Goal: Task Accomplishment & Management: Use online tool/utility

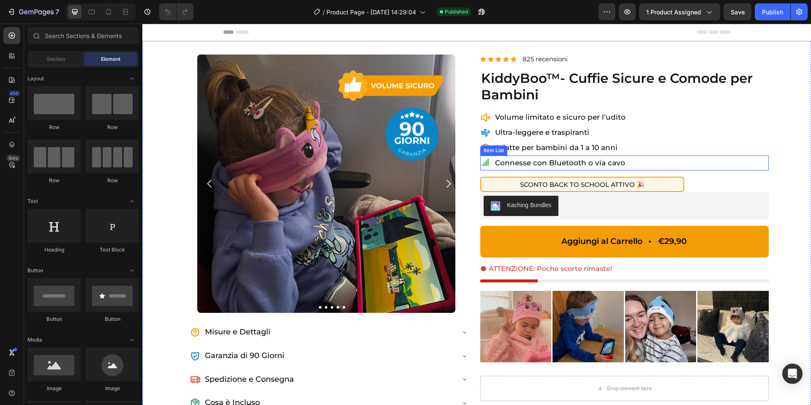
click at [610, 158] on span "Connesse con Bluetooth o via cavo" at bounding box center [560, 162] width 130 height 8
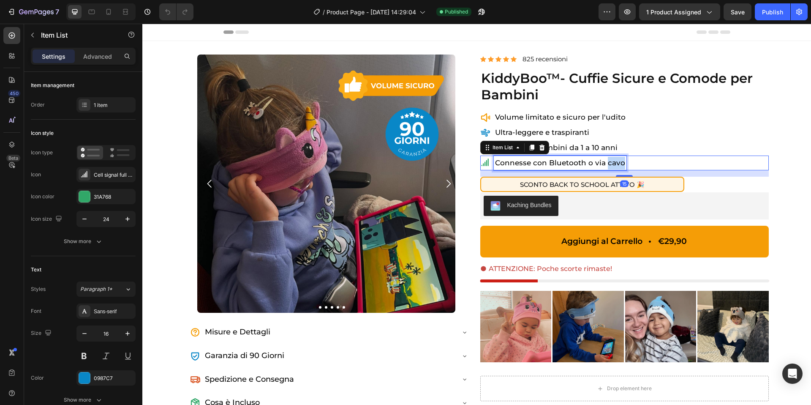
click at [610, 158] on span "Connesse con Bluetooth o via cavo" at bounding box center [560, 162] width 130 height 8
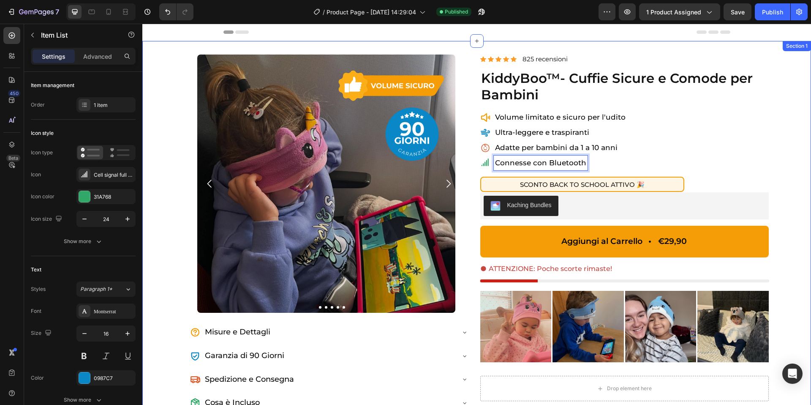
click at [775, 153] on div "Image Image Image Image Image Image [GEOGRAPHIC_DATA] Misure e Dettagli Accordi…" at bounding box center [476, 245] width 669 height 408
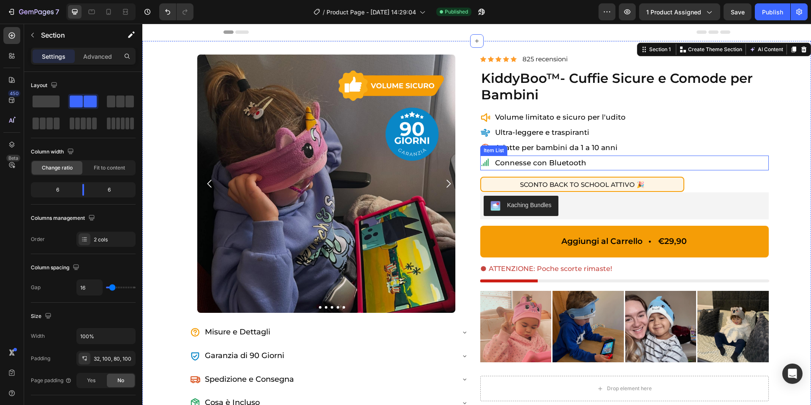
click at [529, 163] on span "Connesse con Bluetooth" at bounding box center [540, 162] width 91 height 8
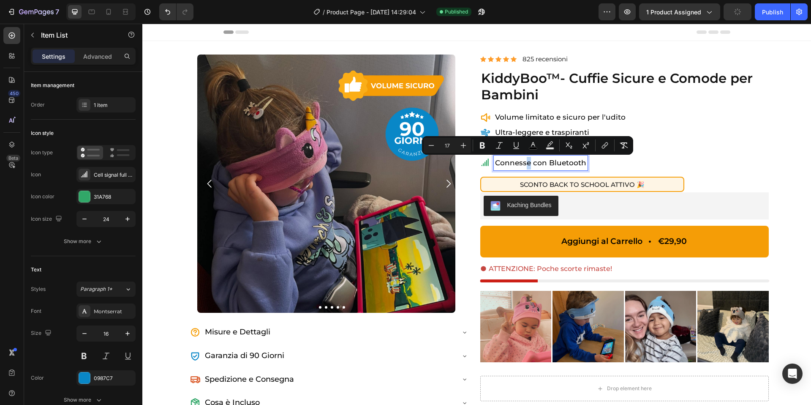
drag, startPoint x: 530, startPoint y: 163, endPoint x: 525, endPoint y: 163, distance: 5.1
click at [525, 163] on span "Connesse con Bluetooth" at bounding box center [540, 162] width 91 height 8
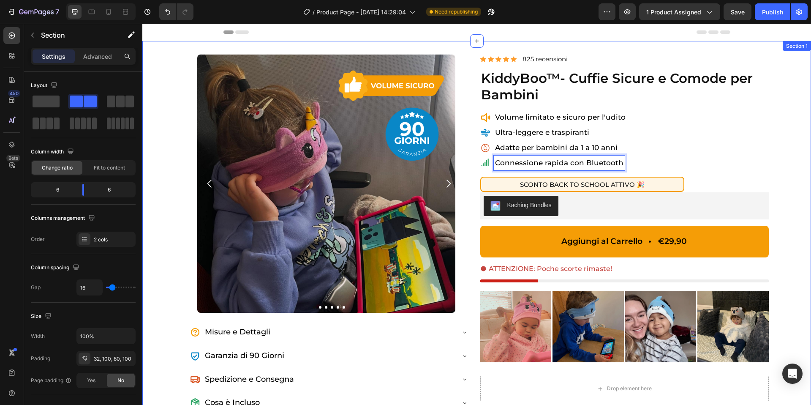
click at [796, 160] on div "Image Image Image Image Image Image Carousel Misure e Dettagli Accordion Row Ga…" at bounding box center [476, 245] width 669 height 408
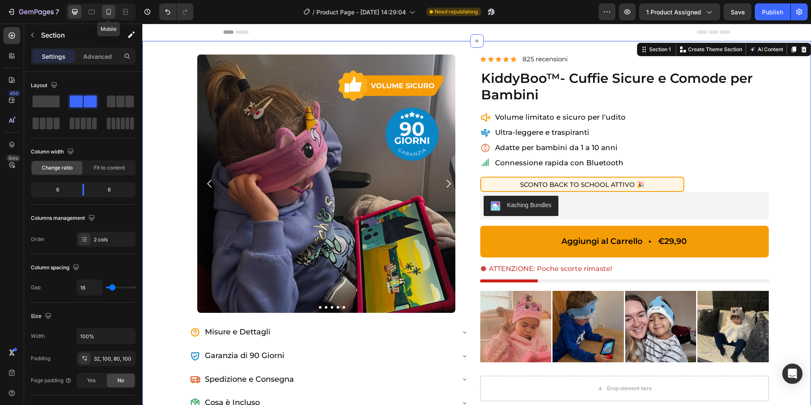
click at [109, 11] on icon at bounding box center [108, 12] width 8 height 8
type input "0"
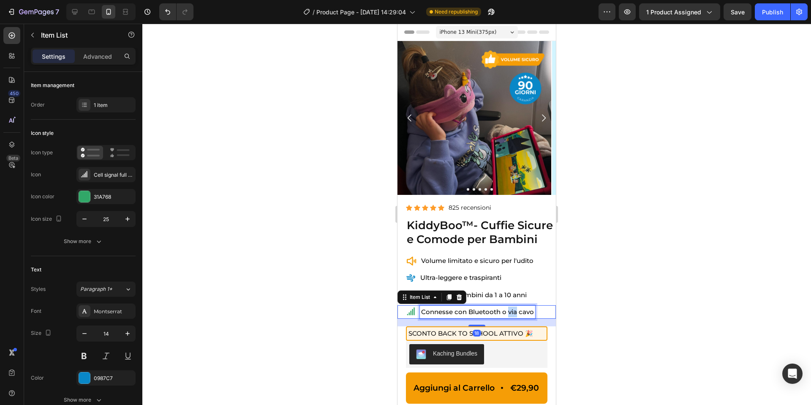
click at [508, 310] on span "Connesse con Bluetooth o via cavo" at bounding box center [477, 311] width 113 height 8
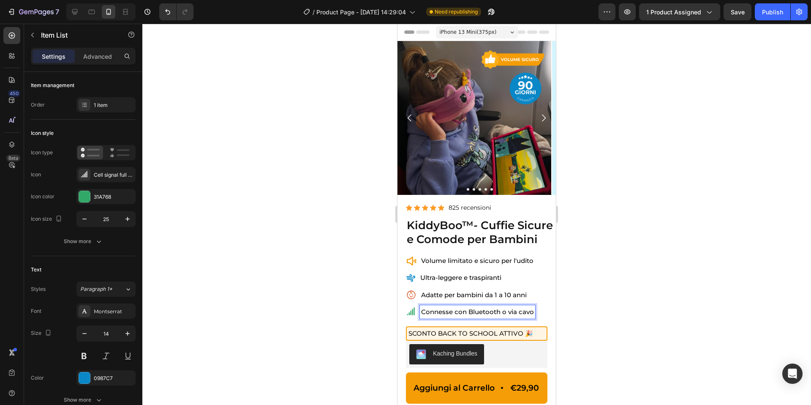
click at [503, 311] on span "Connesse con Bluetooth o via cavo" at bounding box center [477, 311] width 113 height 8
drag, startPoint x: 508, startPoint y: 312, endPoint x: 532, endPoint y: 310, distance: 24.5
click at [532, 310] on span "Connesse con Bluetooth o via cavo" at bounding box center [477, 311] width 113 height 8
click at [451, 313] on span "Connesse con Bluetooth" at bounding box center [460, 311] width 79 height 8
click at [597, 278] on div at bounding box center [476, 214] width 669 height 381
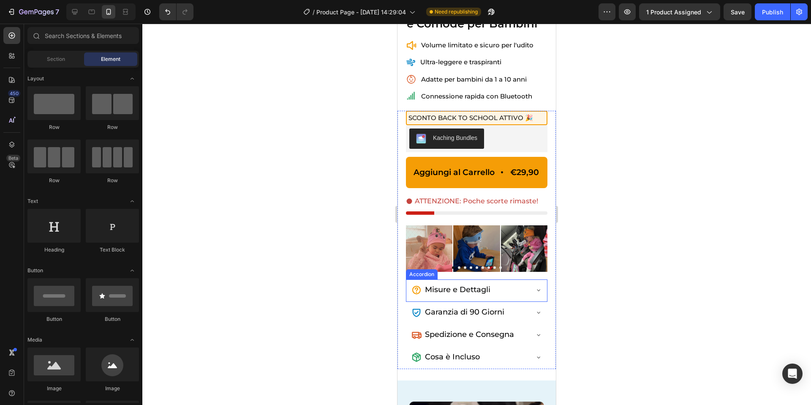
scroll to position [261, 0]
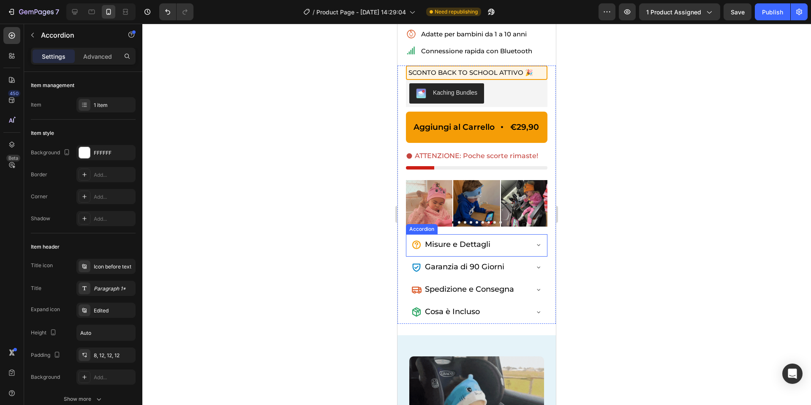
click at [538, 243] on icon at bounding box center [538, 244] width 7 height 7
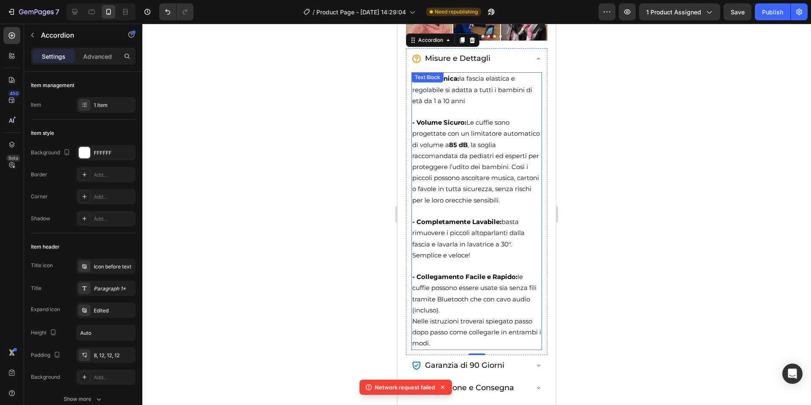
scroll to position [450, 0]
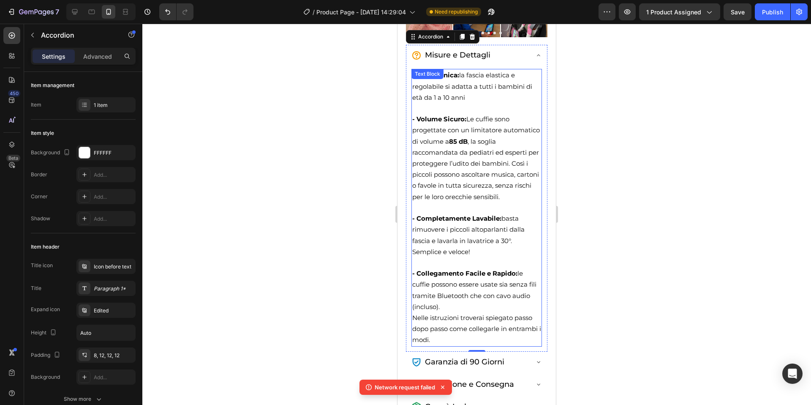
click at [500, 294] on span "- Collegamento Facile e Rapido: le cuffie possono essere usate sia senza fili t…" at bounding box center [474, 289] width 124 height 41
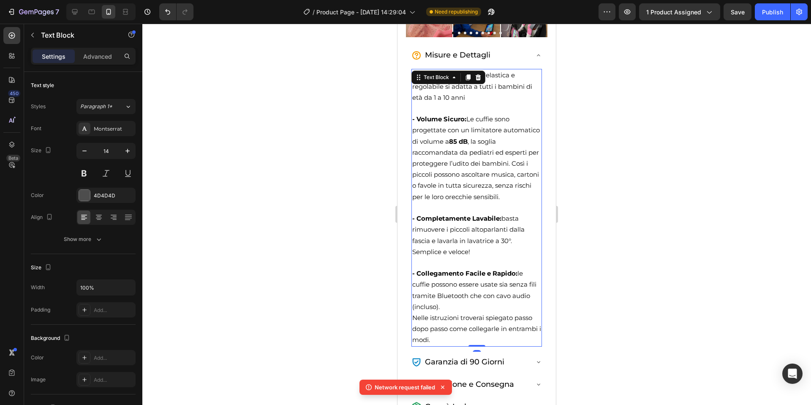
click at [500, 294] on span "- Collegamento Facile e Rapido: le cuffie possono essere usate sia senza fili t…" at bounding box center [474, 289] width 124 height 41
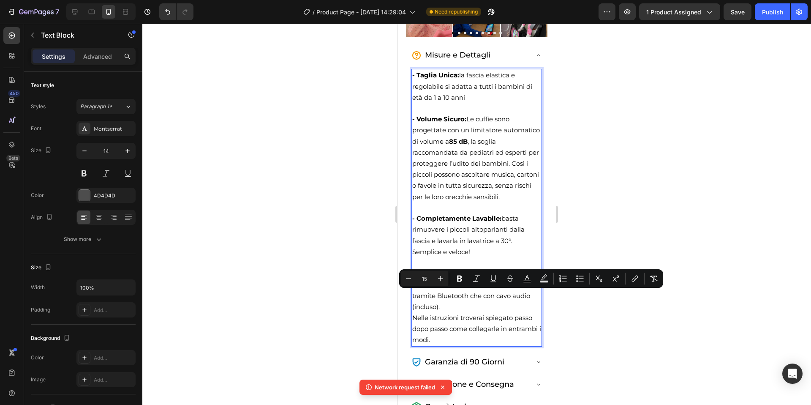
click at [485, 295] on span "- Collegamento Facile e Rapido: le cuffie possono essere usate sia senza fili t…" at bounding box center [474, 289] width 124 height 41
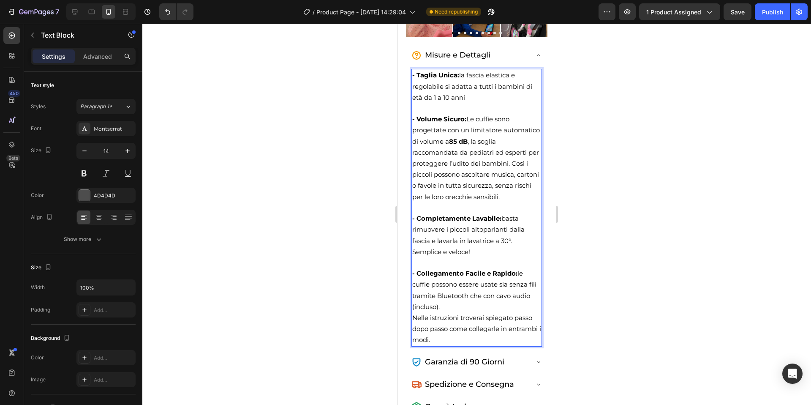
drag, startPoint x: 473, startPoint y: 305, endPoint x: 481, endPoint y: 303, distance: 8.3
click at [481, 303] on p "- Collegamento Facile e Rapido: le cuffie possono essere usate sia senza fili t…" at bounding box center [476, 306] width 129 height 77
click at [460, 283] on span "- Collegamento Facile e Rapido: le cuffie possono essere usate sia senza fili t…" at bounding box center [474, 289] width 124 height 41
drag, startPoint x: 500, startPoint y: 285, endPoint x: 539, endPoint y: 283, distance: 38.9
click at [538, 284] on p "- Collegamento Facile e Rapido: le cuffie possono essere usate sia senza fili t…" at bounding box center [476, 306] width 129 height 77
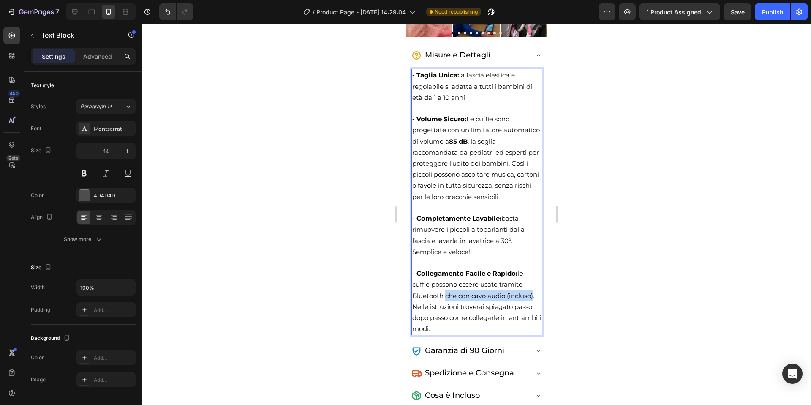
drag, startPoint x: 535, startPoint y: 296, endPoint x: 446, endPoint y: 298, distance: 88.3
click at [446, 298] on span "- Collegamento Facile e Rapido: le cuffie possono essere usate tramite Bluetoot…" at bounding box center [473, 284] width 122 height 30
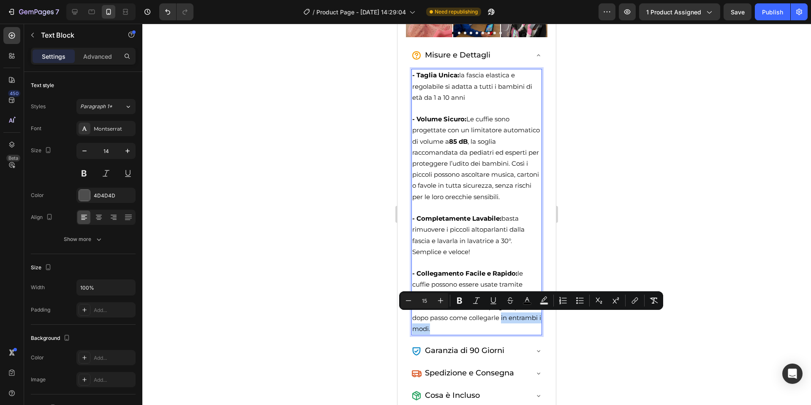
drag, startPoint x: 502, startPoint y: 317, endPoint x: 501, endPoint y: 327, distance: 10.6
click at [501, 327] on p "- Collegamento Facile e Rapido: le cuffie possono essere usate tramite Bluetoot…" at bounding box center [476, 301] width 129 height 66
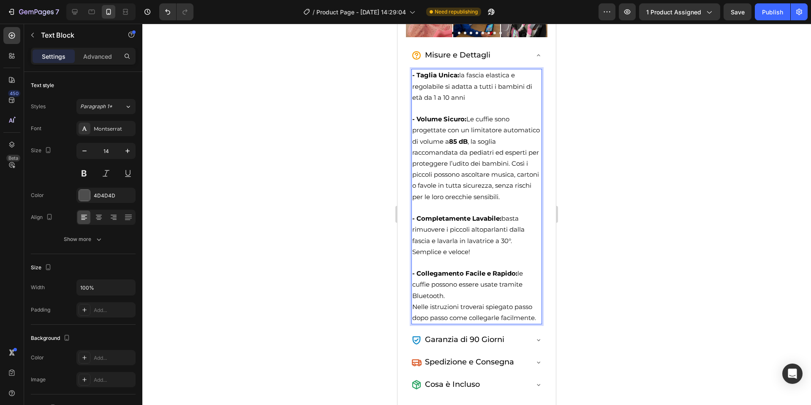
click at [495, 266] on p "Rich Text Editor. Editing area: main" at bounding box center [476, 262] width 129 height 11
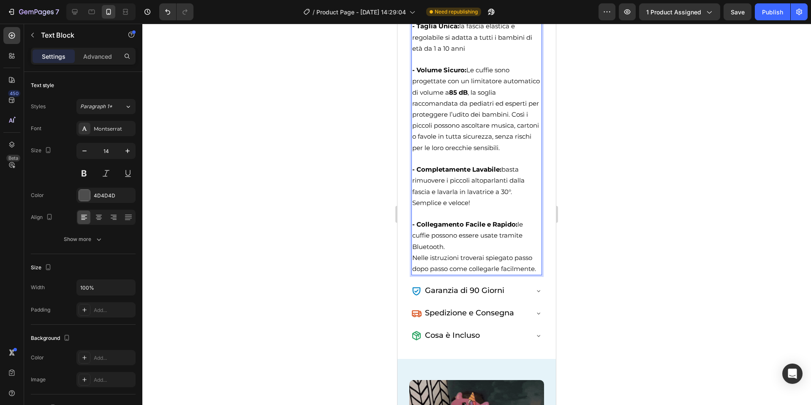
scroll to position [509, 0]
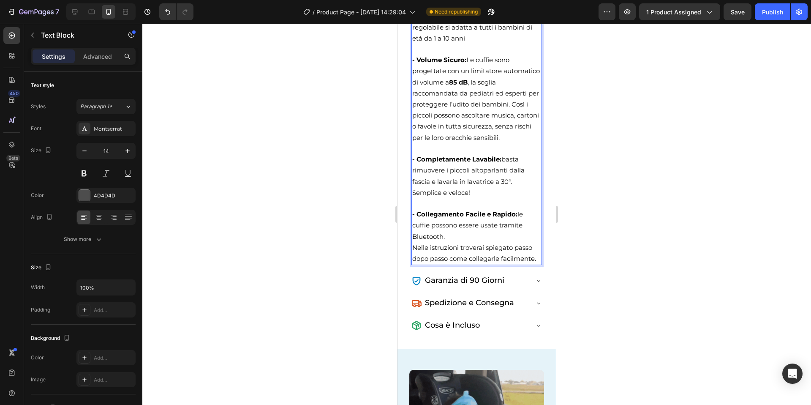
click at [653, 247] on div at bounding box center [476, 214] width 669 height 381
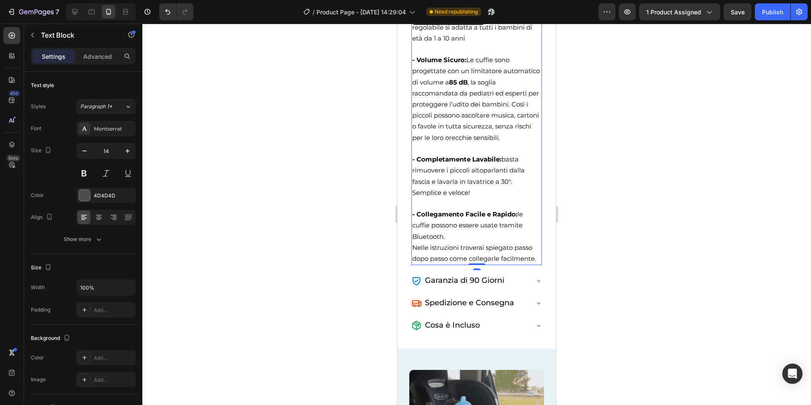
click at [448, 226] on span "- Collegamento Facile e Rapido: le cuffie possono essere usate tramite Bluetoot…" at bounding box center [467, 225] width 111 height 30
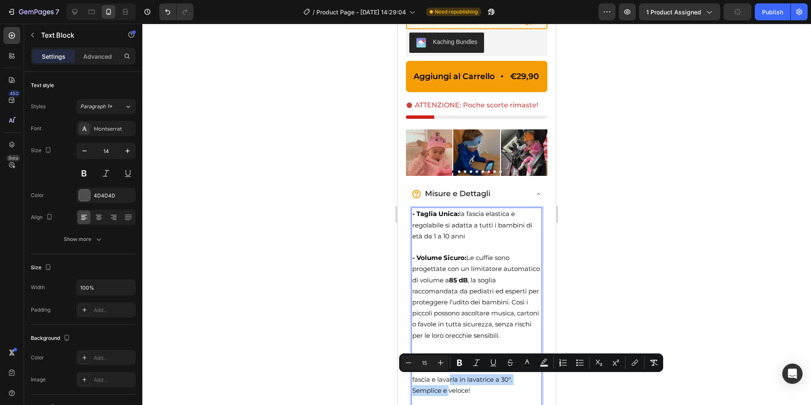
scroll to position [396, 0]
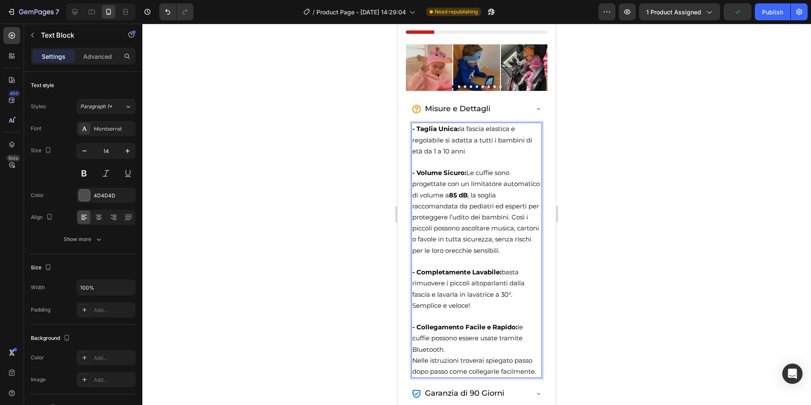
click at [507, 319] on p "Rich Text Editor. Editing area: main" at bounding box center [476, 316] width 129 height 11
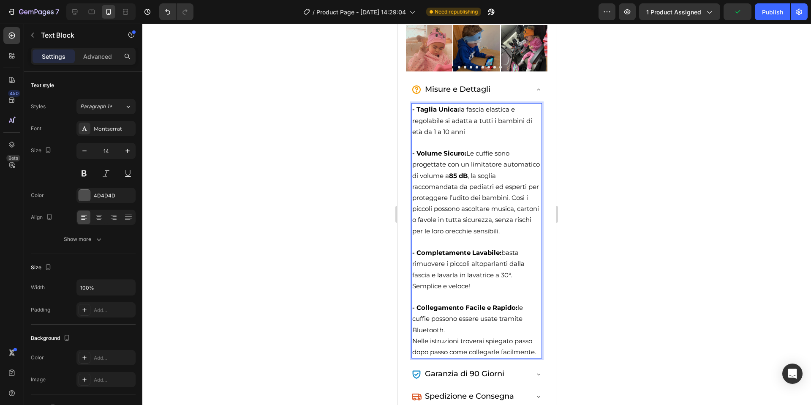
scroll to position [418, 0]
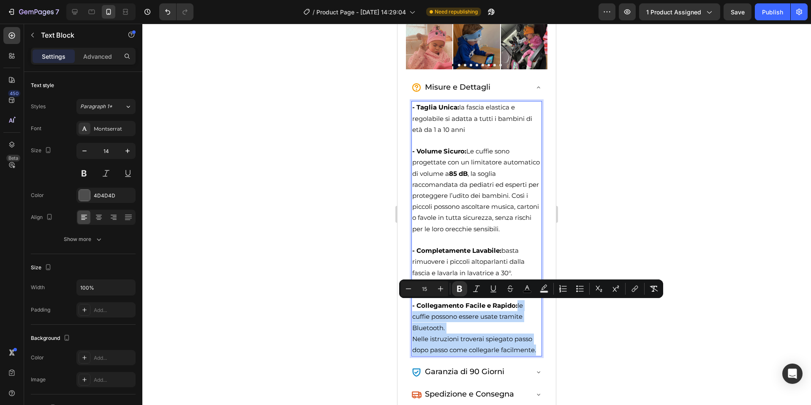
drag, startPoint x: 517, startPoint y: 305, endPoint x: 537, endPoint y: 351, distance: 49.4
click at [538, 351] on p "- Collegamento Facile e Rapido: le cuffie possono essere usate tramite Bluetoot…" at bounding box center [476, 327] width 129 height 55
copy p "le cuffie possono essere usate tramite Bluetooth. Nelle istruzioni troverai spi…"
click at [73, 12] on icon at bounding box center [75, 12] width 8 height 8
type input "16"
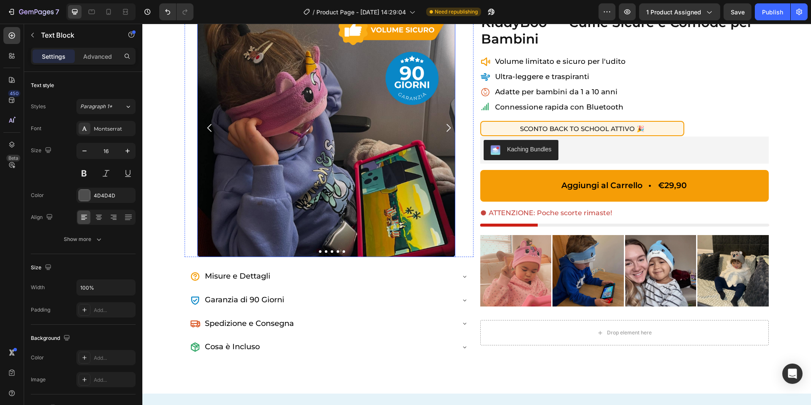
scroll to position [163, 0]
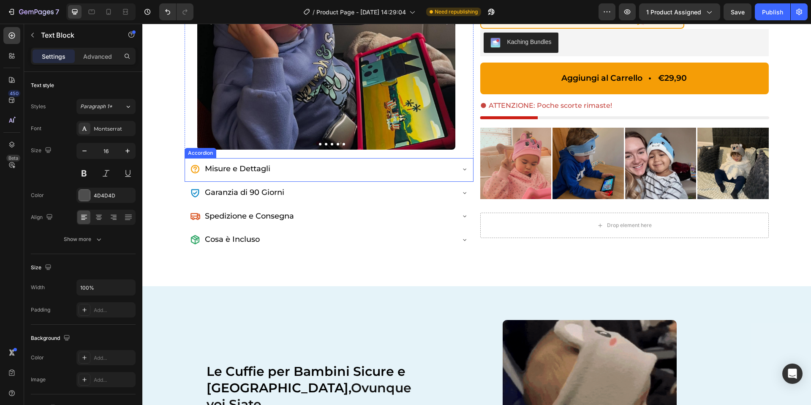
click at [462, 172] on div "Misure e Dettagli" at bounding box center [329, 170] width 288 height 24
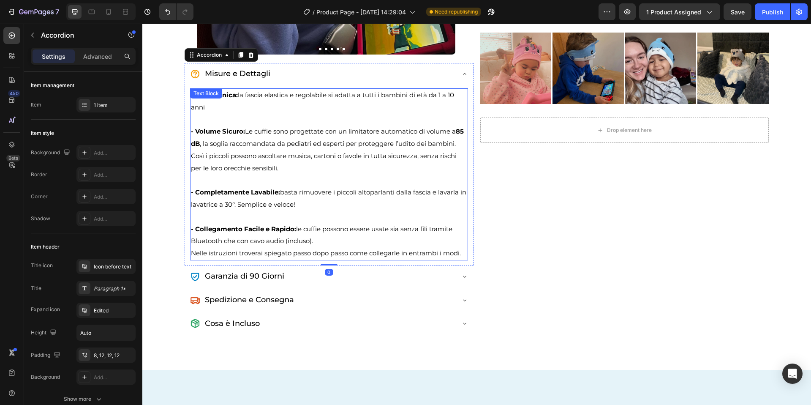
scroll to position [272, 0]
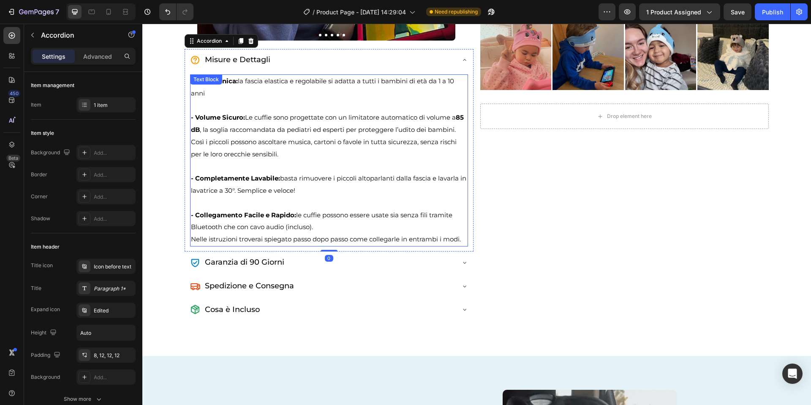
click at [339, 233] on p "- Collegamento Facile e Rapido: le cuffie possono essere usate sia senza fili t…" at bounding box center [329, 227] width 276 height 36
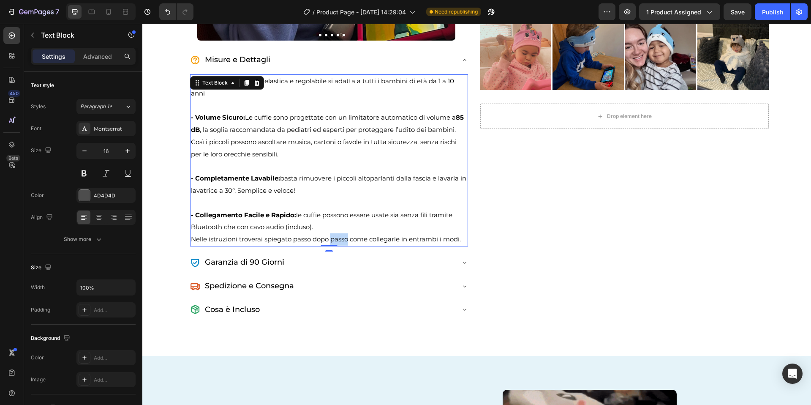
click at [339, 233] on p "- Collegamento Facile e Rapido: le cuffie possono essere usate sia senza fili t…" at bounding box center [329, 227] width 276 height 36
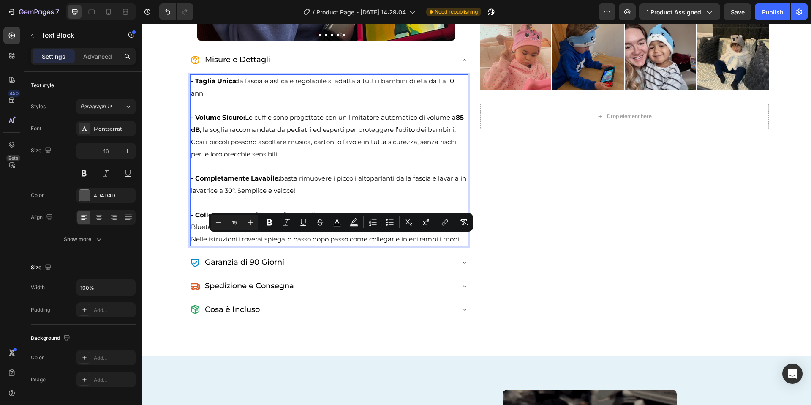
click at [306, 211] on span "- Collegamento Facile e Rapido: le cuffie possono essere usate sia senza fili t…" at bounding box center [321, 221] width 261 height 20
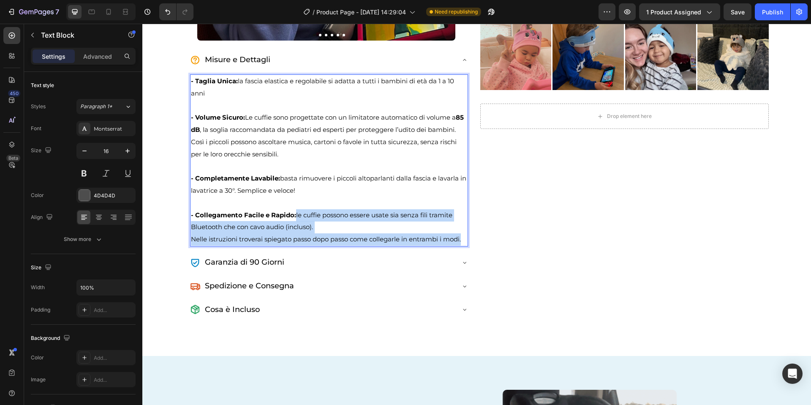
drag, startPoint x: 296, startPoint y: 215, endPoint x: 465, endPoint y: 236, distance: 170.7
click at [465, 236] on p "- Collegamento Facile e Rapido: le cuffie possono essere usate sia senza fili t…" at bounding box center [329, 227] width 276 height 36
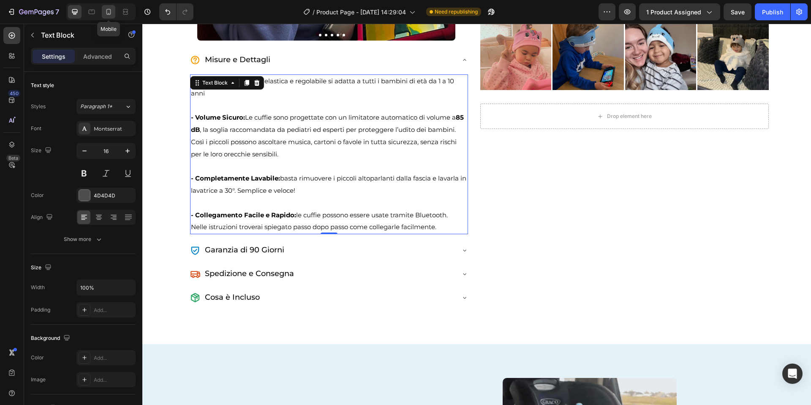
click at [111, 6] on div at bounding box center [109, 12] width 14 height 14
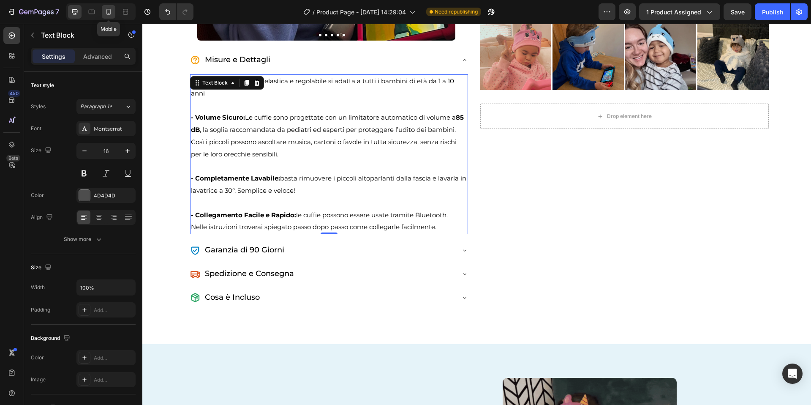
type input "14"
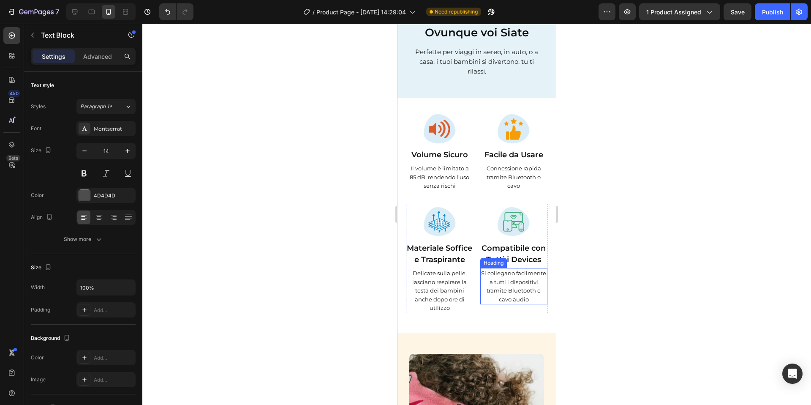
scroll to position [1045, 0]
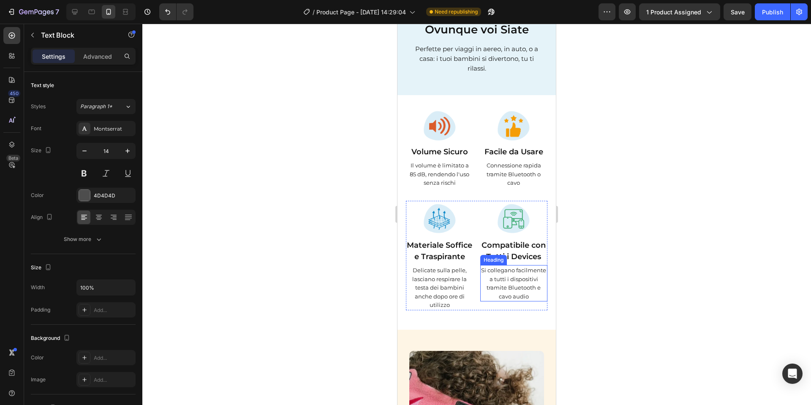
click at [535, 283] on h2 "Si collegano facilmente a tutti i dispositivi tramite Bluetooth e cavo audio" at bounding box center [514, 283] width 68 height 36
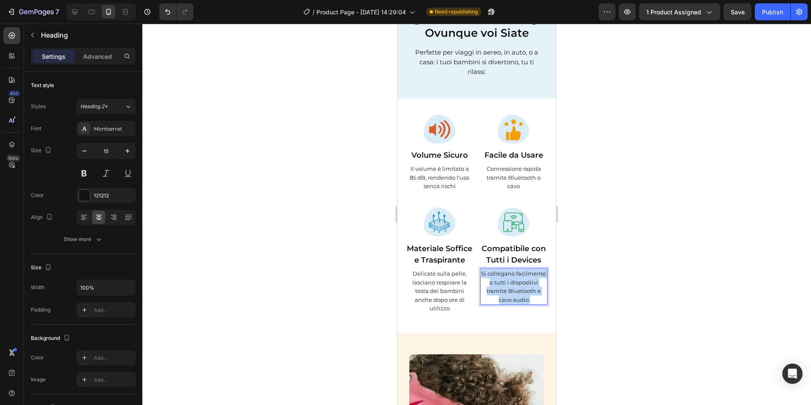
scroll to position [1041, 0]
drag, startPoint x: 537, startPoint y: 283, endPoint x: 536, endPoint y: 275, distance: 7.4
click at [536, 274] on p "Si collegano facilmente a tutti i dispositivi tramite Bluetooth e cavo audio" at bounding box center [514, 286] width 66 height 35
drag, startPoint x: 536, startPoint y: 276, endPoint x: 538, endPoint y: 287, distance: 11.1
click at [538, 287] on p "Si collegano facilmente a tutti i dispositivi tramite Bluetooth e cavo audio" at bounding box center [514, 286] width 66 height 35
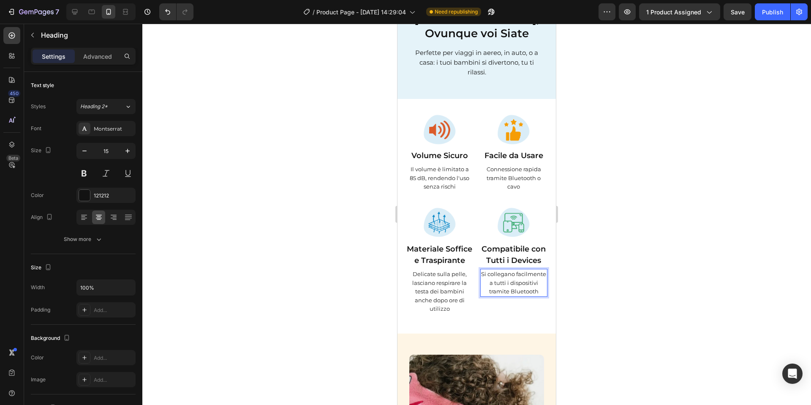
click at [561, 267] on div at bounding box center [476, 214] width 669 height 381
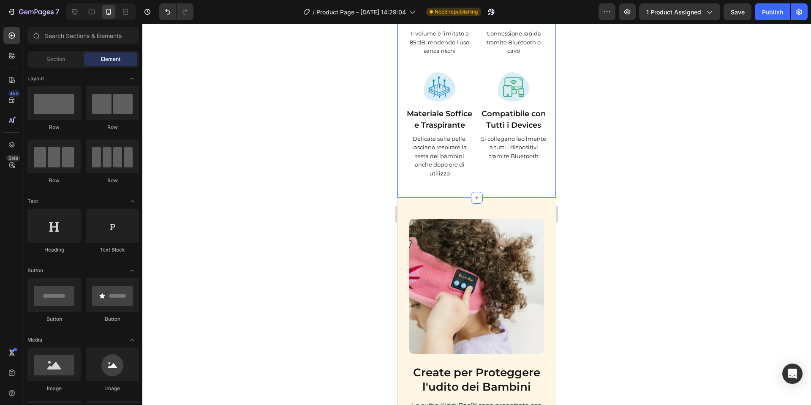
scroll to position [1065, 0]
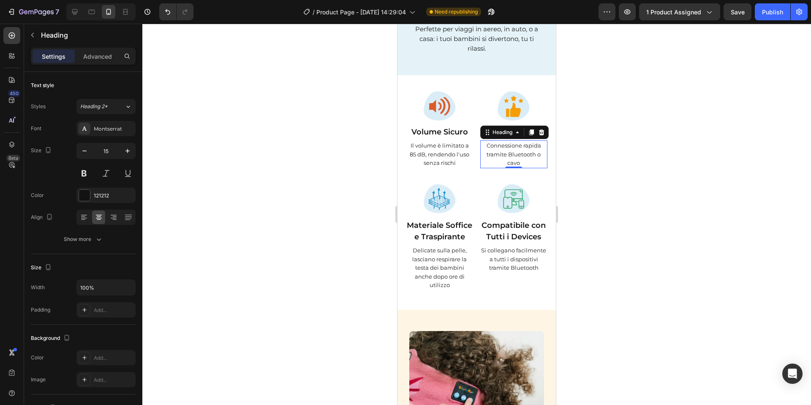
click at [523, 142] on span "Connessione rapida tramite Bluetooth o cavo" at bounding box center [514, 154] width 54 height 24
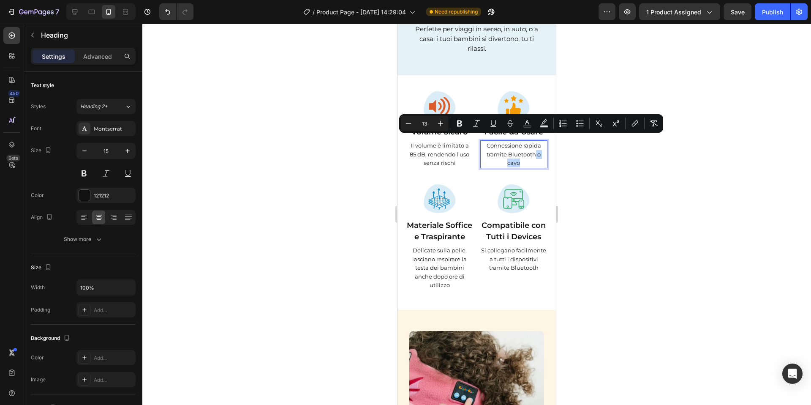
drag, startPoint x: 532, startPoint y: 146, endPoint x: 536, endPoint y: 139, distance: 7.6
click at [536, 141] on p "Connessione rapida tramite Bluetooth o cavo" at bounding box center [514, 154] width 66 height 26
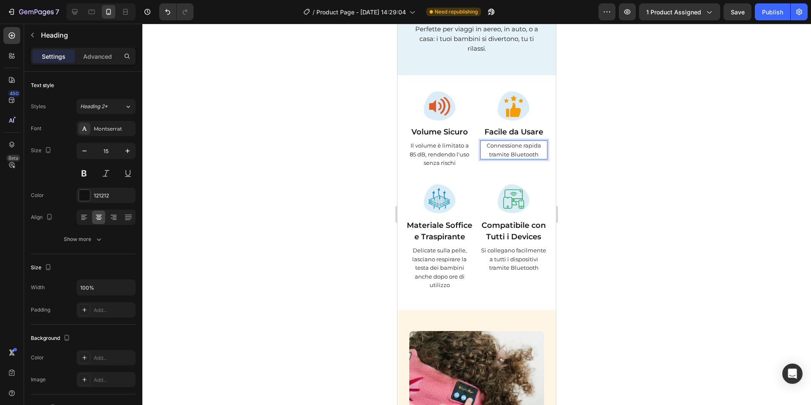
click at [539, 142] on span "Connessione rapida tramite Bluetooth" at bounding box center [514, 150] width 54 height 16
click at [546, 142] on span "Connessione rapida e facile tramite Bluetooth" at bounding box center [513, 150] width 65 height 16
click at [592, 136] on div at bounding box center [476, 214] width 669 height 381
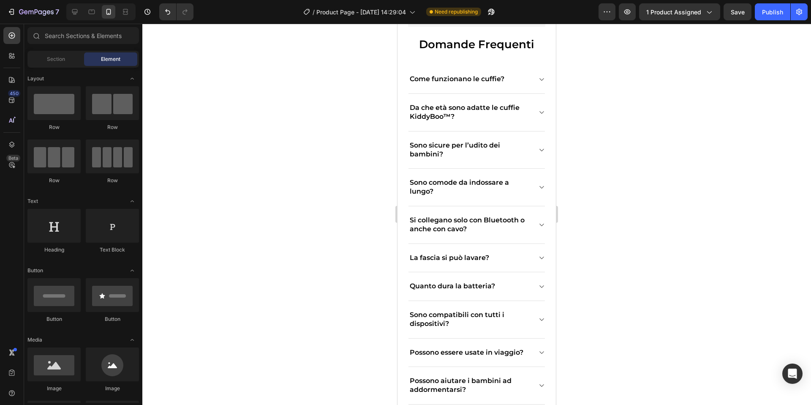
scroll to position [2736, 0]
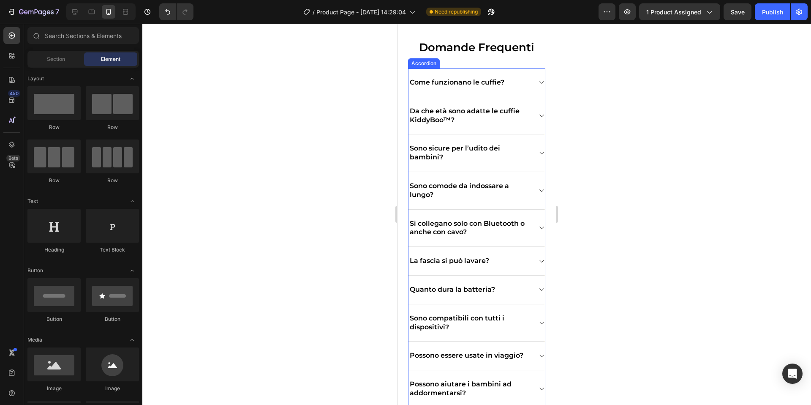
click at [539, 84] on icon at bounding box center [541, 83] width 4 height 3
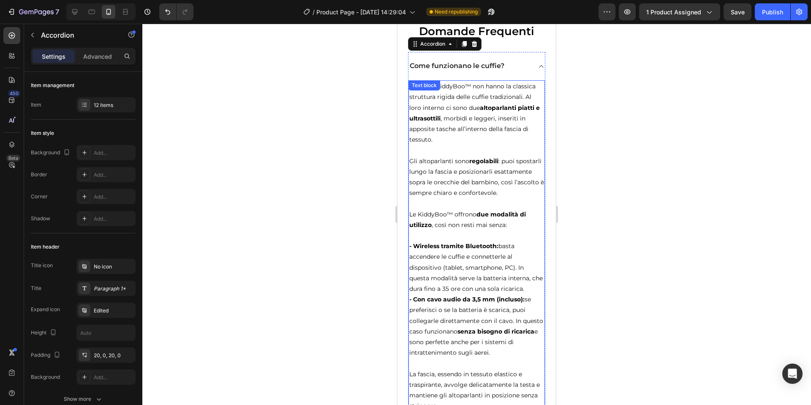
scroll to position [2861, 0]
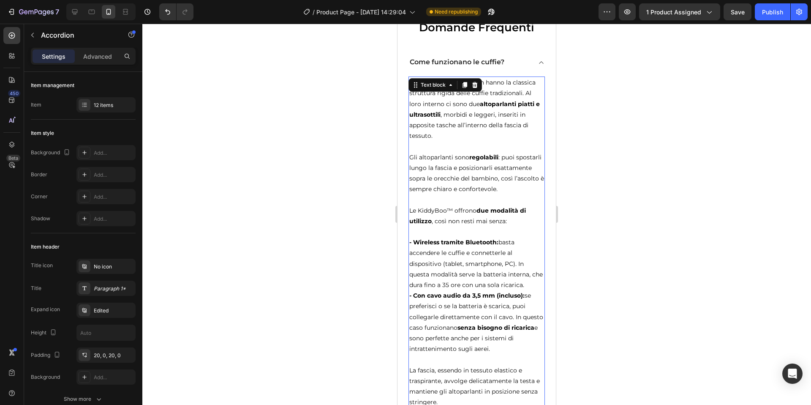
click at [483, 220] on p "Le KiddyBoo™ offrono due modalità di utilizzo , così non resti mai senza:" at bounding box center [476, 215] width 135 height 21
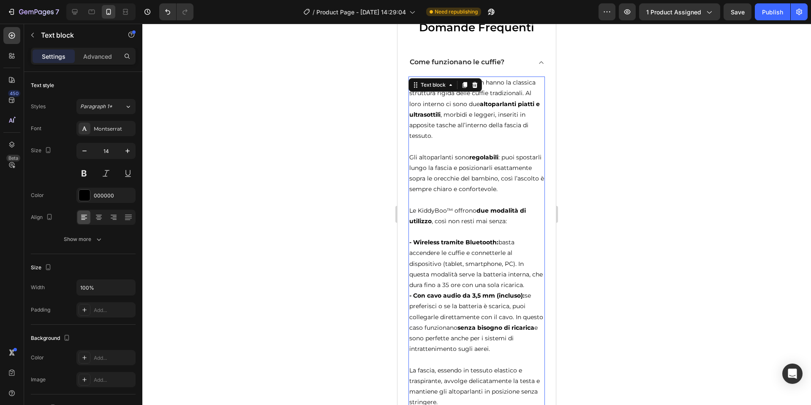
click at [483, 220] on p "Le KiddyBoo™ offrono due modalità di utilizzo , così non resti mai senza:" at bounding box center [476, 215] width 135 height 21
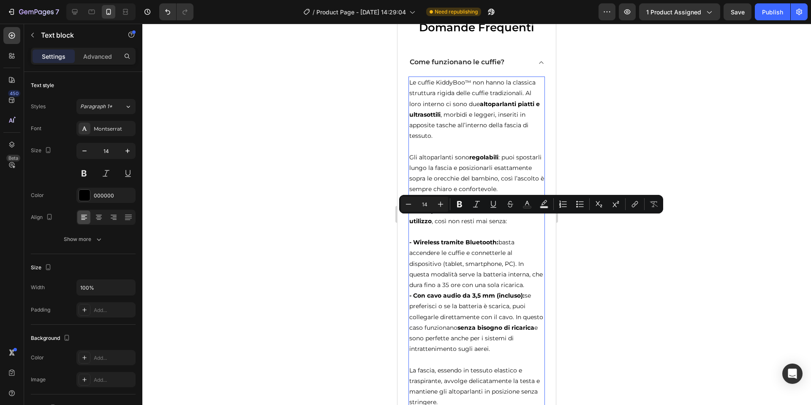
click at [473, 232] on p "Rich Text Editor. Editing area: main" at bounding box center [476, 231] width 135 height 11
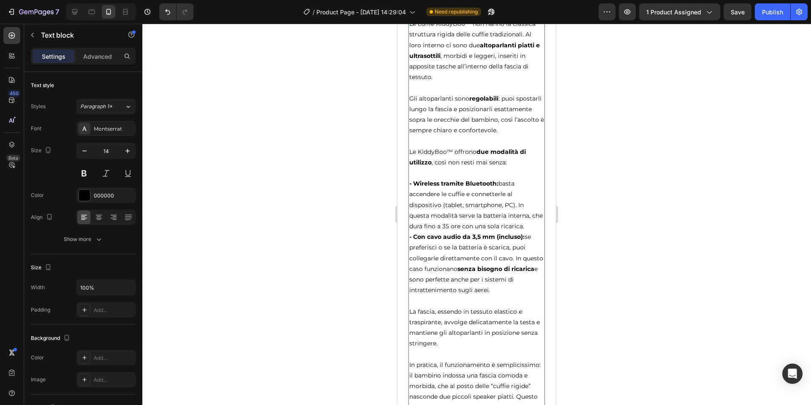
scroll to position [3032, 0]
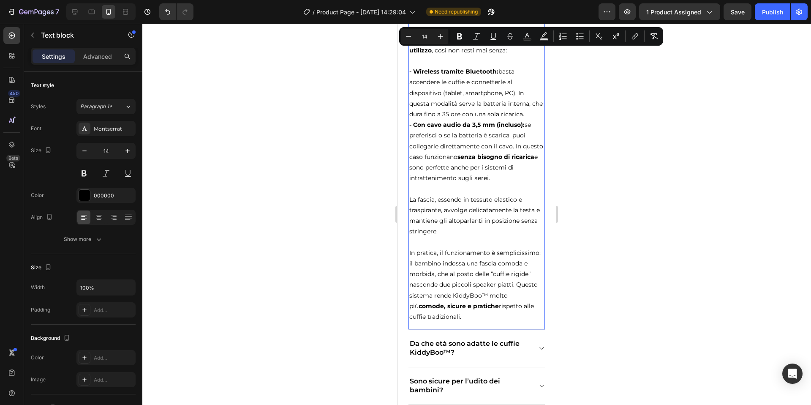
drag, startPoint x: 409, startPoint y: 211, endPoint x: 529, endPoint y: 180, distance: 123.4
click at [529, 180] on div "Le cuffie KiddyBoo™ non hanno la classica struttura rigida delle cuffie tradizi…" at bounding box center [476, 114] width 136 height 417
copy div "Le KiddyBoo™ offrono due modalità di utilizzo , così non resti mai senza: - Wir…"
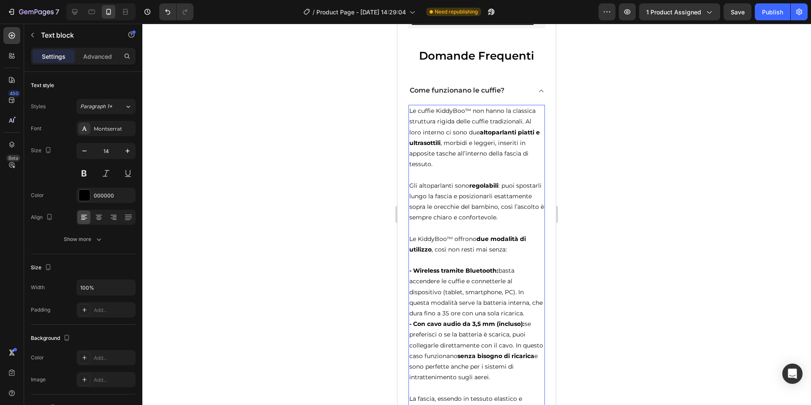
scroll to position [2839, 0]
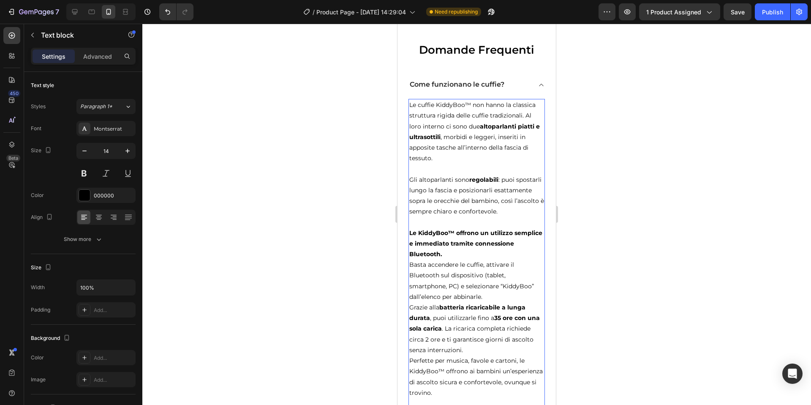
click at [472, 252] on p "Le KiddyBoo™ offrono un utilizzo semplice e immediato tramite connessione Bluet…" at bounding box center [476, 265] width 135 height 74
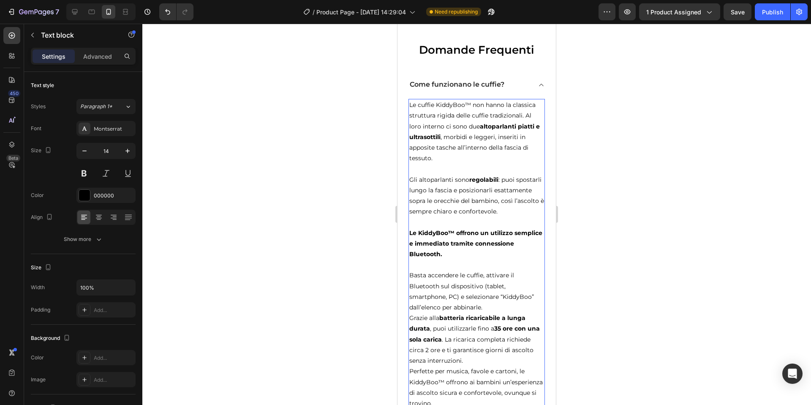
click at [469, 253] on p "Le KiddyBoo™ offrono un utilizzo semplice e immediato tramite connessione Bluet…" at bounding box center [476, 244] width 135 height 32
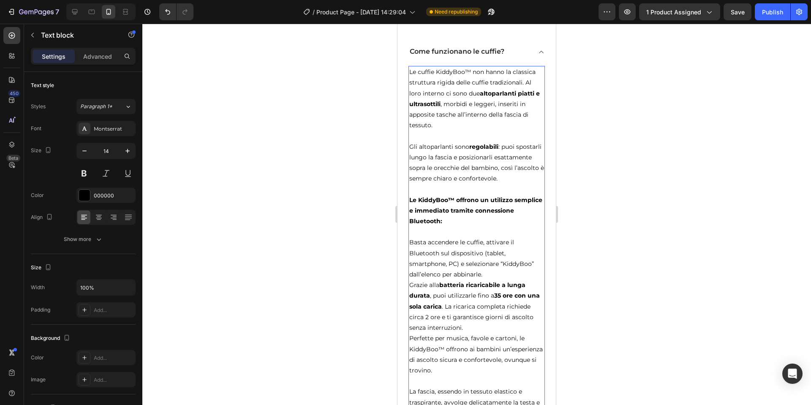
scroll to position [2874, 0]
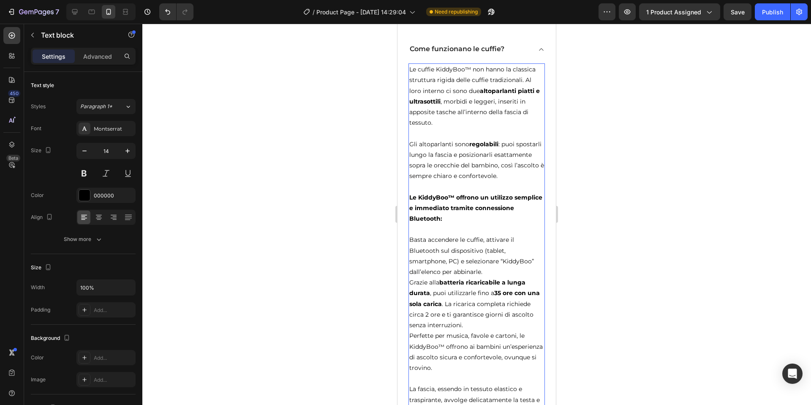
click at [457, 272] on p "Basta accendere le cuffie, attivare il Bluetooth sul dispositivo (tablet, smart…" at bounding box center [476, 250] width 135 height 53
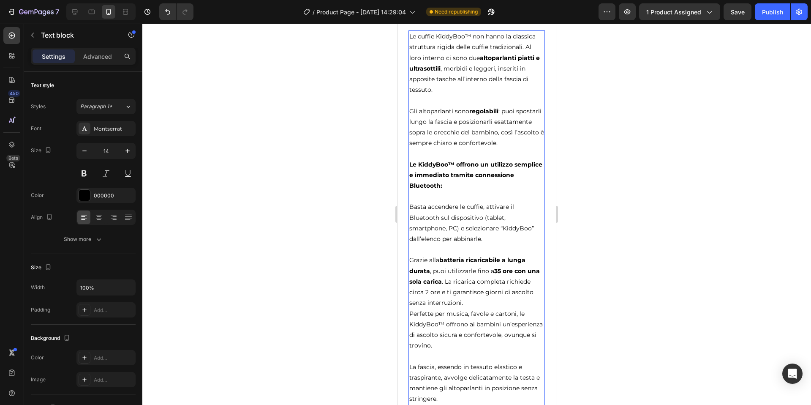
scroll to position [2920, 0]
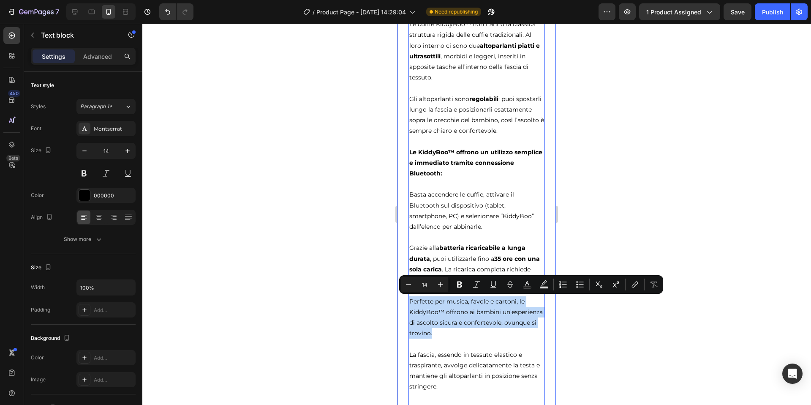
drag, startPoint x: 465, startPoint y: 335, endPoint x: 407, endPoint y: 302, distance: 66.9
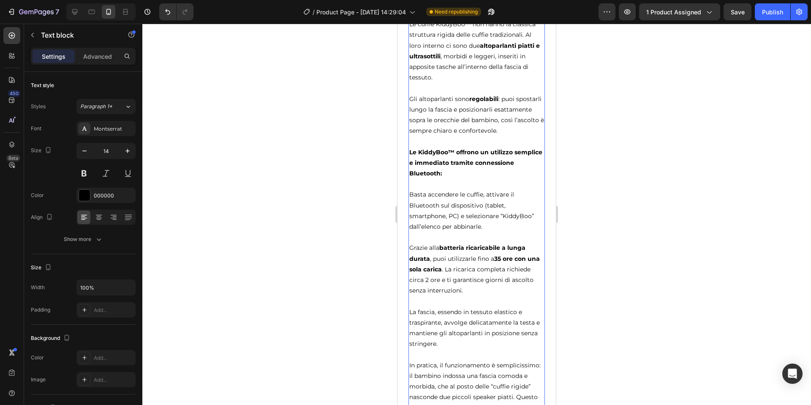
click at [585, 184] on div at bounding box center [476, 214] width 669 height 381
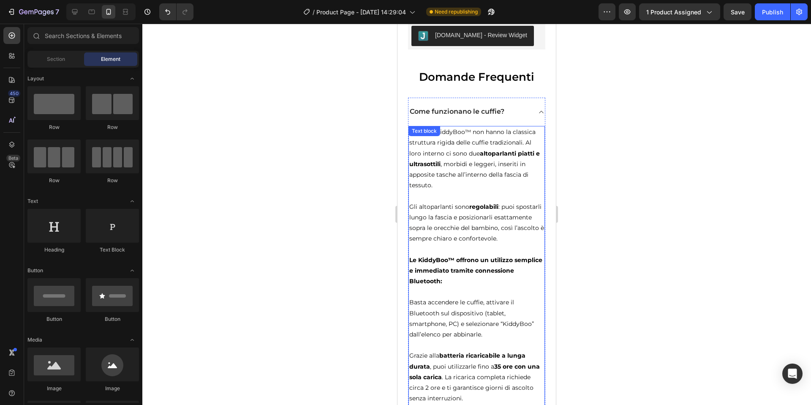
scroll to position [2798, 0]
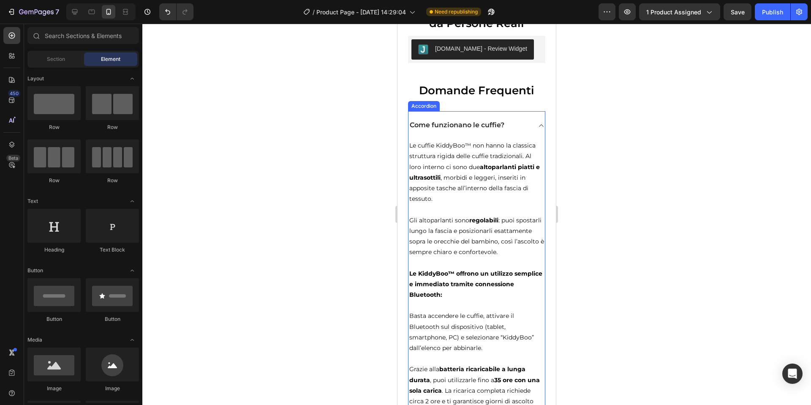
click at [540, 125] on icon at bounding box center [541, 125] width 4 height 3
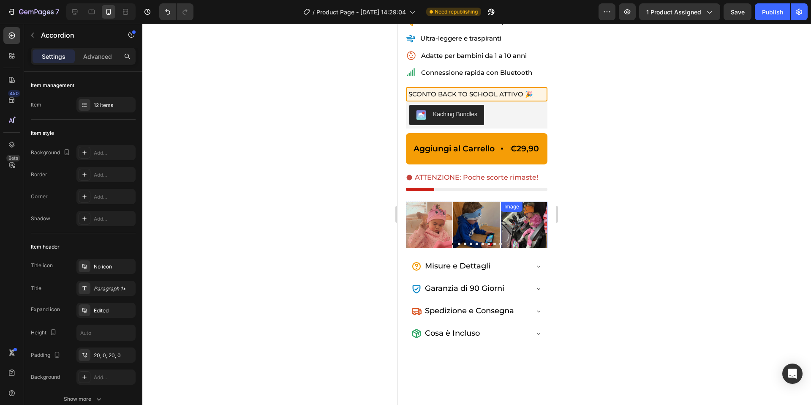
scroll to position [252, 0]
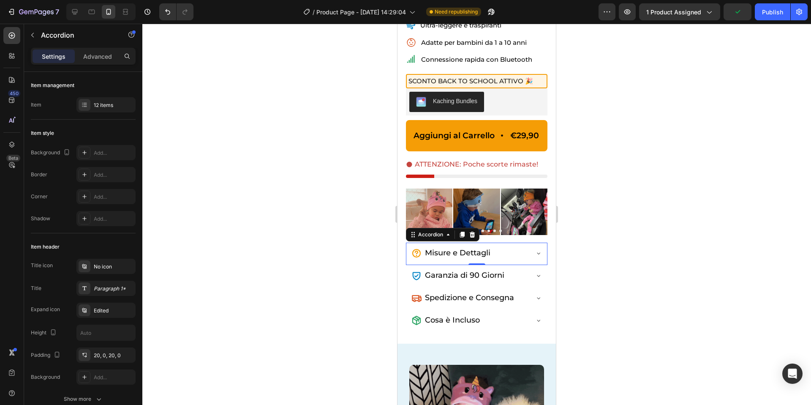
click at [537, 250] on icon at bounding box center [538, 253] width 7 height 7
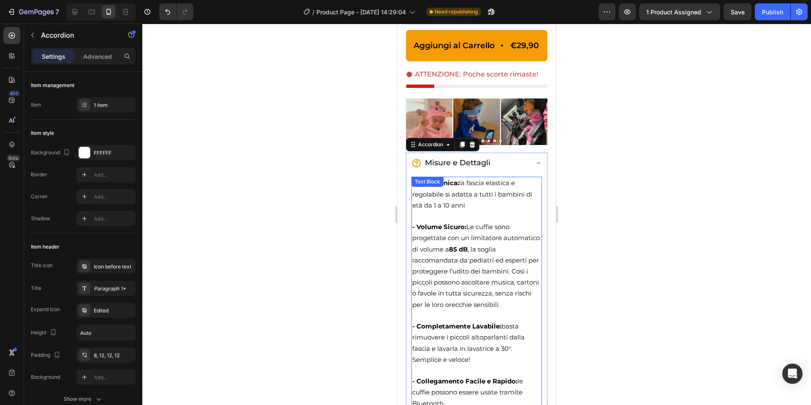
scroll to position [339, 0]
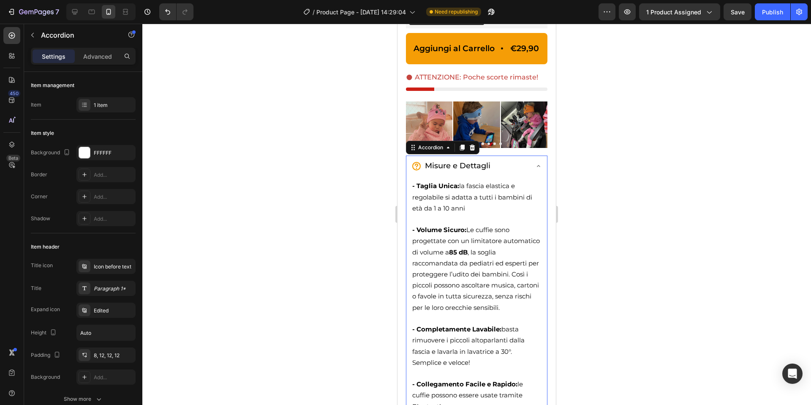
click at [542, 164] on div "Misure e Dettagli" at bounding box center [476, 166] width 141 height 22
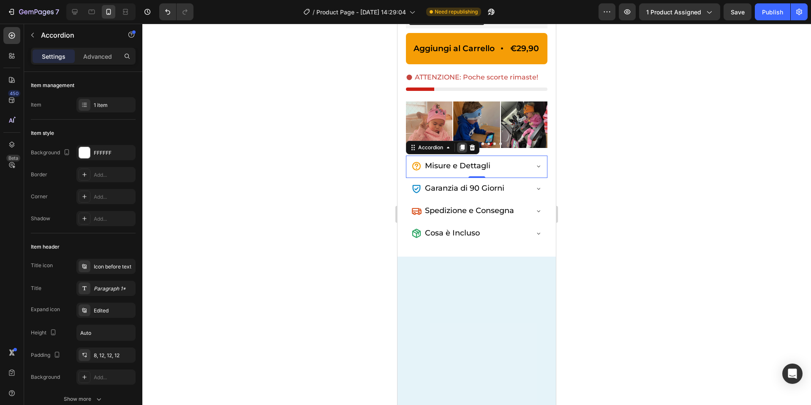
click at [462, 149] on icon at bounding box center [462, 148] width 5 height 6
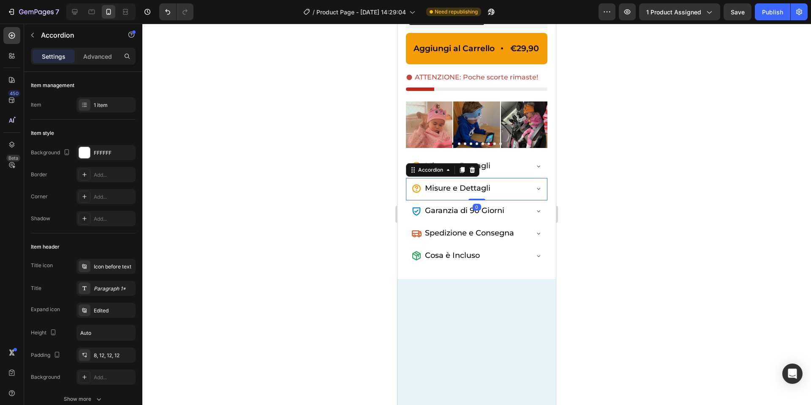
click at [417, 189] on icon at bounding box center [416, 188] width 10 height 10
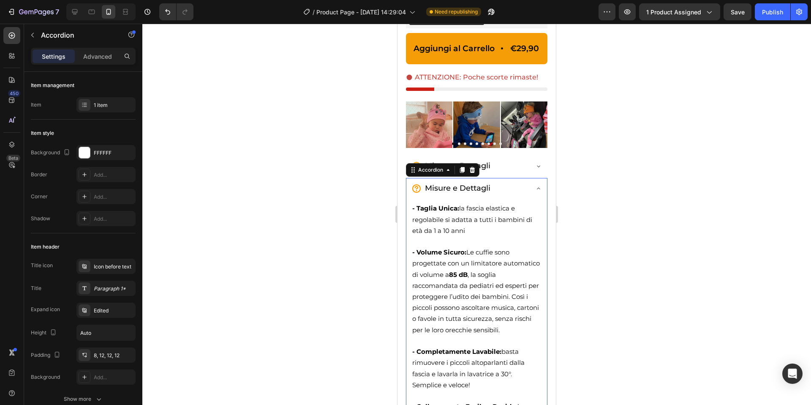
click at [417, 189] on icon at bounding box center [416, 188] width 10 height 10
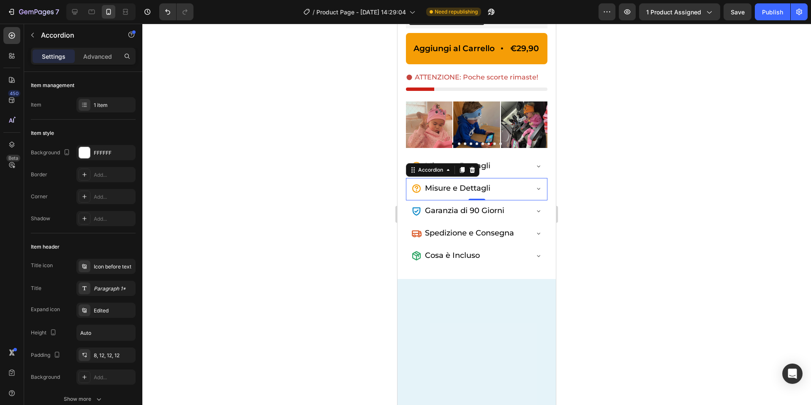
click at [460, 187] on span "Misure e Dettagli" at bounding box center [457, 187] width 65 height 9
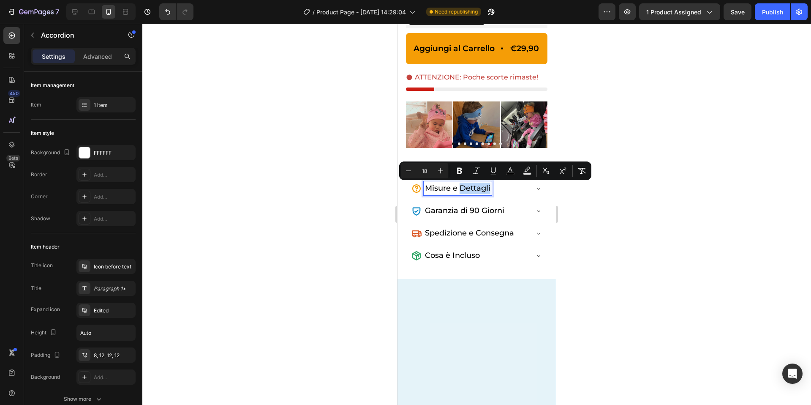
click at [460, 187] on span "Misure e Dettagli" at bounding box center [457, 187] width 65 height 9
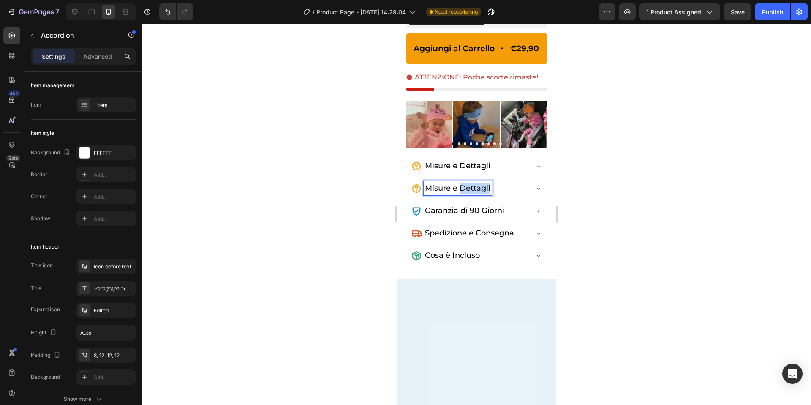
click at [460, 187] on span "Misure e Dettagli" at bounding box center [457, 187] width 65 height 9
click at [163, 8] on icon "Undo/Redo" at bounding box center [167, 12] width 8 height 8
click at [463, 192] on span "Misure e Dettagli" at bounding box center [457, 187] width 65 height 9
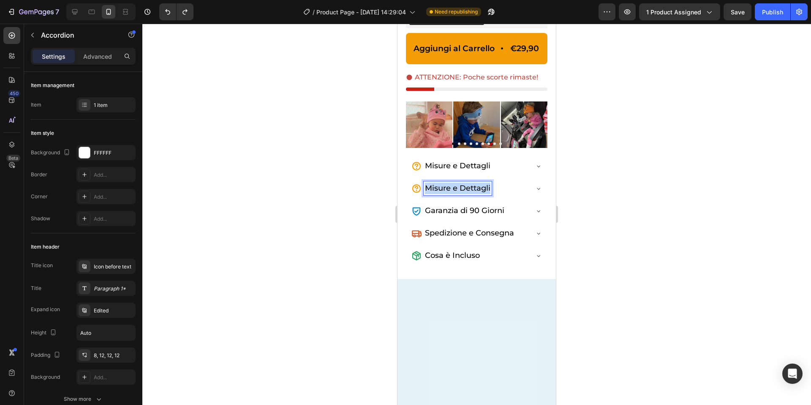
click at [463, 192] on span "Misure e Dettagli" at bounding box center [457, 187] width 65 height 9
click at [624, 187] on div at bounding box center [476, 214] width 669 height 381
click at [420, 189] on icon at bounding box center [416, 188] width 8 height 8
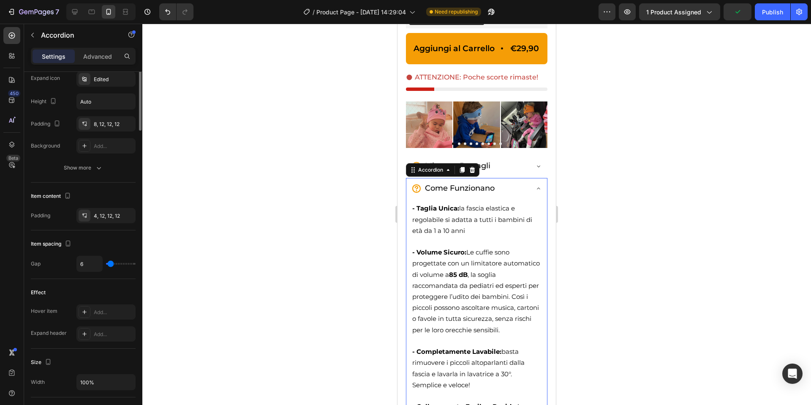
scroll to position [0, 0]
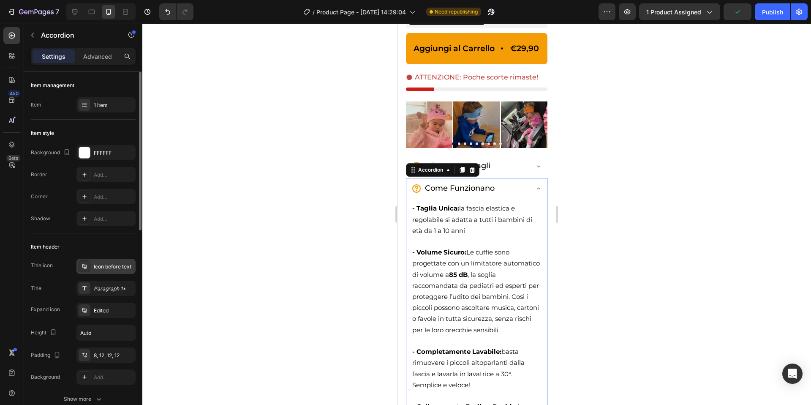
click at [101, 270] on div "Icon before text" at bounding box center [105, 265] width 59 height 15
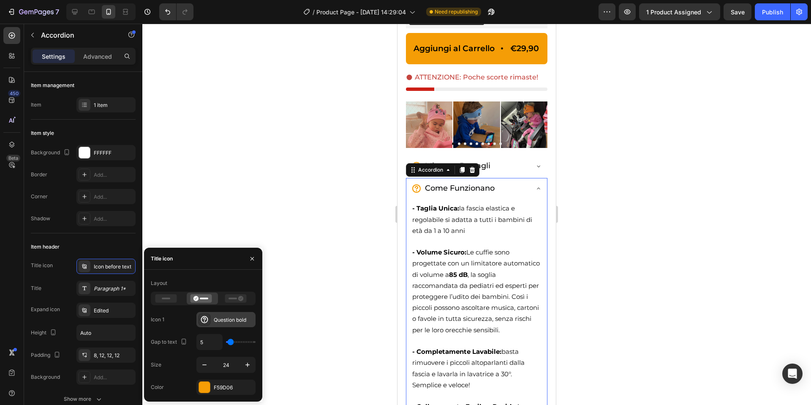
click at [210, 316] on div "Question bold" at bounding box center [225, 319] width 59 height 15
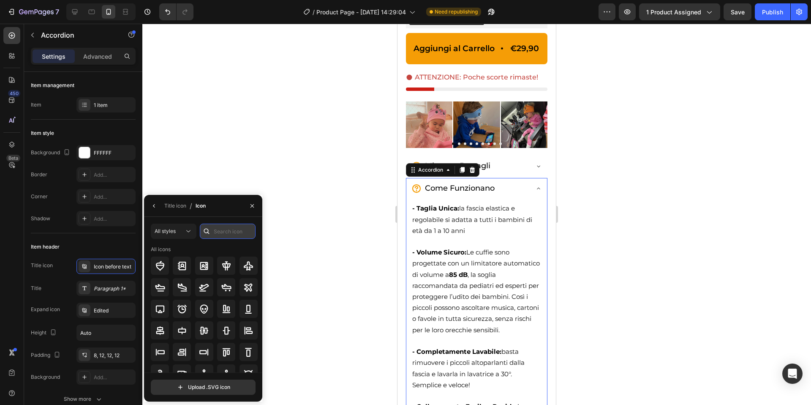
click at [225, 230] on input "text" at bounding box center [228, 230] width 56 height 15
type input "i"
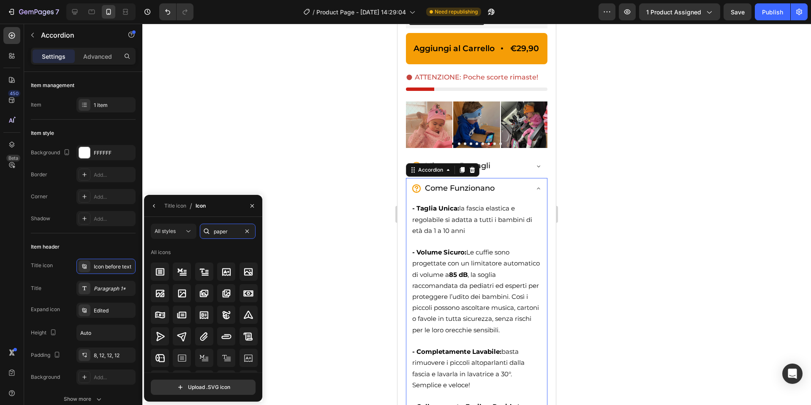
scroll to position [1, 0]
click at [223, 227] on input "paper" at bounding box center [228, 230] width 56 height 15
type input "docum"
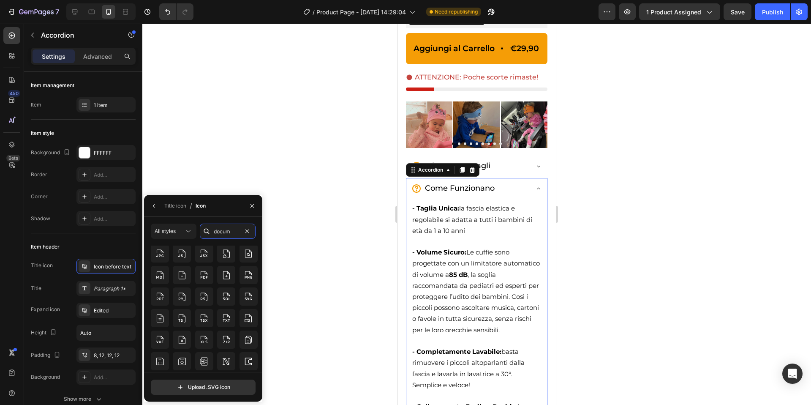
scroll to position [275, 0]
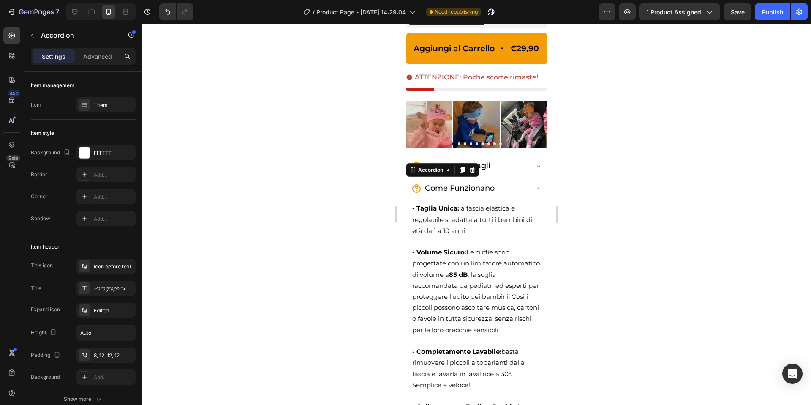
click at [376, 217] on div at bounding box center [476, 214] width 669 height 381
click at [418, 166] on icon at bounding box center [416, 166] width 10 height 10
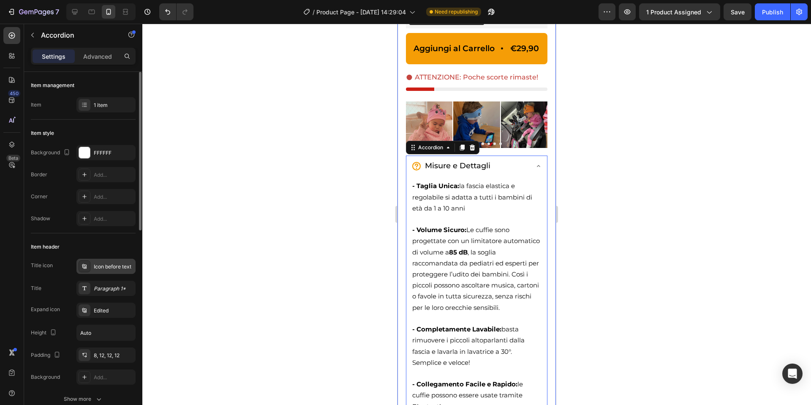
click at [109, 273] on div "Icon before text" at bounding box center [105, 265] width 59 height 15
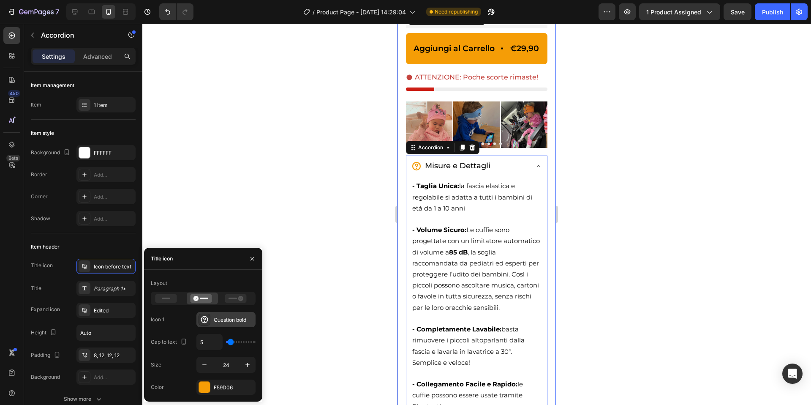
click at [232, 323] on div "Question bold" at bounding box center [234, 320] width 40 height 8
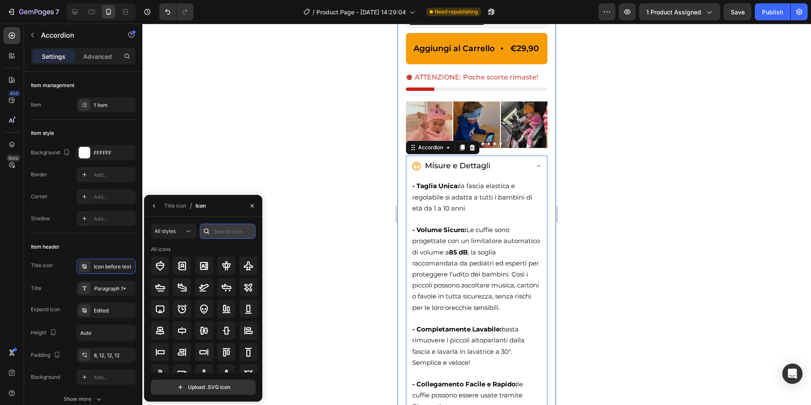
click at [227, 231] on input "text" at bounding box center [228, 230] width 56 height 15
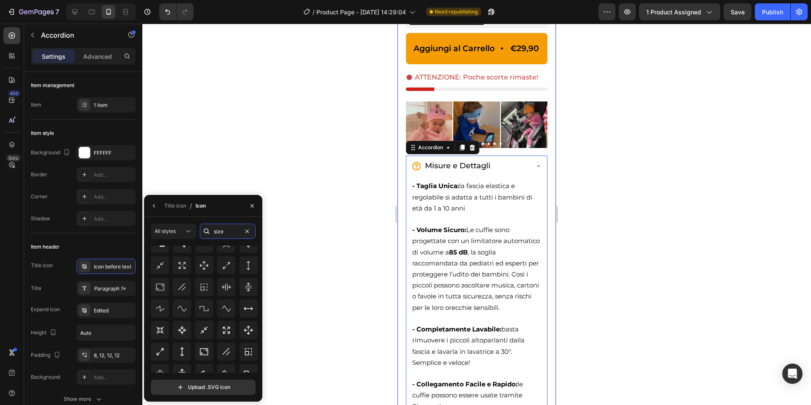
scroll to position [93, 0]
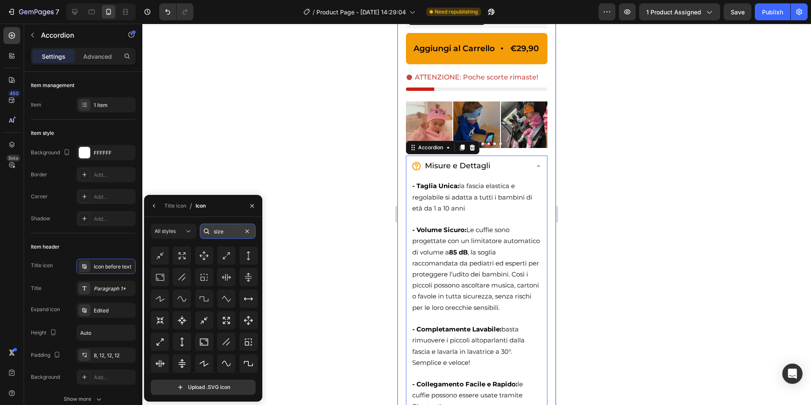
click at [222, 231] on input "size" at bounding box center [228, 230] width 56 height 15
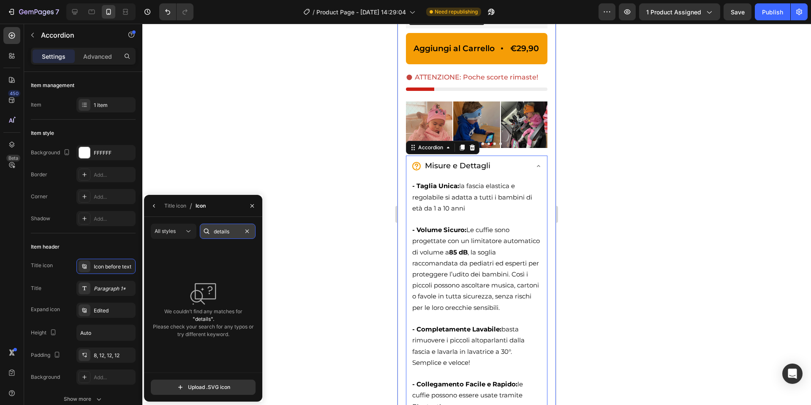
click at [223, 232] on input "details" at bounding box center [228, 230] width 56 height 15
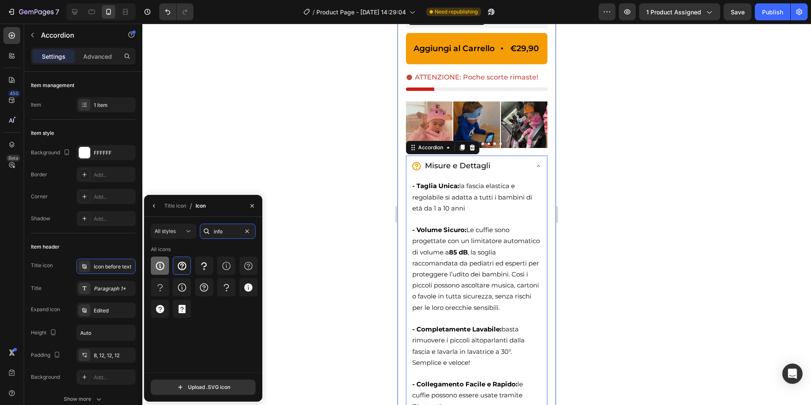
type input "info"
click at [159, 268] on icon at bounding box center [160, 266] width 10 height 10
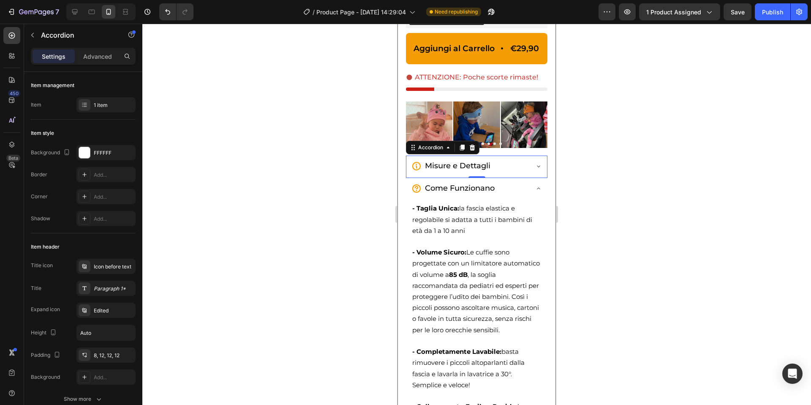
click at [280, 201] on div at bounding box center [476, 214] width 669 height 381
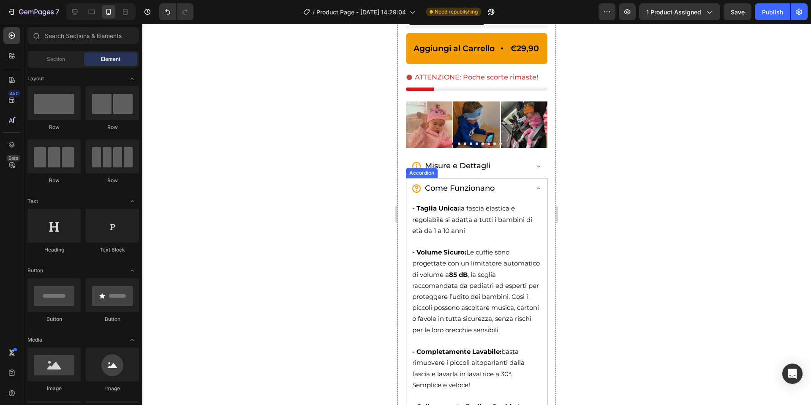
click at [417, 189] on icon at bounding box center [416, 188] width 8 height 8
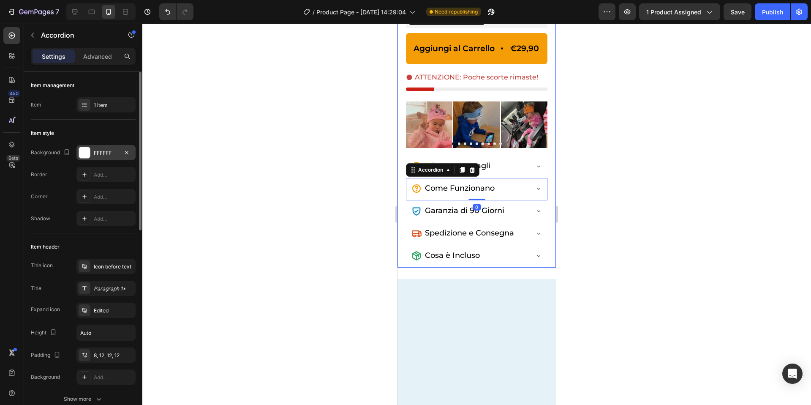
click at [82, 153] on div at bounding box center [84, 152] width 11 height 11
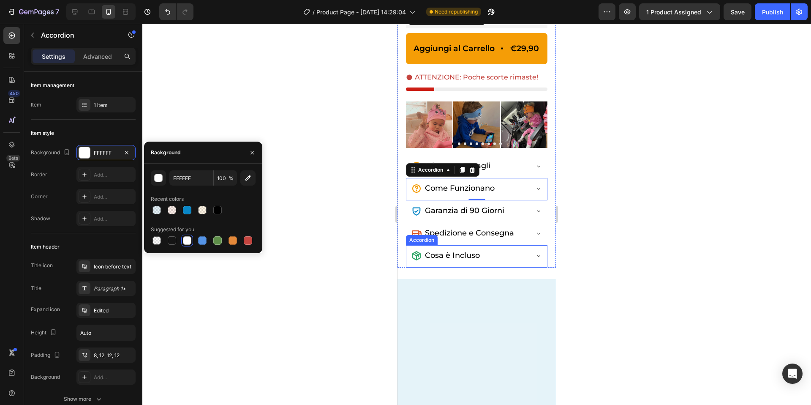
click at [418, 256] on icon at bounding box center [416, 255] width 8 height 9
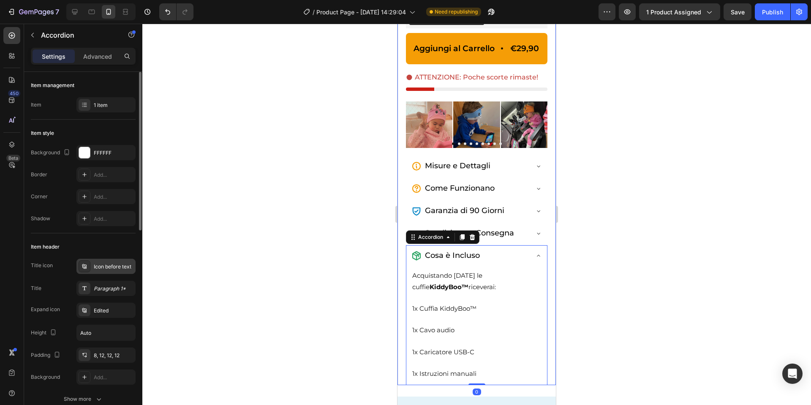
click at [94, 266] on div "Icon before text" at bounding box center [114, 267] width 40 height 8
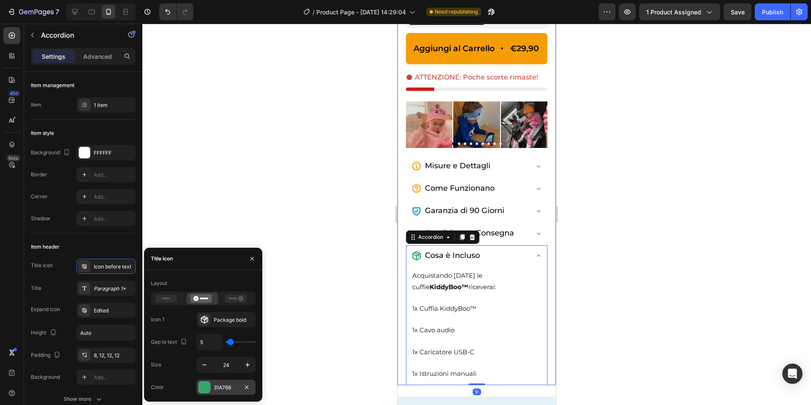
click at [228, 388] on div "31A768" at bounding box center [226, 387] width 24 height 8
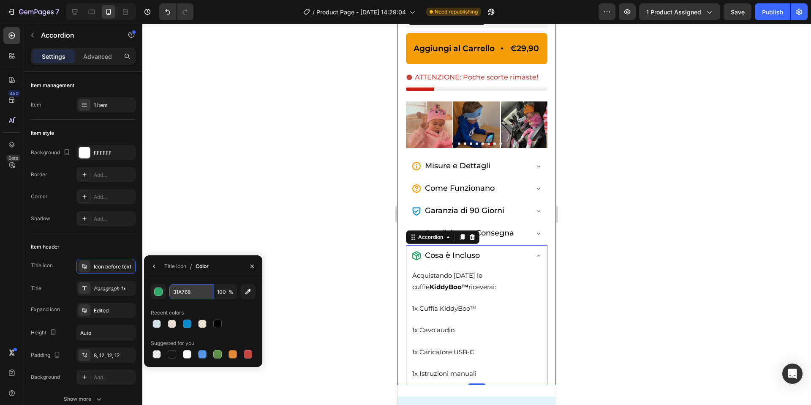
click at [192, 291] on input "31A768" at bounding box center [191, 291] width 44 height 15
click at [419, 184] on icon at bounding box center [416, 188] width 10 height 10
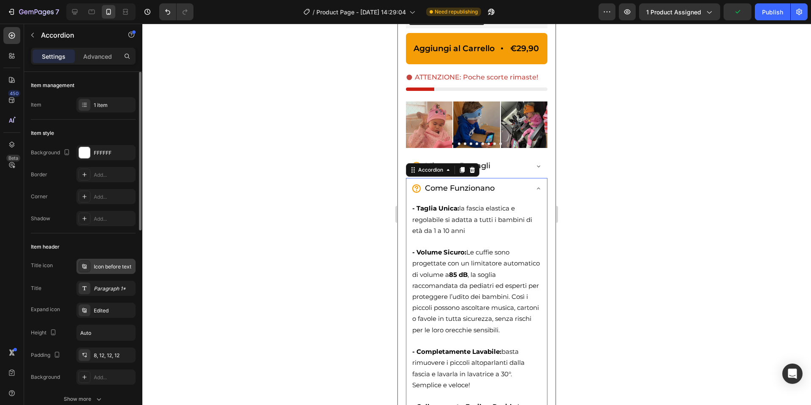
click at [108, 264] on div "Icon before text" at bounding box center [114, 267] width 40 height 8
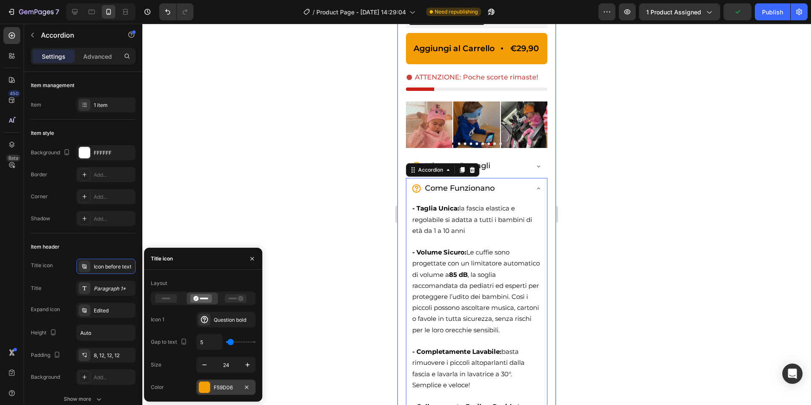
click at [227, 381] on div "F59D06" at bounding box center [225, 386] width 59 height 15
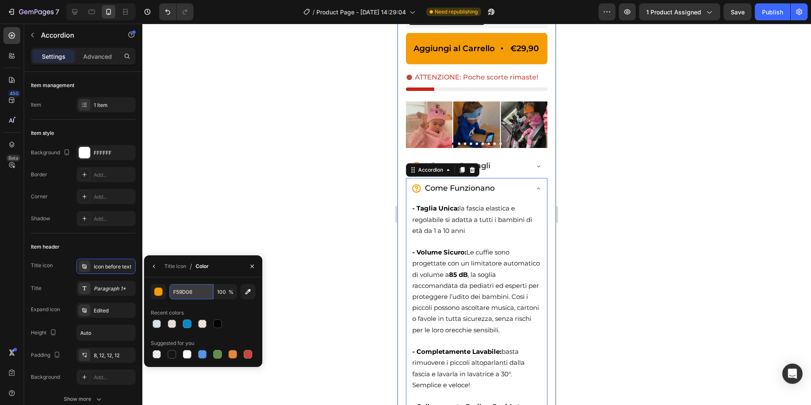
click at [185, 291] on input "F59D06" at bounding box center [191, 291] width 44 height 15
paste input "31A768"
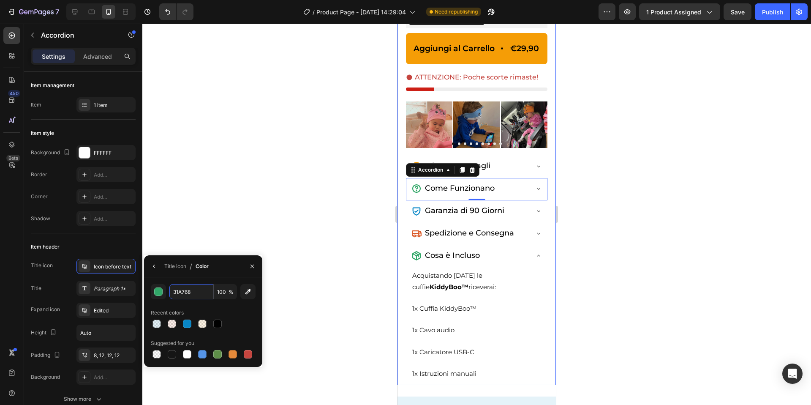
type input "31A768"
click at [193, 279] on div "31A768 100 % Recent colors Suggested for you" at bounding box center [203, 322] width 118 height 90
click at [264, 245] on div at bounding box center [476, 214] width 669 height 381
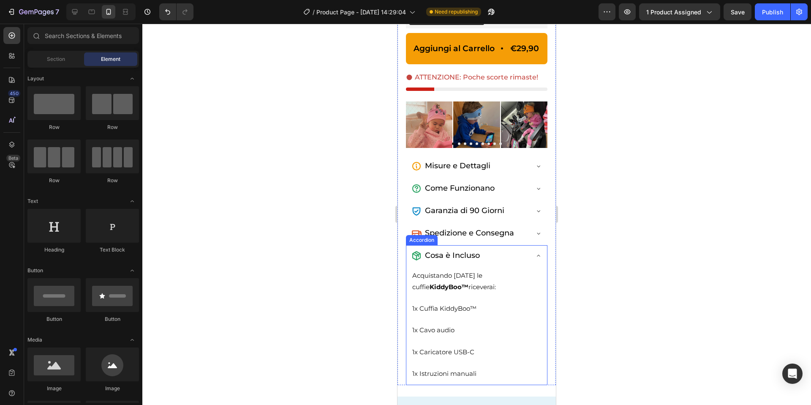
click at [537, 261] on div "Cosa è Incluso" at bounding box center [476, 256] width 141 height 22
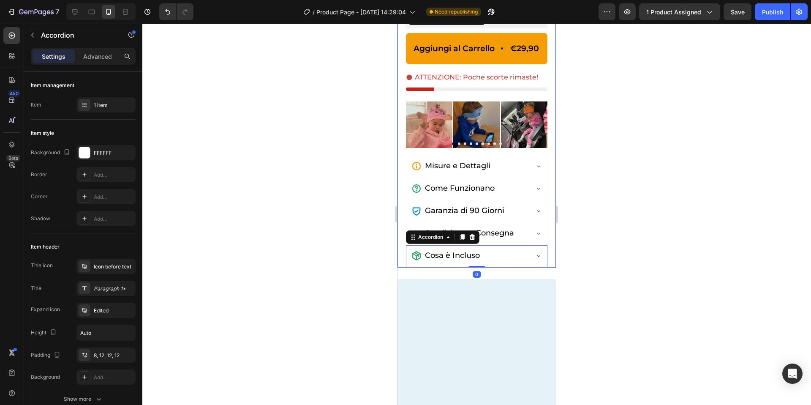
click at [592, 244] on div at bounding box center [476, 214] width 669 height 381
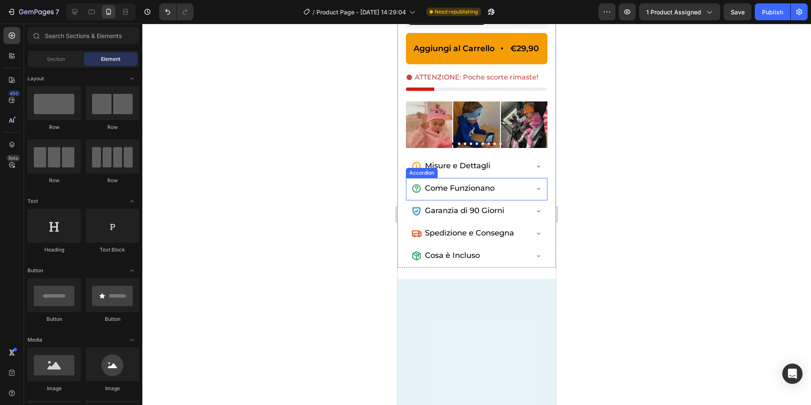
click at [534, 186] on div "Come Funzionano" at bounding box center [476, 189] width 141 height 22
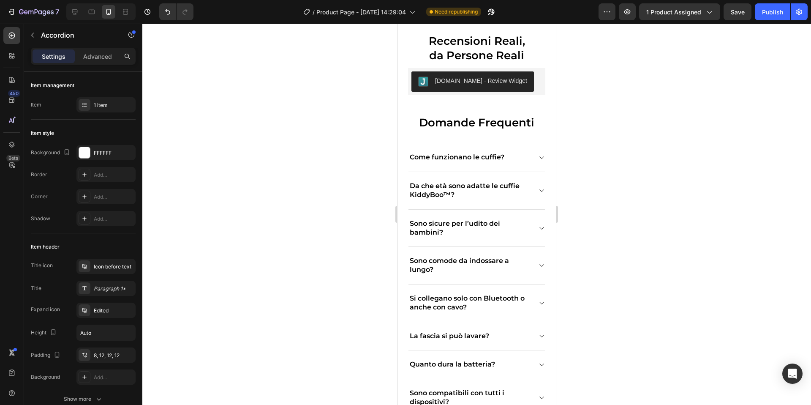
scroll to position [2850, 0]
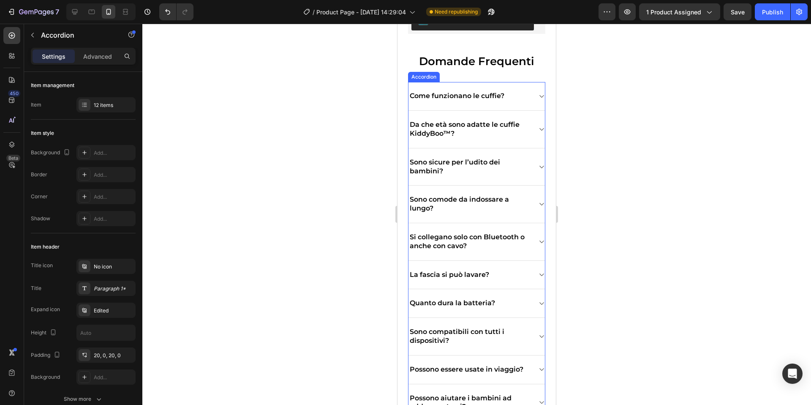
click at [540, 95] on icon at bounding box center [541, 96] width 6 height 7
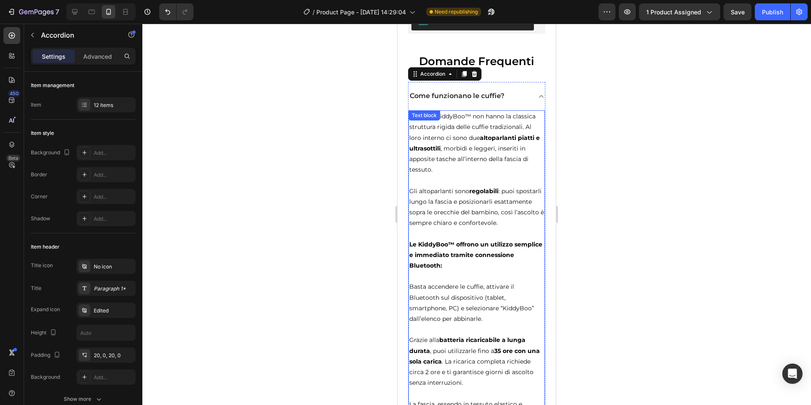
click at [426, 128] on p "Le cuffie KiddyBoo™ non hanno la classica struttura rigida delle cuffie tradizi…" at bounding box center [476, 143] width 135 height 64
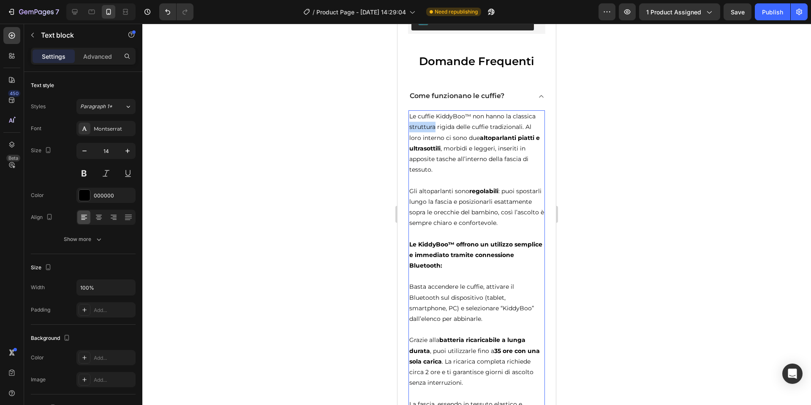
click at [426, 128] on p "Le cuffie KiddyBoo™ non hanno la classica struttura rigida delle cuffie tradizi…" at bounding box center [476, 143] width 135 height 64
click at [413, 120] on p "Le cuffie KiddyBoo™ non hanno la classica struttura rigida delle cuffie tradizi…" at bounding box center [476, 143] width 135 height 64
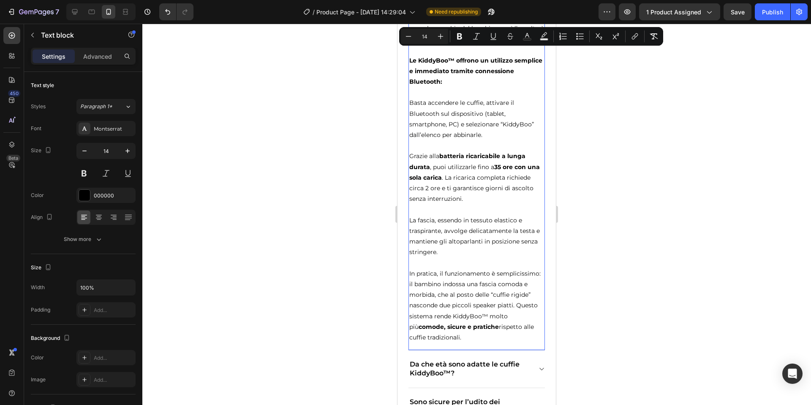
scroll to position [3032, 0]
drag, startPoint x: 410, startPoint y: 114, endPoint x: 495, endPoint y: 337, distance: 238.5
click at [495, 338] on div "Le cuffie KiddyBoo™ non hanno la classica struttura rigida delle cuffie tradizi…" at bounding box center [476, 136] width 136 height 417
copy div "Le cuffie KiddyBoo™ non hanno la classica struttura rigida delle cuffie tradizi…"
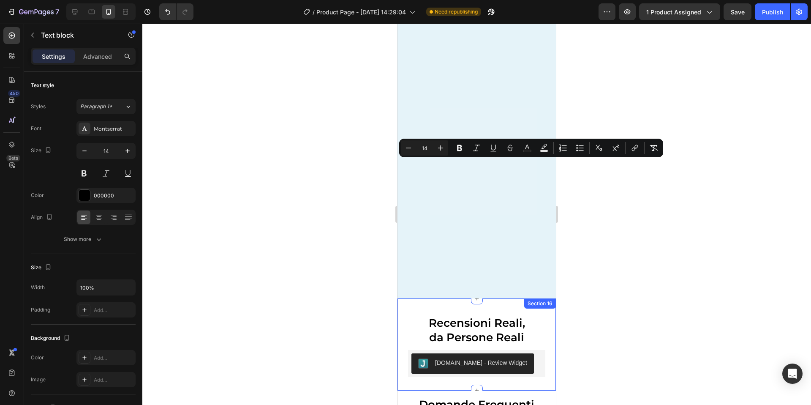
type input "16"
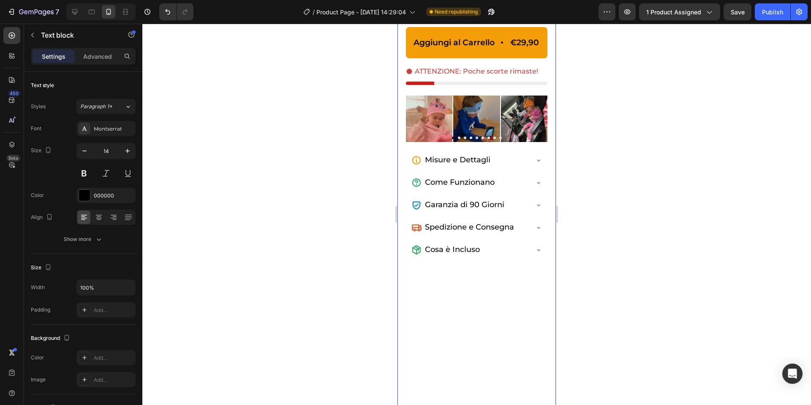
scroll to position [348, 0]
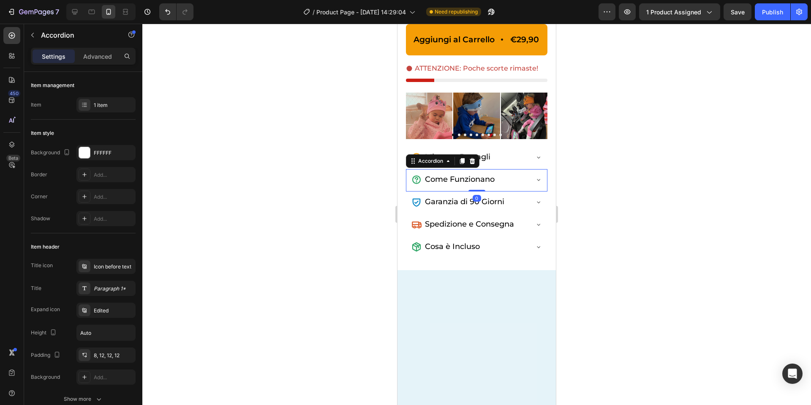
click at [537, 179] on icon at bounding box center [538, 180] width 3 height 2
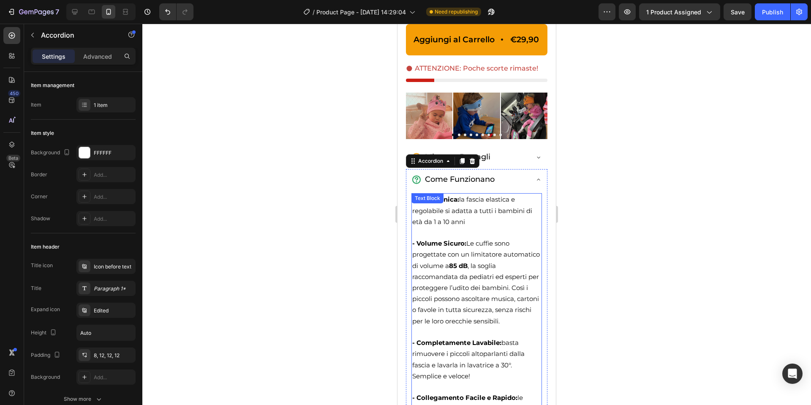
click at [459, 209] on span "- Taglia Unica: la fascia elastica e regolabile si adatta a tutti i bambini di …" at bounding box center [472, 210] width 120 height 30
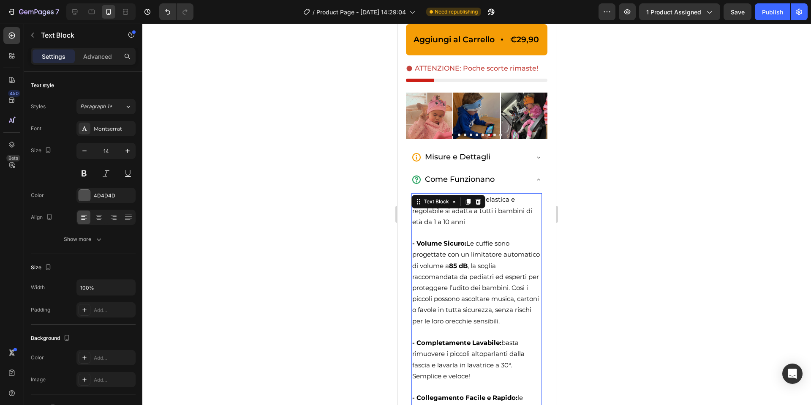
click at [426, 207] on div "Text Block" at bounding box center [448, 202] width 74 height 14
click at [425, 213] on span "- Taglia Unica: la fascia elastica e regolabile si adatta a tutti i bambini di …" at bounding box center [472, 210] width 120 height 30
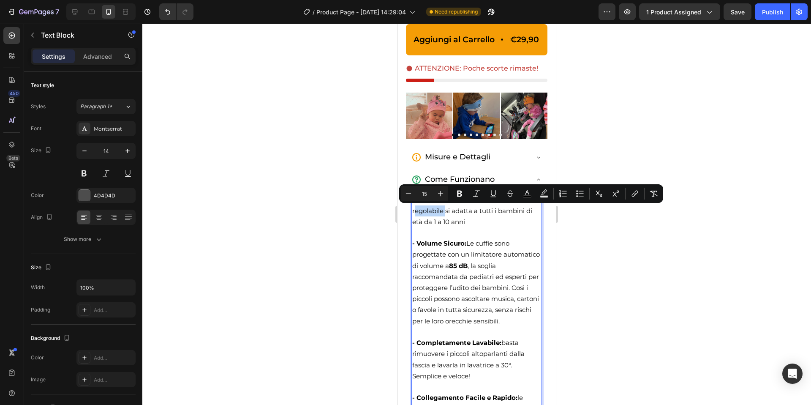
drag, startPoint x: 813, startPoint y: 226, endPoint x: 415, endPoint y: 204, distance: 398.4
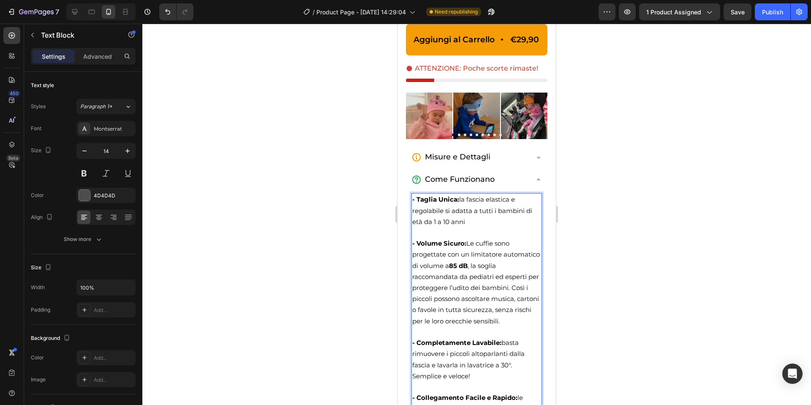
click at [415, 204] on p "- Taglia Unica: la fascia elastica e regolabile si adatta a tutti i bambini di …" at bounding box center [476, 210] width 129 height 33
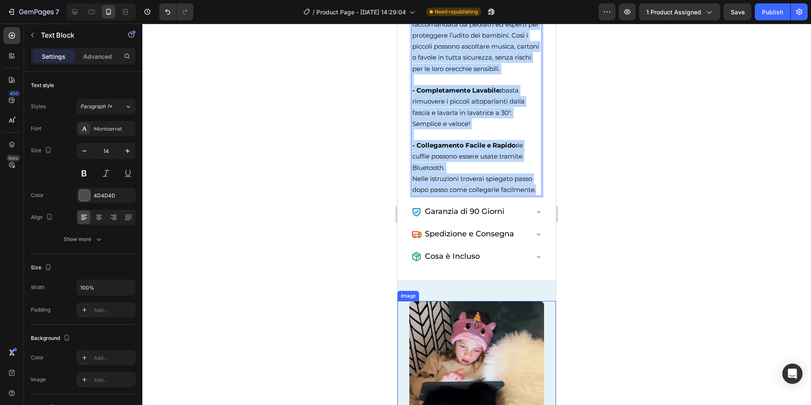
scroll to position [720, 0]
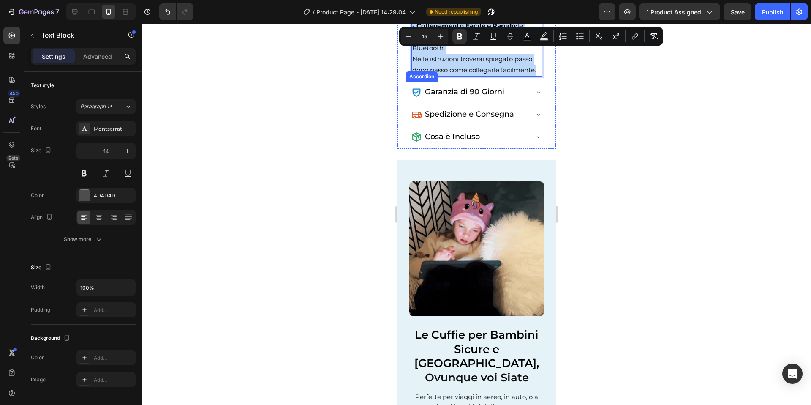
drag, startPoint x: 413, startPoint y: 200, endPoint x: 499, endPoint y: 94, distance: 136.5
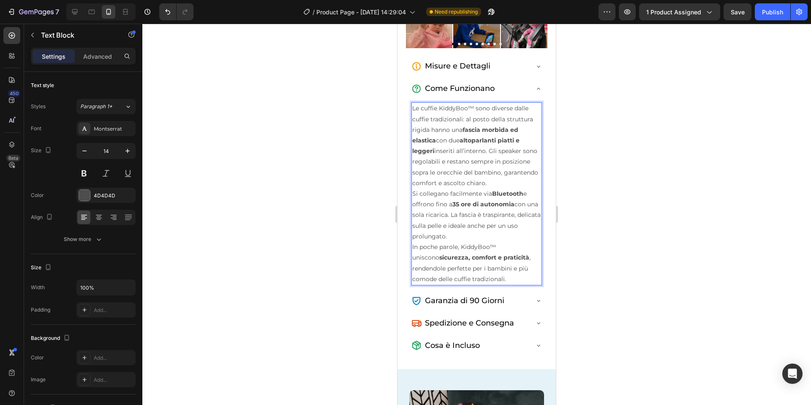
scroll to position [441, 0]
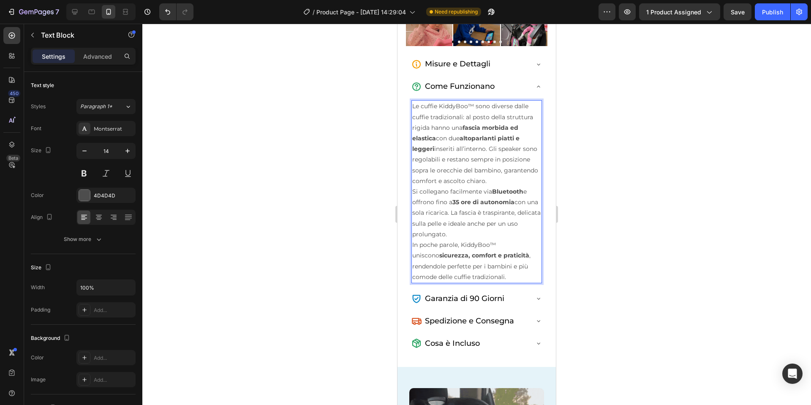
click at [478, 109] on p "Le cuffie KiddyBoo™ sono diverse dalle cuffie tradizionali: al posto della stru…" at bounding box center [476, 143] width 129 height 85
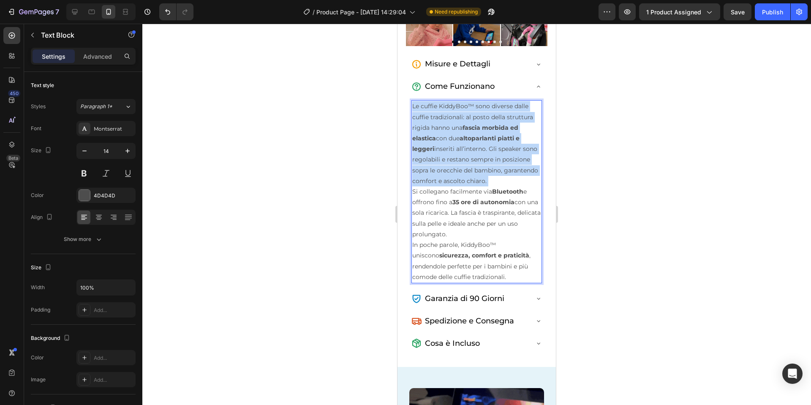
click at [478, 109] on p "Le cuffie KiddyBoo™ sono diverse dalle cuffie tradizionali: al posto della stru…" at bounding box center [476, 143] width 129 height 85
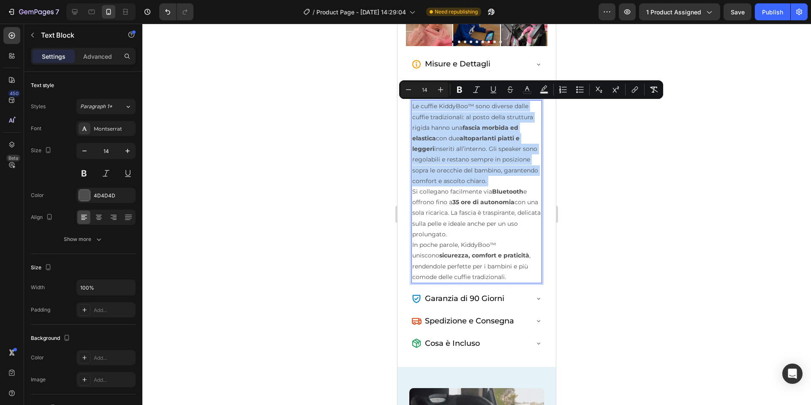
click at [455, 128] on p "Le cuffie KiddyBoo™ sono diverse dalle cuffie tradizionali: al posto della stru…" at bounding box center [476, 143] width 129 height 85
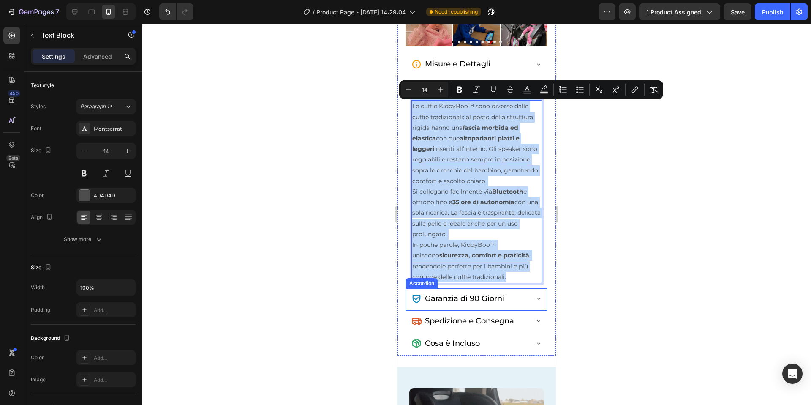
drag, startPoint x: 413, startPoint y: 106, endPoint x: 465, endPoint y: 290, distance: 191.0
click at [465, 291] on div "Aggiungi al Carrello €29,90 Add to Cart ATTENZIONE: Poche scorte rimaste! Item …" at bounding box center [476, 143] width 141 height 424
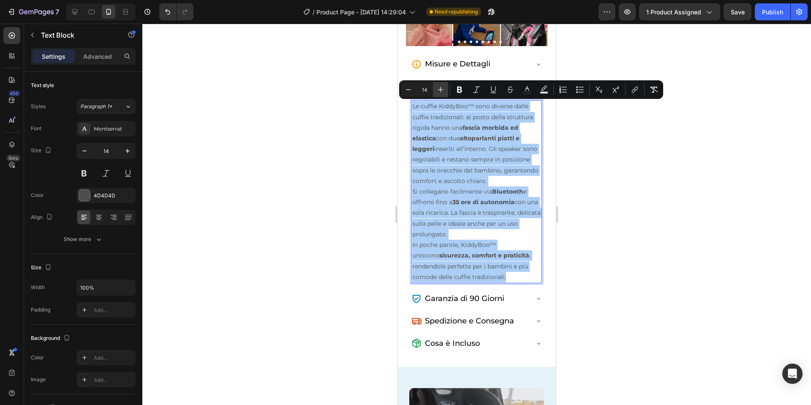
click at [444, 92] on icon "Editor contextual toolbar" at bounding box center [440, 89] width 8 height 8
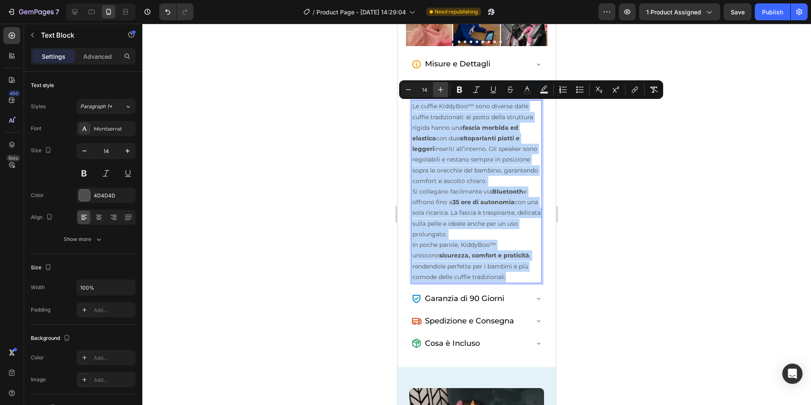
type input "15"
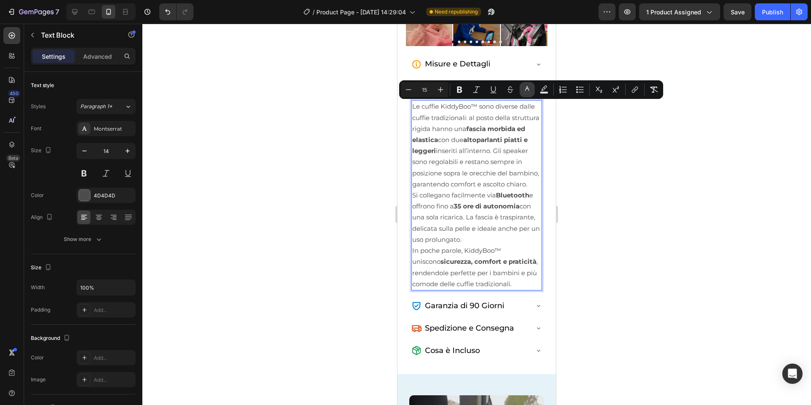
click at [531, 94] on button "color" at bounding box center [526, 89] width 15 height 15
type input "4D4D4D"
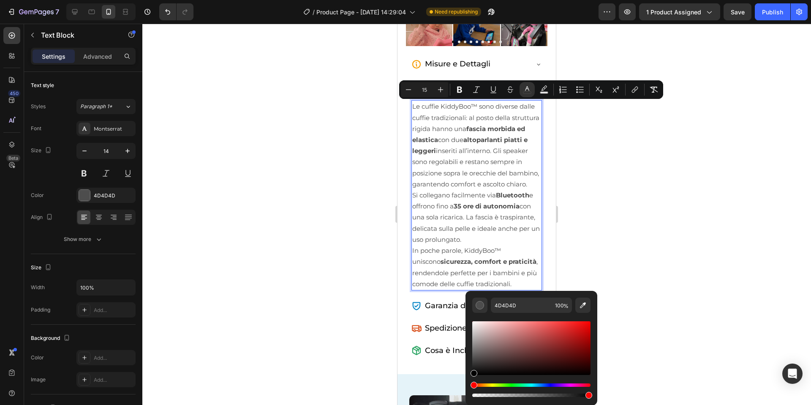
drag, startPoint x: 472, startPoint y: 372, endPoint x: 468, endPoint y: 378, distance: 7.4
click at [468, 378] on div "4D4D4D 100 %" at bounding box center [531, 345] width 132 height 108
type input "000000"
click at [461, 245] on p "In poche parole, KiddyBoo™ uniscono sicurezza, comfort e praticità , rendendole…" at bounding box center [476, 267] width 129 height 44
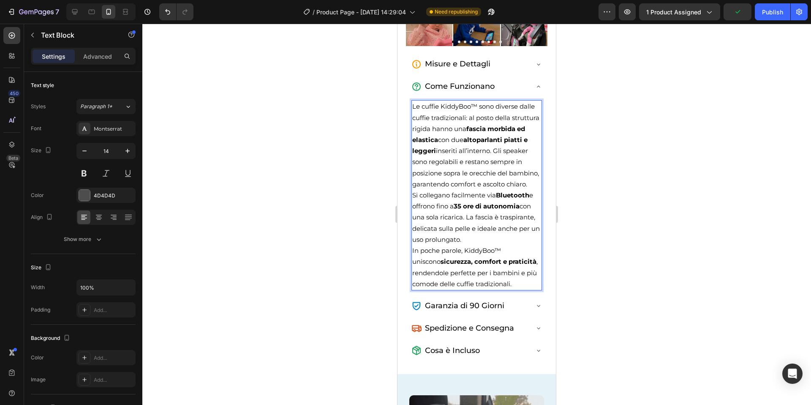
click at [495, 150] on span "Le cuffie KiddyBoo™ sono diverse dalle cuffie tradizionali: al posto della stru…" at bounding box center [475, 144] width 127 height 85
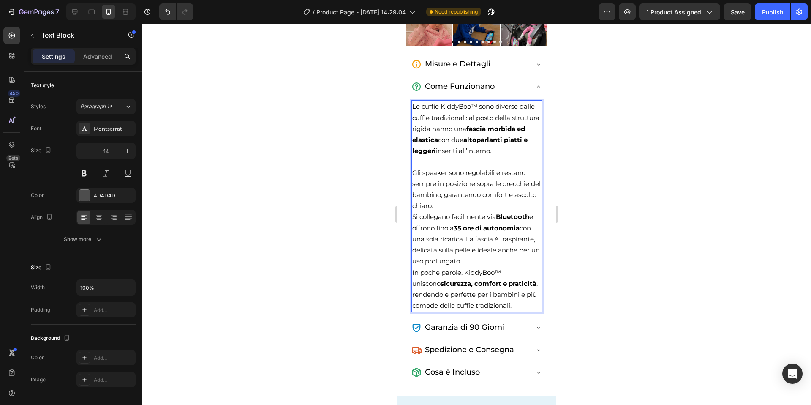
click at [486, 204] on p "Gli speaker sono regolabili e restano sempre in posizione sopra le orecchie del…" at bounding box center [476, 189] width 129 height 44
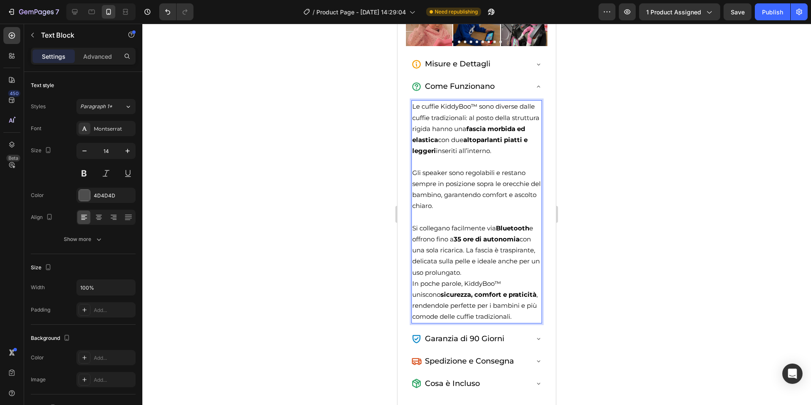
click at [476, 278] on p "In poche parole, KiddyBoo™ uniscono sicurezza, comfort e praticità , rendendole…" at bounding box center [476, 300] width 129 height 44
click at [473, 270] on p "Si collegano facilmente via Bluetooth e offrono fino a 35 ore di autonomia con …" at bounding box center [476, 249] width 129 height 55
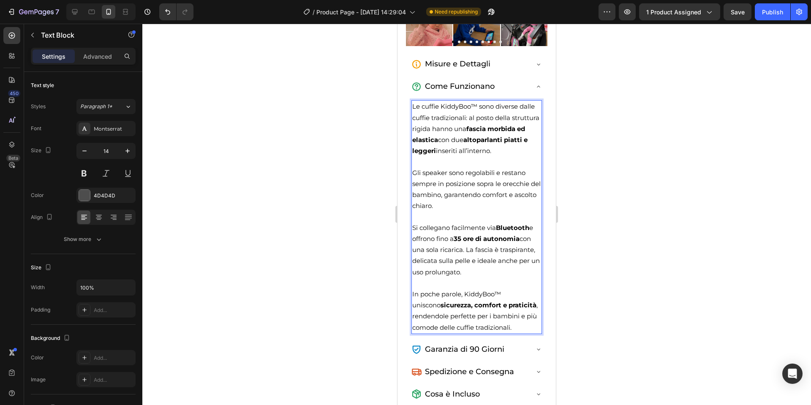
click at [593, 250] on div at bounding box center [476, 214] width 669 height 381
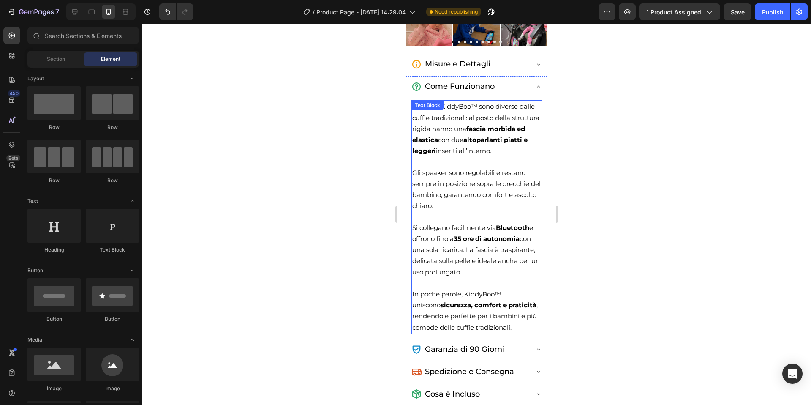
scroll to position [370, 0]
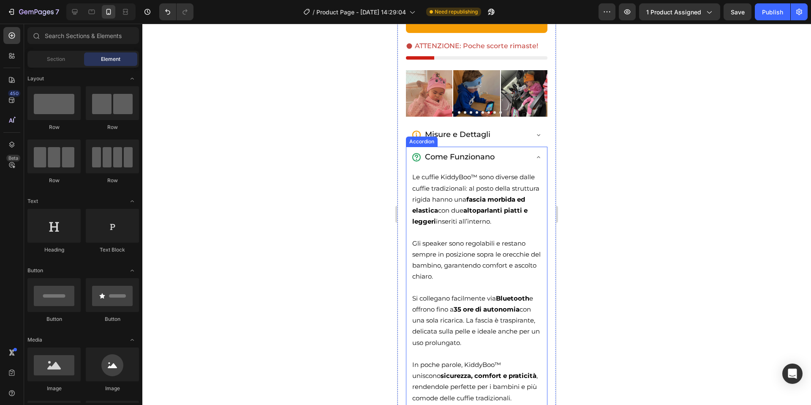
click at [535, 158] on icon at bounding box center [538, 157] width 7 height 7
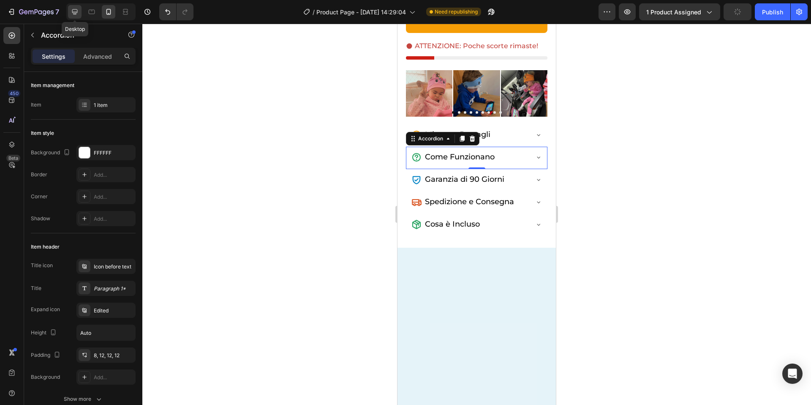
click at [76, 11] on icon at bounding box center [75, 12] width 8 height 8
type input "8"
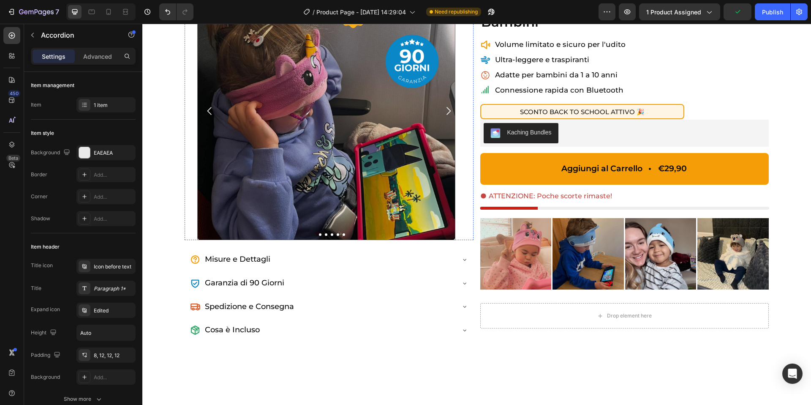
scroll to position [94, 0]
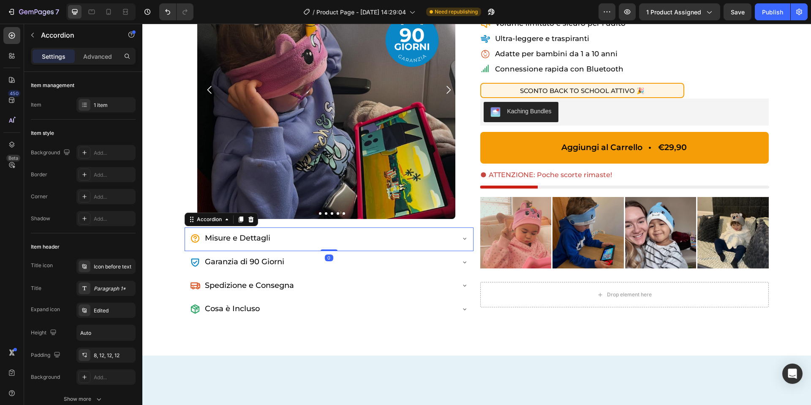
click at [285, 246] on div "Misure e Dettagli" at bounding box center [329, 239] width 288 height 24
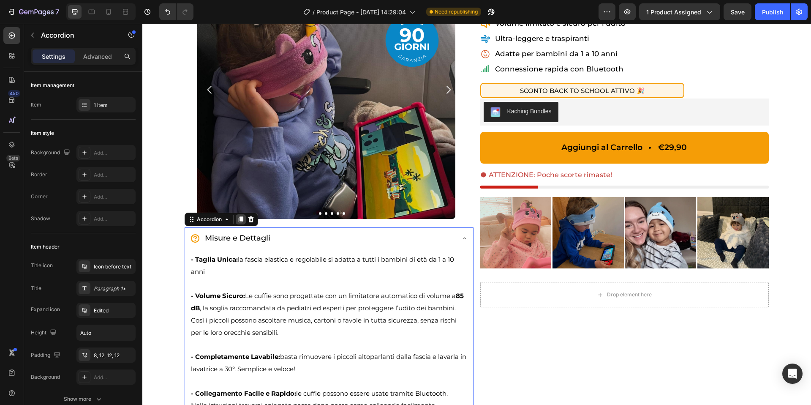
click at [240, 221] on icon at bounding box center [240, 219] width 7 height 7
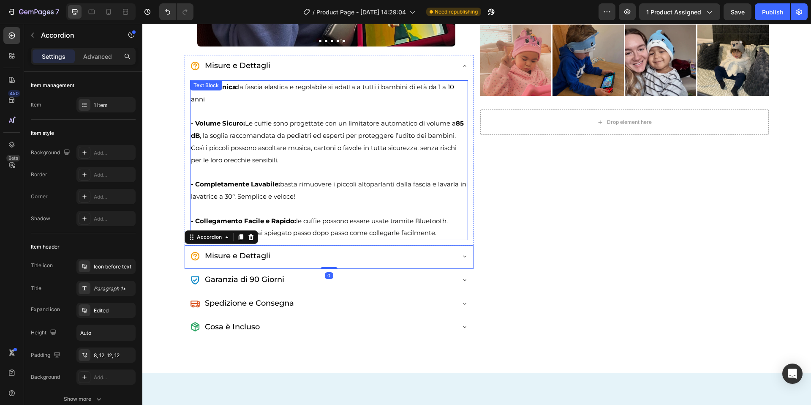
scroll to position [245, 0]
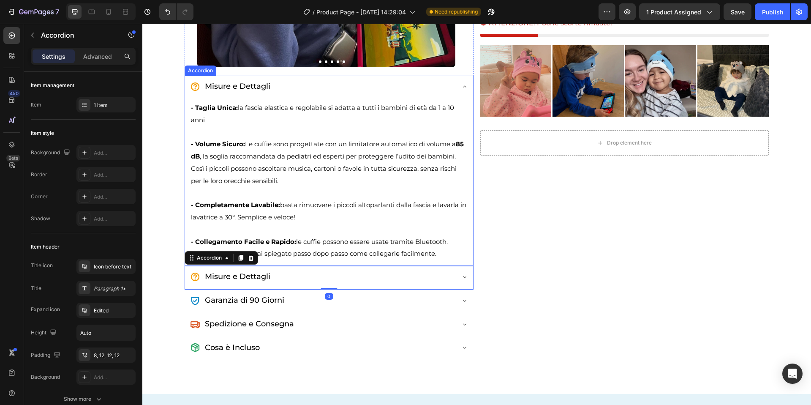
click at [461, 82] on div "Misure e Dettagli" at bounding box center [329, 88] width 288 height 24
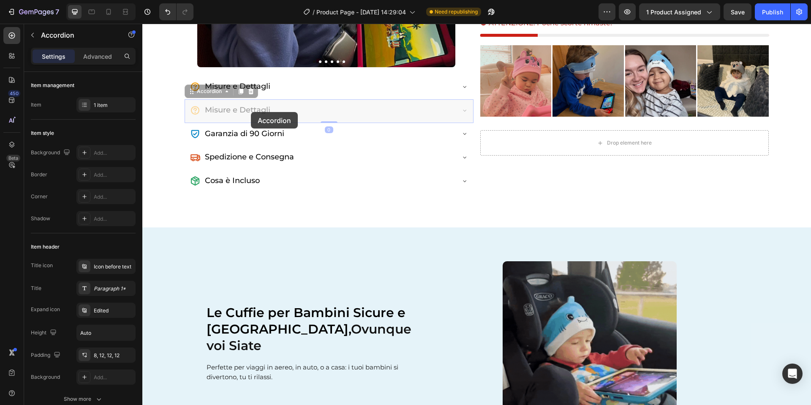
click at [142, 24] on span "Misure e Dettagli" at bounding box center [142, 24] width 0 height 0
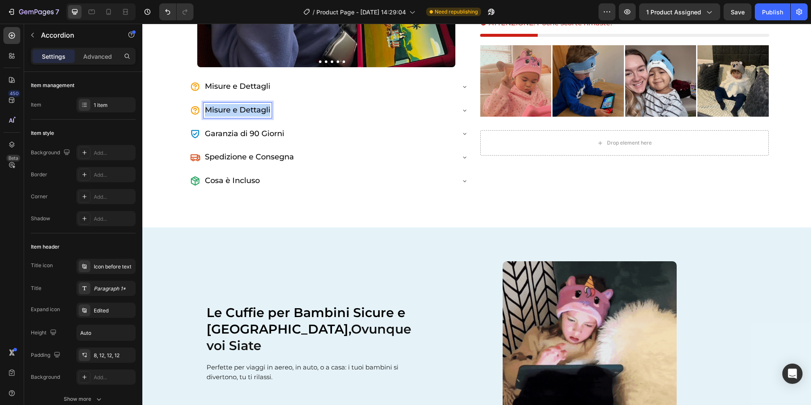
click at [251, 112] on span "Misure e Dettagli" at bounding box center [237, 109] width 65 height 9
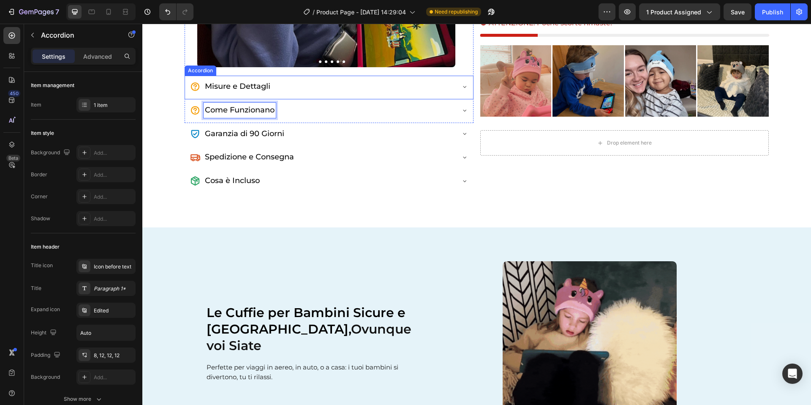
click at [193, 86] on icon at bounding box center [195, 87] width 10 height 10
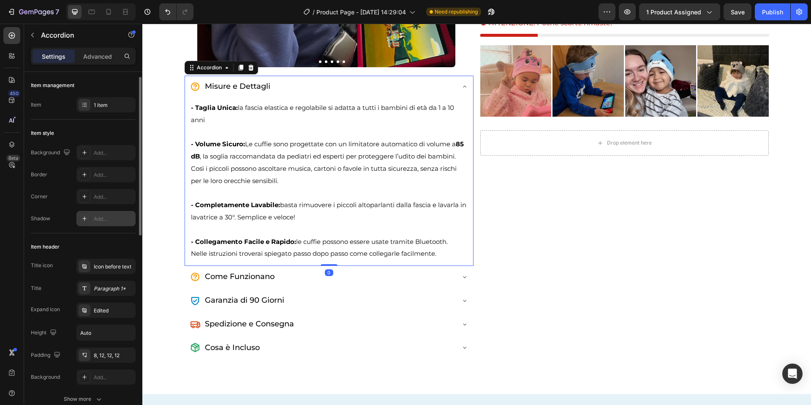
scroll to position [94, 0]
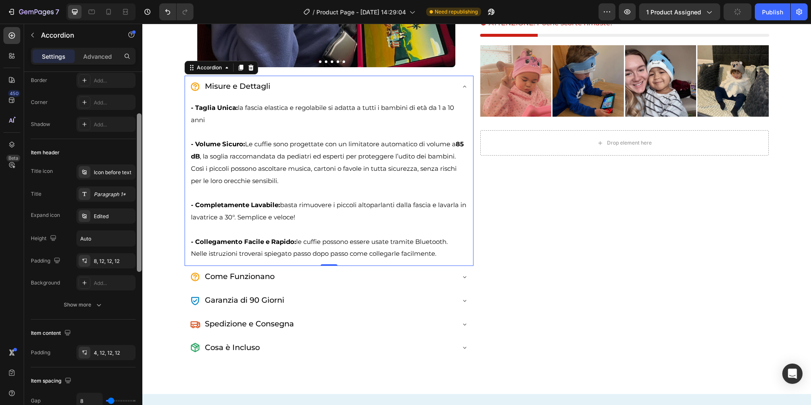
drag, startPoint x: 99, startPoint y: 174, endPoint x: 140, endPoint y: 179, distance: 40.8
click at [99, 174] on div "Icon before text" at bounding box center [114, 173] width 40 height 8
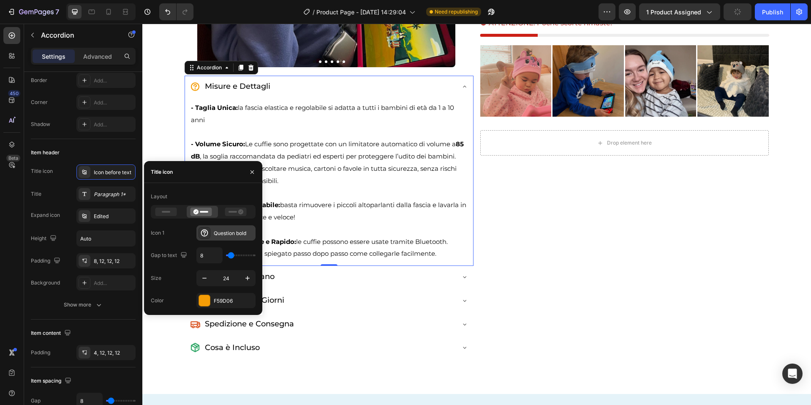
click at [229, 234] on div "Question bold" at bounding box center [234, 233] width 40 height 8
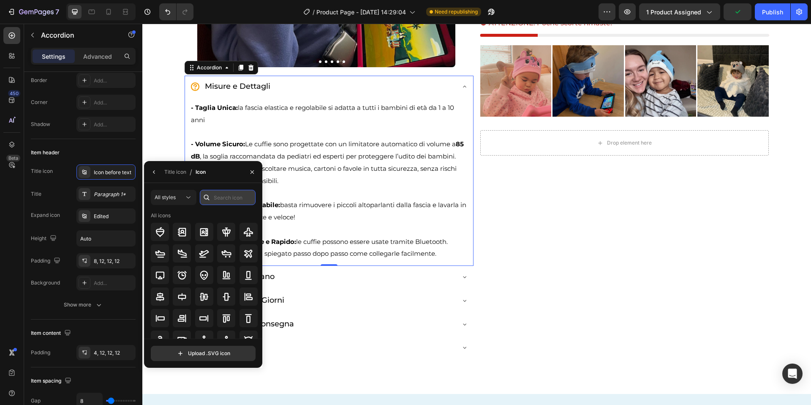
click at [225, 201] on input "text" at bounding box center [228, 197] width 56 height 15
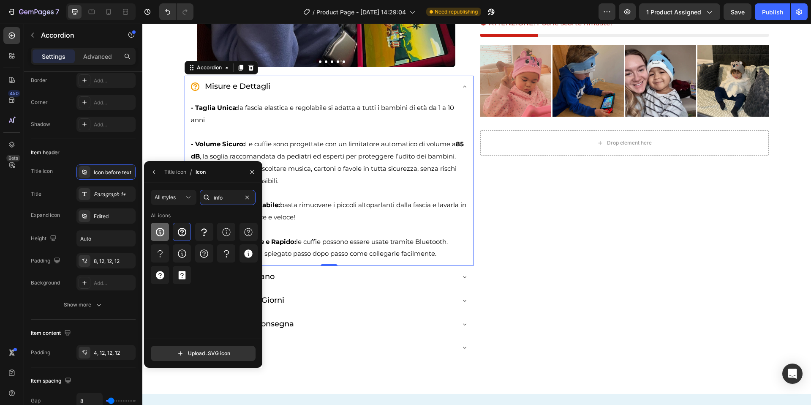
type input "info"
click at [162, 235] on icon at bounding box center [159, 231] width 8 height 8
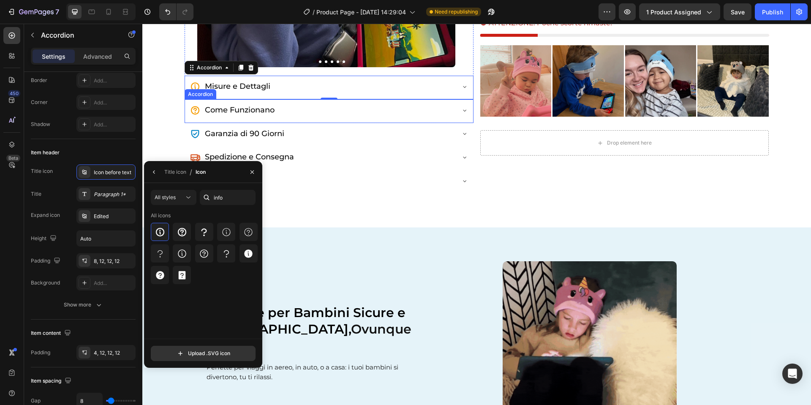
click at [462, 109] on icon at bounding box center [464, 110] width 7 height 7
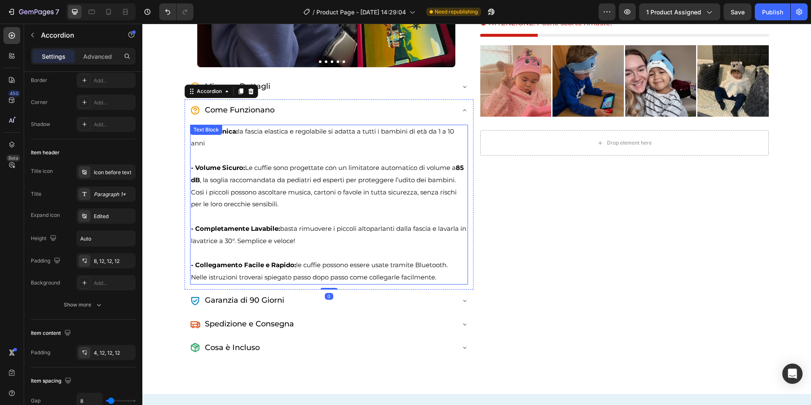
click at [310, 256] on p at bounding box center [329, 253] width 276 height 12
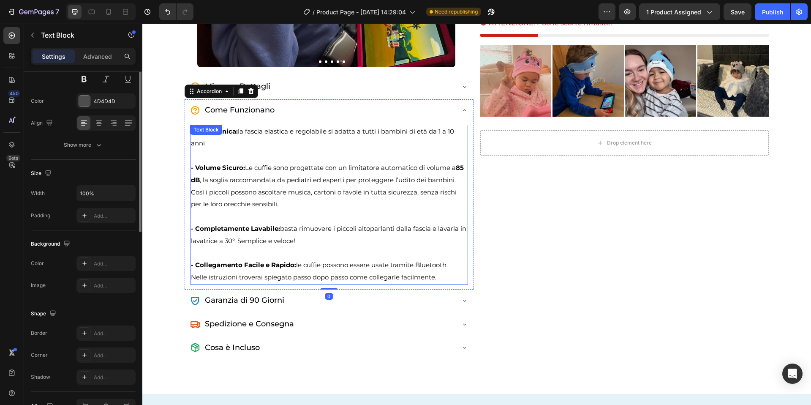
scroll to position [0, 0]
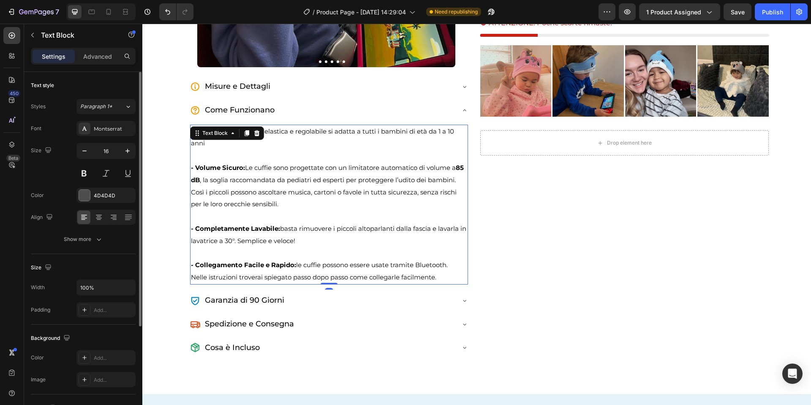
click at [435, 274] on span "Nelle istruzioni troverai spiegato passo dopo passo come collegarle facilmente." at bounding box center [313, 277] width 245 height 8
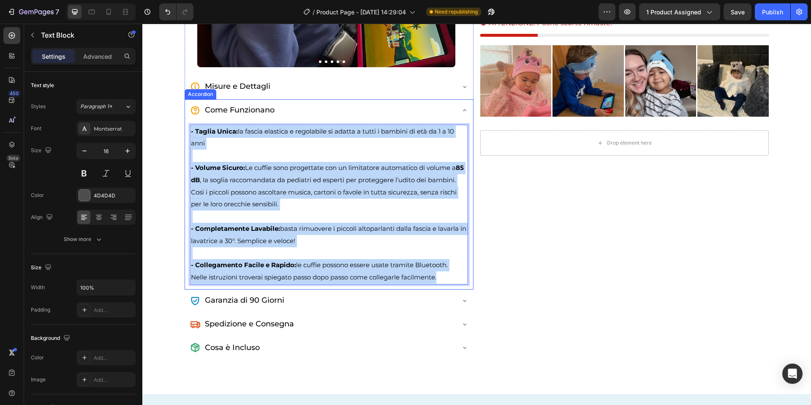
drag, startPoint x: 444, startPoint y: 275, endPoint x: 188, endPoint y: 130, distance: 293.7
click at [188, 130] on div "- Taglia Unica: la fascia elastica e regolabile si adatta a tutti i bambini di …" at bounding box center [329, 206] width 288 height 166
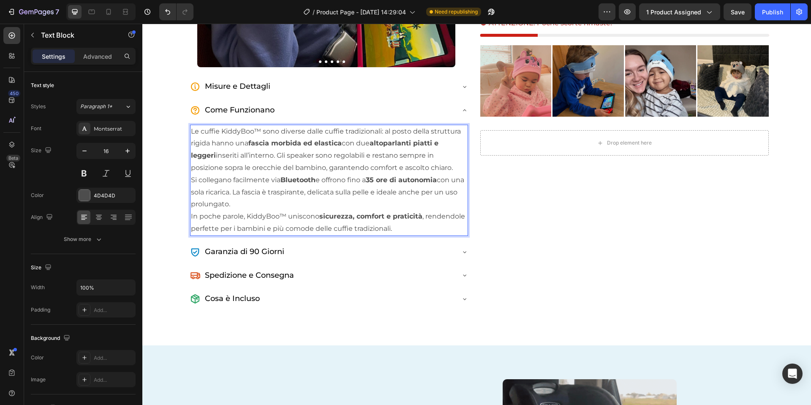
click at [284, 152] on p "Le cuffie KiddyBoo™ sono diverse dalle cuffie tradizionali: al posto della stru…" at bounding box center [329, 149] width 276 height 49
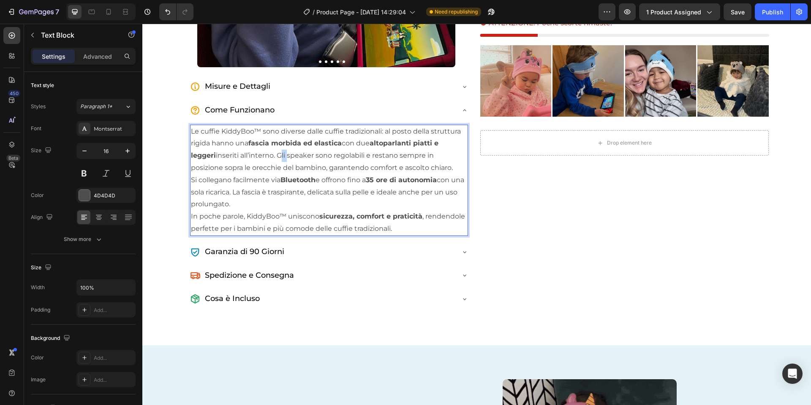
click at [284, 152] on p "Le cuffie KiddyBoo™ sono diverse dalle cuffie tradizionali: al posto della stru…" at bounding box center [329, 149] width 276 height 49
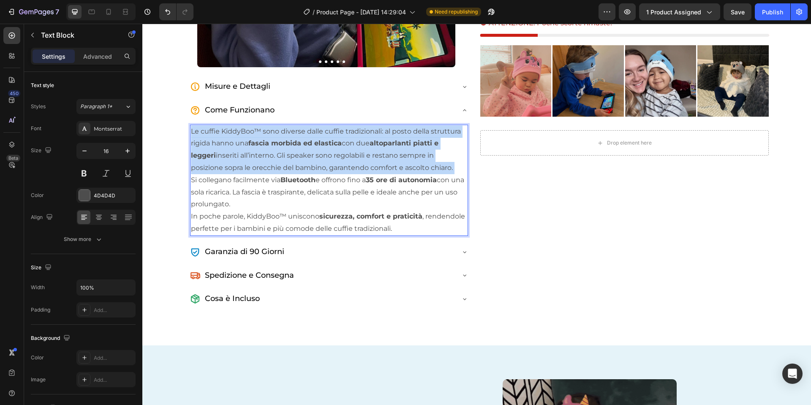
click at [284, 152] on p "Le cuffie KiddyBoo™ sono diverse dalle cuffie tradizionali: al posto della stru…" at bounding box center [329, 149] width 276 height 49
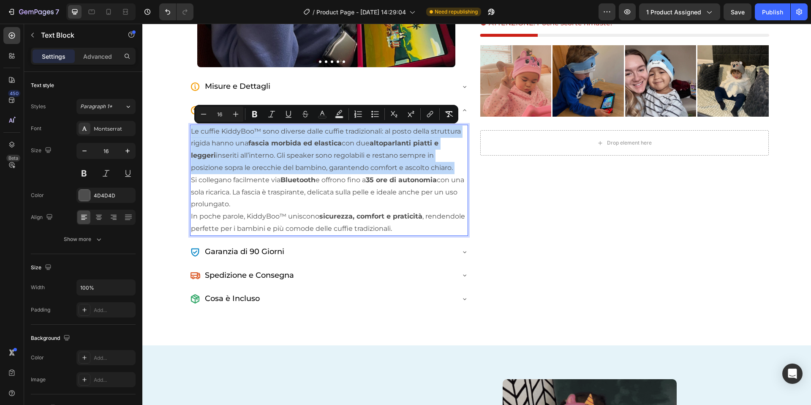
click at [298, 167] on p "Le cuffie KiddyBoo™ sono diverse dalle cuffie tradizionali: al posto della stru…" at bounding box center [329, 149] width 276 height 49
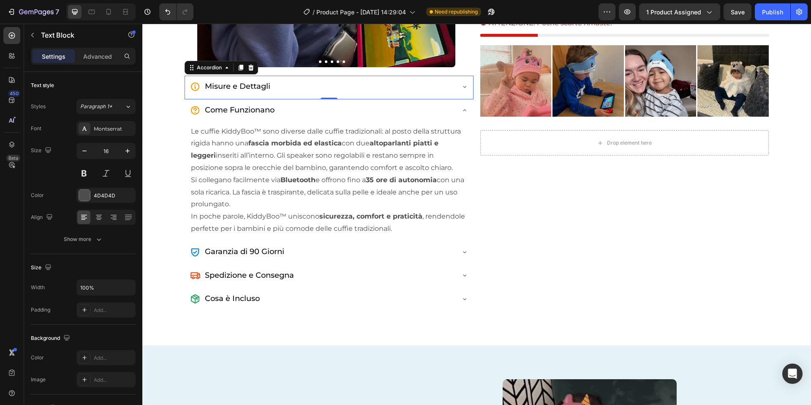
click at [459, 82] on div "Misure e Dettagli" at bounding box center [329, 88] width 288 height 24
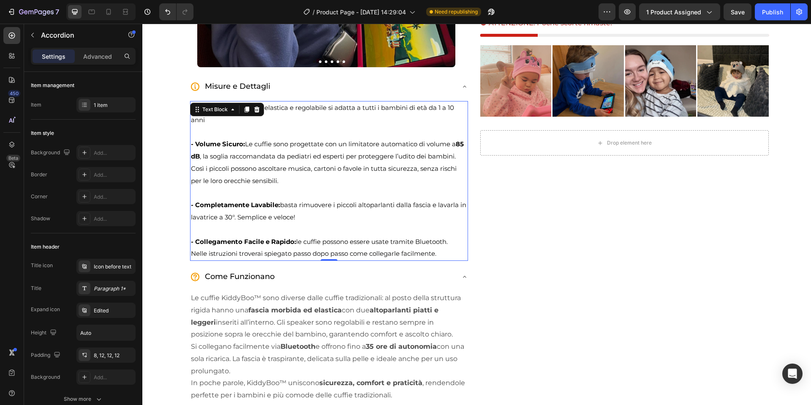
click at [311, 137] on p at bounding box center [329, 132] width 276 height 12
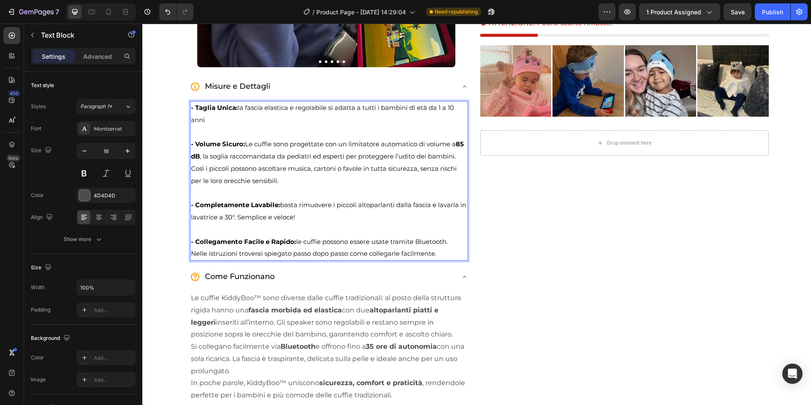
click at [308, 144] on span "- Volume Sicuro: Le cuffie sono progettate con un limitatore automatico di volu…" at bounding box center [327, 162] width 273 height 44
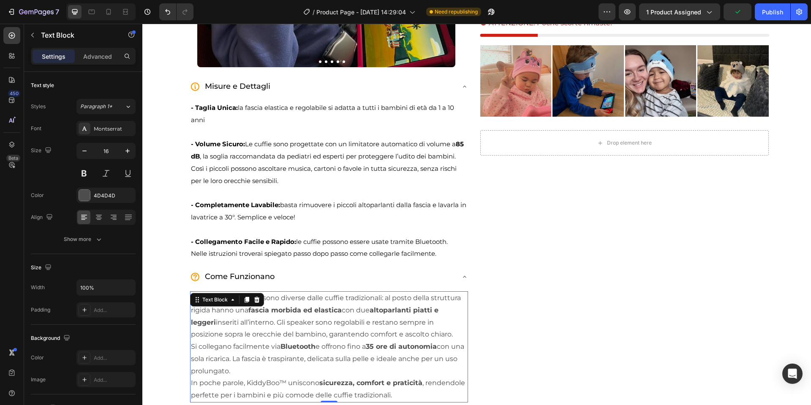
click at [378, 318] on p "Le cuffie KiddyBoo™ sono diverse dalle cuffie tradizionali: al posto della stru…" at bounding box center [329, 316] width 276 height 49
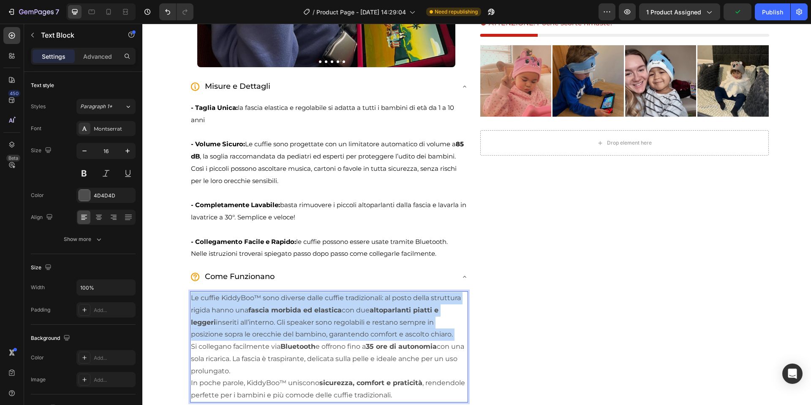
click at [378, 318] on p "Le cuffie KiddyBoo™ sono diverse dalle cuffie tradizionali: al posto della stru…" at bounding box center [329, 316] width 276 height 49
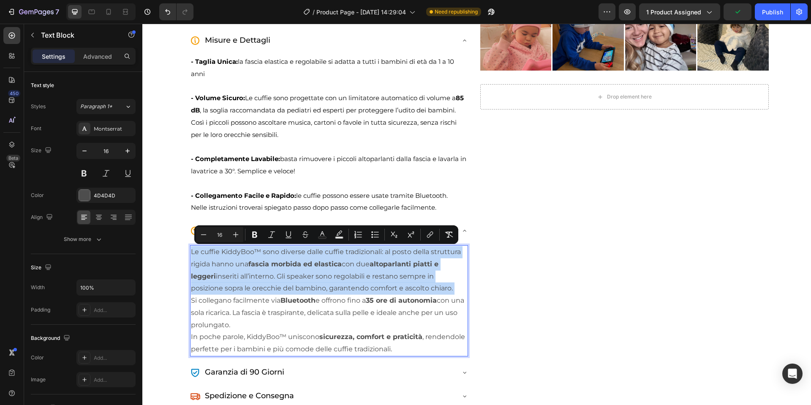
scroll to position [303, 0]
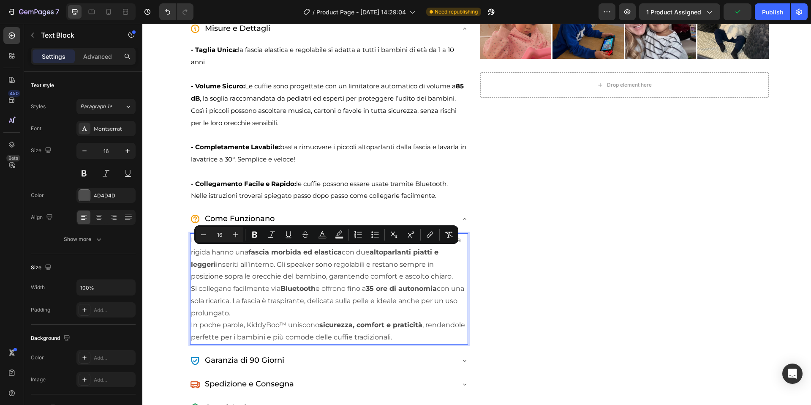
drag, startPoint x: 372, startPoint y: 311, endPoint x: 383, endPoint y: 314, distance: 11.9
click at [372, 311] on p "Si collegano facilmente via Bluetooth e offrono fino a 35 ore di autonomia con …" at bounding box center [329, 301] width 276 height 36
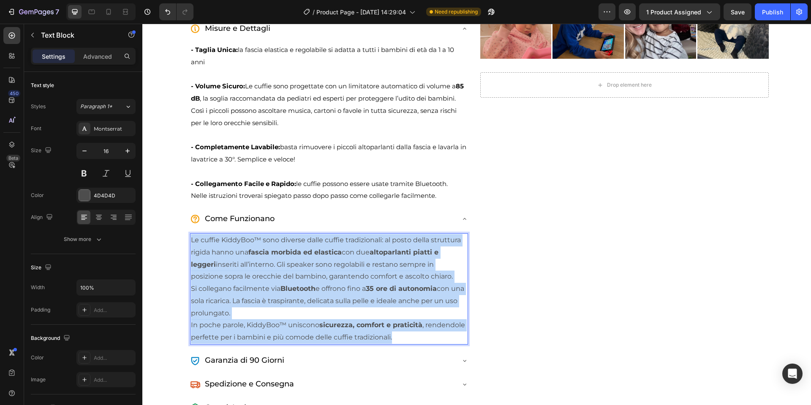
drag, startPoint x: 406, startPoint y: 332, endPoint x: 190, endPoint y: 240, distance: 234.2
click at [189, 240] on div "Le cuffie KiddyBoo™ sono diverse dalle cuffie tradizionali: al posto della stru…" at bounding box center [329, 290] width 288 height 118
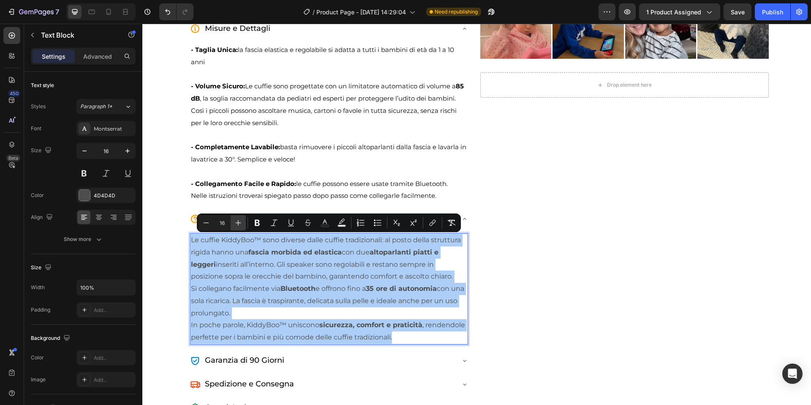
drag, startPoint x: 208, startPoint y: 220, endPoint x: 239, endPoint y: 226, distance: 30.8
click at [209, 220] on icon "Editor contextual toolbar" at bounding box center [206, 222] width 8 height 8
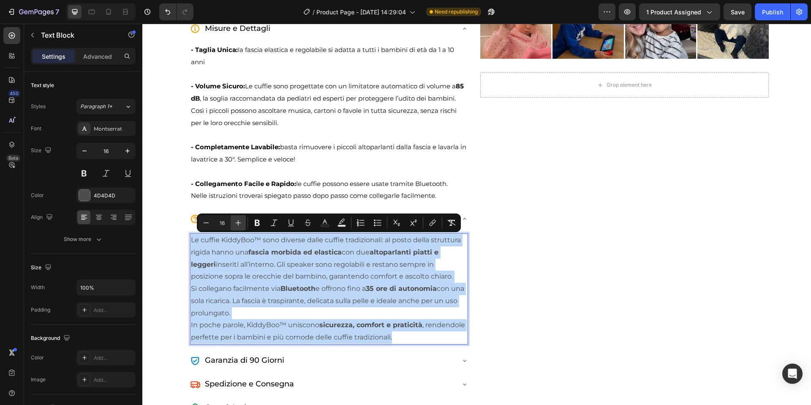
type input "15"
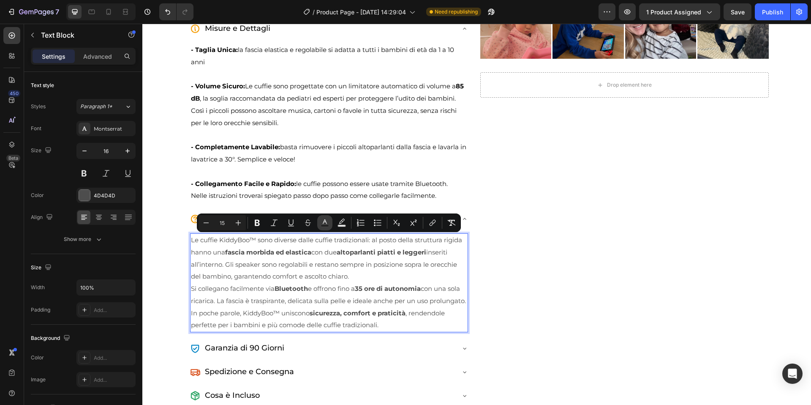
click at [323, 223] on icon "Editor contextual toolbar" at bounding box center [325, 222] width 8 height 8
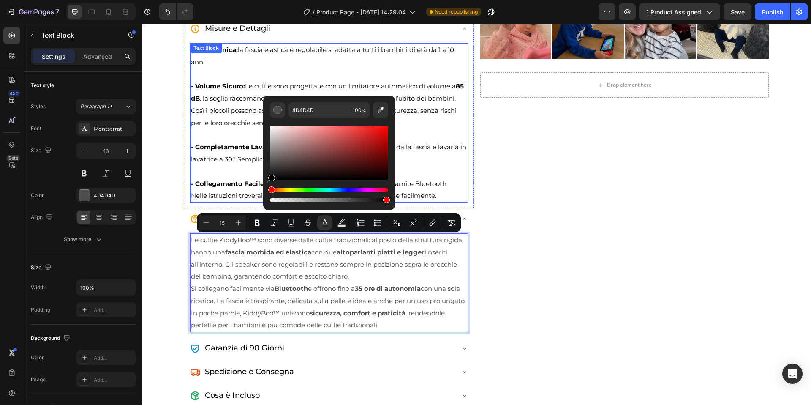
type input "000000"
drag, startPoint x: 416, startPoint y: 200, endPoint x: 251, endPoint y: 198, distance: 165.6
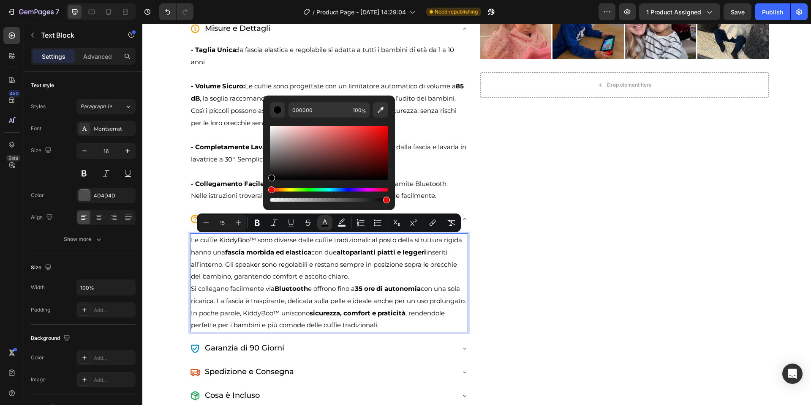
click at [380, 272] on p "Le cuffie KiddyBoo™ sono diverse dalle cuffie tradizionali: al posto della stru…" at bounding box center [329, 258] width 276 height 49
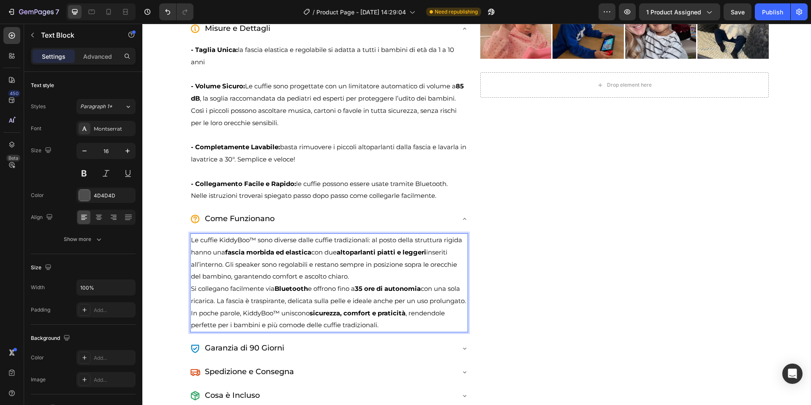
click at [370, 275] on p "Le cuffie KiddyBoo™ sono diverse dalle cuffie tradizionali: al posto della stru…" at bounding box center [329, 258] width 276 height 49
click at [225, 262] on span "Le cuffie KiddyBoo™ sono diverse dalle cuffie tradizionali: al posto della stru…" at bounding box center [326, 258] width 271 height 44
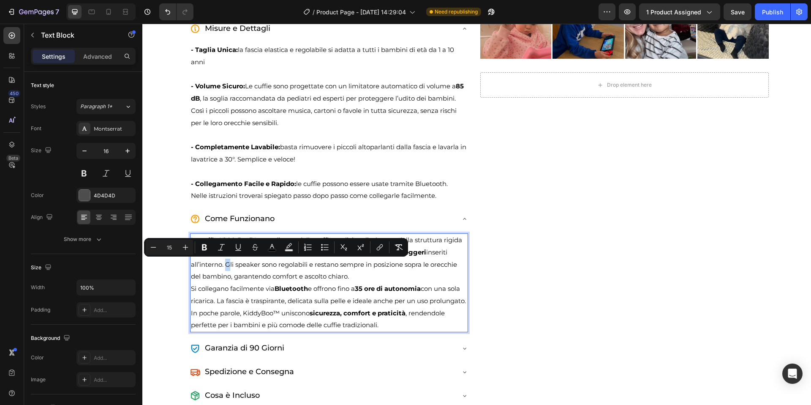
click at [226, 262] on span "Le cuffie KiddyBoo™ sono diverse dalle cuffie tradizionali: al posto della stru…" at bounding box center [326, 258] width 271 height 44
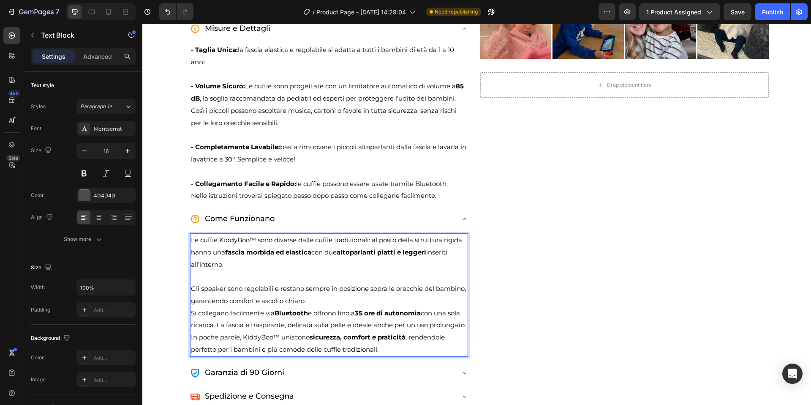
click at [344, 294] on p "Gli speaker sono regolabili e restano sempre in posizione sopra le orecchie del…" at bounding box center [329, 295] width 276 height 24
click at [344, 299] on p "Gli speaker sono regolabili e restano sempre in posizione sopra le orecchie del…" at bounding box center [329, 295] width 276 height 24
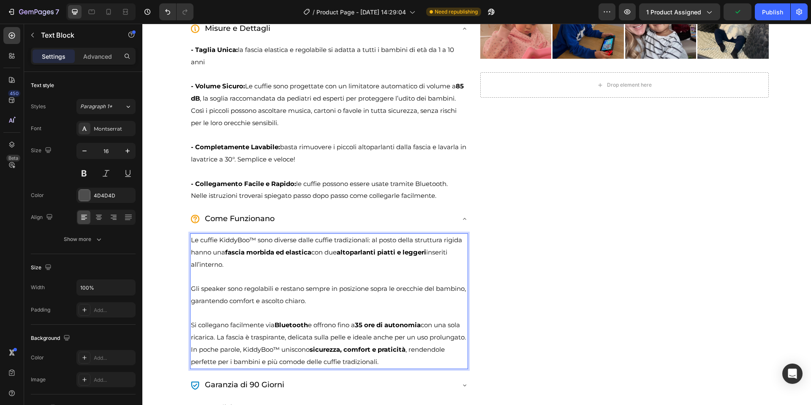
click at [292, 343] on p "Si collegano facilmente via Bluetooth e offrono fino a 35 ore di autonomia con …" at bounding box center [329, 331] width 276 height 24
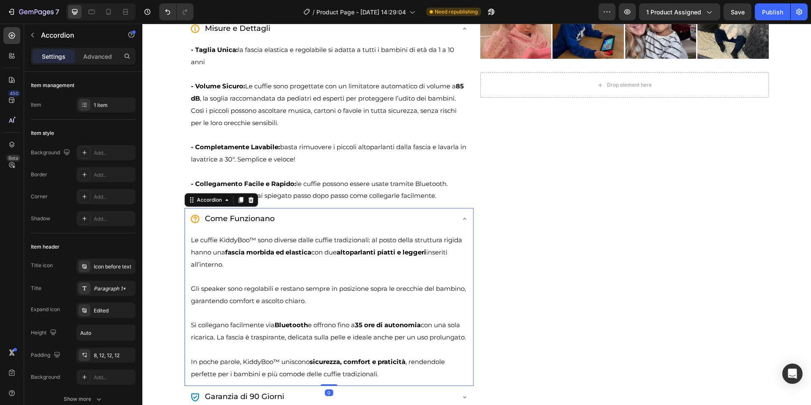
click at [463, 220] on icon at bounding box center [464, 218] width 7 height 7
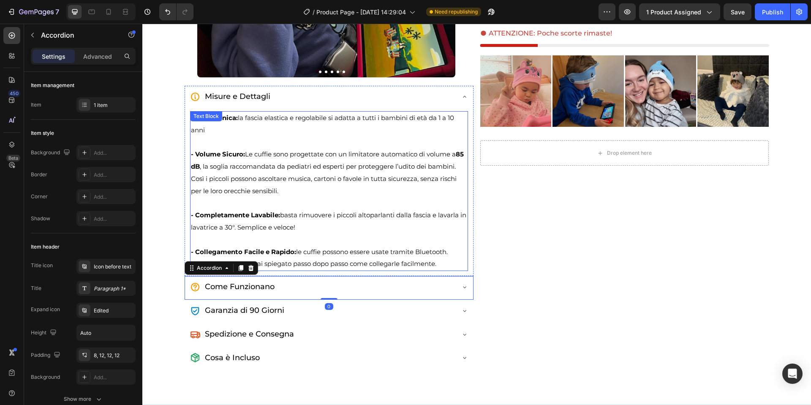
scroll to position [217, 0]
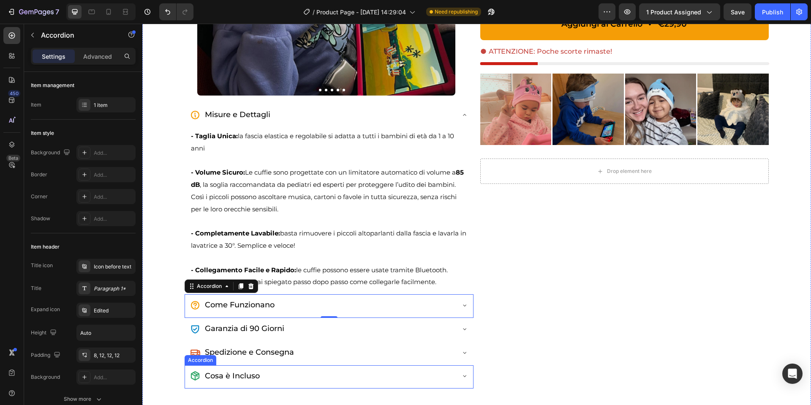
click at [196, 375] on icon at bounding box center [195, 375] width 8 height 9
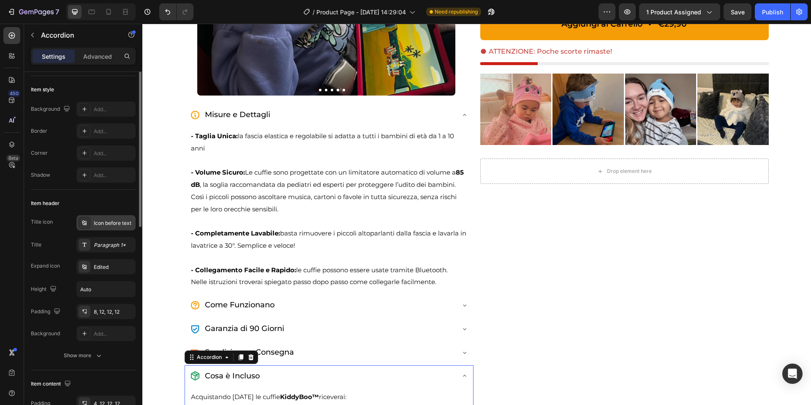
scroll to position [46, 0]
click at [97, 217] on div "Icon before text" at bounding box center [114, 221] width 40 height 8
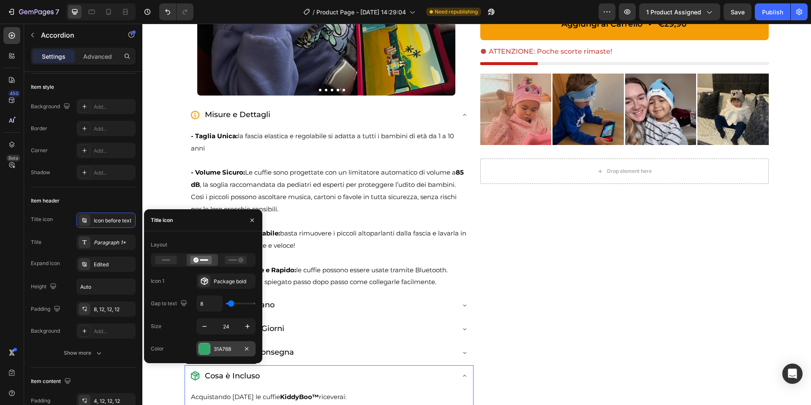
drag, startPoint x: 221, startPoint y: 350, endPoint x: 79, endPoint y: 326, distance: 144.3
click at [221, 350] on div "31A768" at bounding box center [226, 349] width 24 height 8
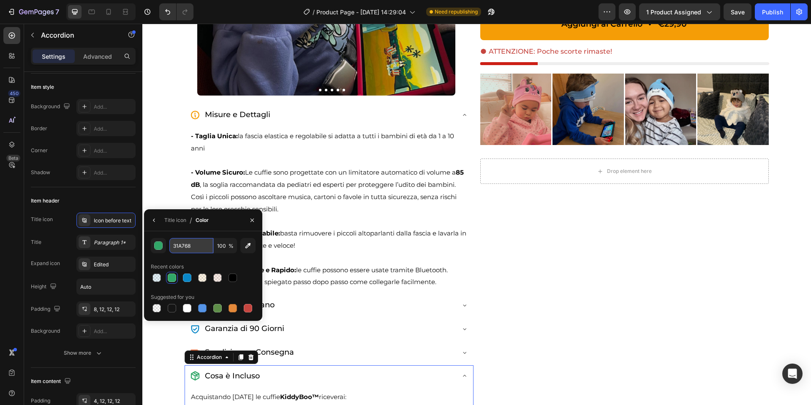
click at [178, 247] on input "31A768" at bounding box center [191, 245] width 44 height 15
click at [176, 145] on div "Image Image Image Image Image Image Carousel Misure e Dettagli - Taglia Unica: …" at bounding box center [476, 182] width 669 height 716
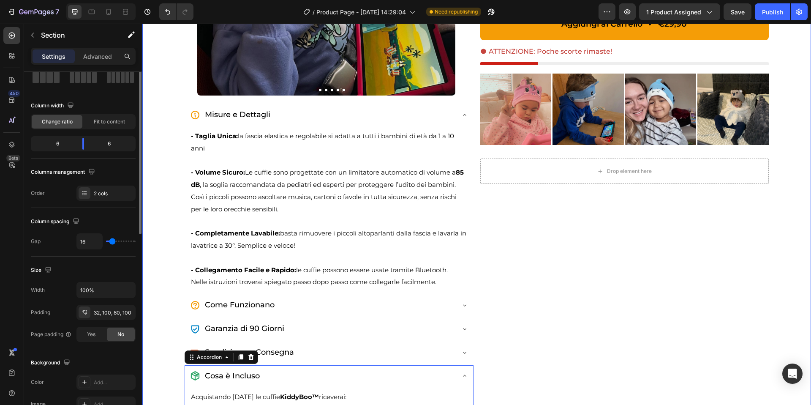
scroll to position [0, 0]
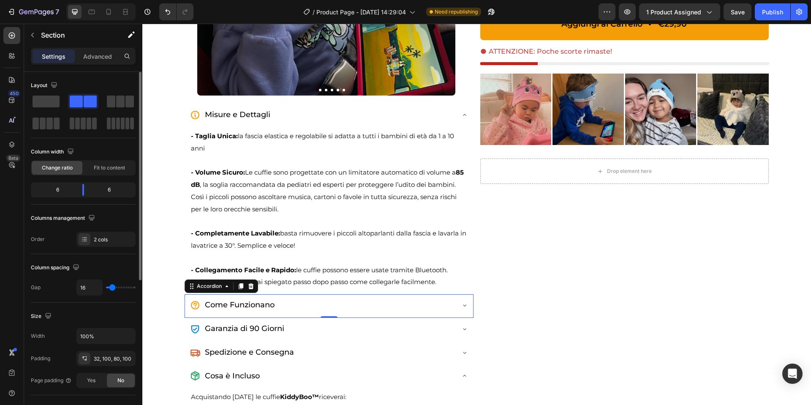
click at [195, 302] on icon at bounding box center [195, 305] width 10 height 10
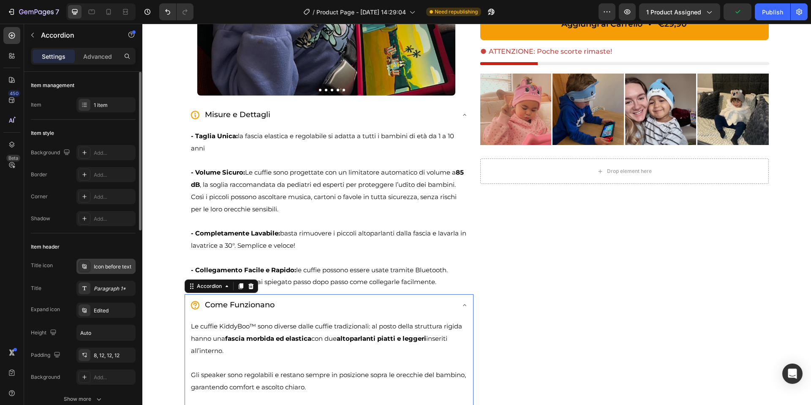
click at [95, 267] on div "Icon before text" at bounding box center [114, 267] width 40 height 8
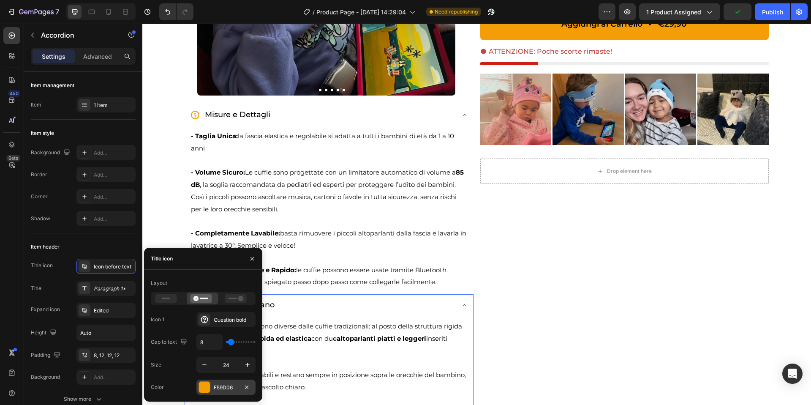
click at [229, 393] on div "F59D06" at bounding box center [225, 386] width 59 height 15
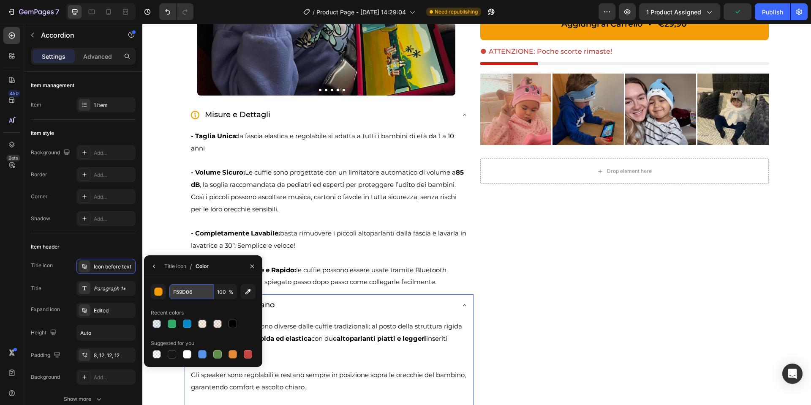
click at [185, 285] on input "F59D06" at bounding box center [191, 291] width 44 height 15
paste input "31A768"
type input "31A768"
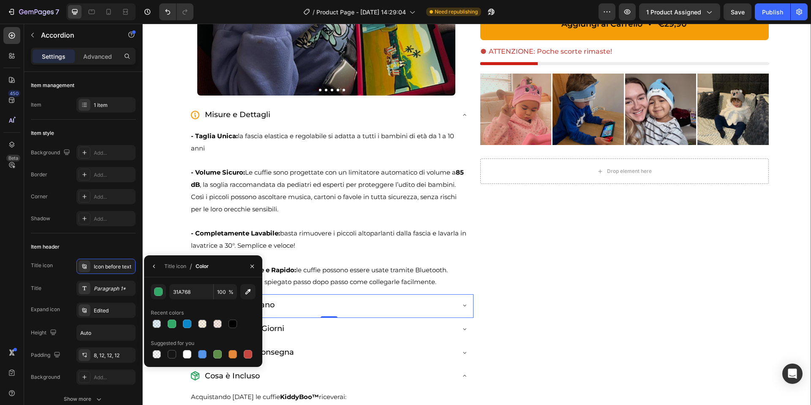
click at [172, 224] on div "Image Image Image Image Image Image Carousel Misure e Dettagli - Taglia Unica: …" at bounding box center [476, 182] width 669 height 716
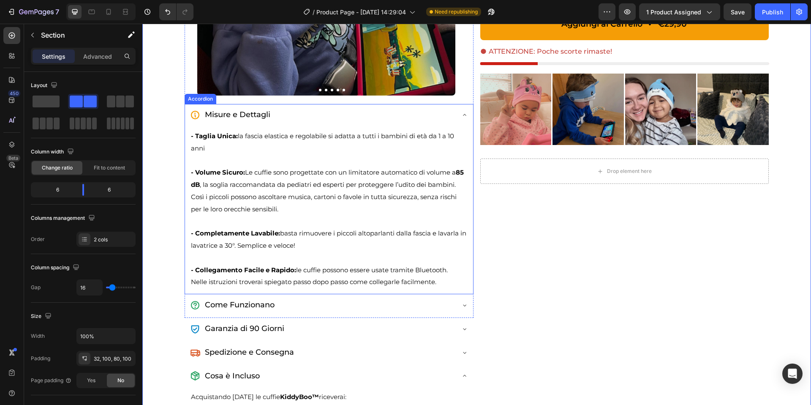
click at [454, 114] on div "Misure e Dettagli" at bounding box center [329, 116] width 288 height 24
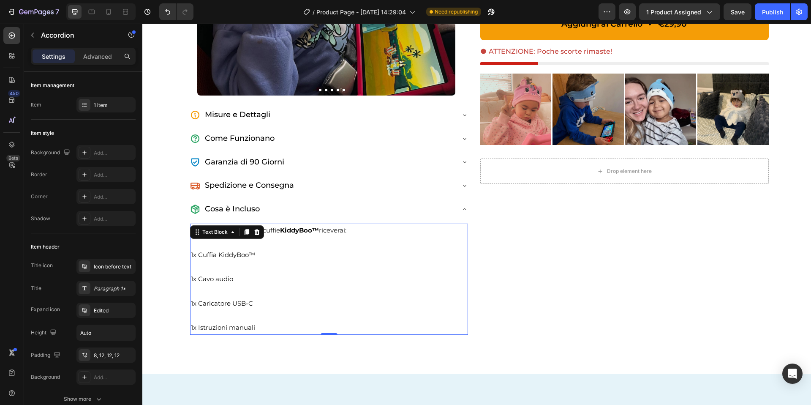
click at [220, 304] on span "1x Caricatore USB-C" at bounding box center [222, 303] width 62 height 8
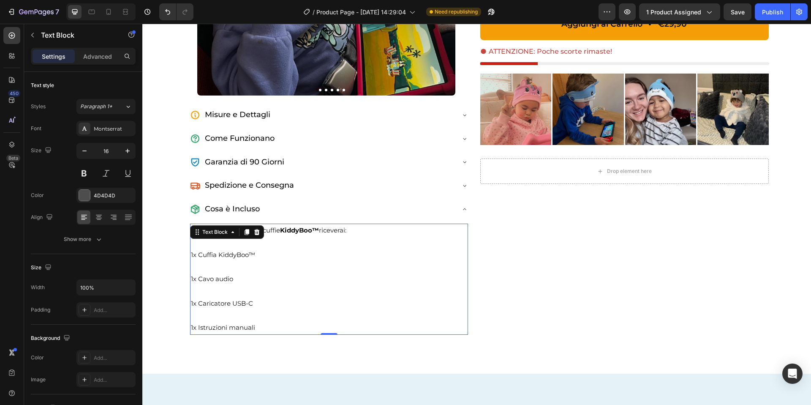
click at [220, 304] on span "1x Caricatore USB-C" at bounding box center [222, 303] width 62 height 8
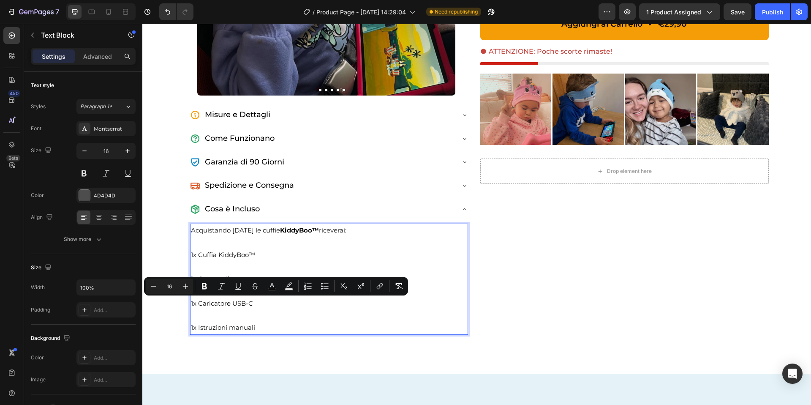
click at [212, 270] on p "Rich Text Editor. Editing area: main" at bounding box center [329, 267] width 276 height 12
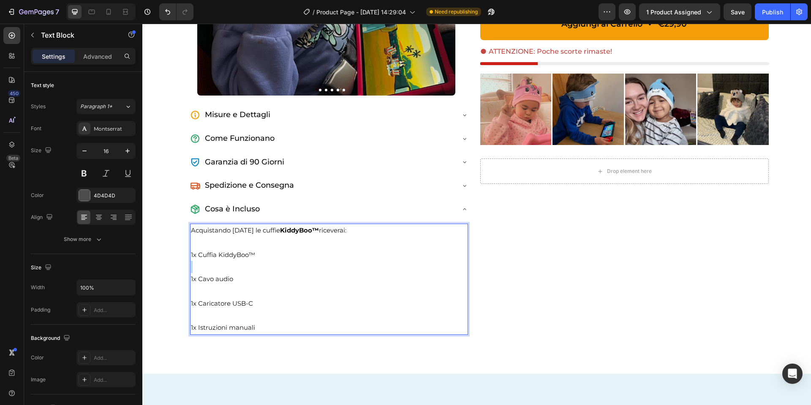
click at [212, 270] on p "Rich Text Editor. Editing area: main" at bounding box center [329, 267] width 276 height 12
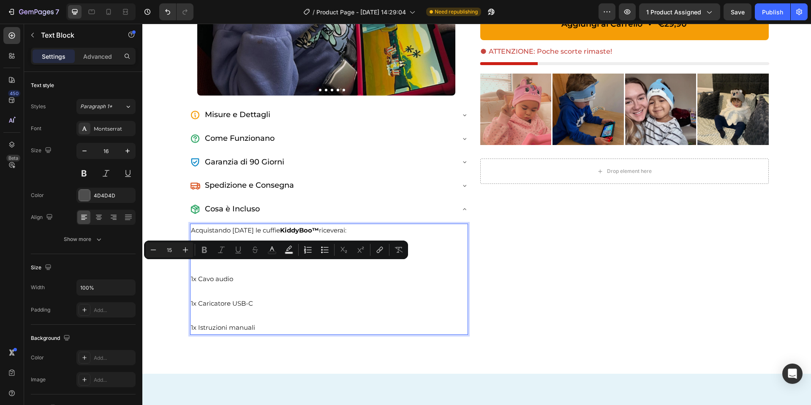
click at [211, 277] on span "1x Cavo audio" at bounding box center [212, 279] width 42 height 8
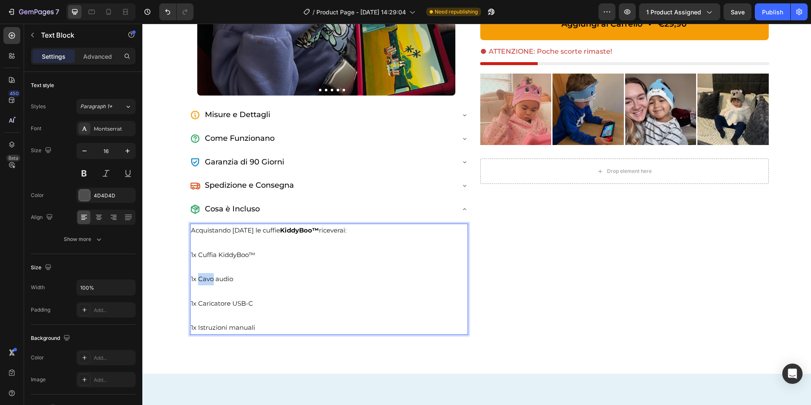
click at [211, 277] on span "1x Cavo audio" at bounding box center [212, 279] width 42 height 8
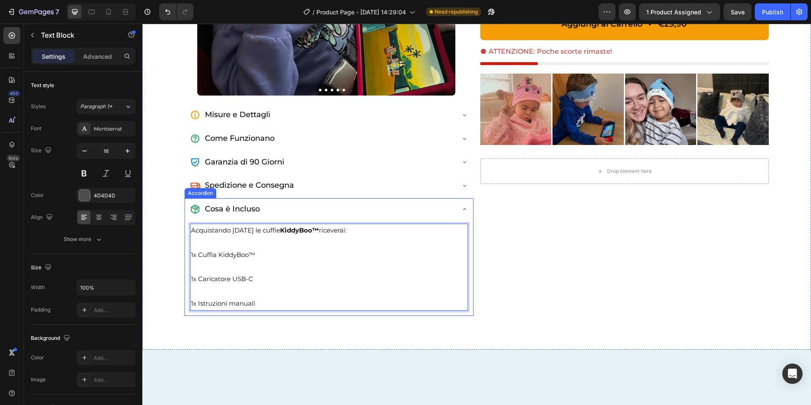
click at [468, 206] on icon at bounding box center [464, 209] width 7 height 7
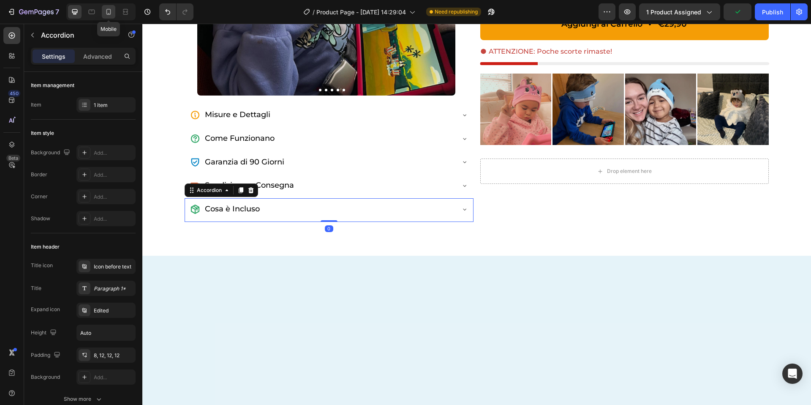
click at [114, 13] on div at bounding box center [109, 12] width 14 height 14
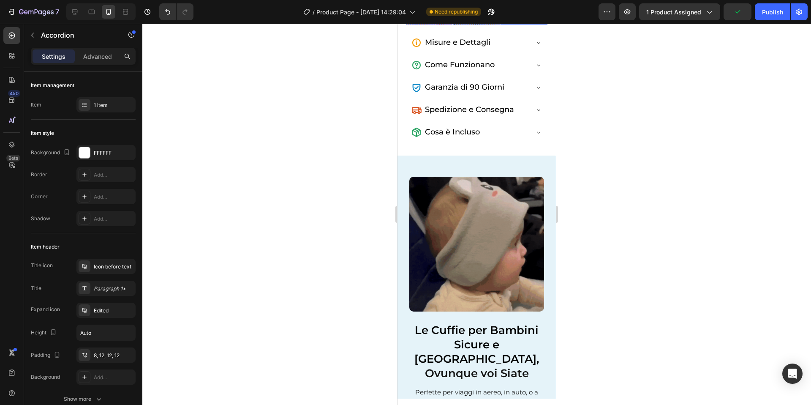
scroll to position [464, 0]
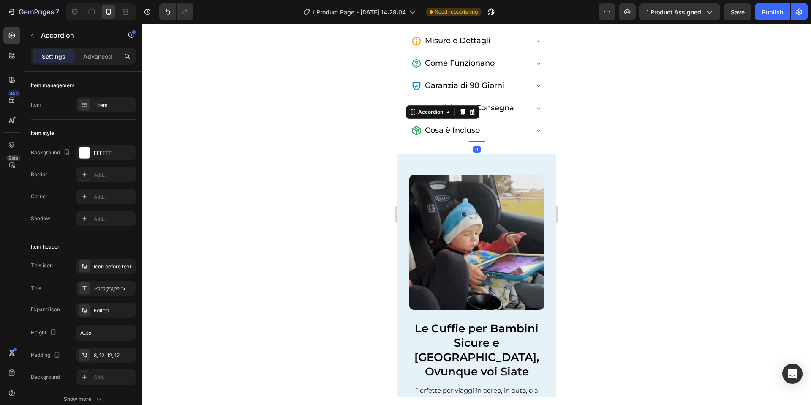
click at [543, 135] on div "Cosa è Incluso" at bounding box center [476, 131] width 141 height 22
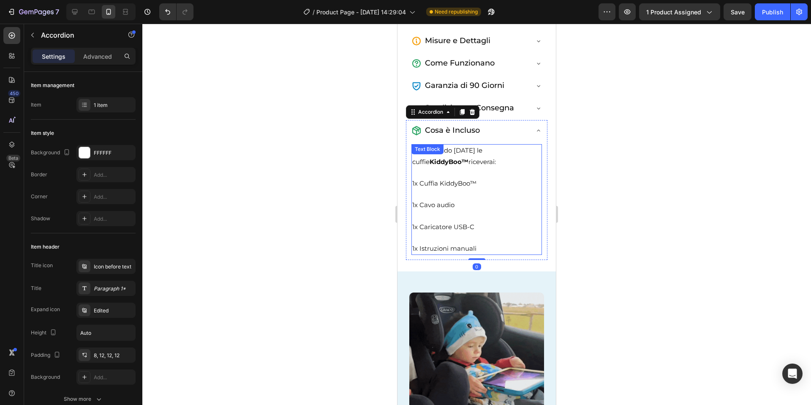
click at [429, 225] on span "1x Caricatore USB-C" at bounding box center [443, 227] width 62 height 8
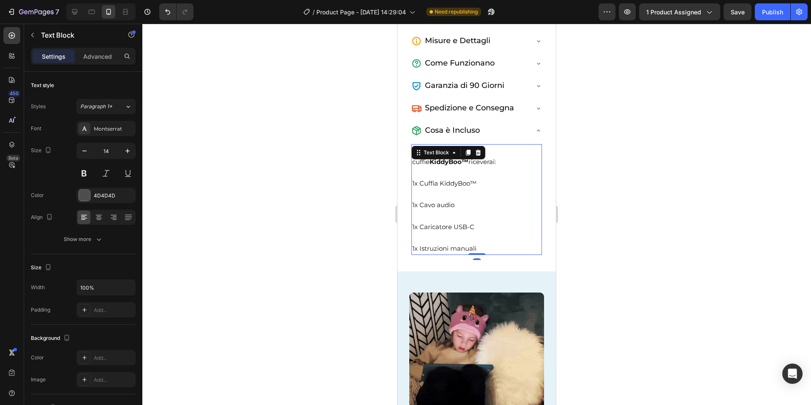
click at [430, 205] on span "1x Cavo audio" at bounding box center [433, 205] width 42 height 8
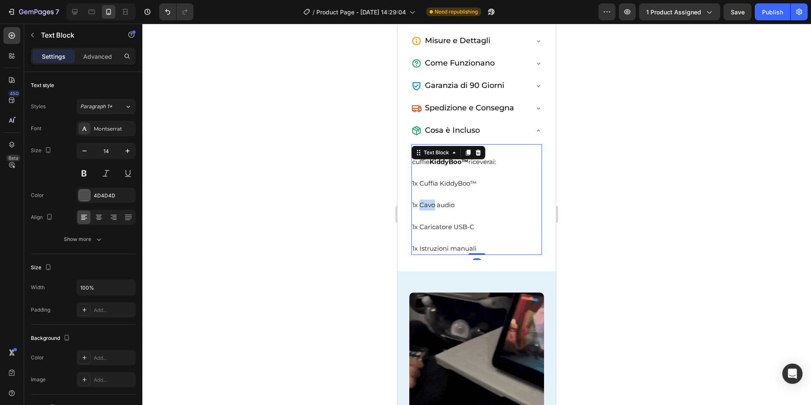
click at [430, 205] on span "1x Cavo audio" at bounding box center [433, 205] width 42 height 8
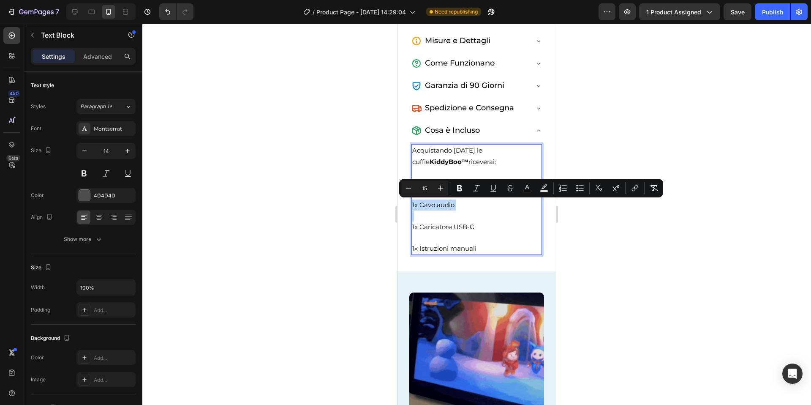
click at [430, 205] on span "1x Cavo audio" at bounding box center [433, 205] width 42 height 8
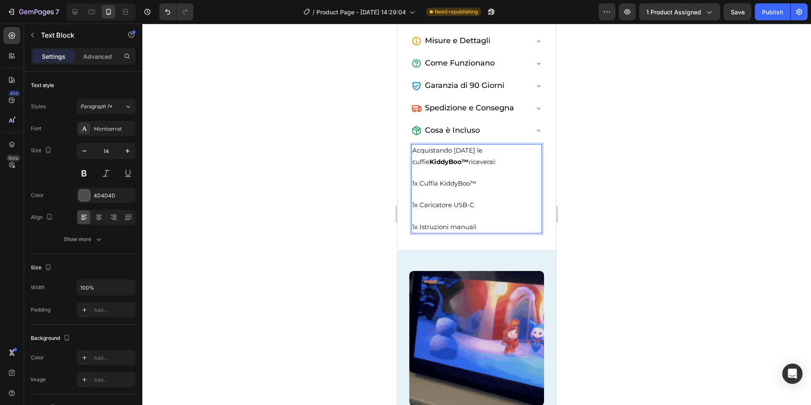
click at [645, 181] on div at bounding box center [476, 214] width 669 height 381
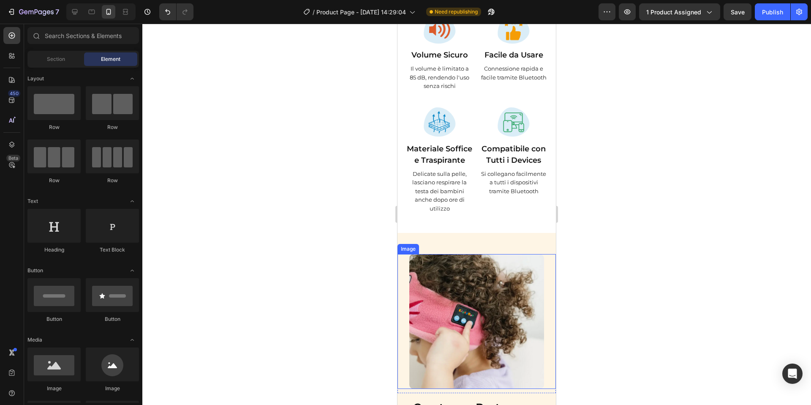
scroll to position [939, 0]
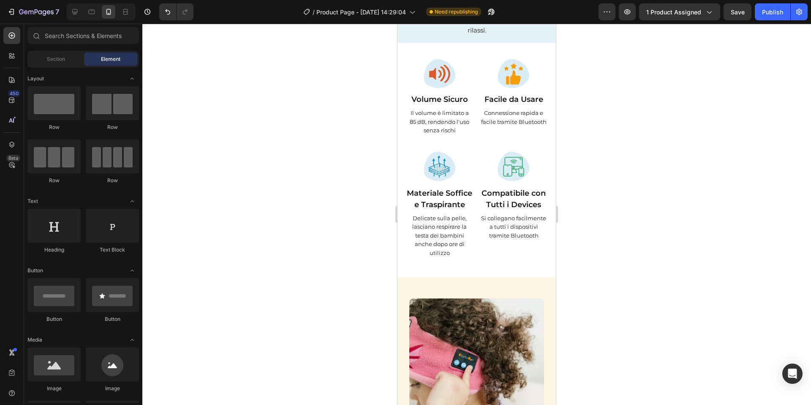
click at [65, 13] on div at bounding box center [99, 11] width 73 height 17
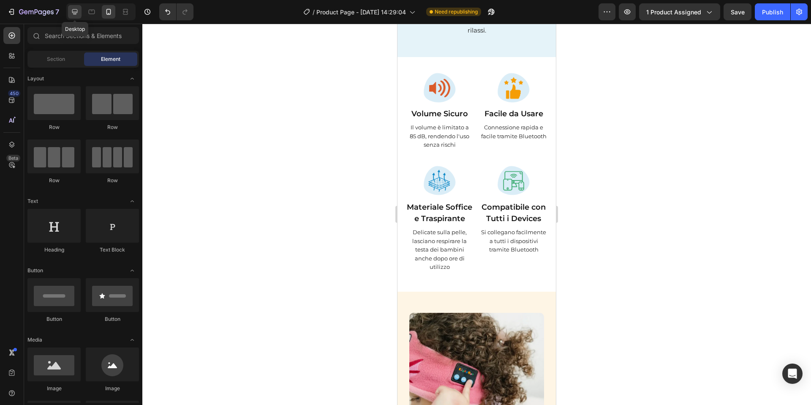
click at [68, 12] on div at bounding box center [75, 12] width 14 height 14
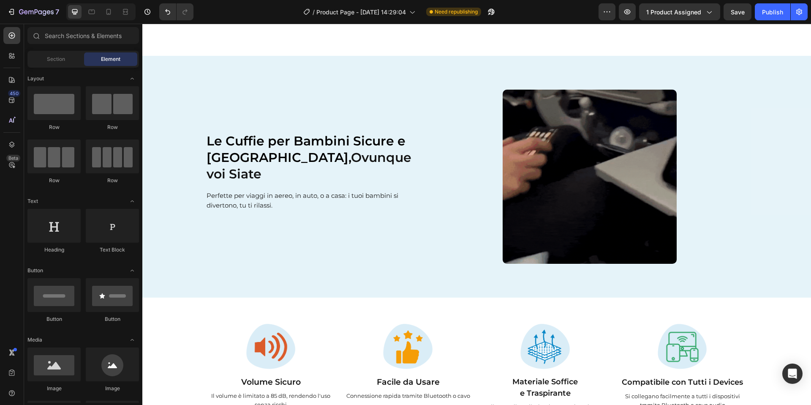
scroll to position [516, 0]
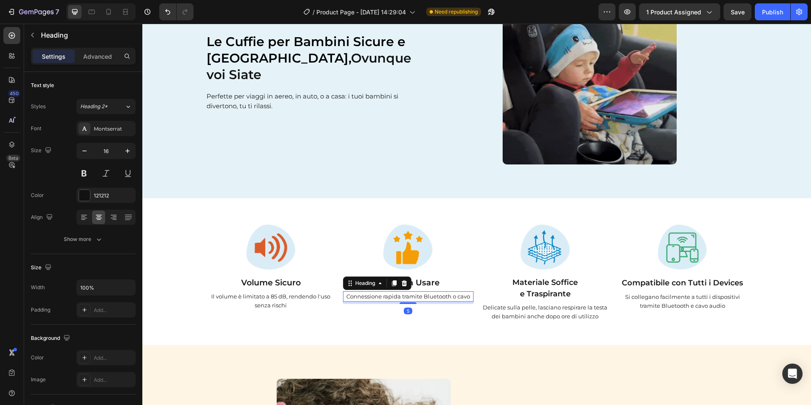
click at [454, 295] on span "Connessione rapida tramite Bluetooth o cavo" at bounding box center [408, 296] width 124 height 7
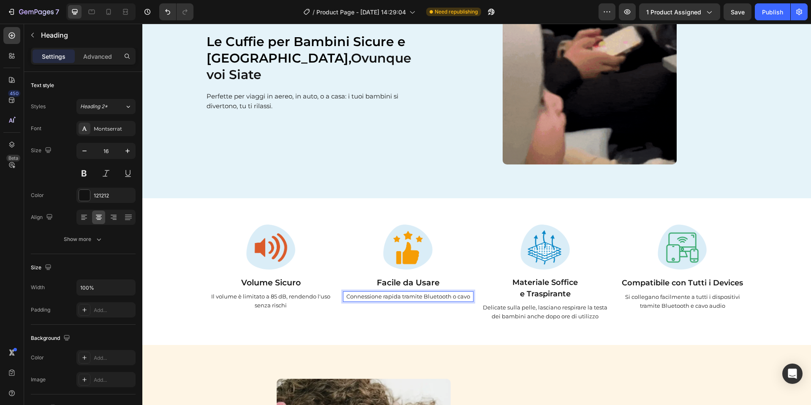
click at [459, 295] on span "Connessione rapida tramite Bluetooth o cavo" at bounding box center [408, 296] width 124 height 7
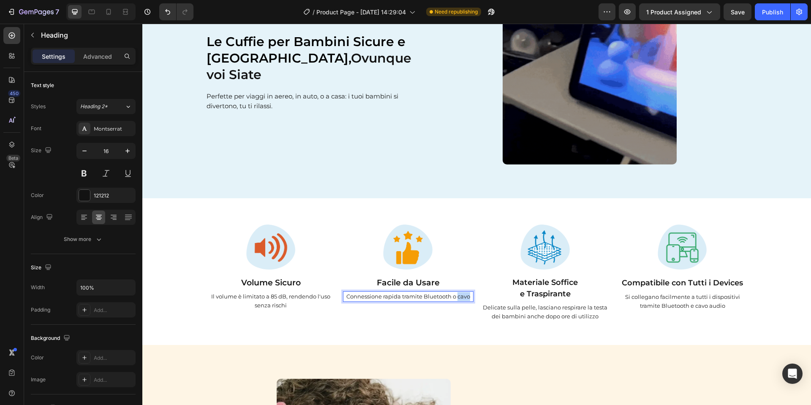
click at [459, 295] on span "Connessione rapida tramite Bluetooth o cavo" at bounding box center [408, 296] width 124 height 7
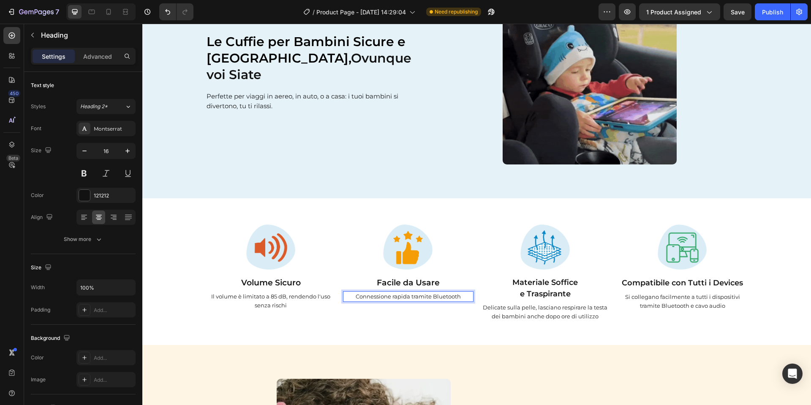
click at [392, 296] on span "Connessione rapida tramite Bluetooth" at bounding box center [408, 296] width 105 height 7
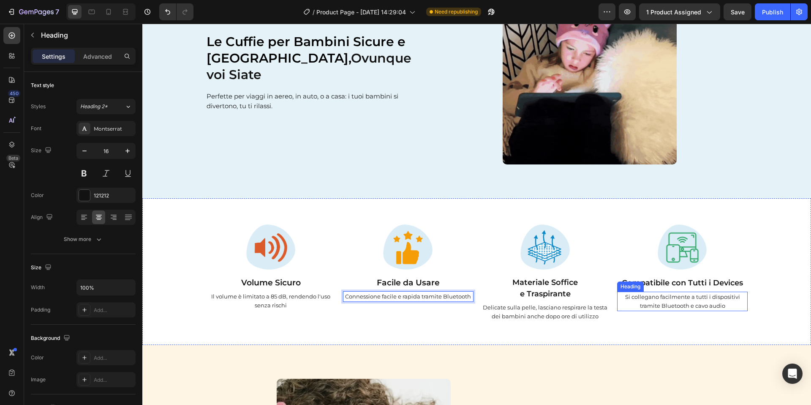
click at [708, 306] on span "Si collegano facilmente a tutti i dispositivi tramite Bluetooth e cavo audio" at bounding box center [682, 301] width 115 height 16
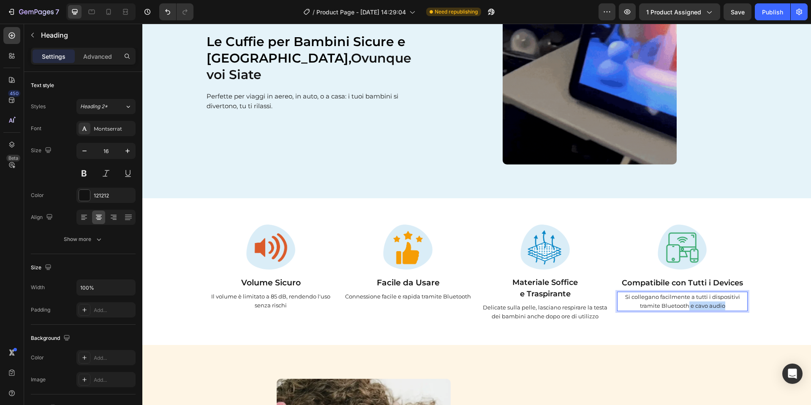
drag, startPoint x: 738, startPoint y: 305, endPoint x: 689, endPoint y: 306, distance: 49.0
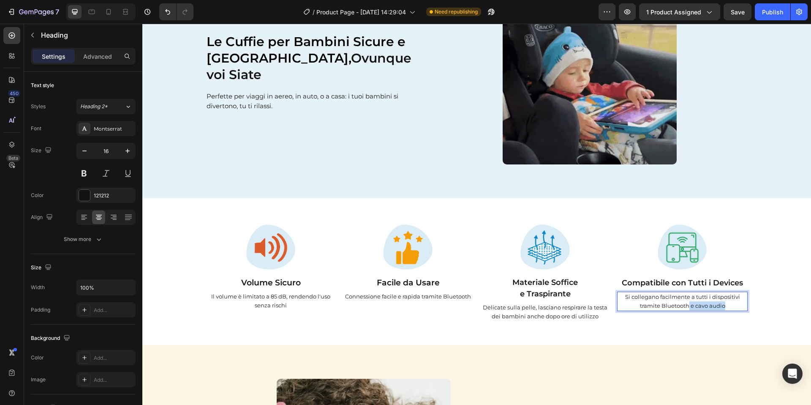
click at [689, 306] on p "Si collegano facilmente a tutti i dispositivi tramite Bluetooth e cavo audio" at bounding box center [682, 301] width 129 height 18
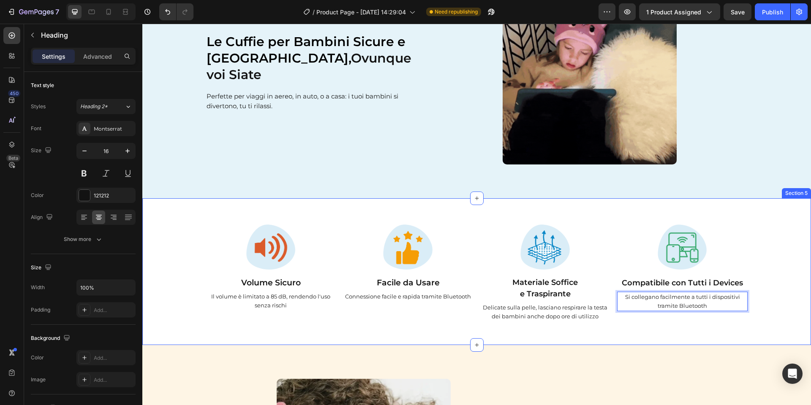
click at [684, 321] on div "Image Compatibile con Tutti i Devices Heading Si collegano facilmente a tutti i…" at bounding box center [682, 271] width 130 height 104
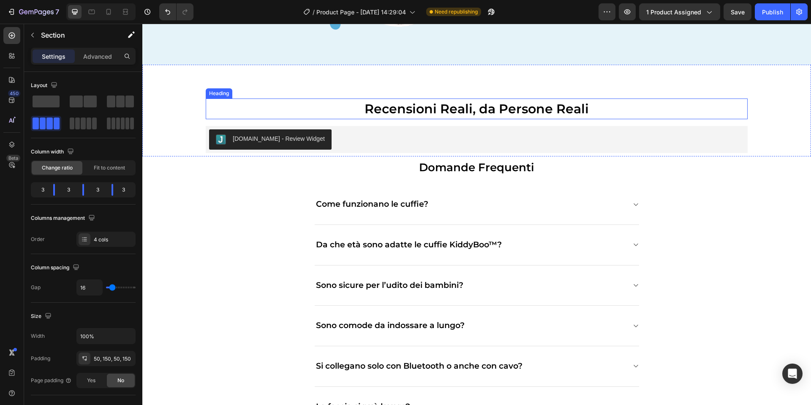
scroll to position [1976, 0]
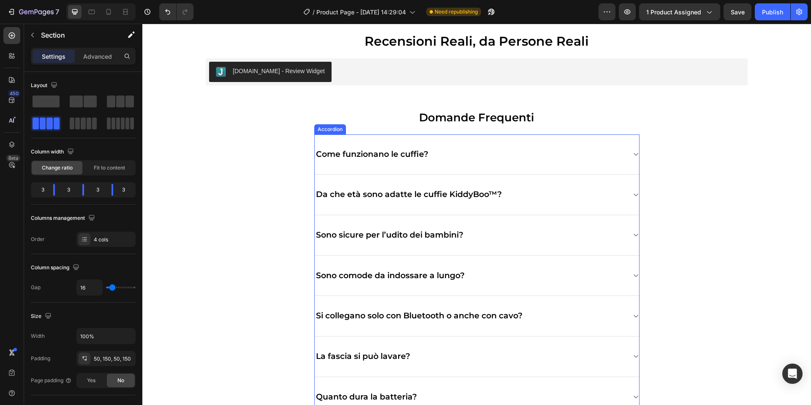
click at [636, 150] on div "Come funzionano le cuffie?" at bounding box center [477, 154] width 324 height 41
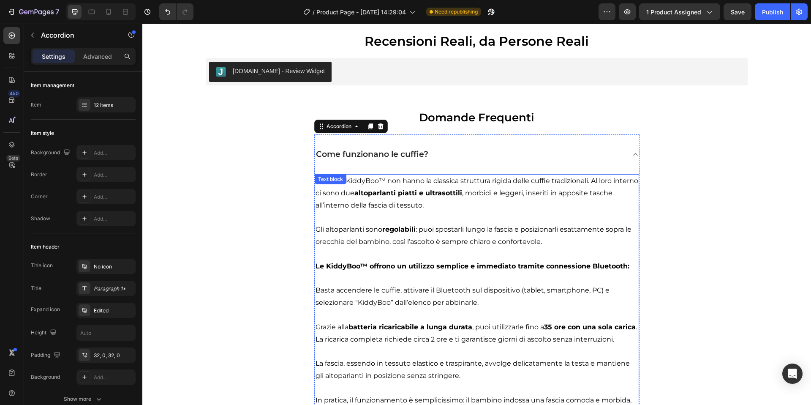
scroll to position [2058, 0]
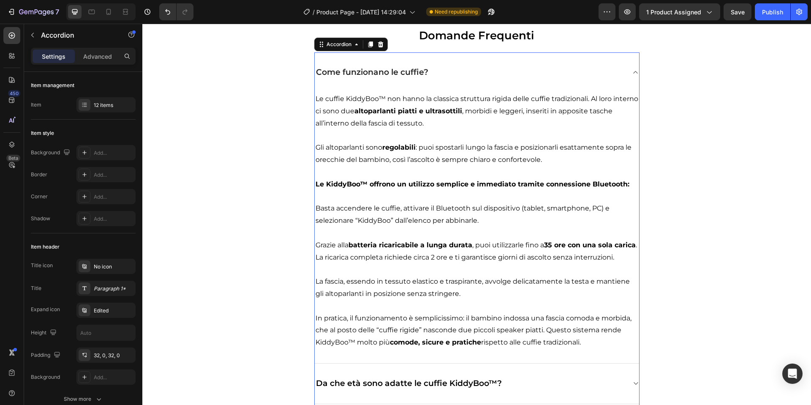
click at [631, 69] on div "Come funzionano le cuffie?" at bounding box center [477, 72] width 324 height 40
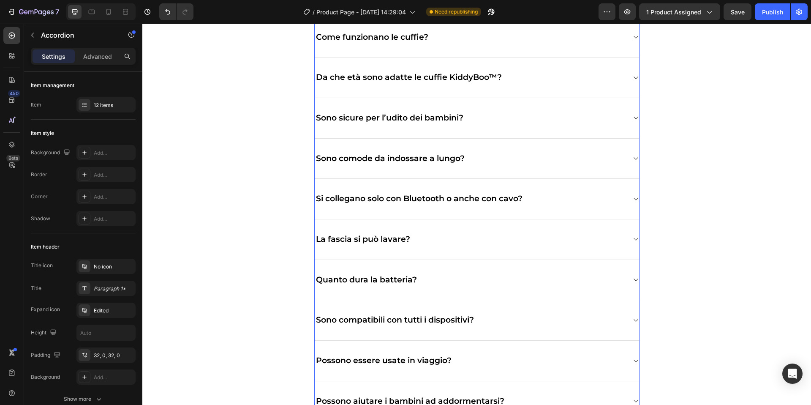
scroll to position [2093, 0]
click at [628, 152] on div "Sono comode da indossare a lungo?" at bounding box center [477, 158] width 324 height 41
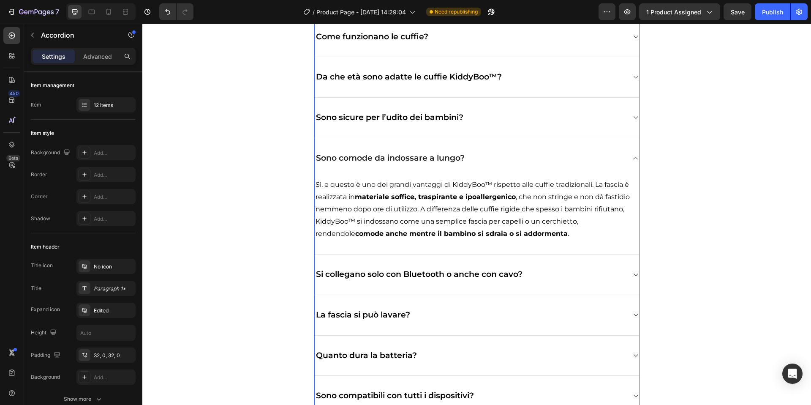
click at [630, 153] on div "Sono comode da indossare a lungo?" at bounding box center [477, 158] width 324 height 40
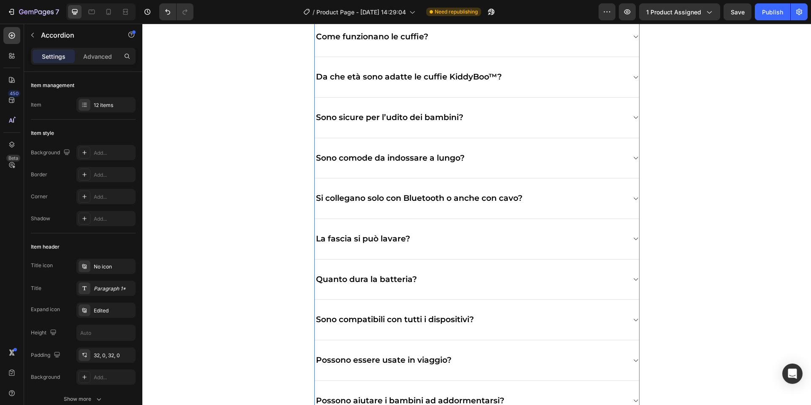
click at [625, 198] on div "Si collegano solo con Bluetooth o anche con cavo?" at bounding box center [477, 198] width 324 height 41
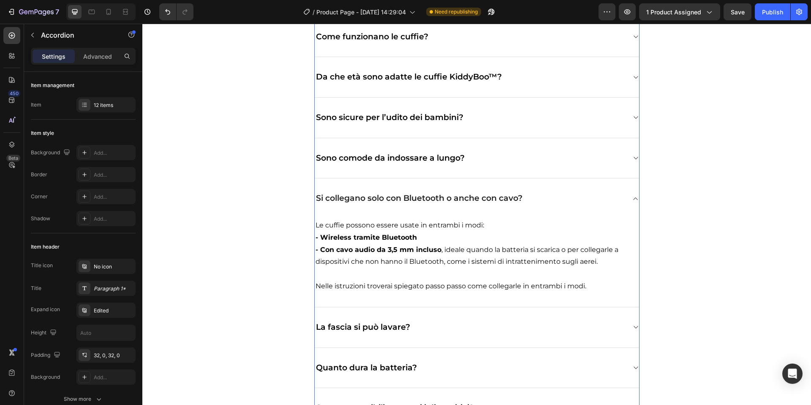
click at [456, 198] on p "Si collegano solo con Bluetooth o anche con cavo?" at bounding box center [419, 198] width 207 height 11
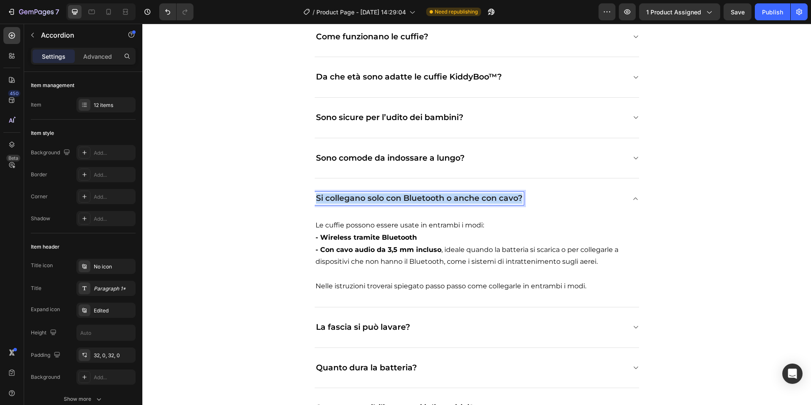
click at [456, 198] on p "Si collegano solo con Bluetooth o anche con cavo?" at bounding box center [419, 198] width 207 height 11
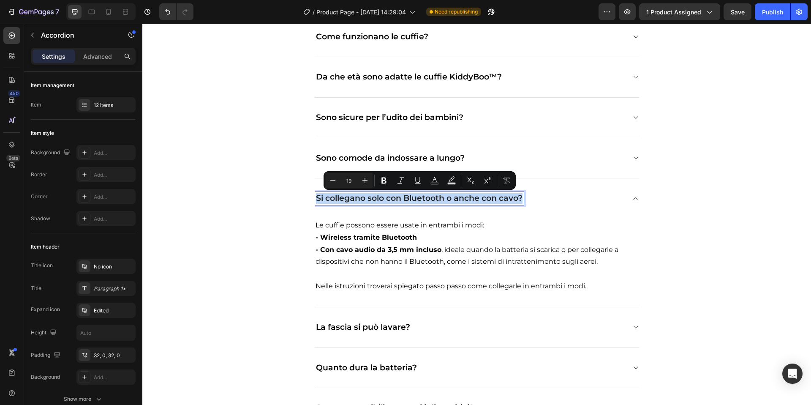
click at [453, 200] on p "Si collegano solo con Bluetooth o anche con cavo?" at bounding box center [419, 198] width 207 height 11
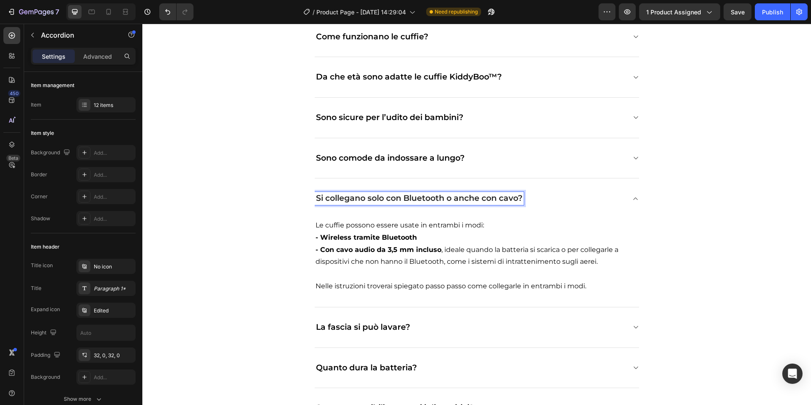
click at [448, 200] on p "Si collegano solo con Bluetooth o anche con cavo?" at bounding box center [419, 198] width 207 height 11
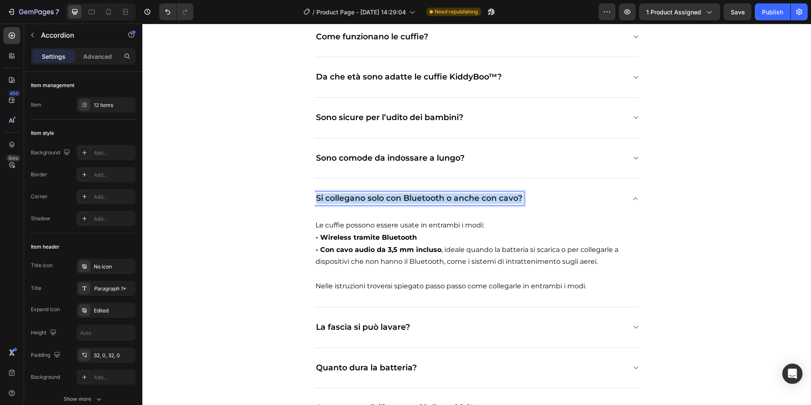
click at [448, 200] on p "Si collegano solo con Bluetooth o anche con cavo?" at bounding box center [419, 198] width 207 height 11
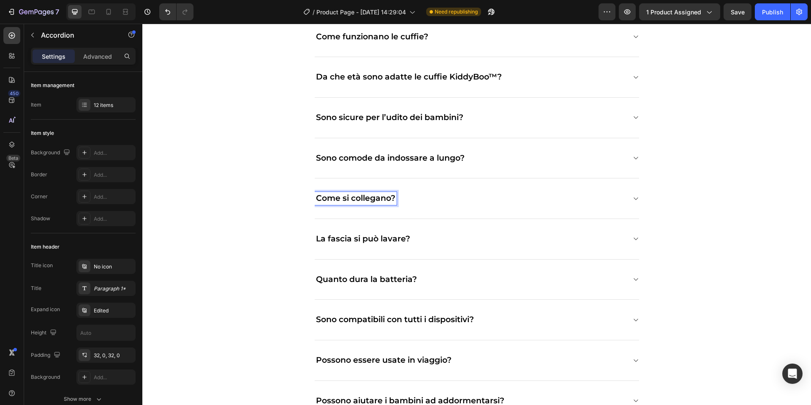
click at [350, 195] on p "Come si collegano?" at bounding box center [355, 198] width 79 height 11
copy p "Come si collegano?"
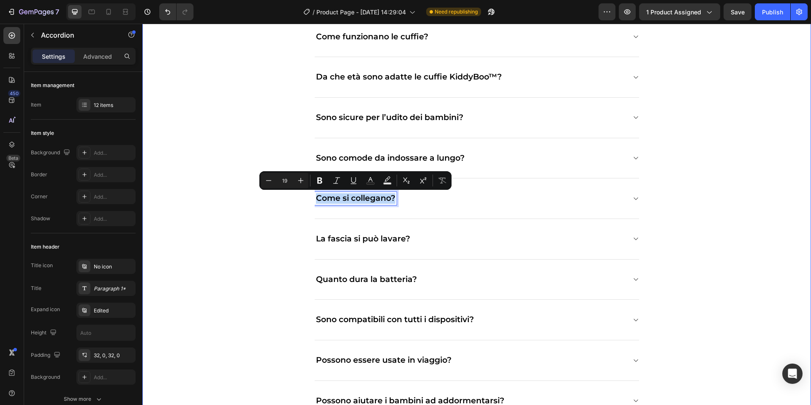
click at [650, 119] on div "Domande Frequenti Heading Come funzionano le cuffie? Da che età sono adatte le …" at bounding box center [477, 245] width 656 height 513
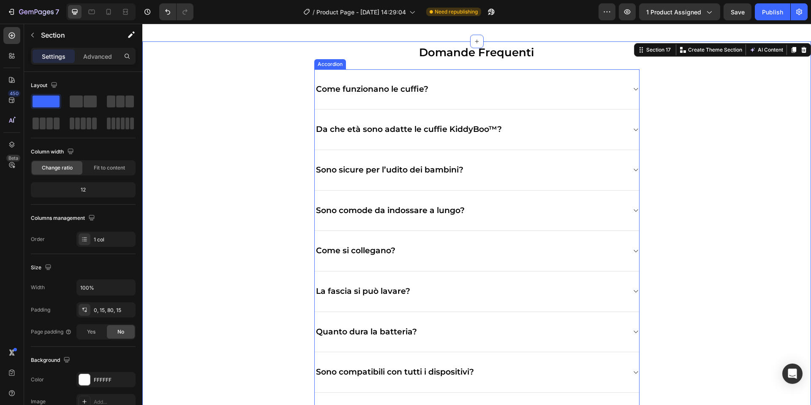
scroll to position [2043, 0]
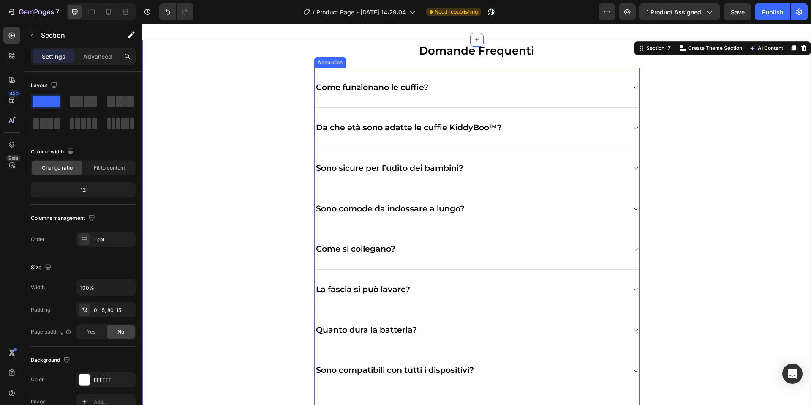
click at [356, 250] on p "Come si collegano?" at bounding box center [355, 249] width 79 height 11
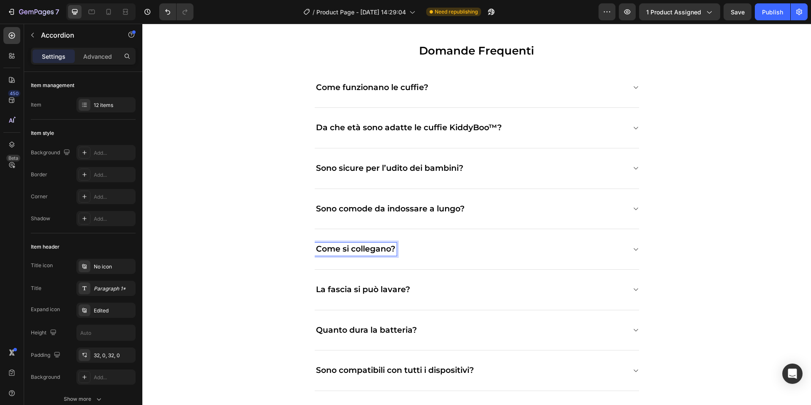
click at [345, 248] on p "Come si collegano?" at bounding box center [355, 249] width 79 height 11
click at [364, 248] on p "Come le collegano?" at bounding box center [356, 249] width 80 height 11
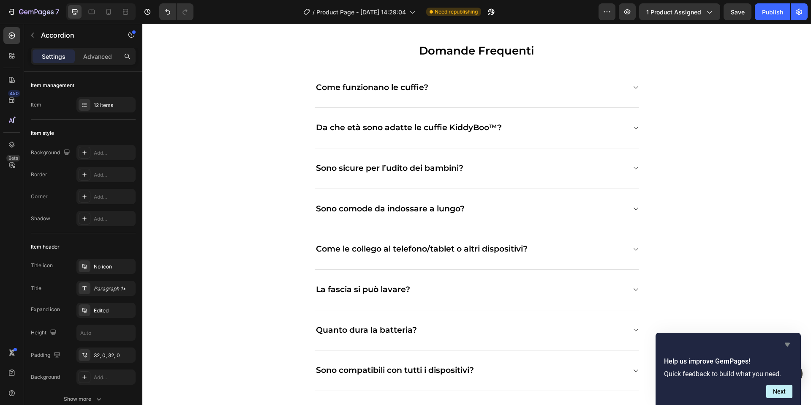
click at [787, 340] on icon "Hide survey" at bounding box center [787, 344] width 10 height 10
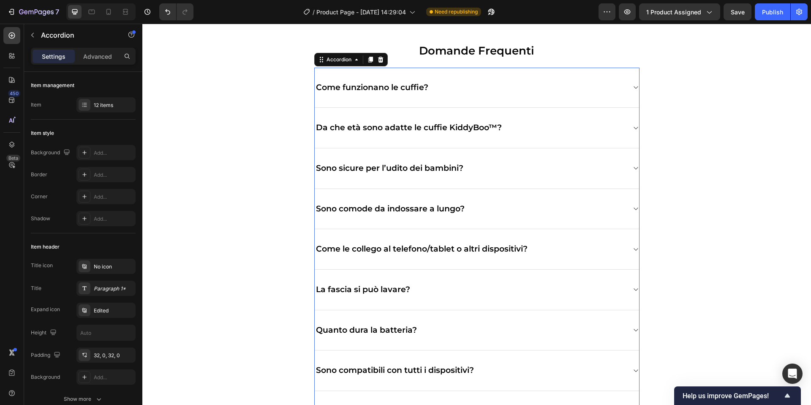
click at [636, 250] on icon at bounding box center [635, 249] width 4 height 3
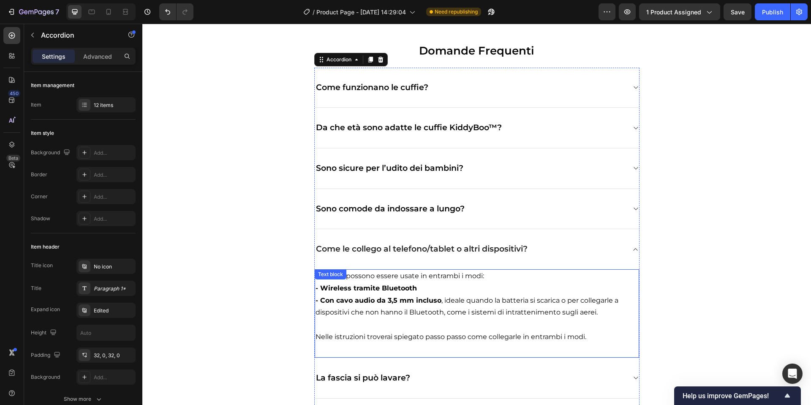
click at [366, 300] on strong "- Con cavo audio da 3,5 mm incluso" at bounding box center [378, 300] width 126 height 8
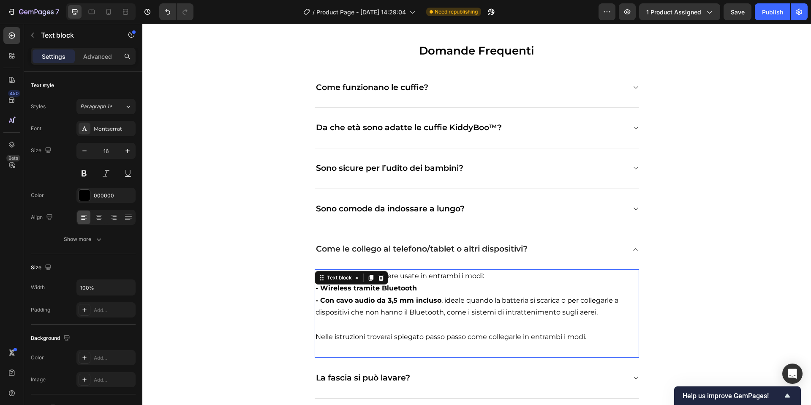
click at [366, 300] on strong "- Con cavo audio da 3,5 mm incluso" at bounding box center [378, 300] width 126 height 8
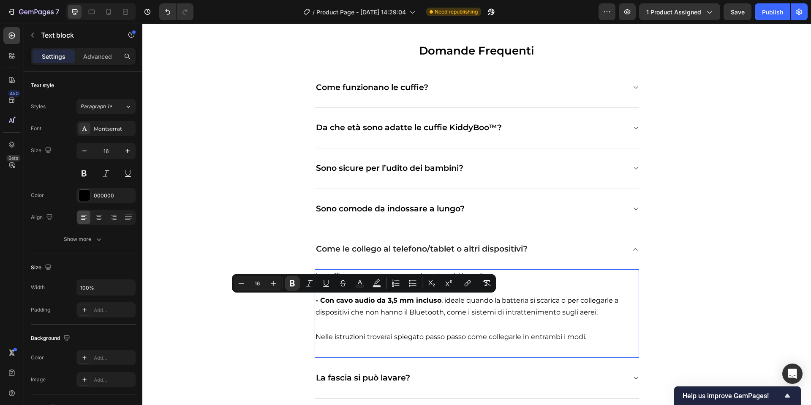
drag, startPoint x: 561, startPoint y: 340, endPoint x: 598, endPoint y: 332, distance: 38.4
click at [563, 340] on p "Nelle istruzioni troverai spiegato passo passo come collegarle in entrambi i mo…" at bounding box center [476, 337] width 323 height 12
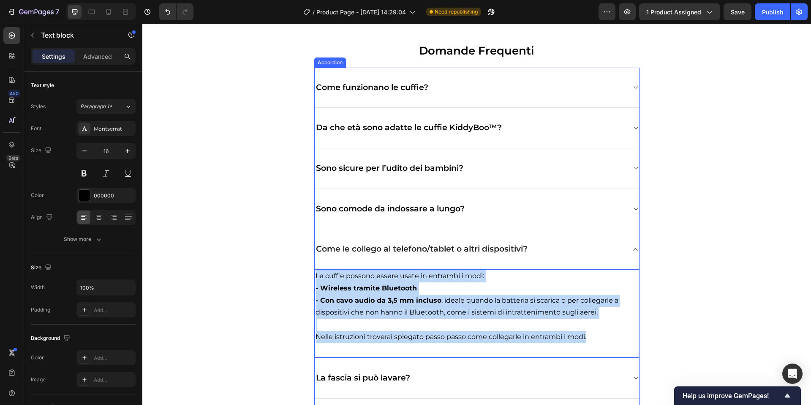
drag, startPoint x: 599, startPoint y: 332, endPoint x: 313, endPoint y: 280, distance: 290.3
click at [314, 280] on div "Come funzionano le cuffie? Da che età sono adatte le cuffie KiddyBoo™? Sono sic…" at bounding box center [476, 354] width 325 height 573
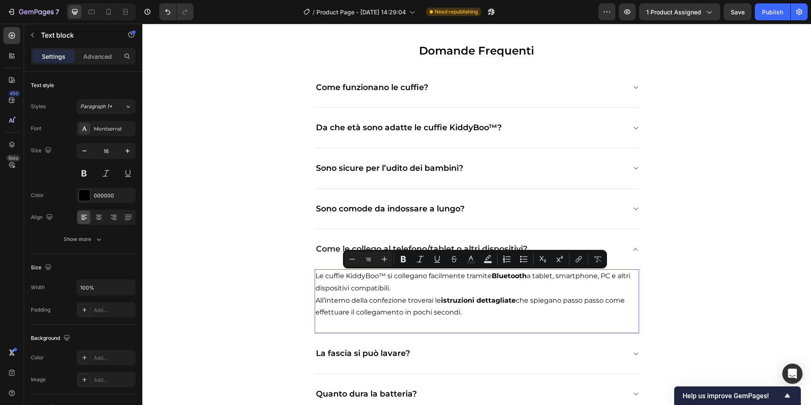
drag, startPoint x: 438, startPoint y: 288, endPoint x: 616, endPoint y: 278, distance: 178.5
click at [616, 278] on p "Le cuffie KiddyBoo™ si collegano facilmente tramite Bluetooth a tablet, smartph…" at bounding box center [476, 294] width 323 height 49
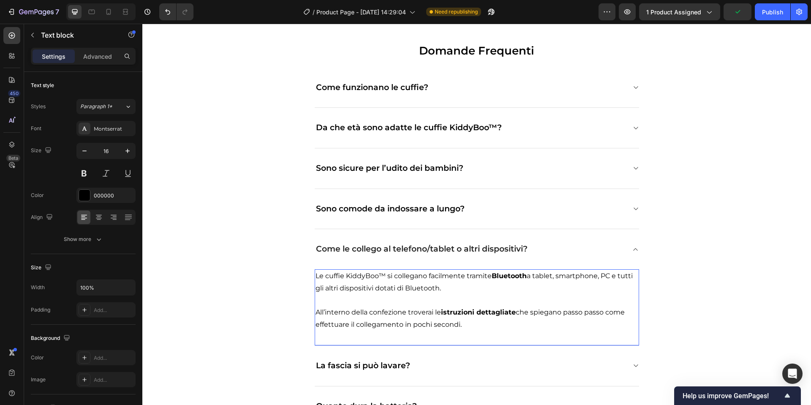
click at [515, 338] on div "Le cuffie KiddyBoo™ si collegano facilmente tramite Bluetooth a tablet, smartph…" at bounding box center [477, 307] width 324 height 76
click at [451, 331] on div "Le cuffie KiddyBoo™ si collegano facilmente tramite Bluetooth a tablet, smartph…" at bounding box center [477, 300] width 324 height 63
click at [233, 296] on div "Domande Frequenti Heading Come funzionano le cuffie? Da che età sono adatte le …" at bounding box center [477, 334] width 656 height 589
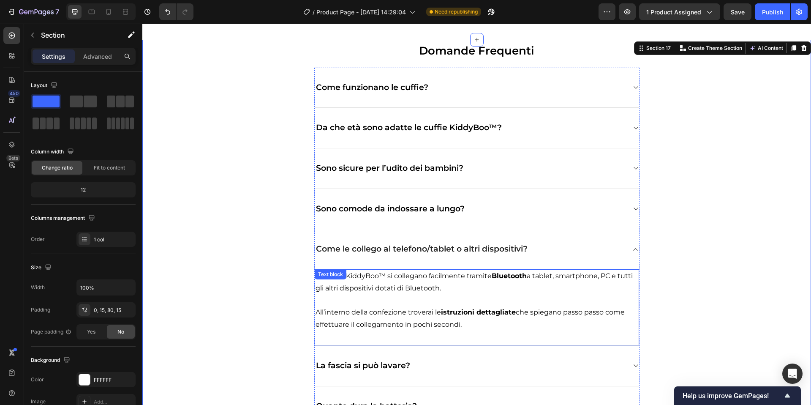
click at [362, 296] on p "All’interno della confezione troverai le istruzioni dettagliate che spiegano pa…" at bounding box center [476, 312] width 323 height 36
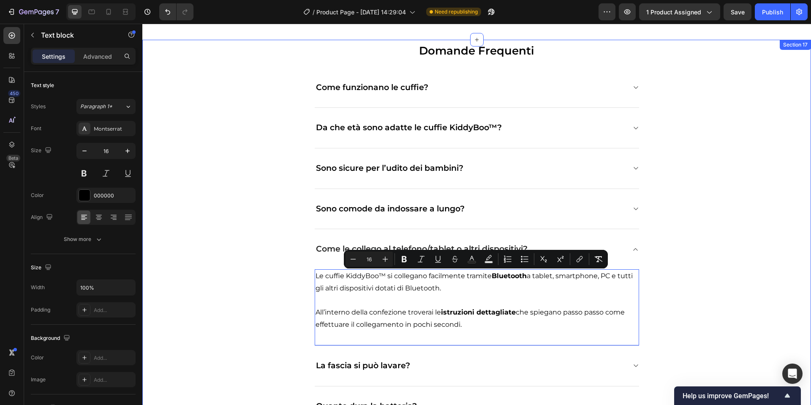
drag, startPoint x: 464, startPoint y: 322, endPoint x: 307, endPoint y: 269, distance: 165.7
click at [307, 269] on div "Domande Frequenti Heading Come funzionano le cuffie? Da che età sono adatte le …" at bounding box center [477, 334] width 656 height 589
copy div "Le cuffie KiddyBoo™ si collegano facilmente tramite Bluetooth a tablet, smartph…"
click at [277, 267] on div "Domande Frequenti Heading Come funzionano le cuffie? Da che età sono adatte le …" at bounding box center [477, 334] width 656 height 589
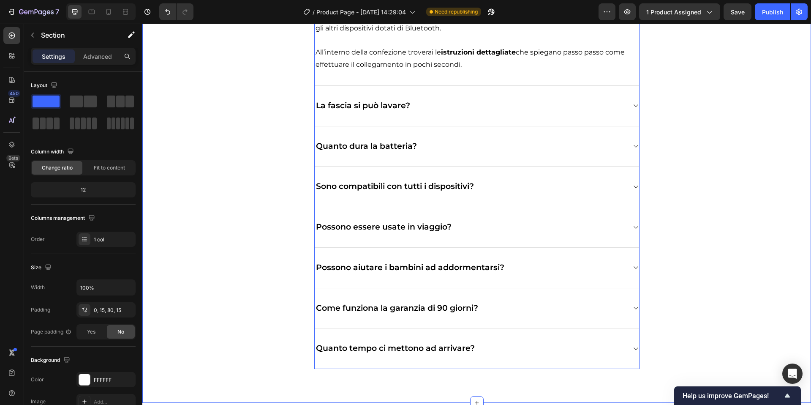
click at [634, 147] on icon at bounding box center [635, 146] width 6 height 7
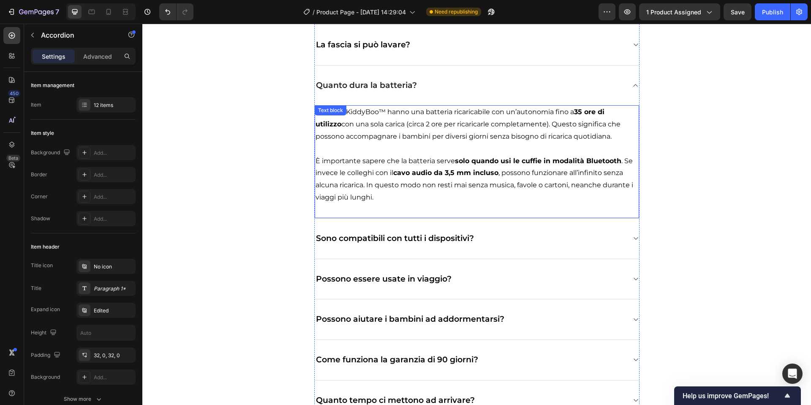
scroll to position [2286, 0]
click at [408, 175] on strong "cavo audio da 3,5 mm incluso" at bounding box center [445, 173] width 105 height 8
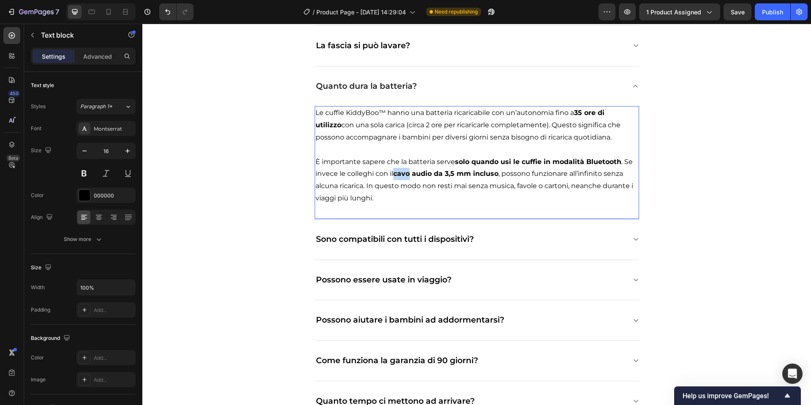
click at [408, 175] on strong "cavo audio da 3,5 mm incluso" at bounding box center [445, 173] width 105 height 8
click at [395, 184] on p "È importante sapere che la batteria serve solo quando usi le cuffie in modalità…" at bounding box center [476, 180] width 323 height 49
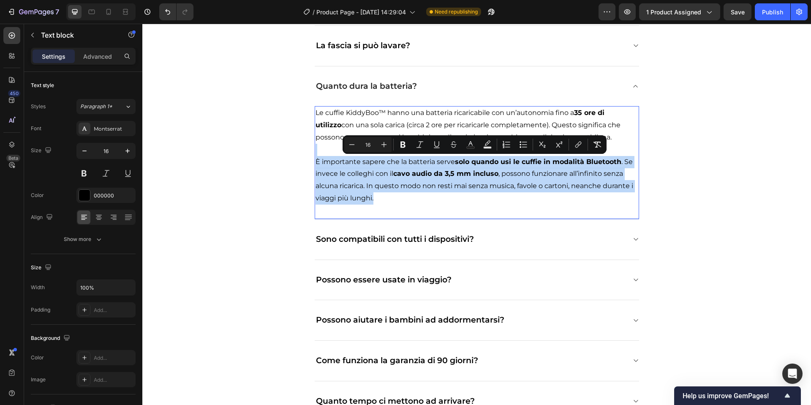
drag, startPoint x: 415, startPoint y: 197, endPoint x: 320, endPoint y: 155, distance: 104.0
click at [320, 155] on div "Le cuffie KiddyBoo™ hanno una batteria ricaricabile con un’autonomia fino a 35 …" at bounding box center [477, 155] width 324 height 99
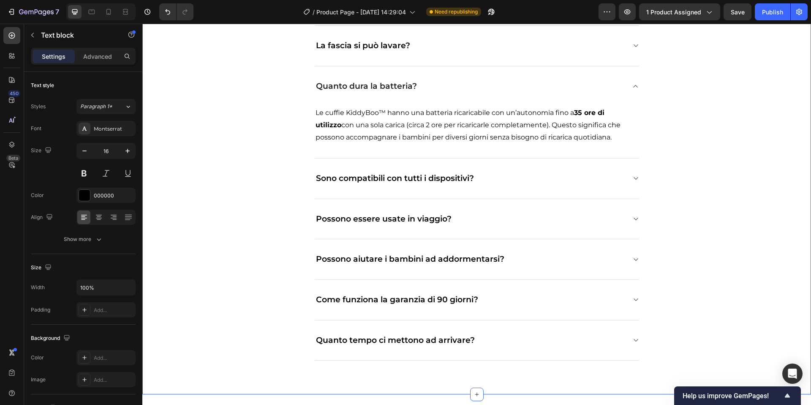
click at [293, 149] on div "Domande Frequenti Heading Come funzionano le cuffie? Da che età sono adatte le …" at bounding box center [477, 78] width 656 height 565
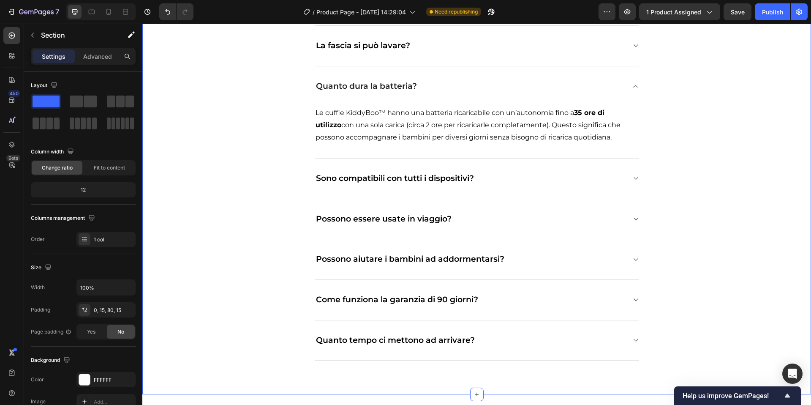
drag, startPoint x: 647, startPoint y: 181, endPoint x: 638, endPoint y: 179, distance: 9.4
click at [646, 181] on div "Domande Frequenti Heading Come funzionano le cuffie? Da che età sono adatte le …" at bounding box center [477, 78] width 656 height 565
click at [638, 179] on icon at bounding box center [635, 178] width 6 height 7
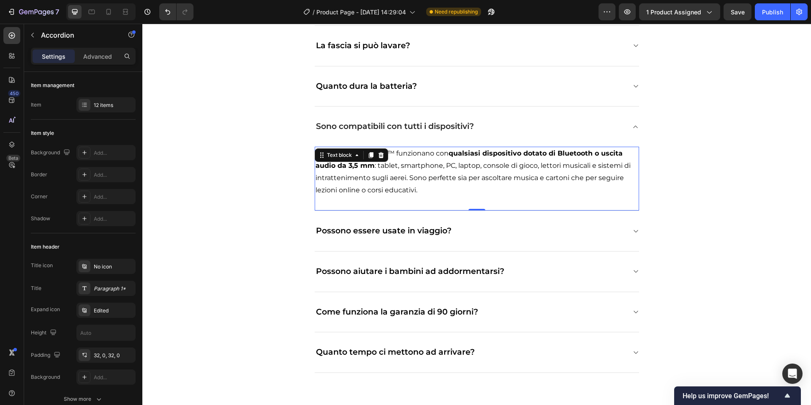
click at [423, 176] on p "Sì. Le cuffie KiddyBoo™ funzionano con qualsiasi dispositivo dotato di Bluetoot…" at bounding box center [476, 171] width 323 height 49
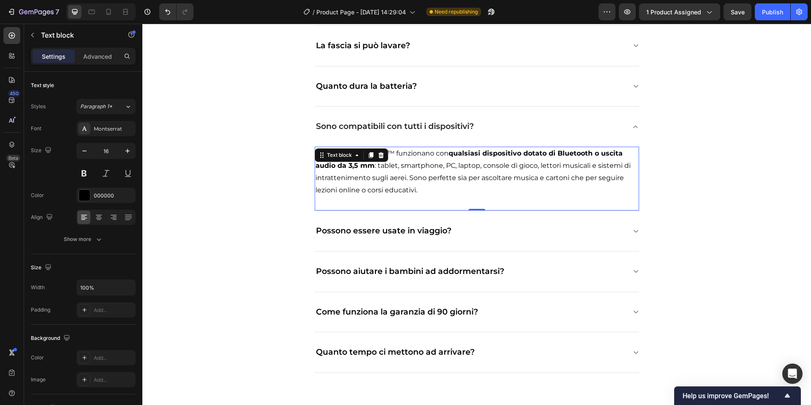
click at [423, 176] on p "Sì. Le cuffie KiddyBoo™ funzionano con qualsiasi dispositivo dotato di Bluetoot…" at bounding box center [476, 171] width 323 height 49
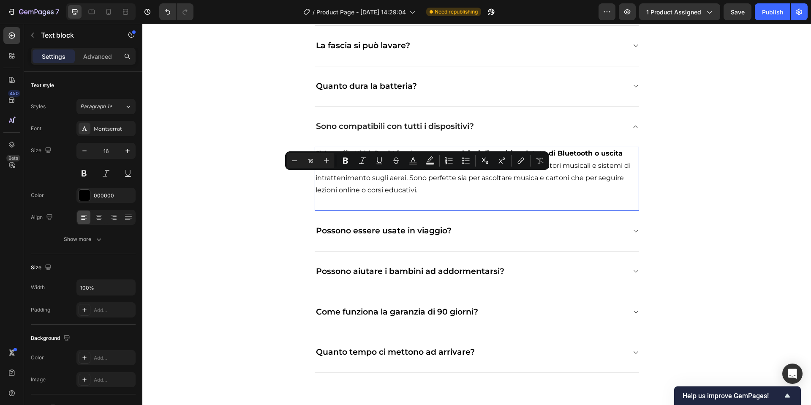
click at [563, 157] on strong "qualsiasi dispositivo dotato di Bluetooth o uscita audio da 3,5 mm" at bounding box center [468, 159] width 307 height 20
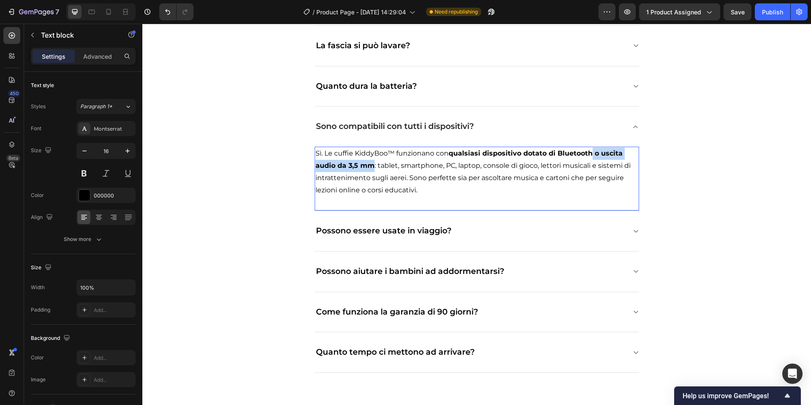
drag, startPoint x: 593, startPoint y: 151, endPoint x: 374, endPoint y: 166, distance: 220.2
click at [374, 166] on p "Sì. Le cuffie KiddyBoo™ funzionano con qualsiasi dispositivo dotato di Bluetoot…" at bounding box center [476, 171] width 323 height 49
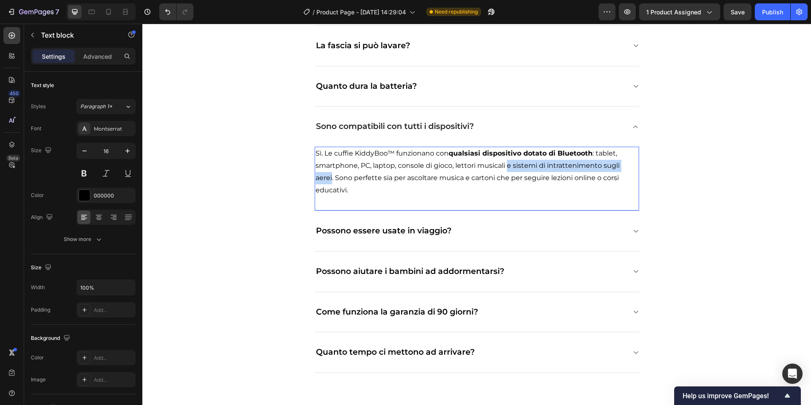
drag, startPoint x: 508, startPoint y: 166, endPoint x: 332, endPoint y: 179, distance: 176.6
click at [332, 179] on p "Sì. Le cuffie KiddyBoo™ funzionano con qualsiasi dispositivo dotato di Bluetoot…" at bounding box center [476, 171] width 323 height 49
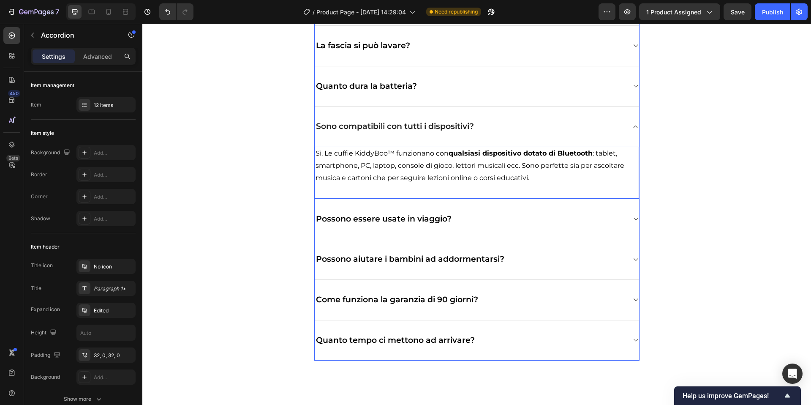
click at [634, 220] on icon at bounding box center [635, 218] width 6 height 7
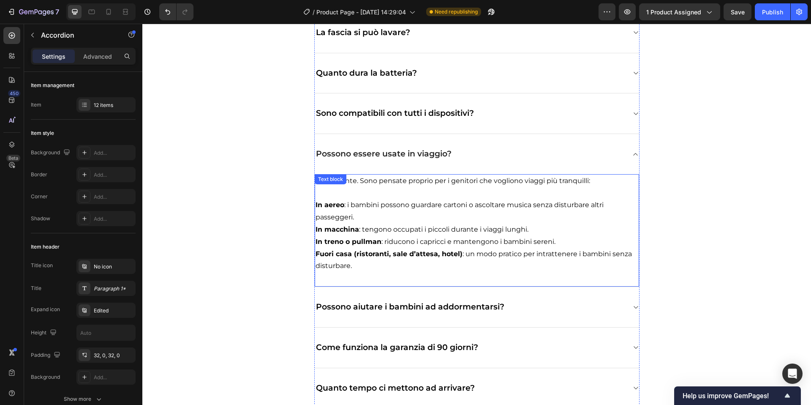
scroll to position [2300, 0]
click at [630, 304] on div "Possono aiutare i bambini ad addormentarsi?" at bounding box center [477, 306] width 324 height 41
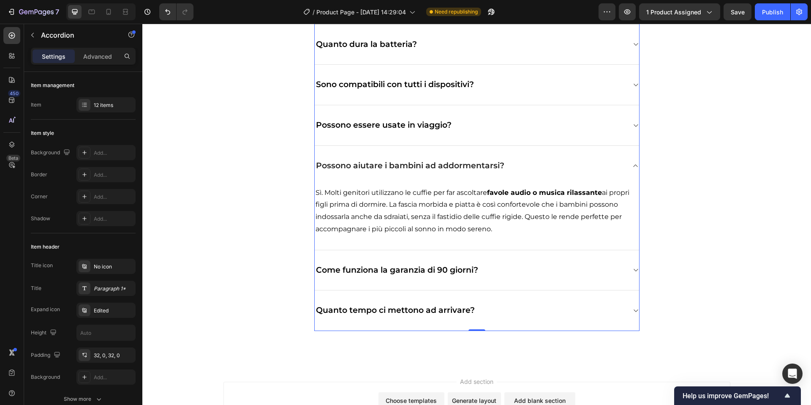
scroll to position [2332, 0]
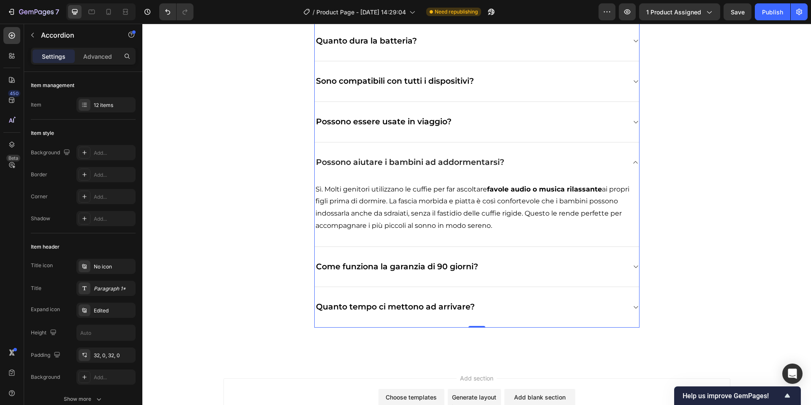
click at [633, 267] on icon at bounding box center [635, 266] width 6 height 7
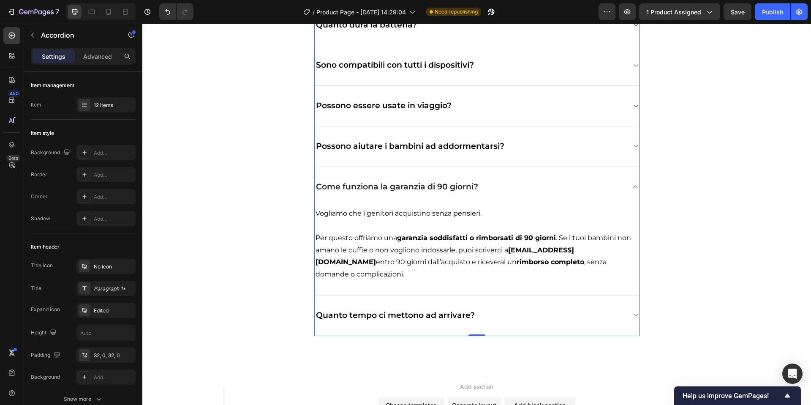
scroll to position [2355, 0]
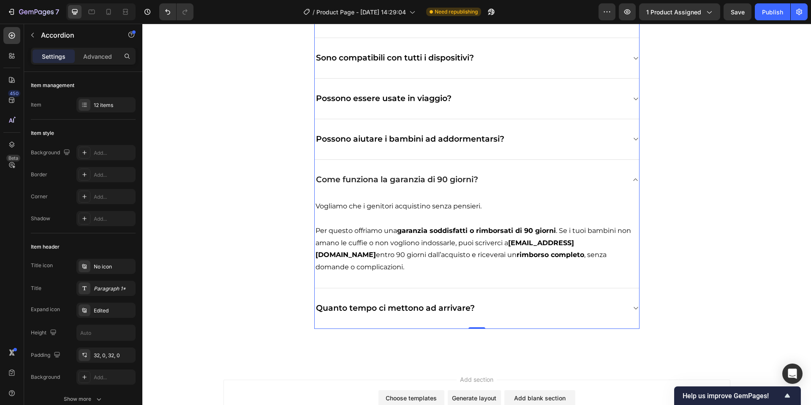
click at [628, 290] on div "Quanto tempo ci mettono ad arrivare?" at bounding box center [477, 308] width 324 height 41
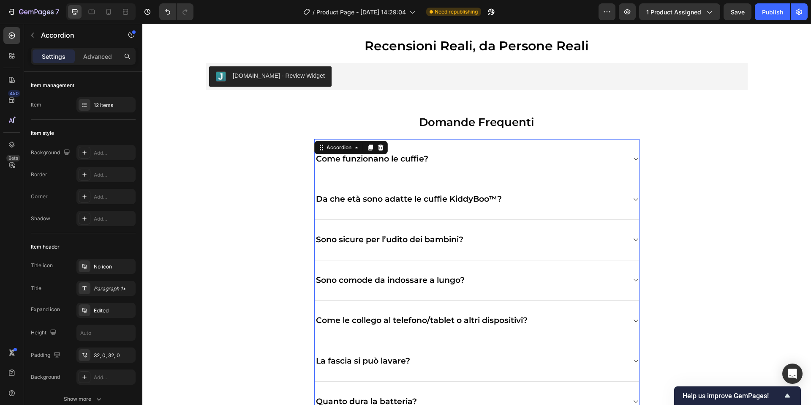
scroll to position [1968, 0]
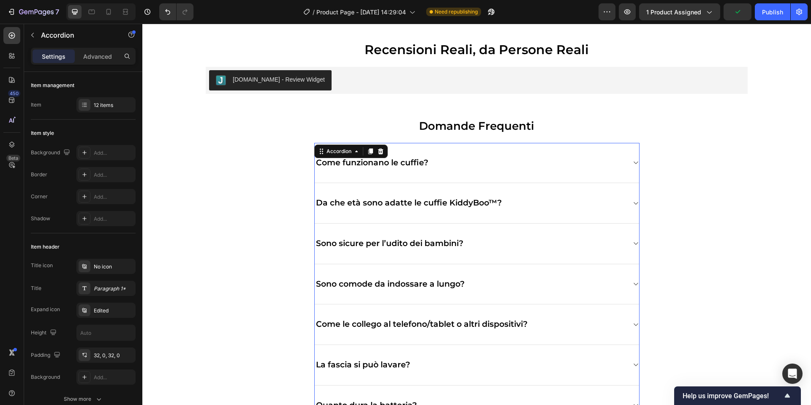
click at [627, 241] on div "Sono sicure per l’udito dei bambini?" at bounding box center [477, 243] width 324 height 41
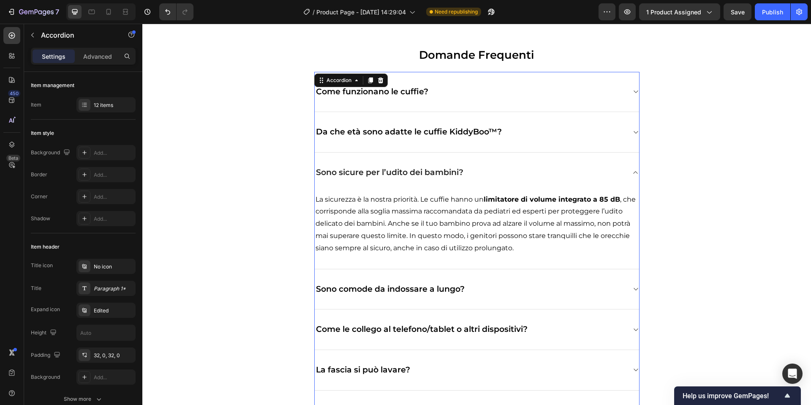
scroll to position [2040, 0]
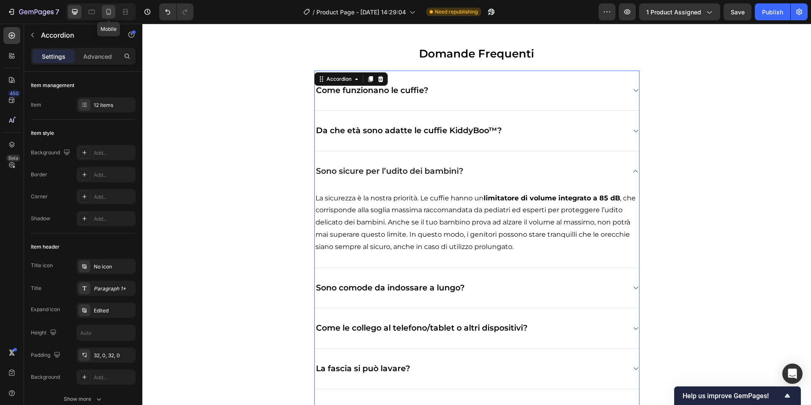
click at [114, 10] on div at bounding box center [109, 12] width 14 height 14
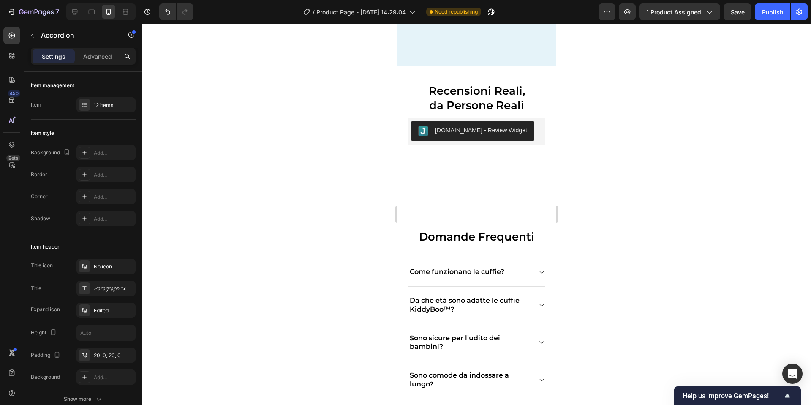
scroll to position [3525, 0]
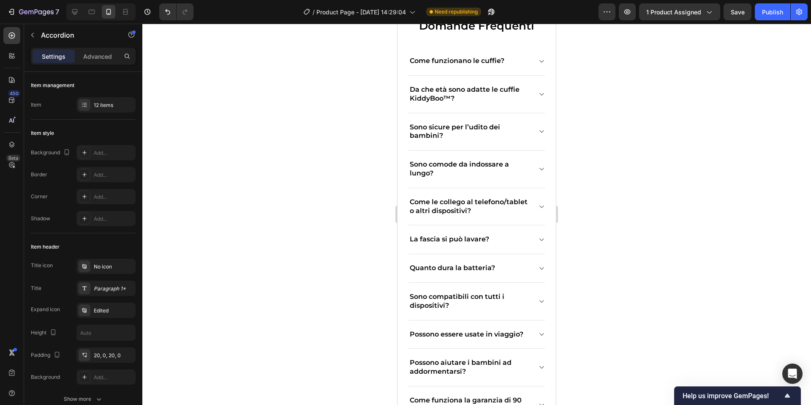
click at [541, 207] on icon at bounding box center [541, 206] width 6 height 7
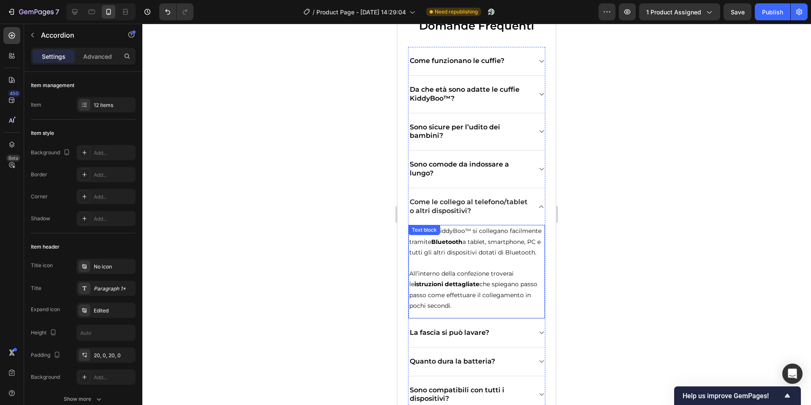
scroll to position [3610, 0]
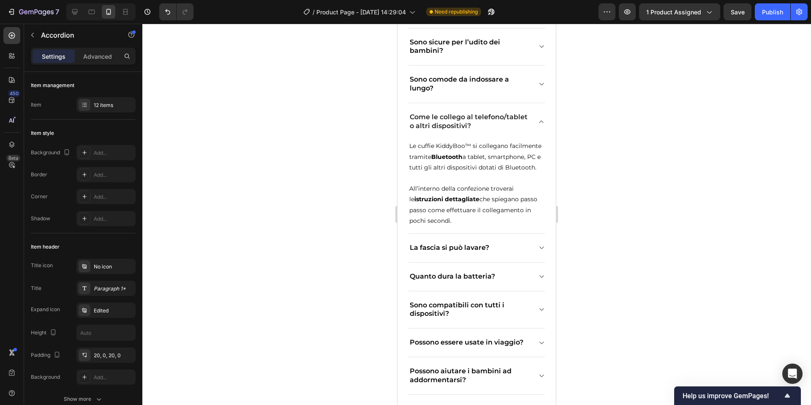
click at [541, 250] on icon at bounding box center [541, 247] width 6 height 7
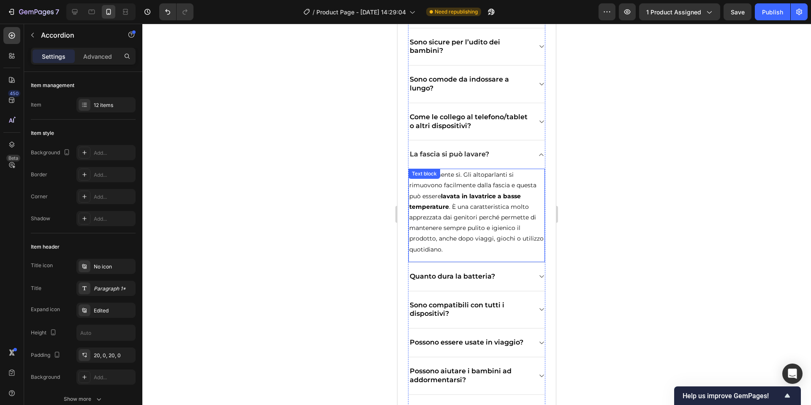
scroll to position [3621, 0]
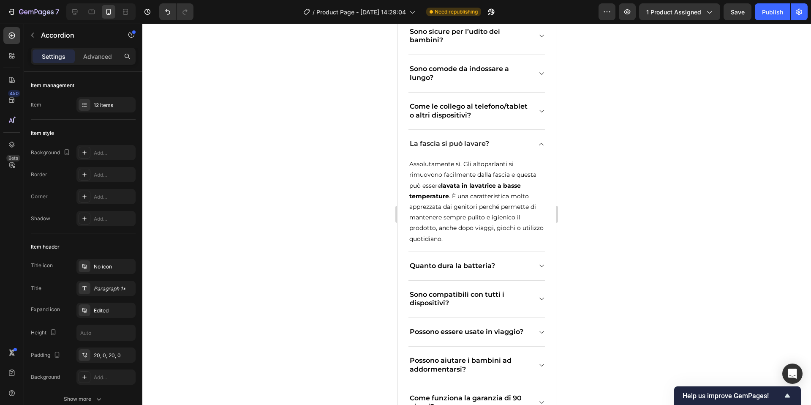
click at [538, 259] on div "Quanto dura la batteria?" at bounding box center [476, 266] width 136 height 29
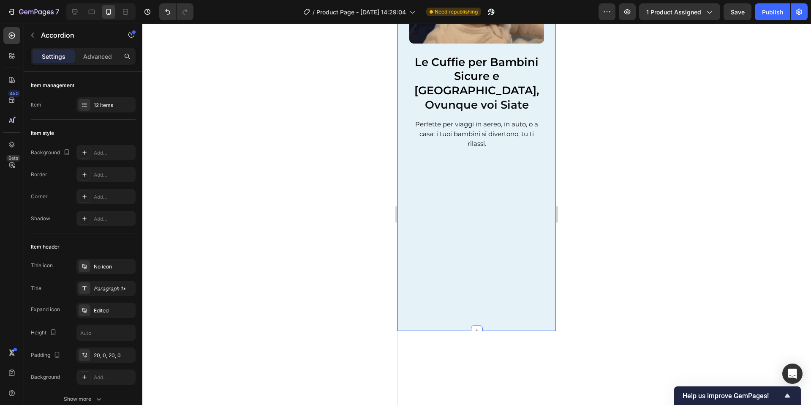
scroll to position [0, 0]
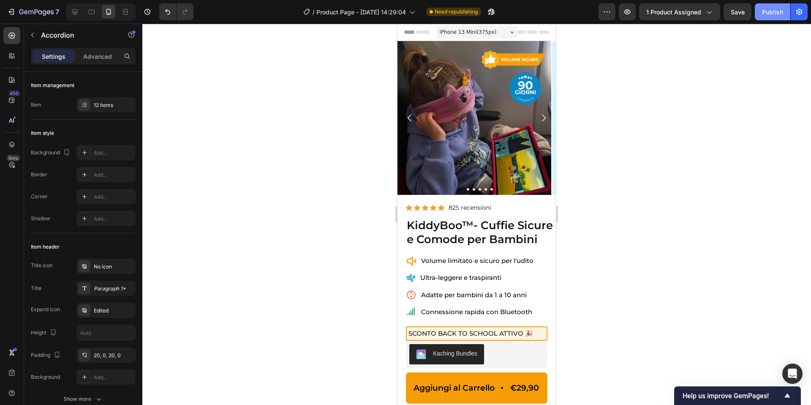
click at [761, 12] on button "Publish" at bounding box center [772, 11] width 35 height 17
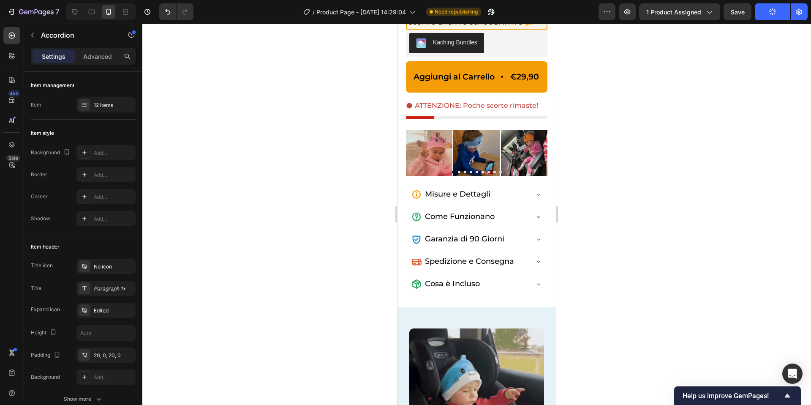
scroll to position [314, 0]
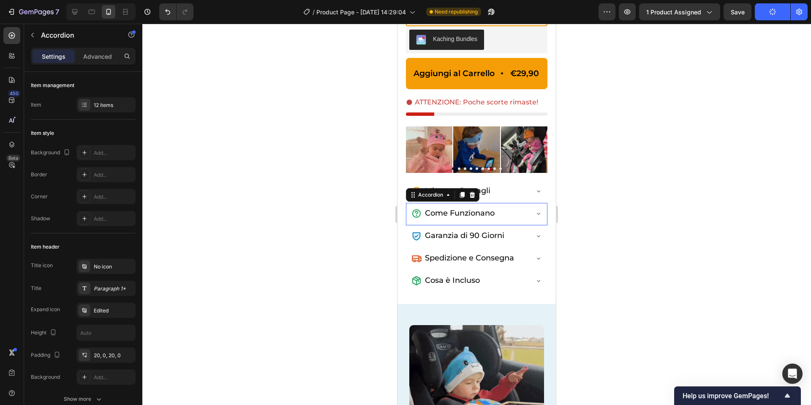
click at [541, 213] on icon at bounding box center [538, 213] width 7 height 7
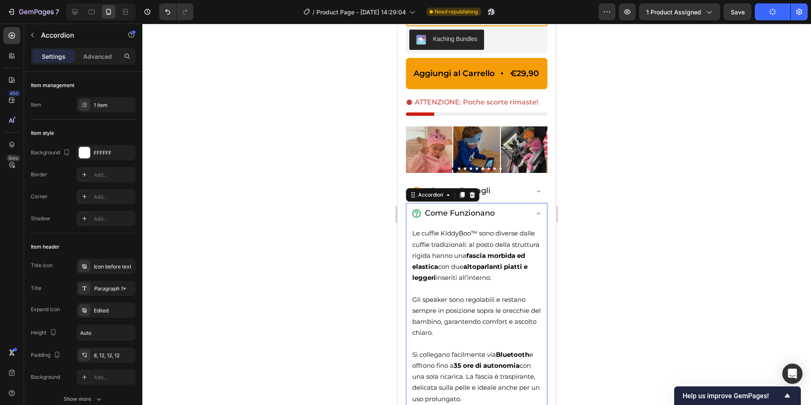
click at [541, 213] on icon at bounding box center [538, 213] width 7 height 7
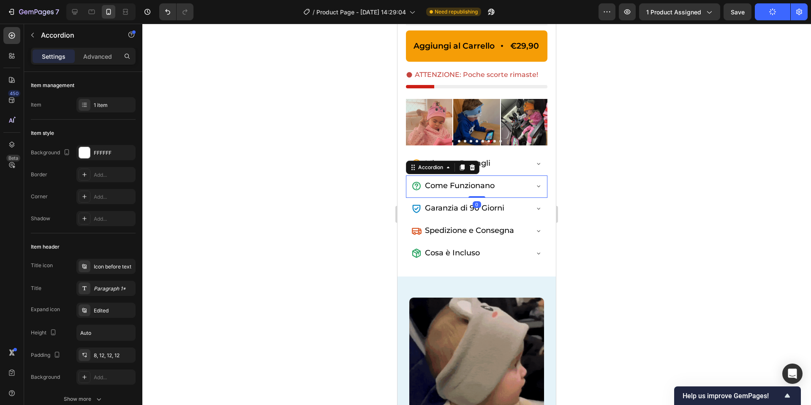
scroll to position [350, 0]
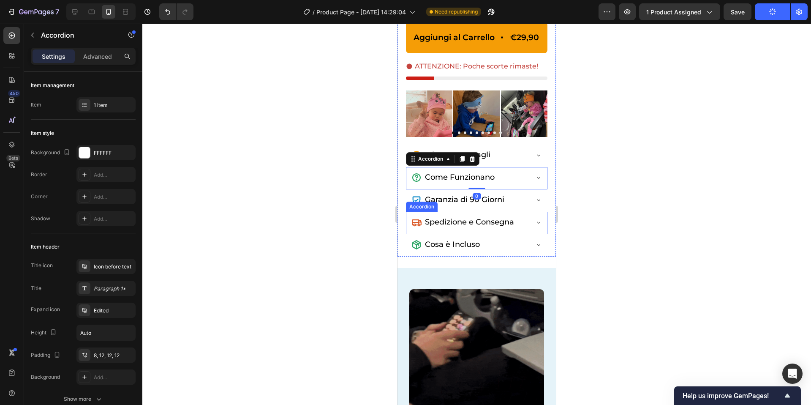
click at [541, 209] on div "Garanzia di 90 Giorni" at bounding box center [476, 200] width 141 height 22
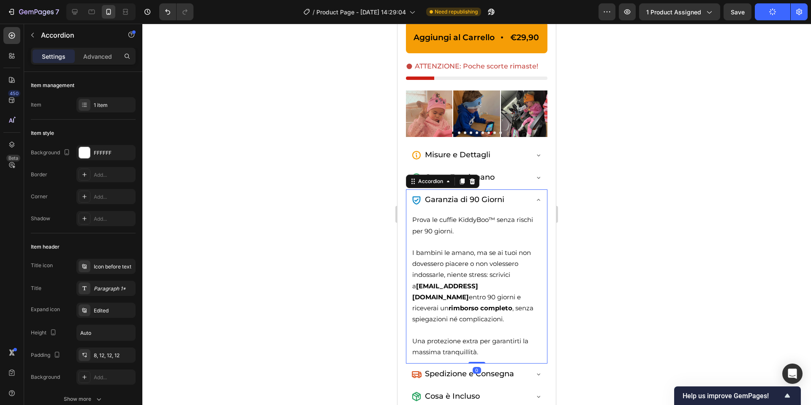
click at [538, 202] on icon at bounding box center [538, 199] width 7 height 7
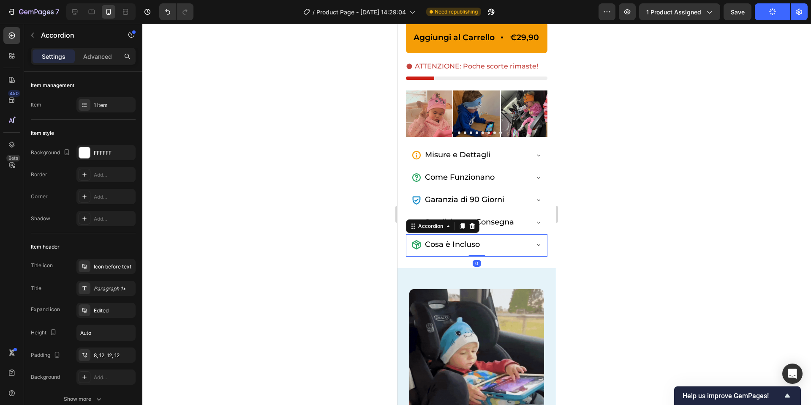
click at [538, 238] on div "Cosa è Incluso" at bounding box center [476, 245] width 141 height 22
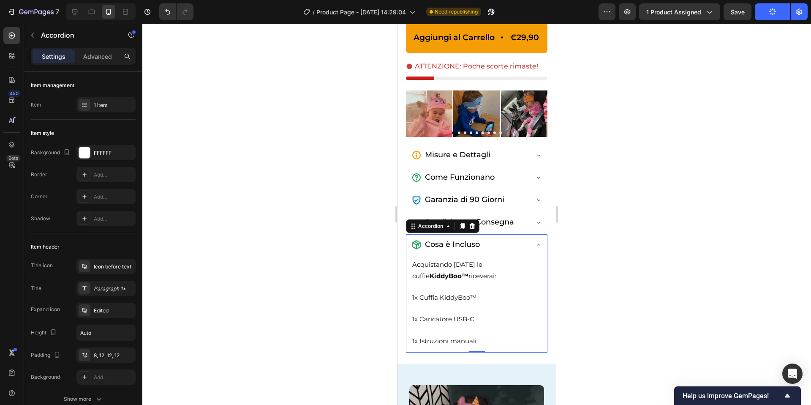
click at [537, 239] on div "Cosa è Incluso" at bounding box center [476, 245] width 141 height 22
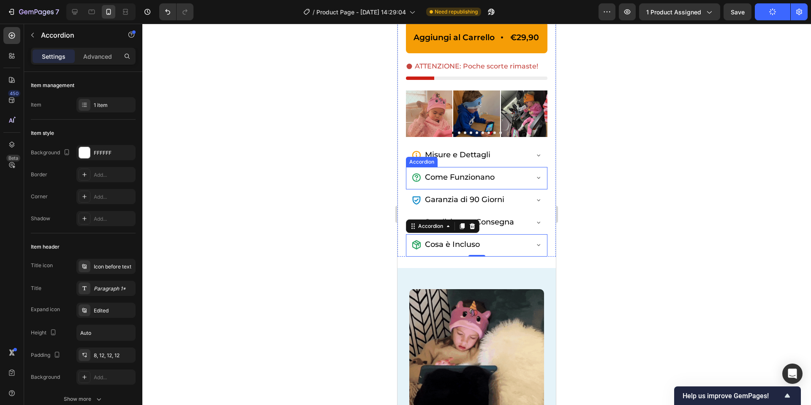
click at [537, 153] on icon at bounding box center [538, 155] width 7 height 7
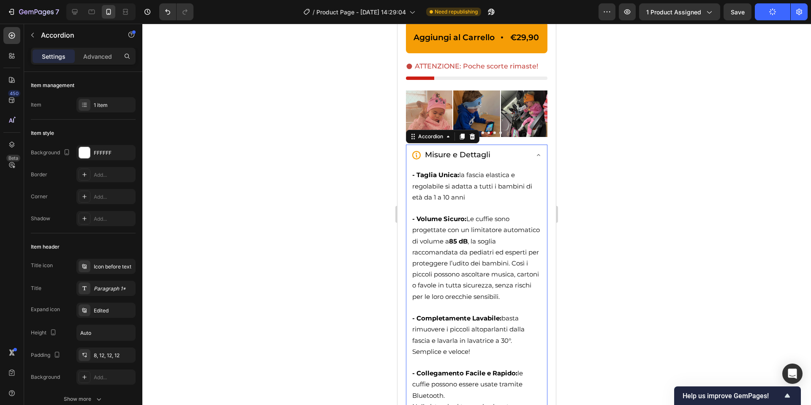
click at [538, 154] on icon at bounding box center [538, 155] width 7 height 7
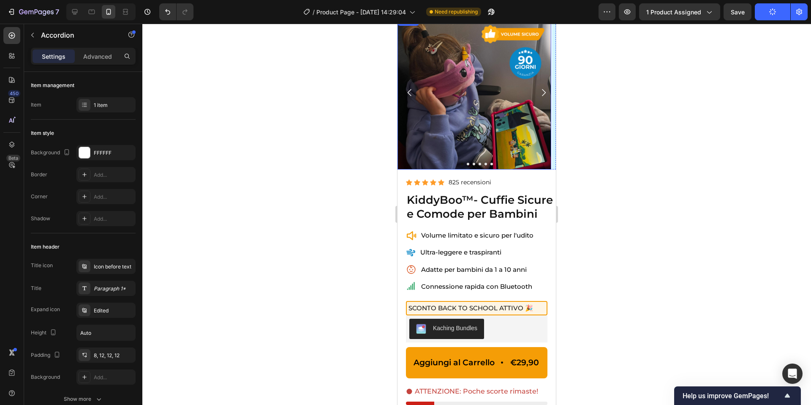
scroll to position [0, 0]
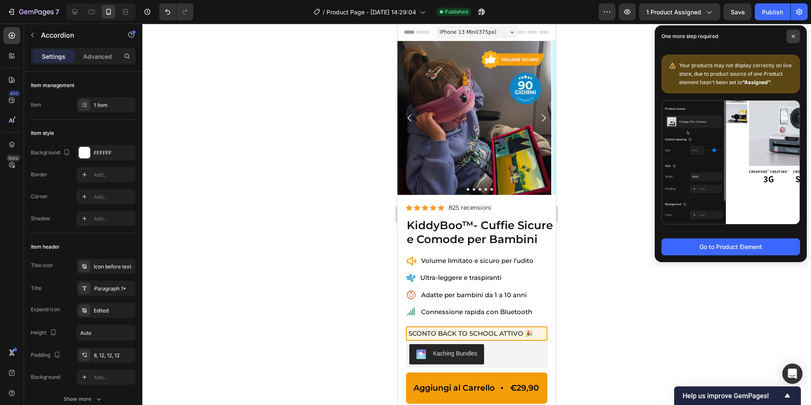
click at [791, 35] on icon at bounding box center [793, 36] width 4 height 4
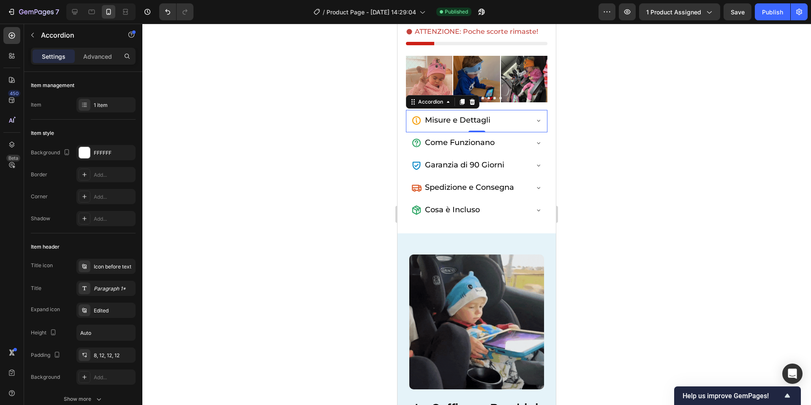
click at [318, 90] on div at bounding box center [476, 214] width 669 height 381
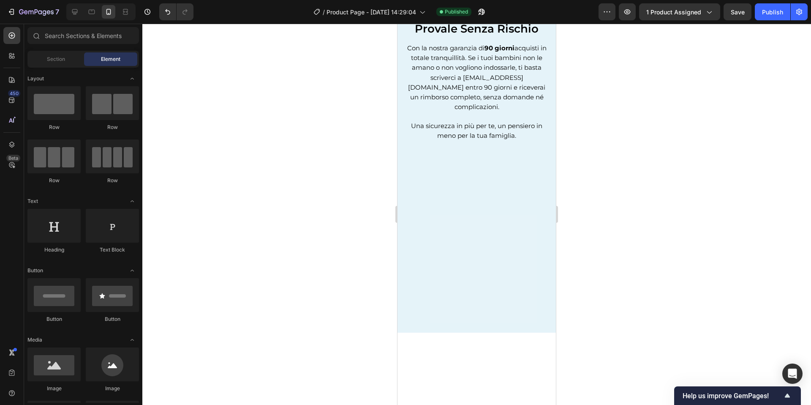
scroll to position [2456, 0]
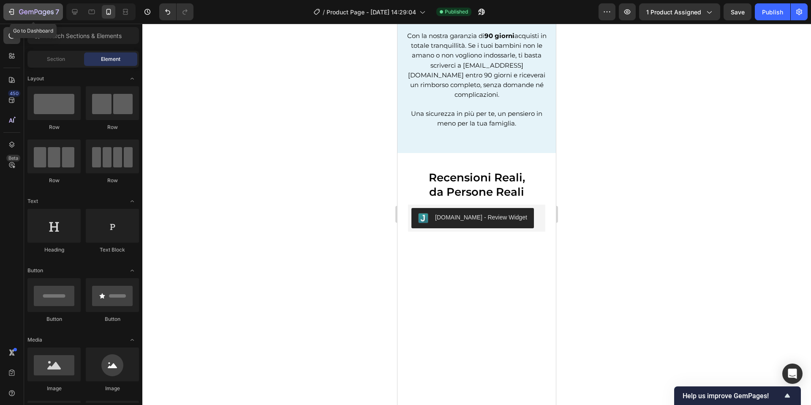
click at [11, 11] on icon "button" at bounding box center [11, 12] width 4 height 3
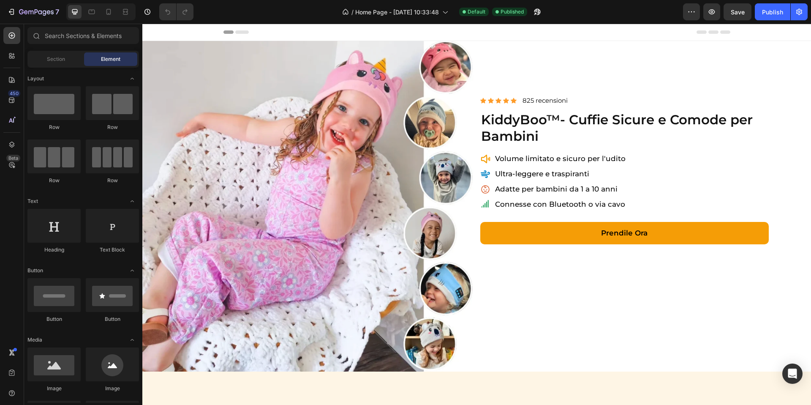
click at [571, 205] on span "Connesse con Bluetooth o via cavo" at bounding box center [560, 204] width 130 height 8
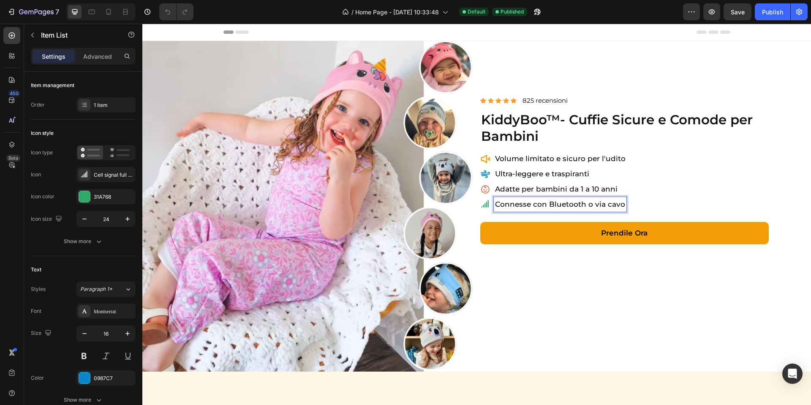
click at [609, 204] on span "Connesse con Bluetooth o via cavo" at bounding box center [560, 204] width 130 height 8
click at [529, 203] on span "Connesse con Bluetooth" at bounding box center [540, 204] width 91 height 8
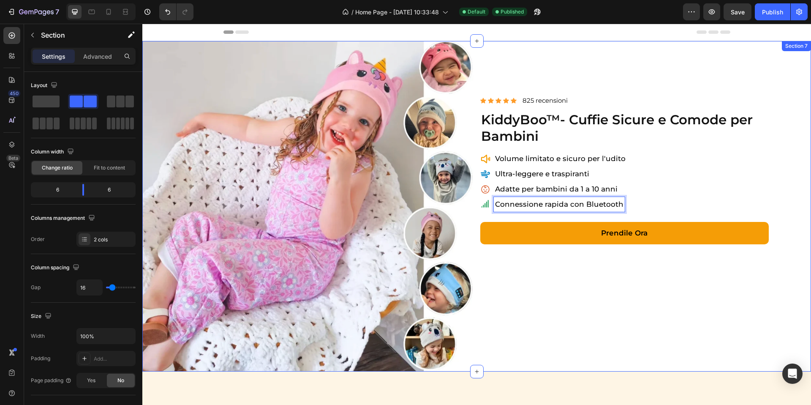
click at [672, 296] on div "Icon Icon Icon Icon Icon Icon List 825 recensioni Text Block Row KiddyBoo ™ - C…" at bounding box center [645, 206] width 331 height 330
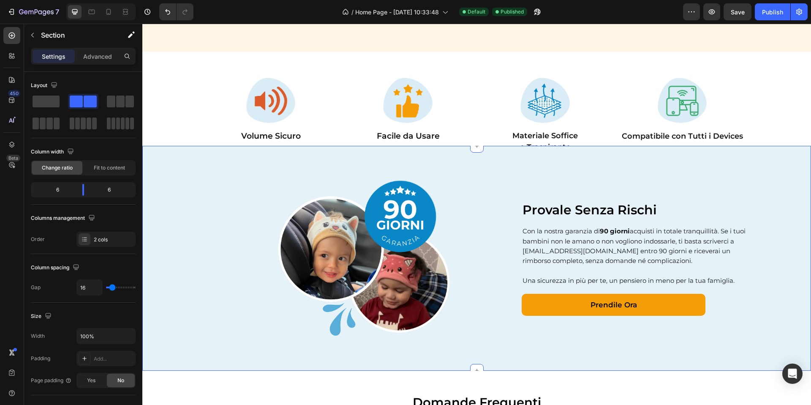
scroll to position [565, 0]
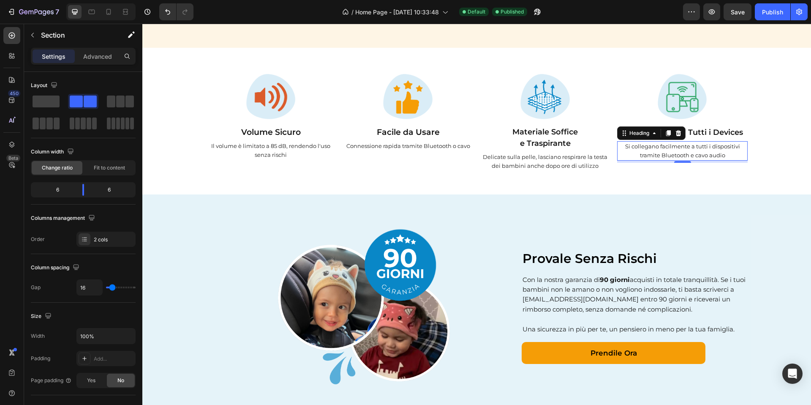
click at [687, 153] on span "Si collegano facilmente a tutti i dispositivi tramite Bluetooth e cavo audio" at bounding box center [682, 151] width 115 height 16
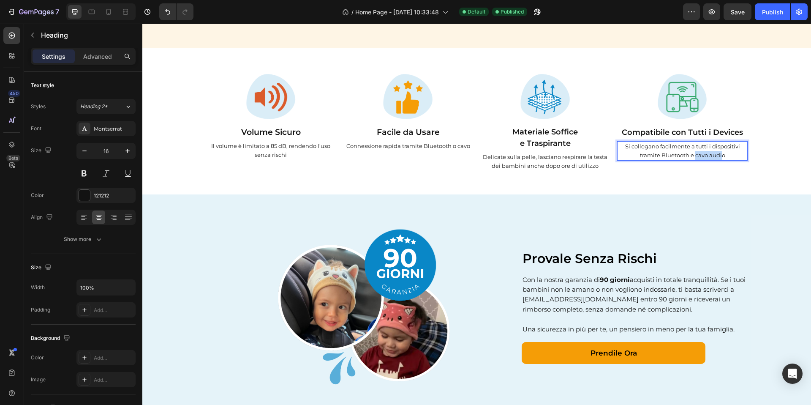
drag, startPoint x: 723, startPoint y: 155, endPoint x: 711, endPoint y: 155, distance: 11.9
click at [696, 158] on span "Si collegano facilmente a tutti i dispositivi tramite Bluetooth e cavo audio" at bounding box center [682, 151] width 115 height 16
drag, startPoint x: 735, startPoint y: 154, endPoint x: 690, endPoint y: 157, distance: 45.3
click at [690, 157] on p "Si collegano facilmente a tutti i dispositivi tramite Bluetooth e cavo audio" at bounding box center [682, 151] width 129 height 18
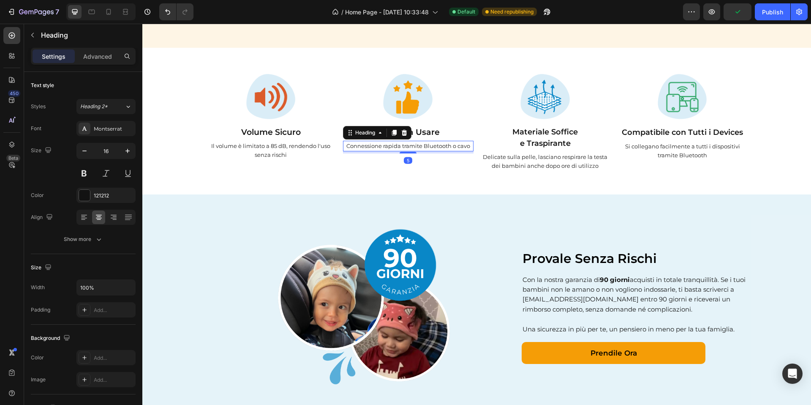
click at [450, 145] on span "Connessione rapida tramite Bluetooth o cavo" at bounding box center [408, 145] width 124 height 7
click at [463, 147] on span "Connessione rapida tramite Bluetooth o cavo" at bounding box center [408, 145] width 124 height 7
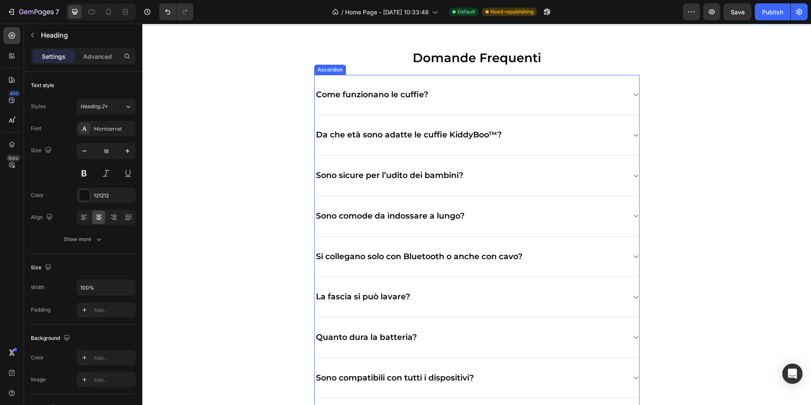
scroll to position [958, 0]
click at [108, 14] on icon at bounding box center [108, 12] width 5 height 6
type input "15"
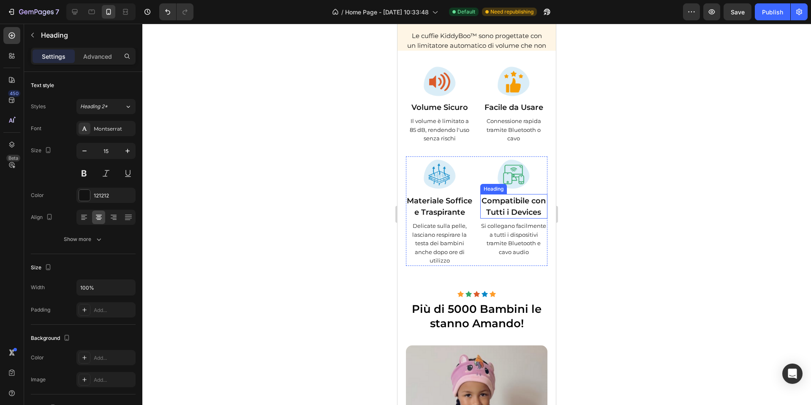
scroll to position [281, 0]
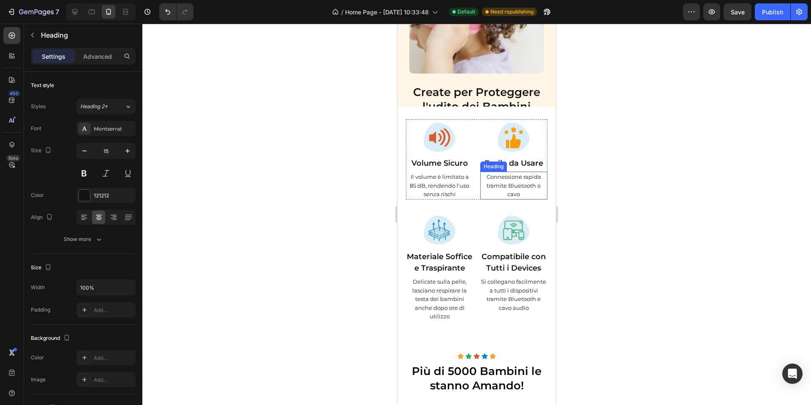
click at [523, 192] on h2 "Connessione rapida tramite Bluetooth o cavo" at bounding box center [514, 185] width 68 height 28
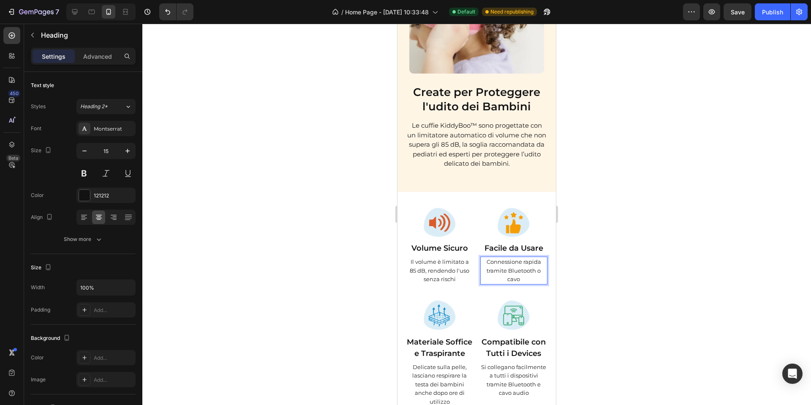
scroll to position [366, 0]
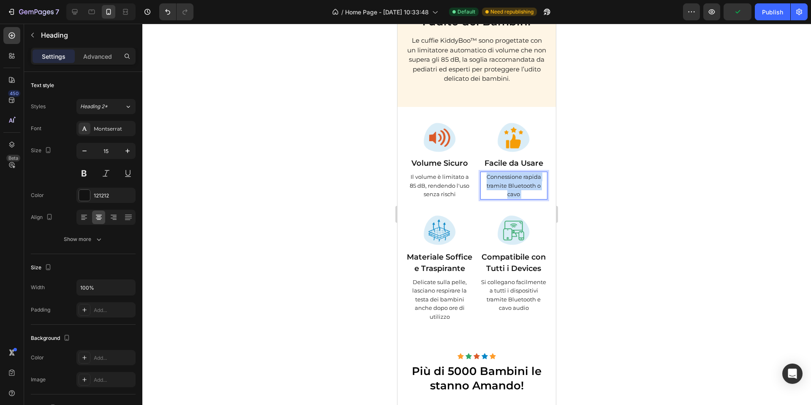
drag, startPoint x: 539, startPoint y: 192, endPoint x: 535, endPoint y: 183, distance: 10.0
click at [535, 183] on p "Connessione rapida tramite Bluetooth o cavo" at bounding box center [514, 185] width 66 height 26
drag, startPoint x: 536, startPoint y: 183, endPoint x: 536, endPoint y: 191, distance: 8.0
click at [536, 191] on p "Connessione rapida tramite Bluetooth o cavo" at bounding box center [514, 185] width 66 height 26
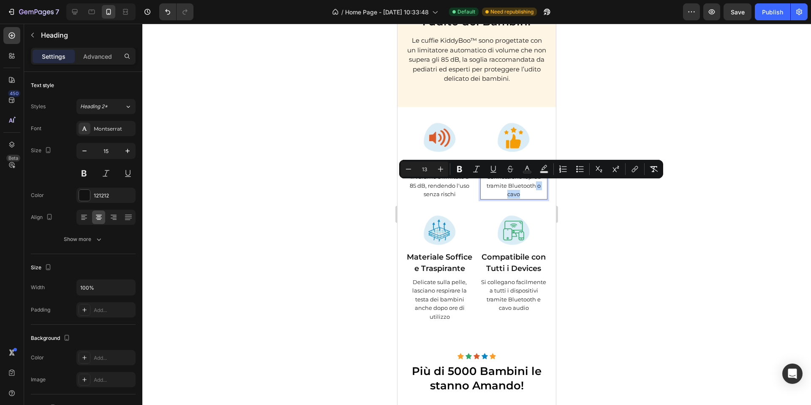
drag, startPoint x: 534, startPoint y: 192, endPoint x: 535, endPoint y: 185, distance: 7.2
click at [535, 185] on p "Connessione rapida tramite Bluetooth o cavo" at bounding box center [514, 185] width 66 height 26
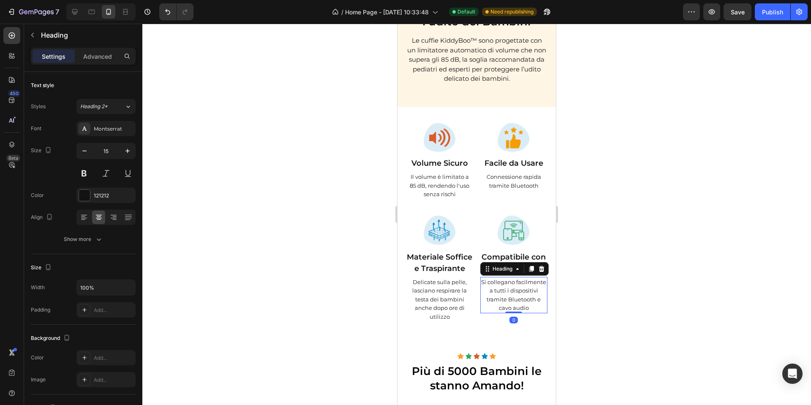
click at [520, 310] on span "Si collegano facilmente a tutti i dispositivi tramite Bluetooth e cavo audio" at bounding box center [513, 294] width 65 height 33
drag, startPoint x: 539, startPoint y: 308, endPoint x: 536, endPoint y: 299, distance: 10.2
click at [536, 299] on p "Si collegano facilmente a tutti i dispositivi tramite Bluetooth e cavo audio" at bounding box center [514, 294] width 66 height 35
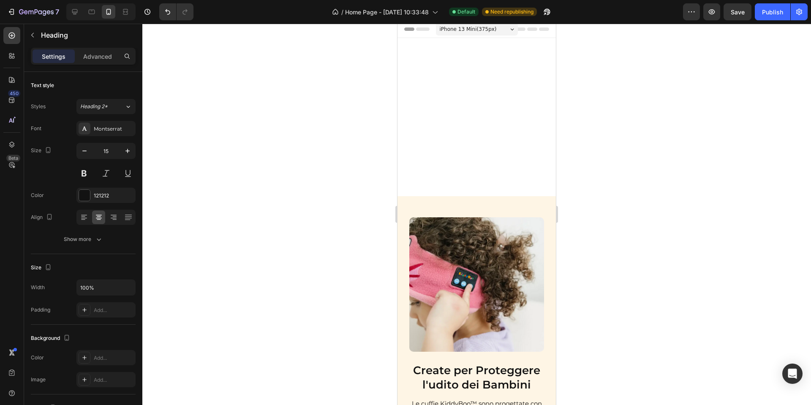
scroll to position [0, 0]
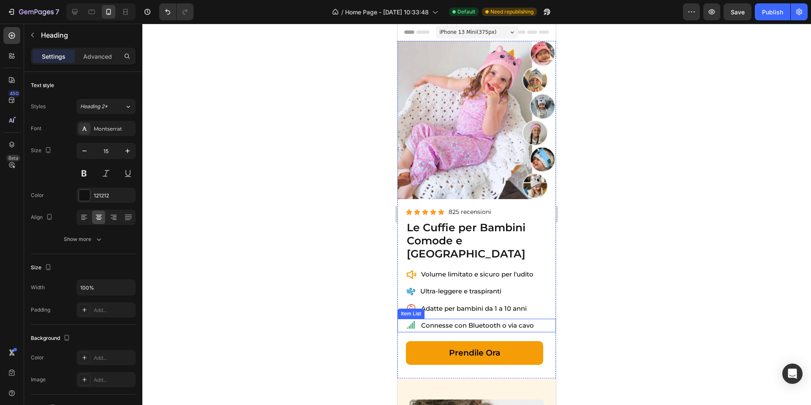
click at [522, 321] on span "Connesse con Bluetooth o via cavo" at bounding box center [477, 325] width 113 height 8
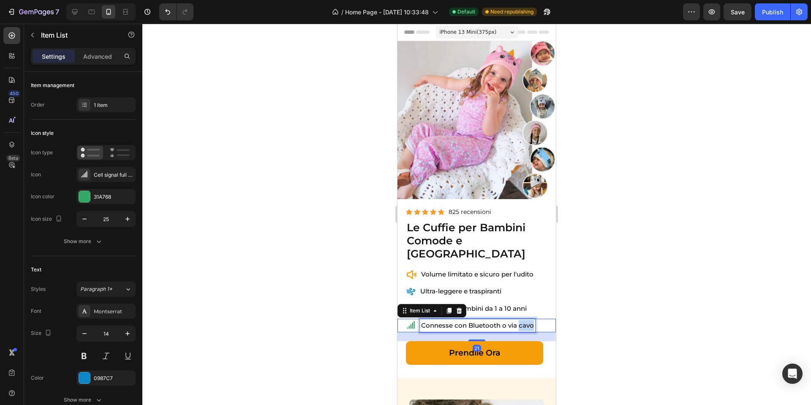
click at [522, 321] on span "Connesse con Bluetooth o via cavo" at bounding box center [477, 325] width 113 height 8
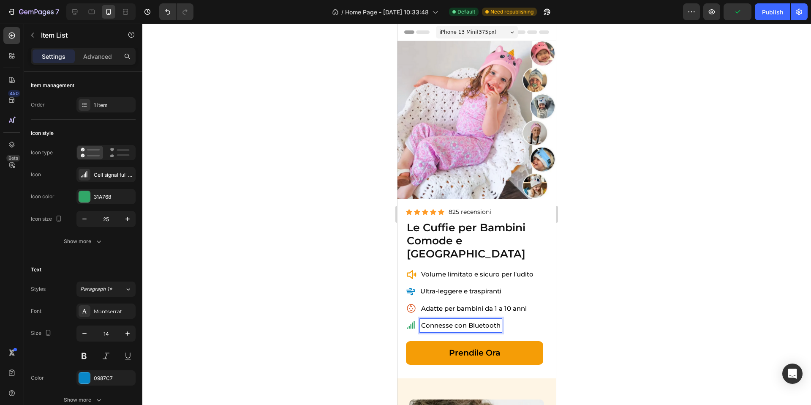
click at [454, 321] on span "Connesse con Bluetooth" at bounding box center [460, 325] width 79 height 8
click at [596, 303] on div at bounding box center [476, 214] width 669 height 381
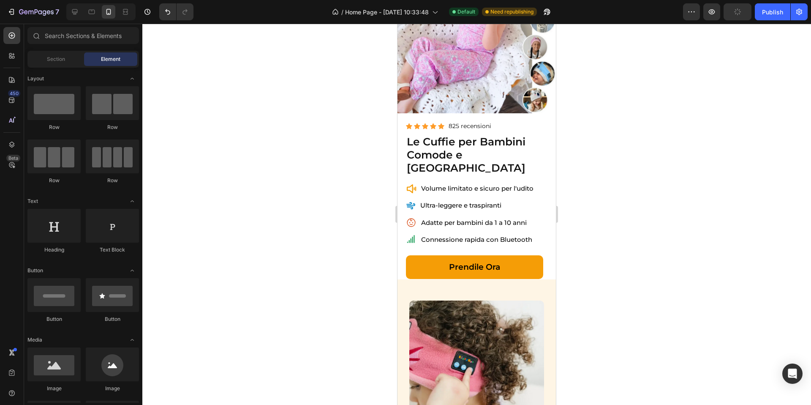
scroll to position [56, 0]
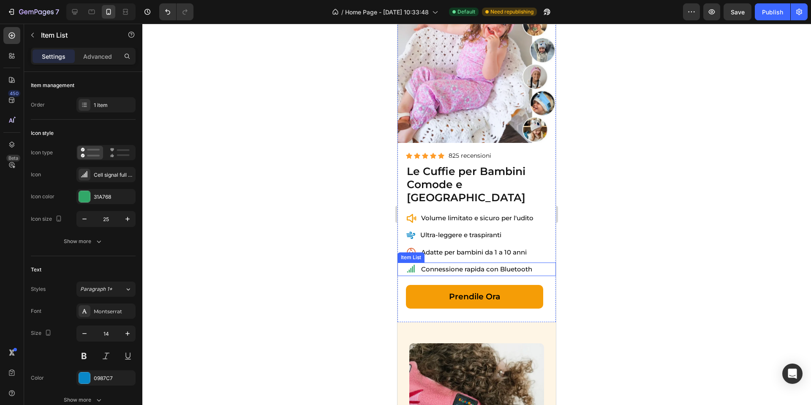
click at [411, 264] on icon at bounding box center [411, 269] width 11 height 11
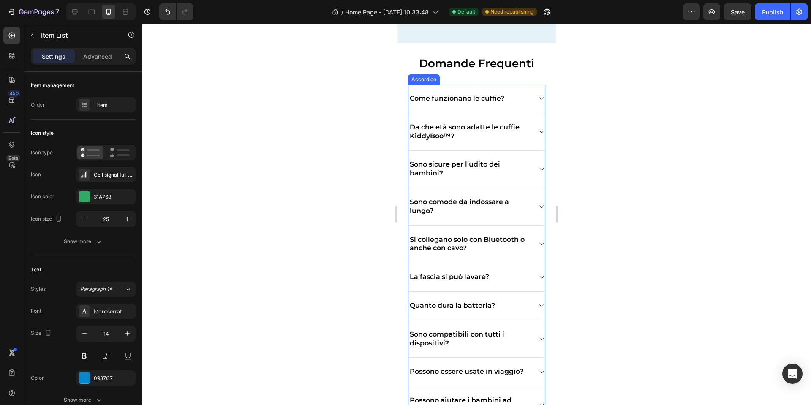
scroll to position [1452, 0]
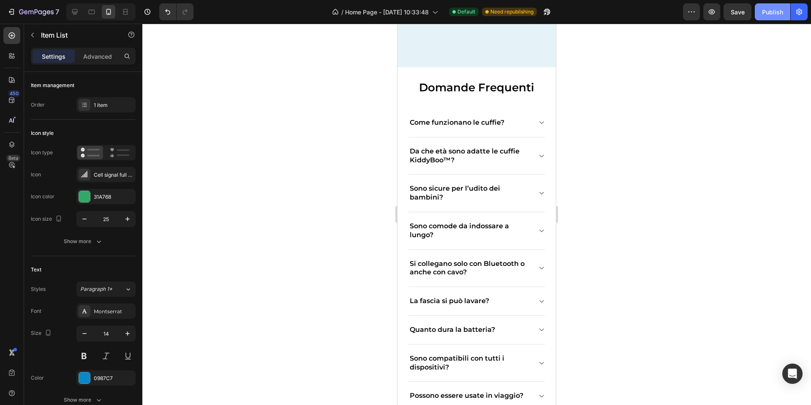
click at [764, 8] on div "Publish" at bounding box center [772, 12] width 21 height 9
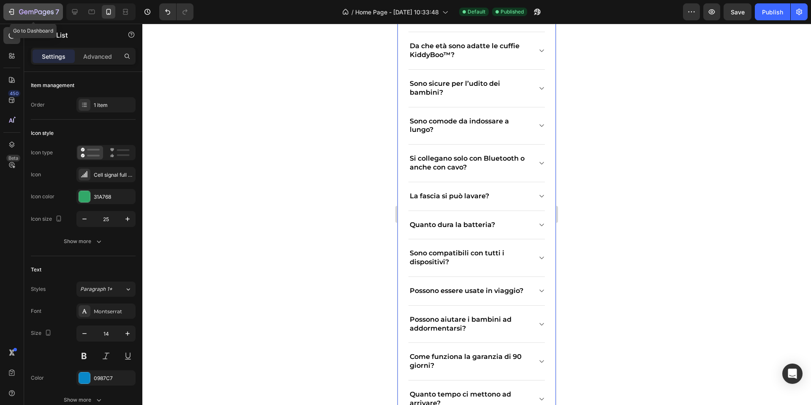
click at [33, 12] on icon "button" at bounding box center [30, 13] width 5 height 4
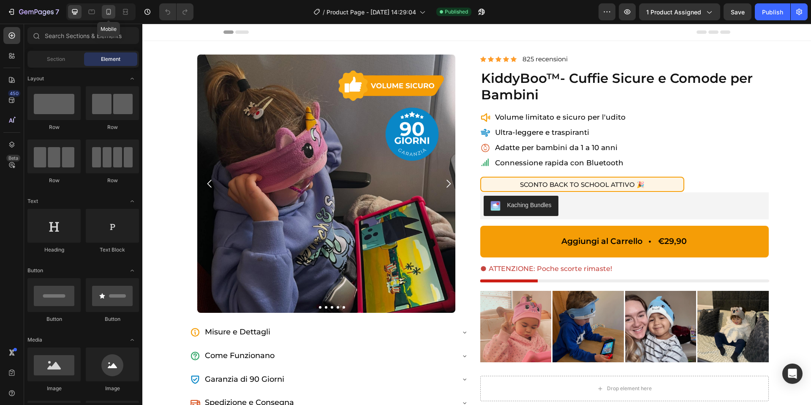
drag, startPoint x: 103, startPoint y: 11, endPoint x: 75, endPoint y: 92, distance: 86.4
click at [103, 11] on div at bounding box center [109, 12] width 14 height 14
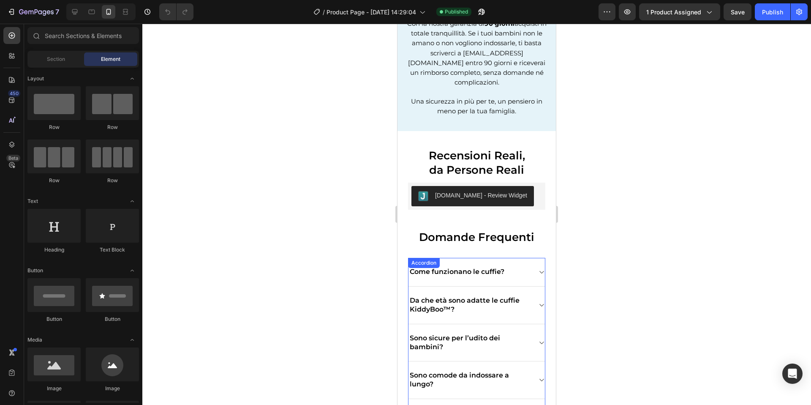
scroll to position [3504, 0]
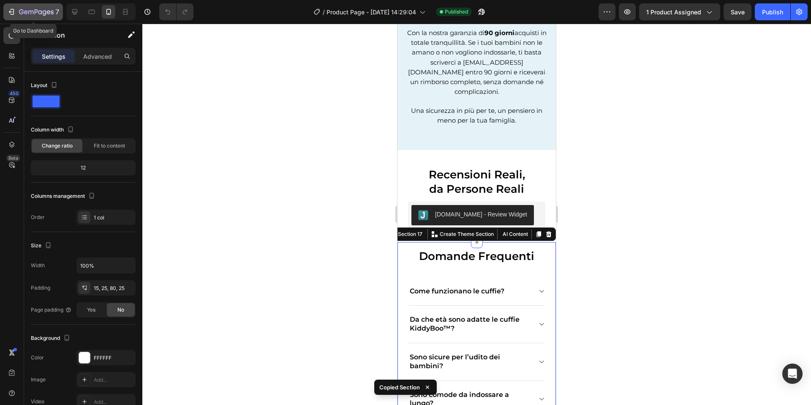
click at [34, 11] on icon "button" at bounding box center [36, 12] width 35 height 7
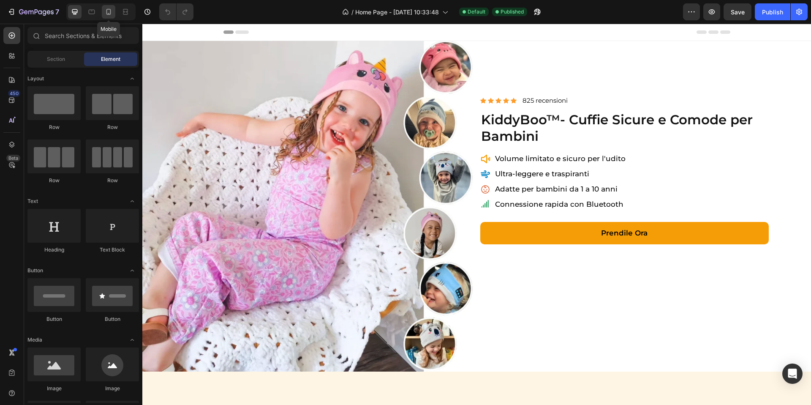
click at [107, 9] on icon at bounding box center [108, 12] width 5 height 6
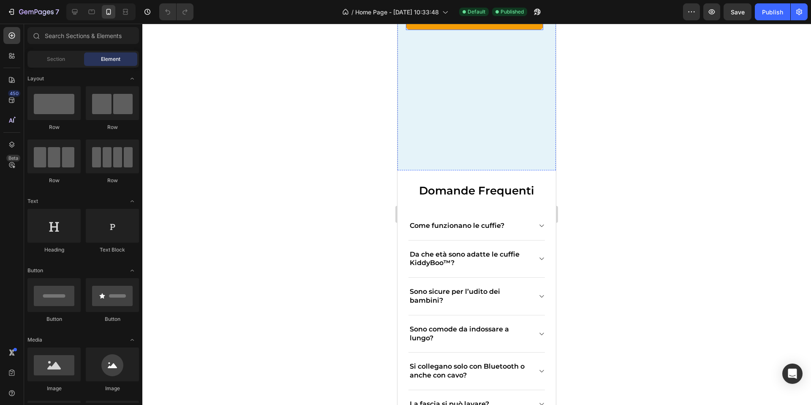
scroll to position [1397, 0]
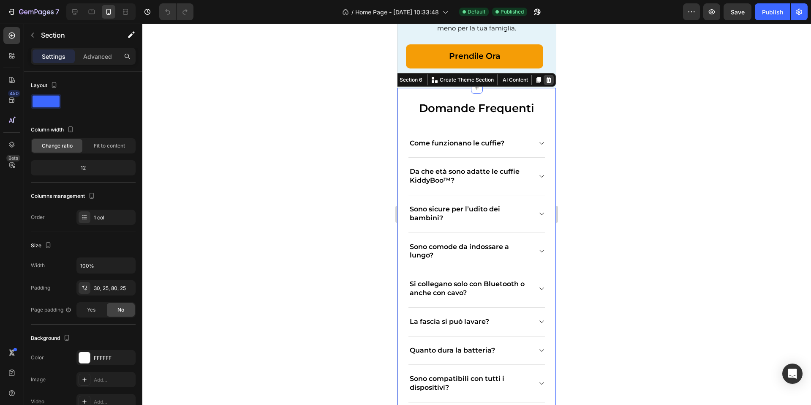
click at [549, 83] on icon at bounding box center [548, 80] width 5 height 6
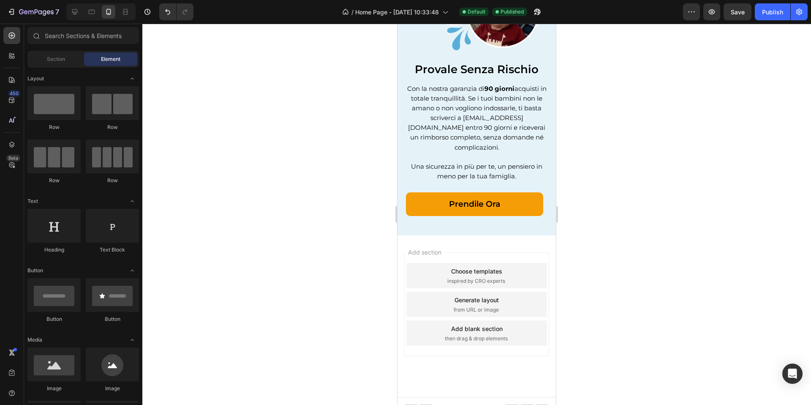
click at [475, 235] on div "Add section Choose templates inspired by CRO experts Generate layout from URL o…" at bounding box center [476, 315] width 158 height 161
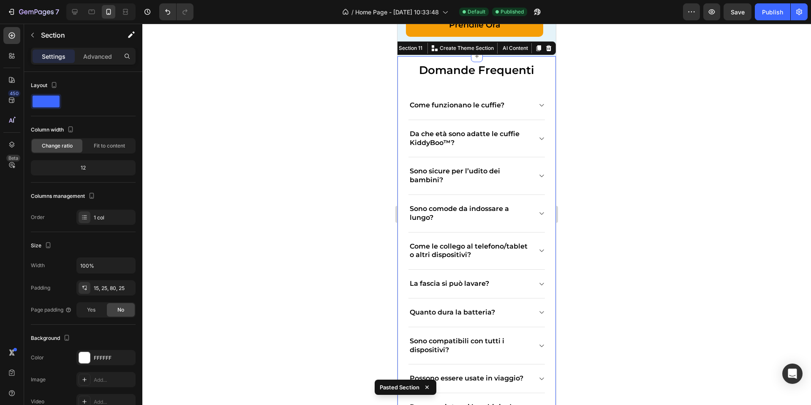
click at [609, 182] on div at bounding box center [476, 214] width 669 height 381
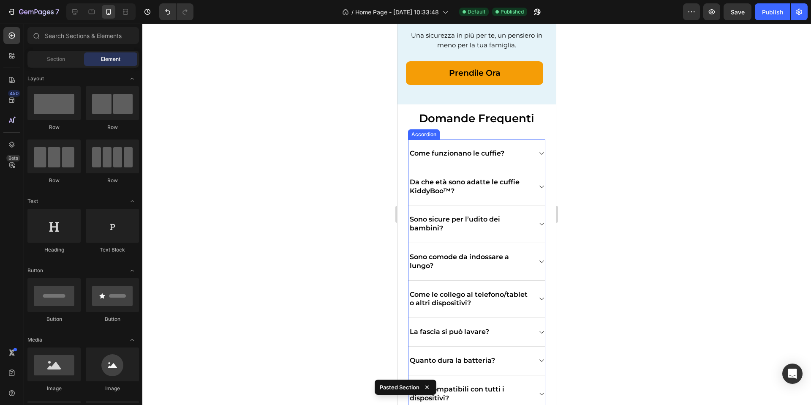
scroll to position [1480, 0]
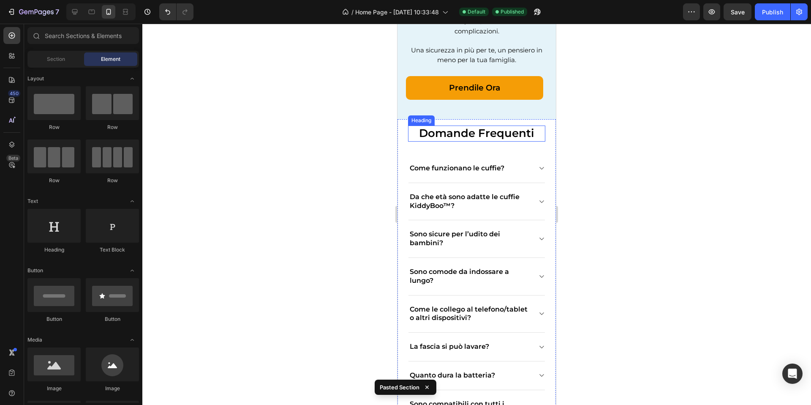
click at [500, 126] on span "Domande Frequenti" at bounding box center [476, 133] width 115 height 14
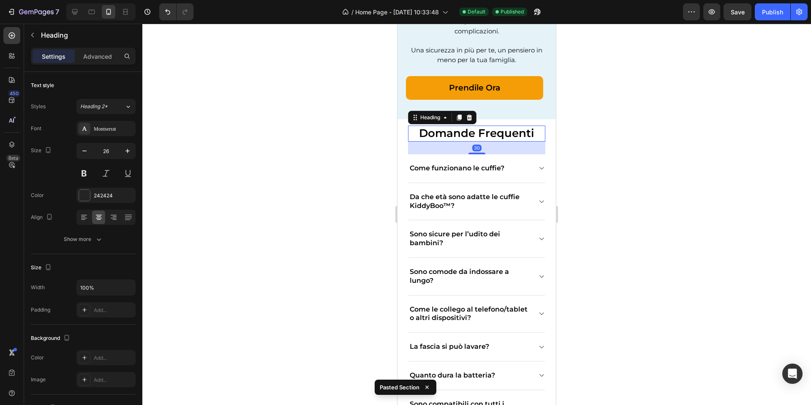
click at [96, 48] on div "Settings Advanced" at bounding box center [83, 56] width 105 height 17
click at [96, 49] on div "Settings Advanced" at bounding box center [83, 56] width 105 height 17
click at [95, 52] on p "Advanced" at bounding box center [97, 56] width 29 height 9
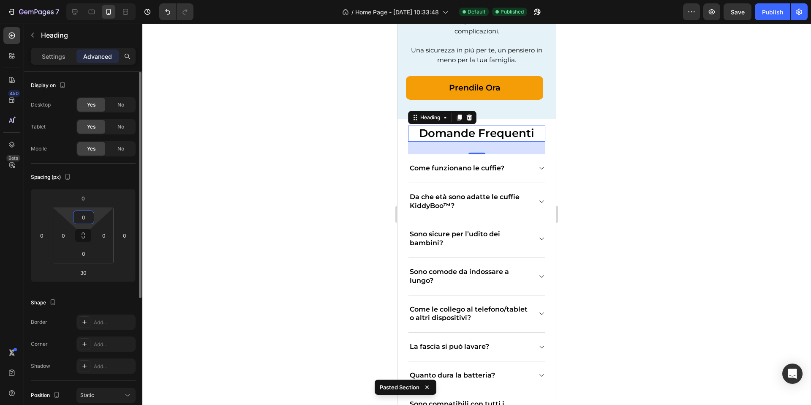
click at [86, 222] on input "0" at bounding box center [83, 217] width 17 height 13
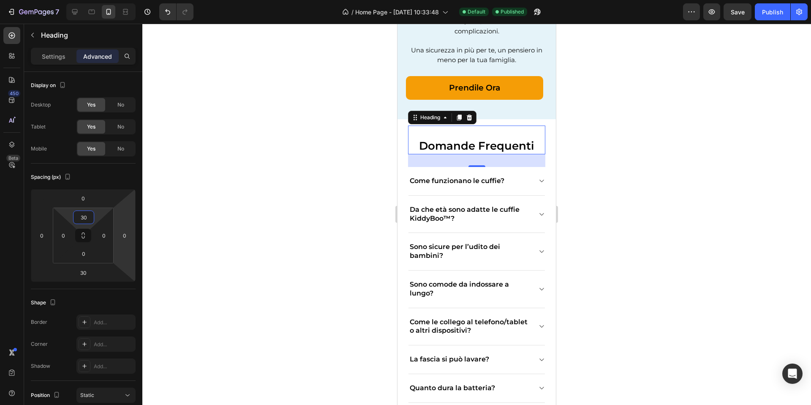
type input "30"
click at [212, 132] on div at bounding box center [476, 214] width 669 height 381
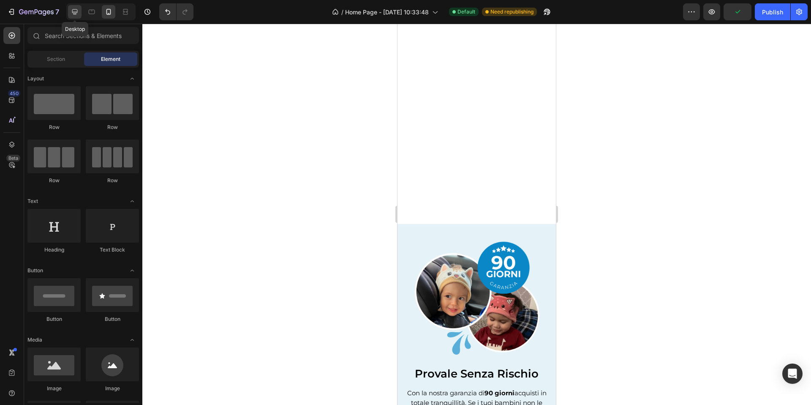
click at [78, 18] on div at bounding box center [75, 12] width 14 height 14
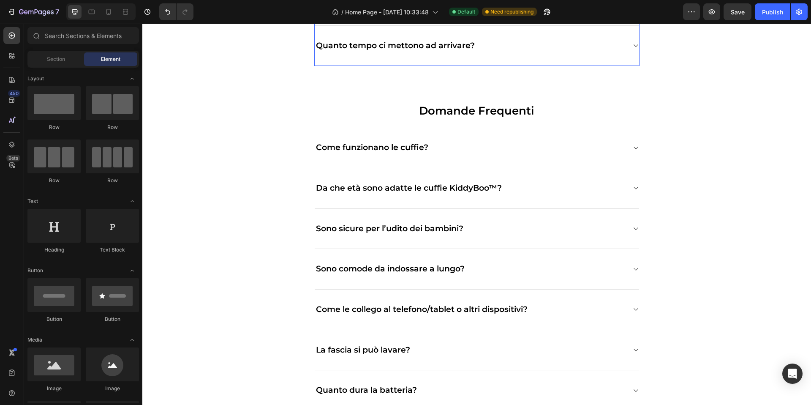
scroll to position [1448, 0]
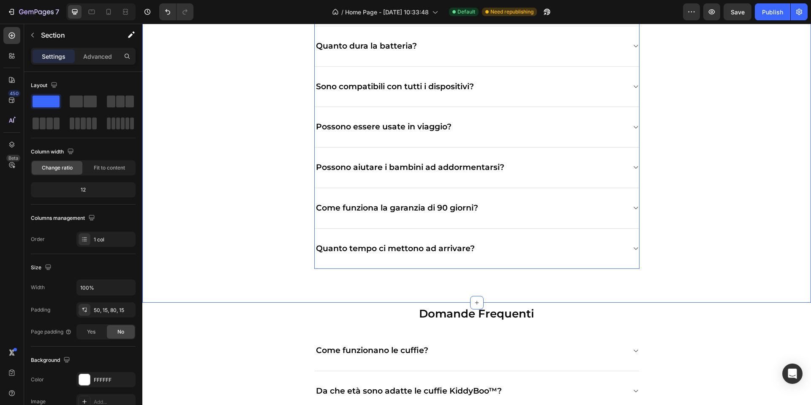
scroll to position [1230, 0]
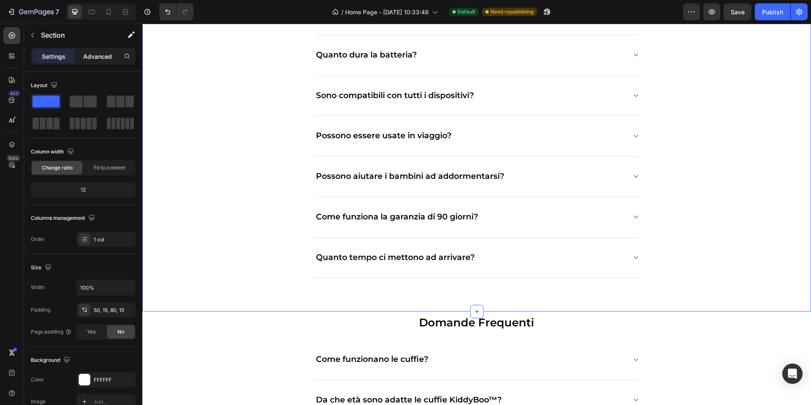
click at [80, 57] on div "Advanced" at bounding box center [97, 56] width 42 height 14
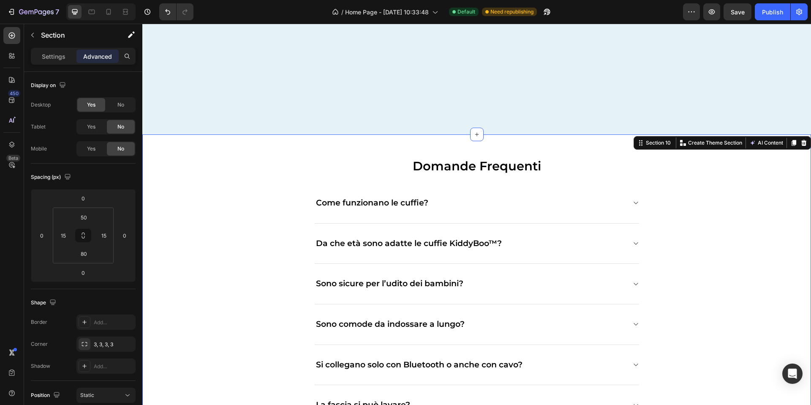
scroll to position [831, 0]
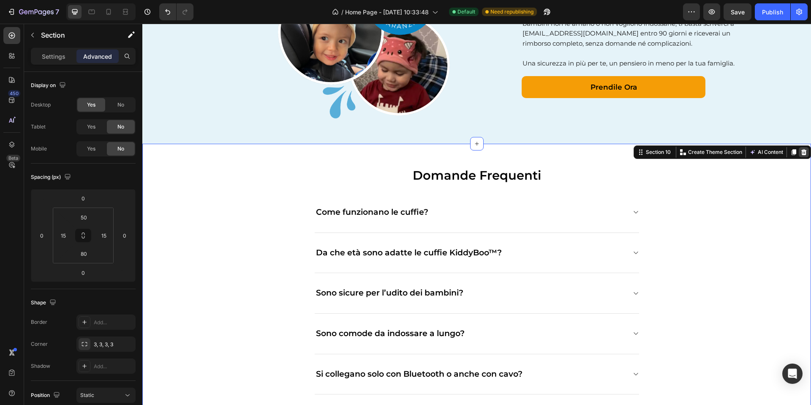
click at [804, 150] on icon at bounding box center [803, 152] width 5 height 6
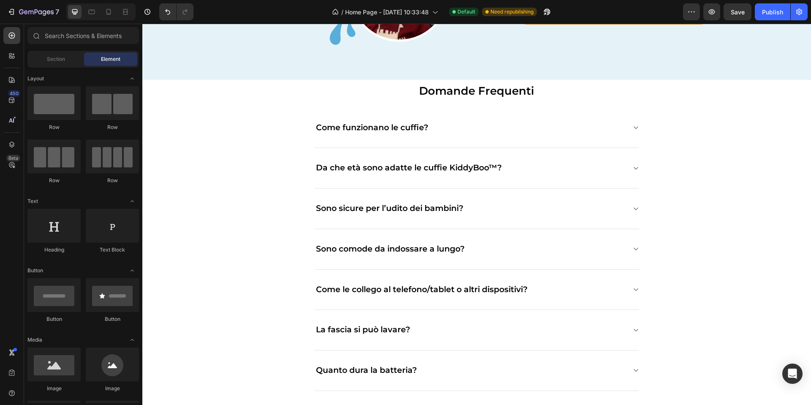
scroll to position [905, 0]
click at [174, 107] on div "Domande Frequenti Heading Come funzionano le cuffie? Da che età sono adatte le …" at bounding box center [477, 335] width 656 height 513
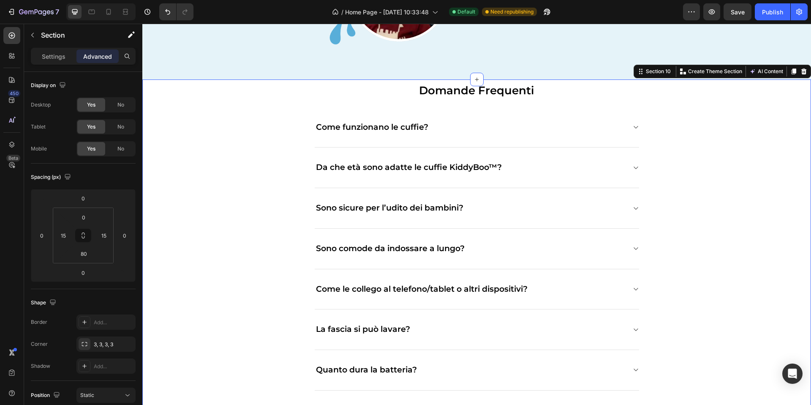
scroll to position [904, 0]
click at [85, 211] on input "0" at bounding box center [83, 217] width 17 height 13
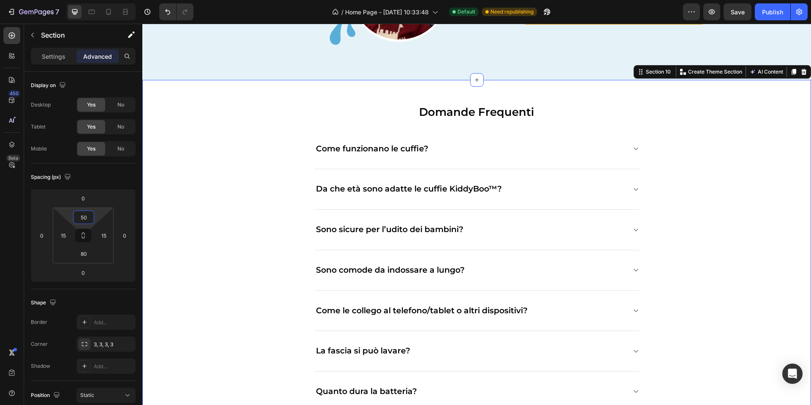
click at [235, 175] on div "Domande Frequenti Heading Come funzionano le cuffie? Da che età sono adatte le …" at bounding box center [477, 357] width 656 height 513
click at [105, 5] on div at bounding box center [109, 12] width 14 height 14
type input "15"
type input "25"
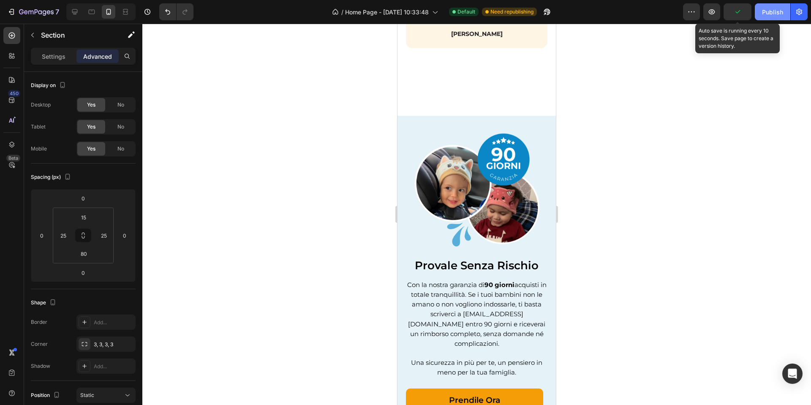
scroll to position [1120, 0]
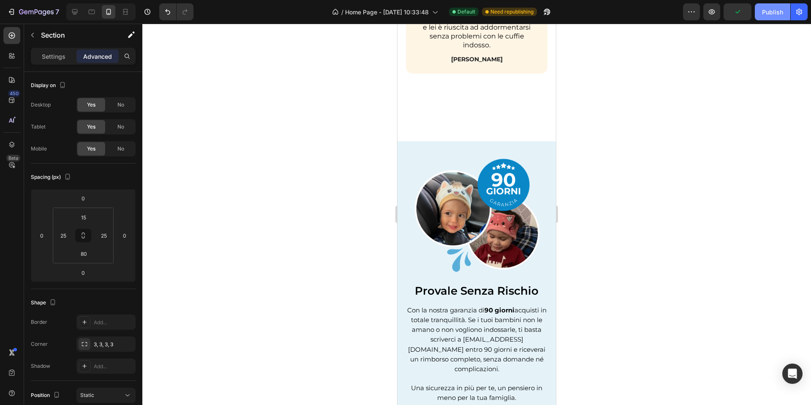
click at [765, 9] on div "Publish" at bounding box center [772, 12] width 21 height 9
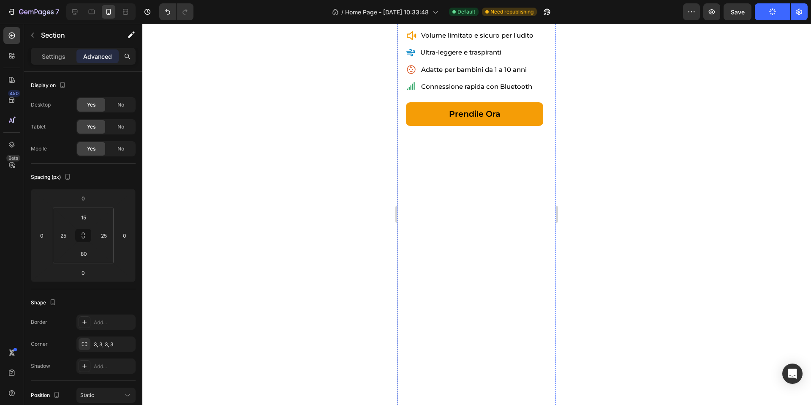
scroll to position [0, 0]
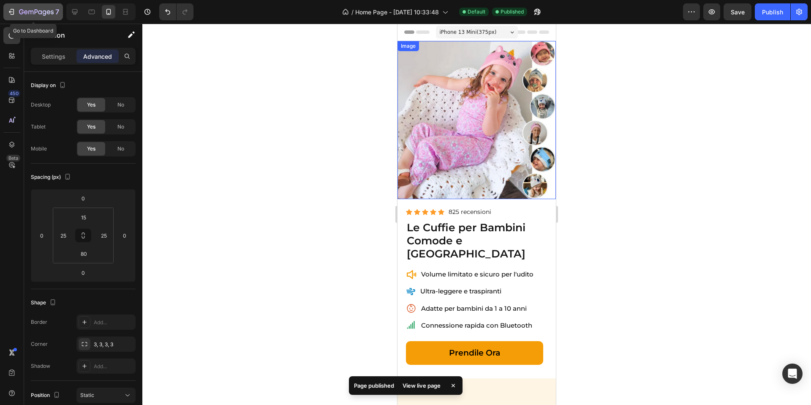
click at [11, 9] on icon "button" at bounding box center [13, 12] width 4 height 6
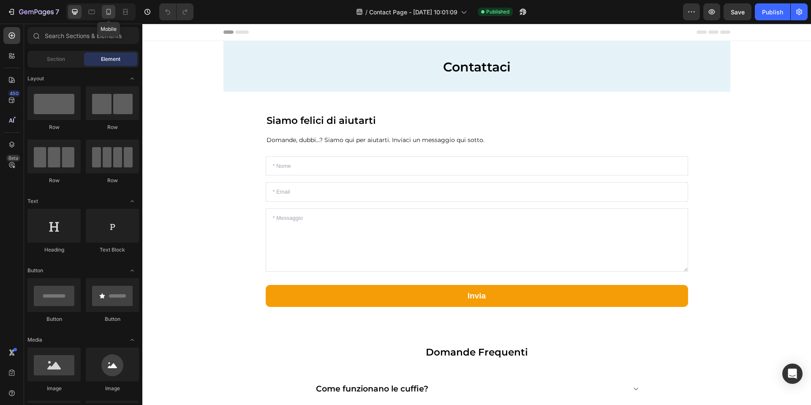
click at [109, 15] on icon at bounding box center [108, 12] width 8 height 8
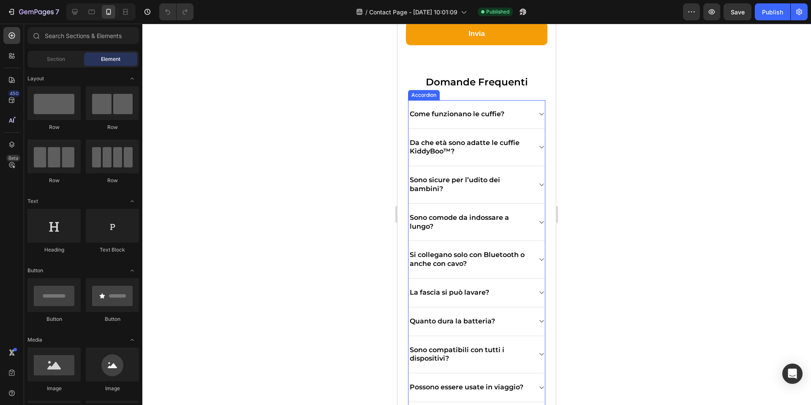
scroll to position [244, 0]
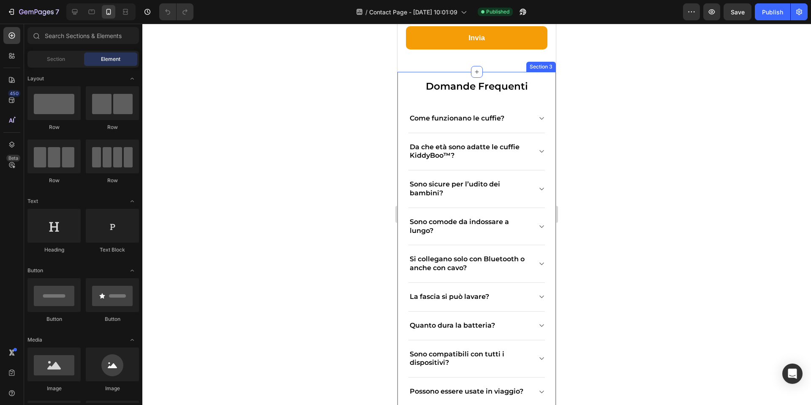
click at [402, 92] on div "Domande Frequenti Heading Come funzionano le cuffie? Da che età sono adatte le …" at bounding box center [476, 312] width 158 height 480
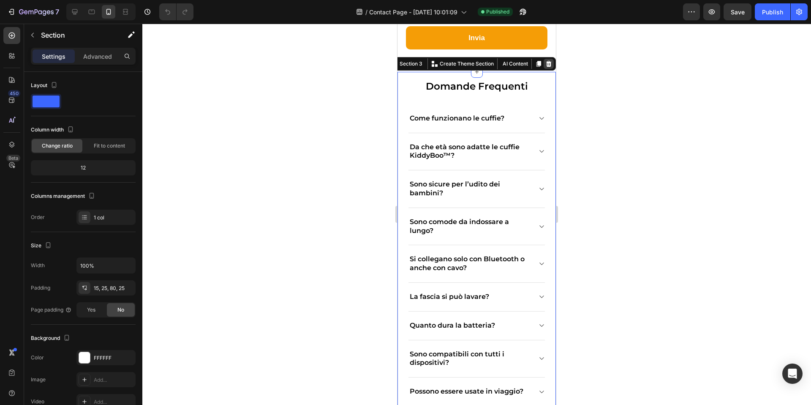
click at [544, 64] on div at bounding box center [549, 64] width 10 height 10
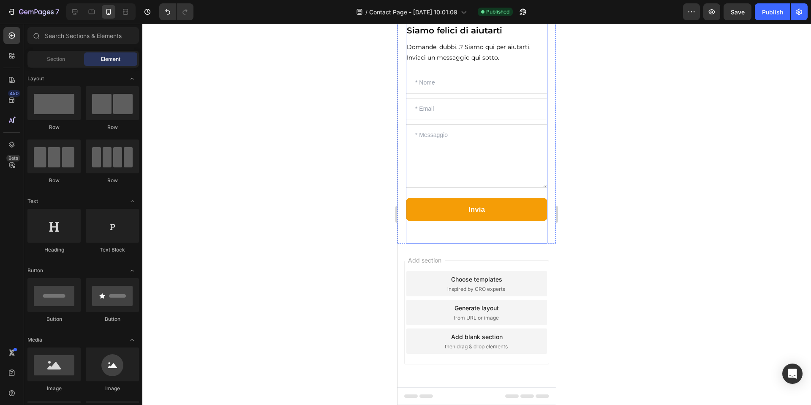
click at [451, 235] on div "Siamo felici di aiutarti Heading Domande, dubbi...? Siamo qui per aiutarti. Inv…" at bounding box center [476, 132] width 141 height 217
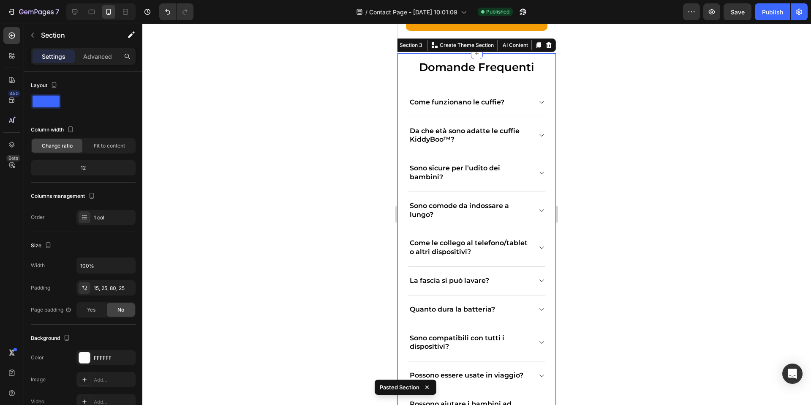
click at [594, 209] on div at bounding box center [476, 214] width 669 height 381
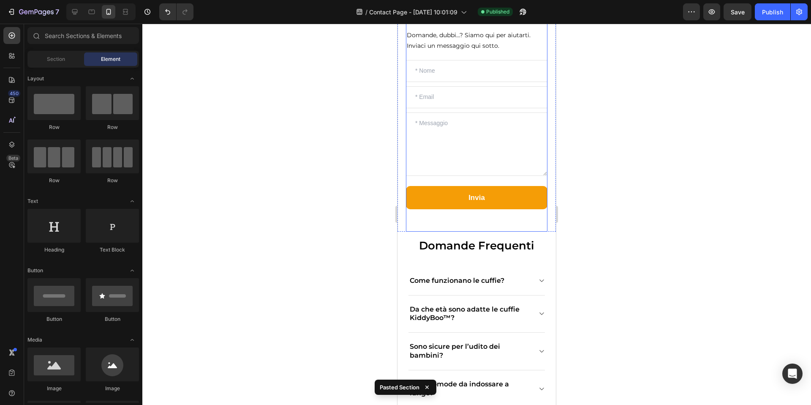
scroll to position [18, 0]
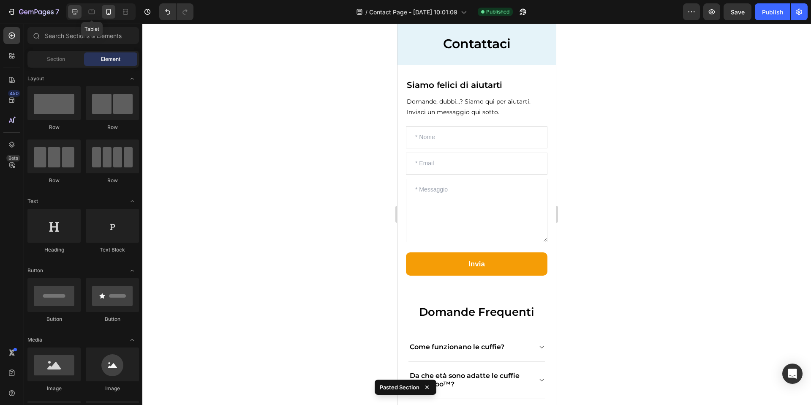
click at [77, 11] on icon at bounding box center [74, 11] width 5 height 5
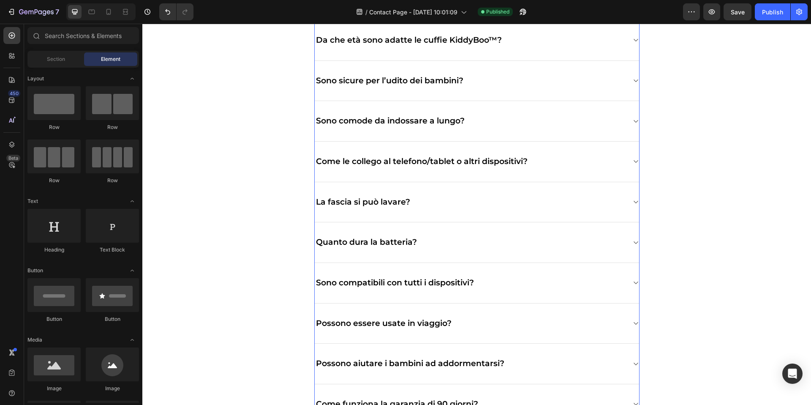
scroll to position [368, 0]
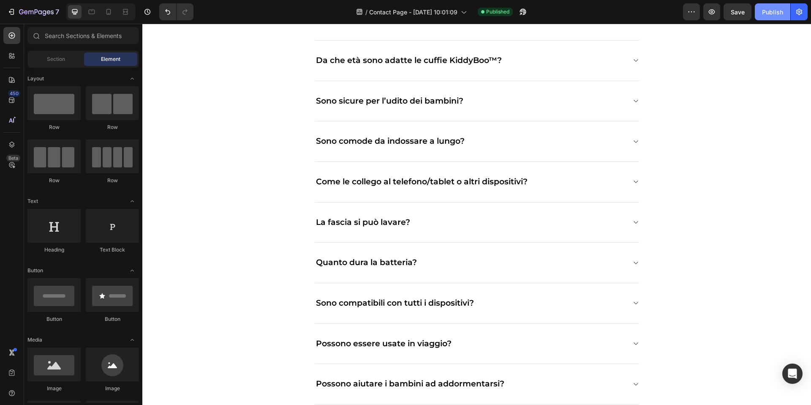
click at [780, 13] on div "Publish" at bounding box center [772, 12] width 21 height 9
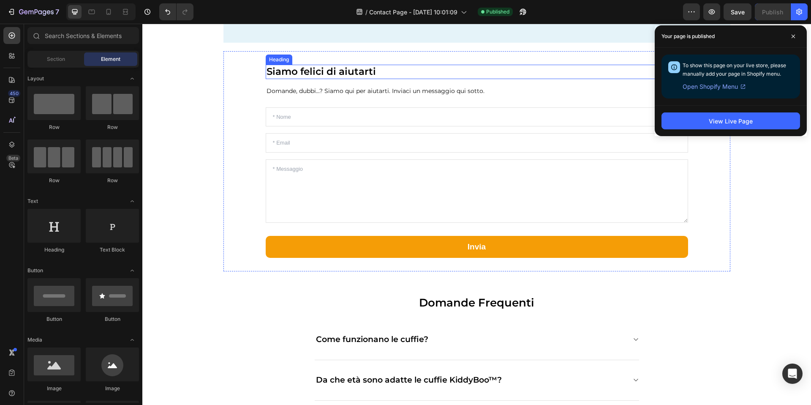
scroll to position [0, 0]
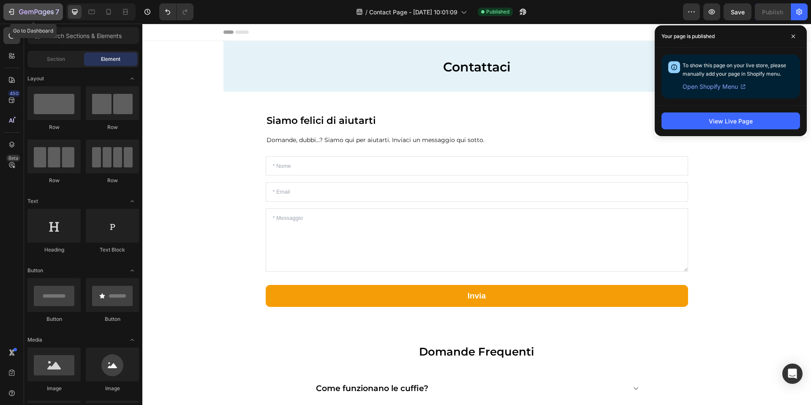
click at [27, 8] on div "7" at bounding box center [39, 12] width 40 height 10
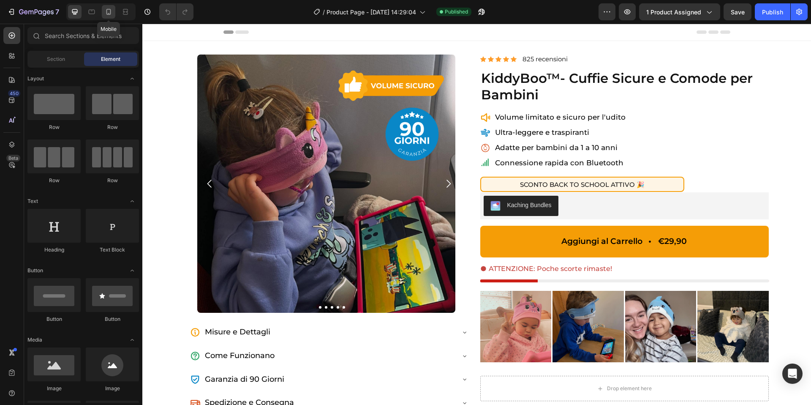
click at [107, 8] on icon at bounding box center [108, 12] width 8 height 8
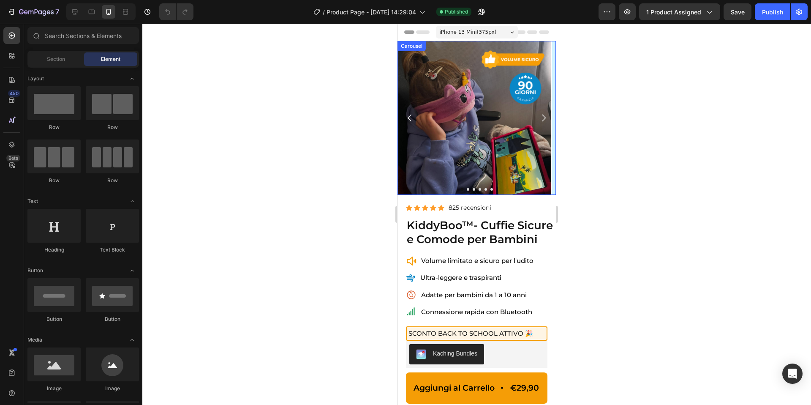
click at [543, 120] on icon "Carousel Next Arrow" at bounding box center [543, 118] width 10 height 10
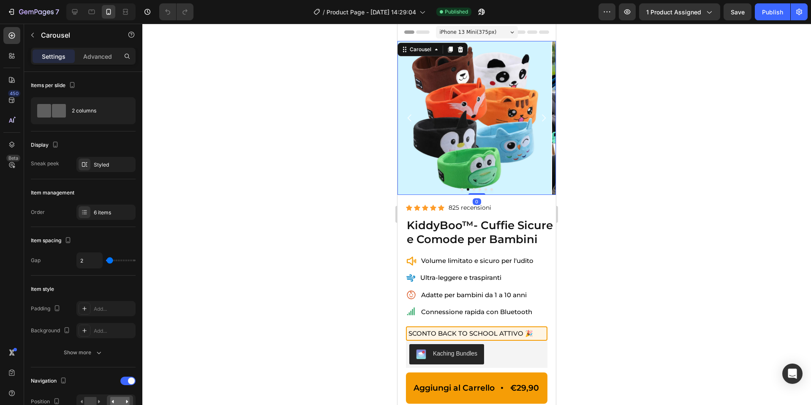
click at [543, 120] on icon "Carousel Next Arrow" at bounding box center [543, 118] width 10 height 10
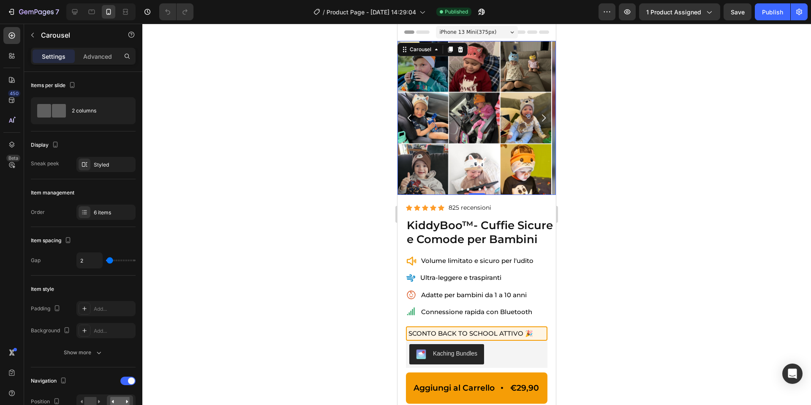
click at [544, 115] on icon "Carousel Next Arrow" at bounding box center [543, 118] width 10 height 10
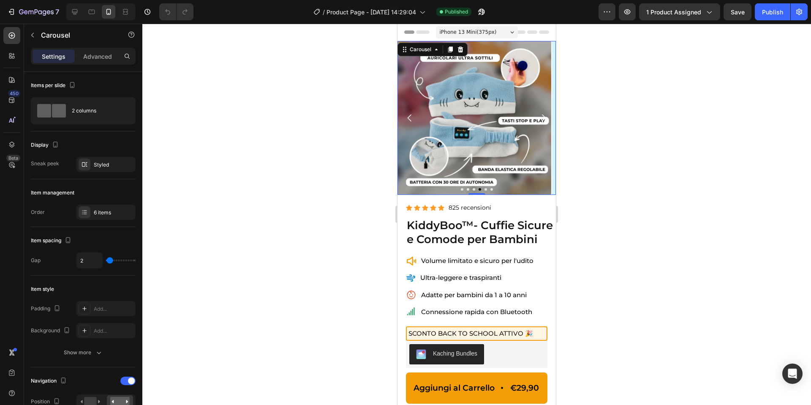
click at [411, 118] on icon "Carousel Back Arrow" at bounding box center [410, 118] width 10 height 10
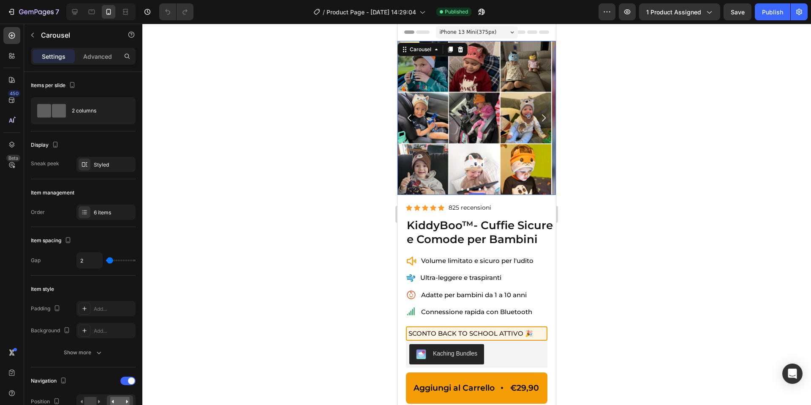
click at [544, 116] on icon "Carousel Next Arrow" at bounding box center [544, 117] width 4 height 7
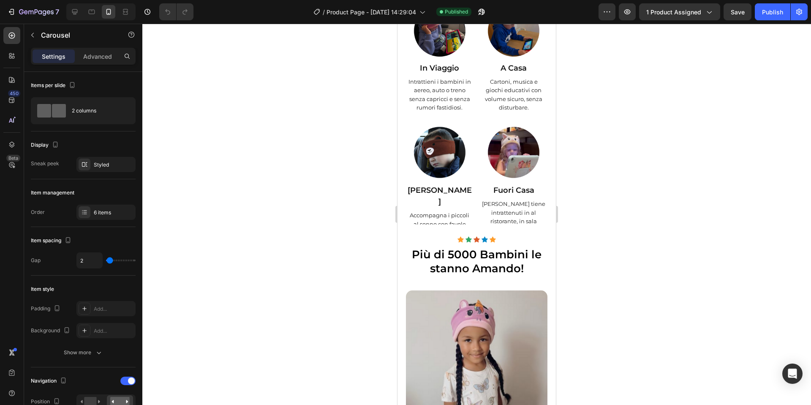
scroll to position [1292, 0]
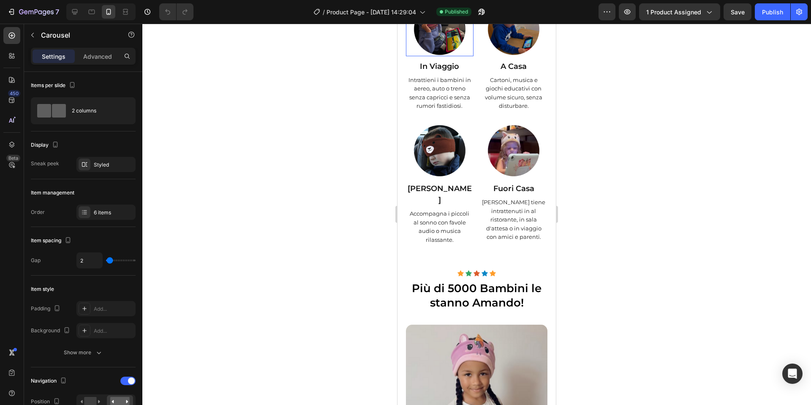
click at [438, 56] on img at bounding box center [440, 29] width 54 height 54
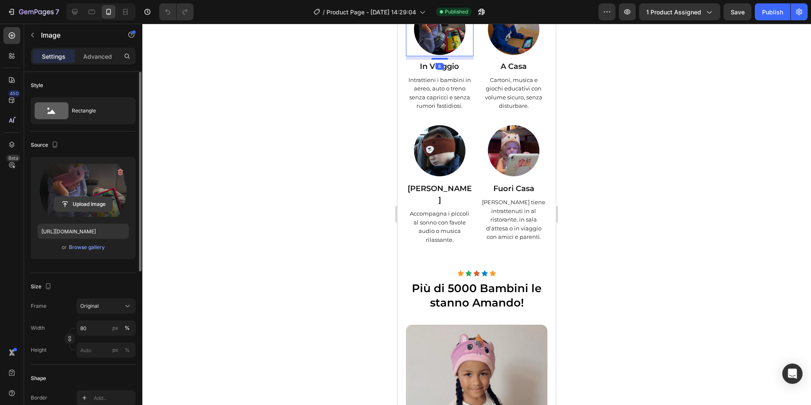
click at [88, 202] on input "file" at bounding box center [83, 204] width 58 height 14
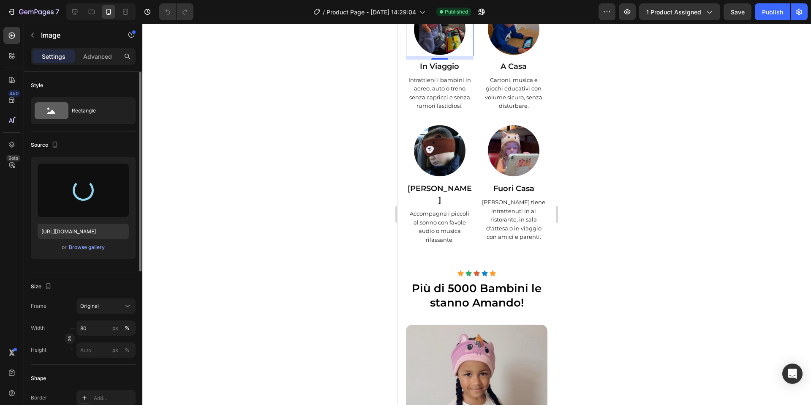
type input "https://cdn.shopify.com/s/files/1/0948/3947/2471/files/gempages_585716657595351…"
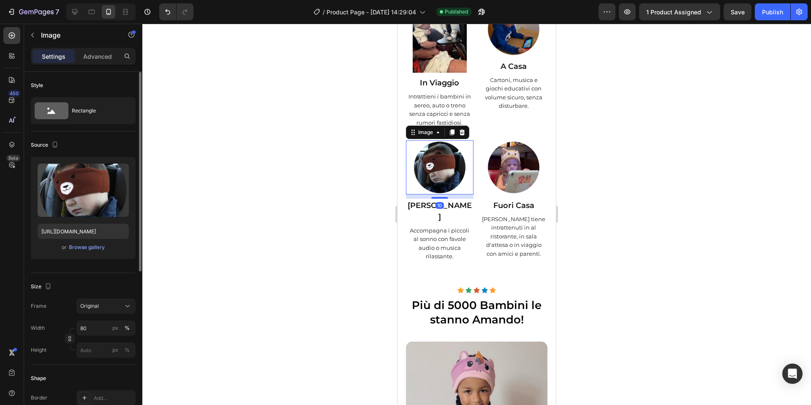
click at [449, 194] on img at bounding box center [440, 167] width 54 height 54
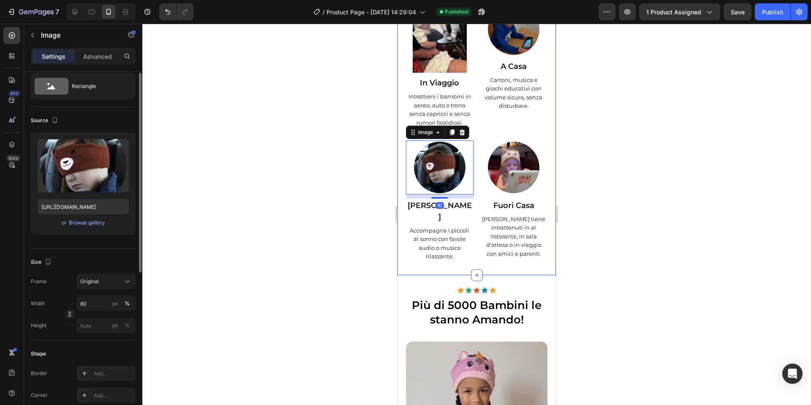
scroll to position [28, 0]
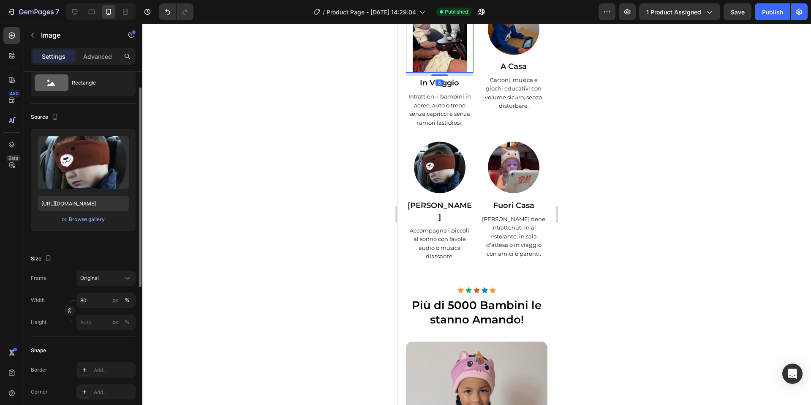
click at [426, 73] on img at bounding box center [440, 37] width 54 height 71
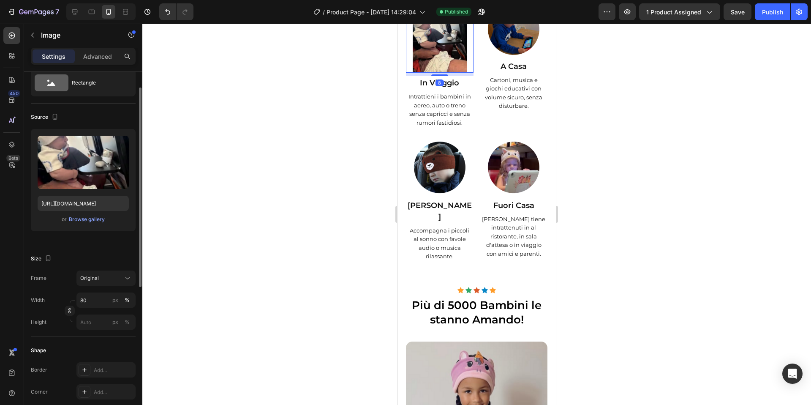
click at [349, 185] on div at bounding box center [476, 214] width 669 height 381
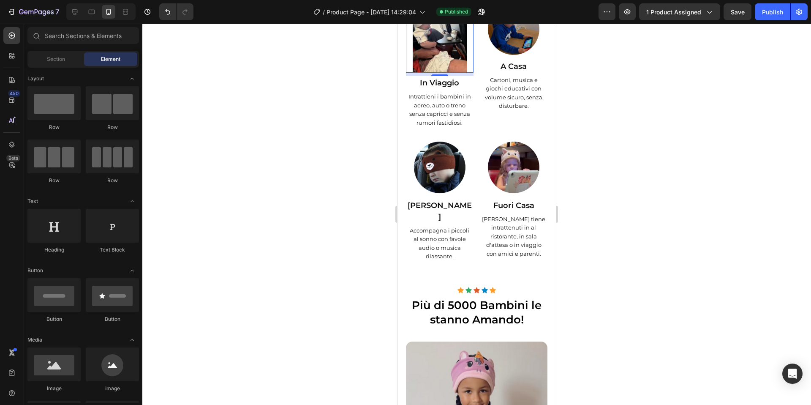
click at [457, 73] on img at bounding box center [440, 37] width 54 height 71
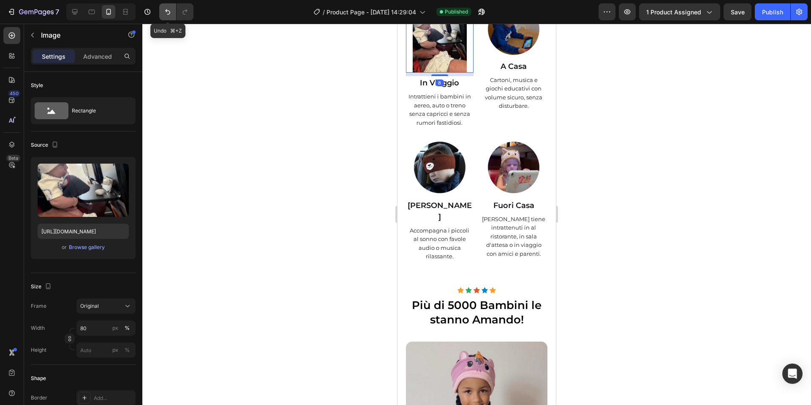
click at [161, 10] on button "Undo/Redo" at bounding box center [167, 11] width 17 height 17
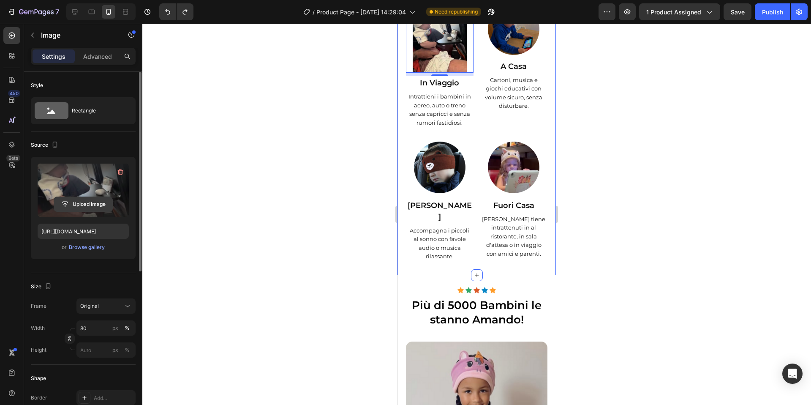
click at [88, 203] on input "file" at bounding box center [83, 204] width 58 height 14
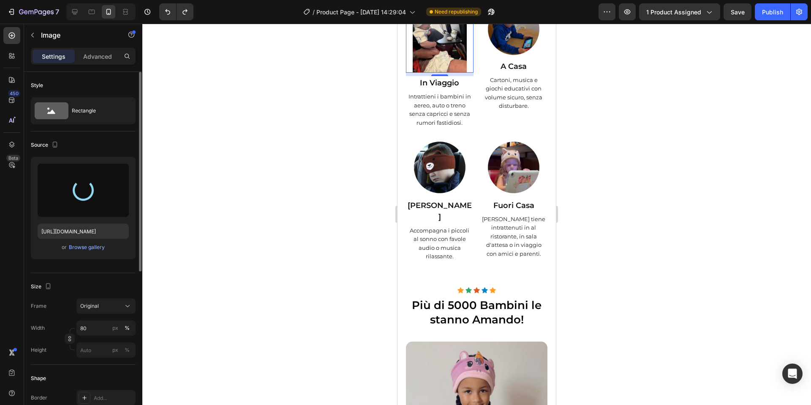
type input "https://cdn.shopify.com/s/files/1/0948/3947/2471/files/gempages_585716657595351…"
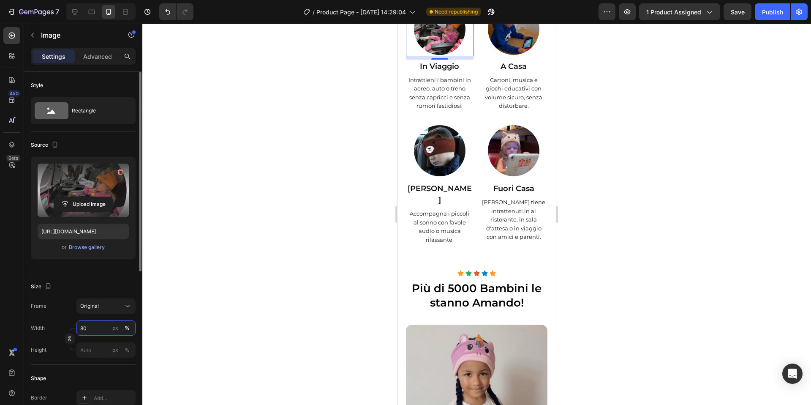
click at [85, 324] on input "80" at bounding box center [105, 327] width 59 height 15
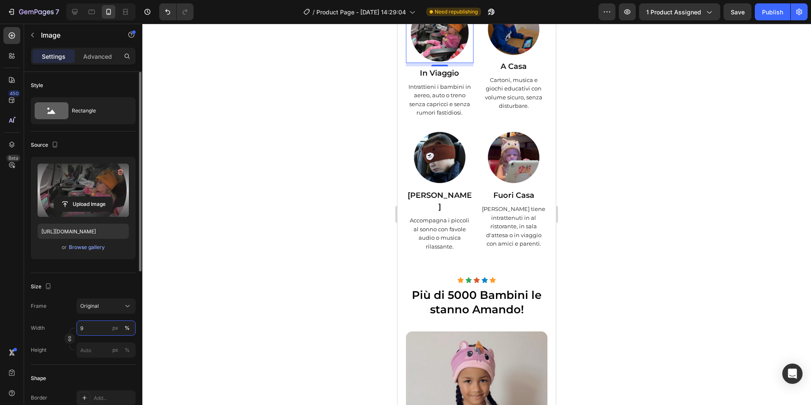
type input "95"
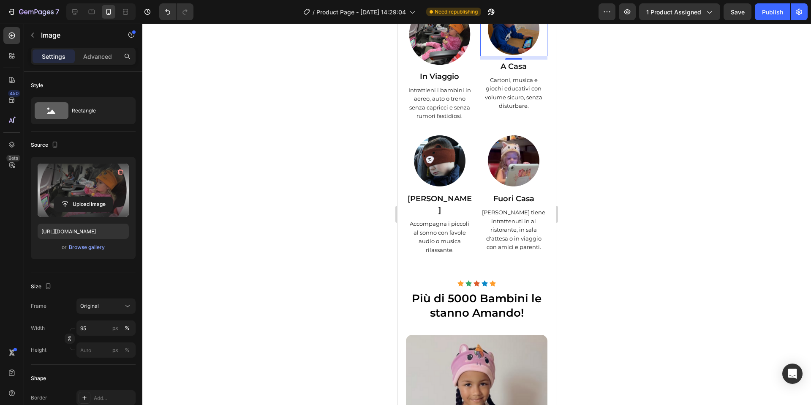
click at [524, 56] on img at bounding box center [514, 29] width 54 height 54
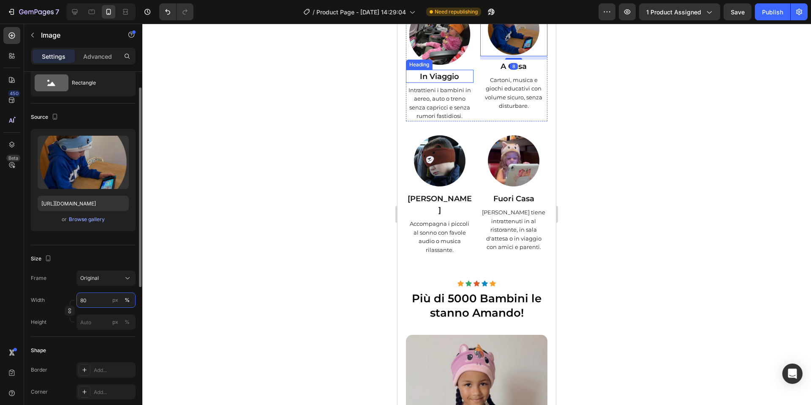
click at [88, 298] on input "80" at bounding box center [105, 299] width 59 height 15
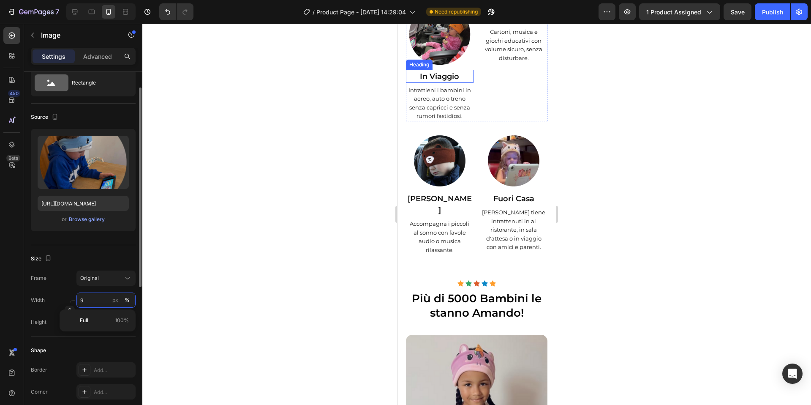
type input "95"
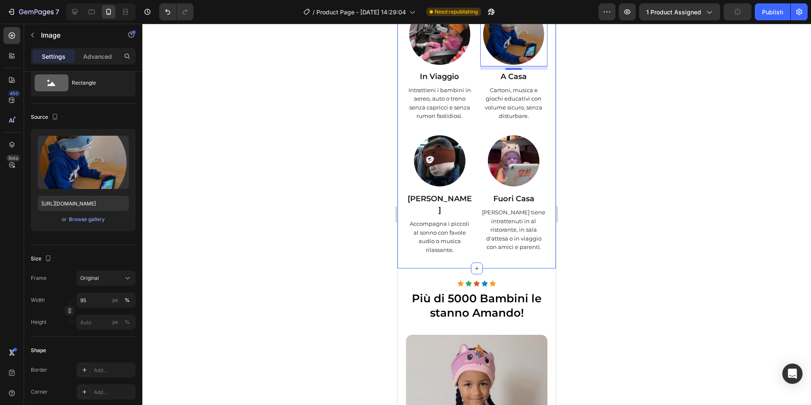
click at [710, 265] on div at bounding box center [476, 214] width 669 height 381
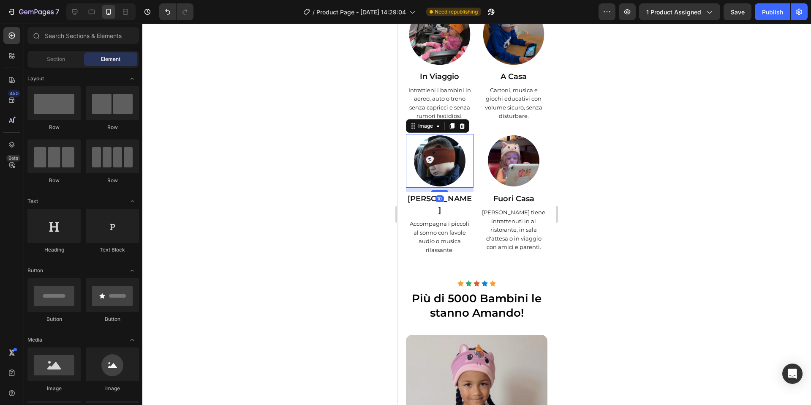
click at [442, 188] on img at bounding box center [440, 161] width 54 height 54
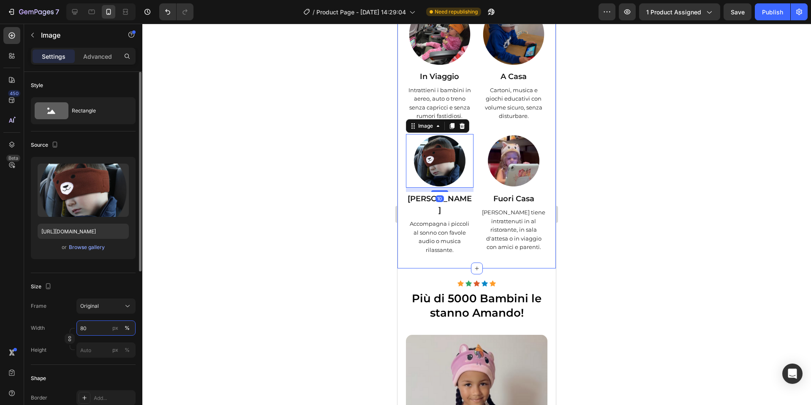
click at [88, 323] on input "80" at bounding box center [105, 327] width 59 height 15
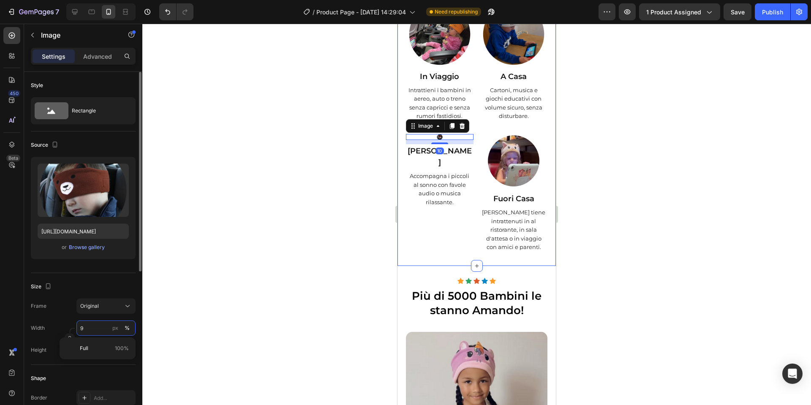
type input "95"
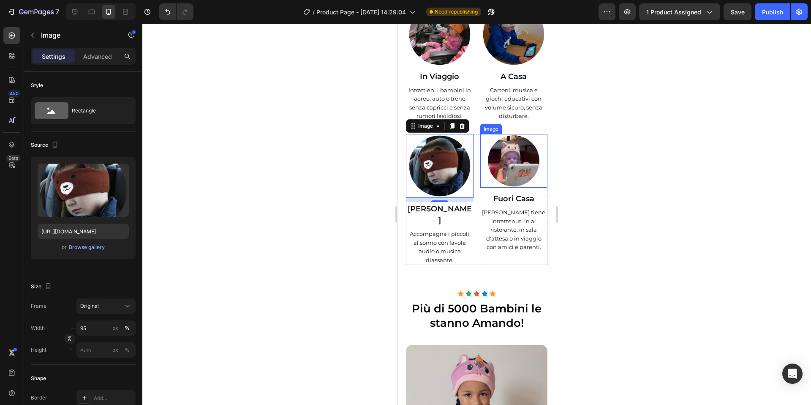
click at [512, 188] on img at bounding box center [514, 161] width 54 height 54
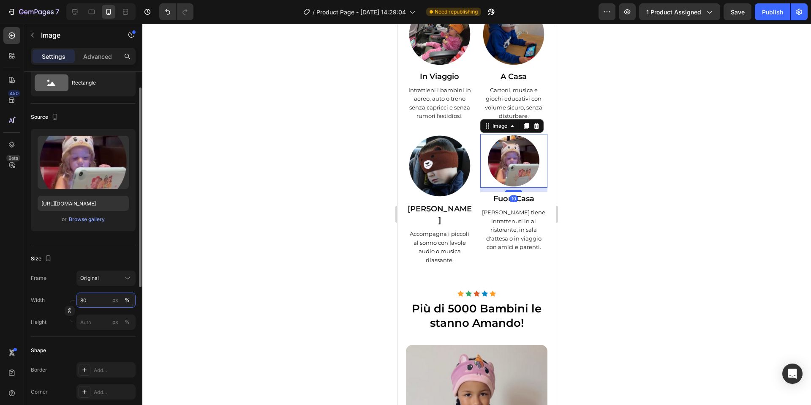
click at [92, 299] on input "80" at bounding box center [105, 299] width 59 height 15
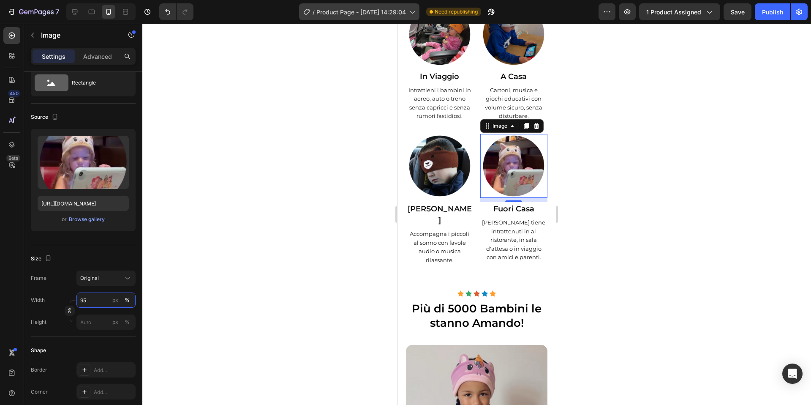
type input "95"
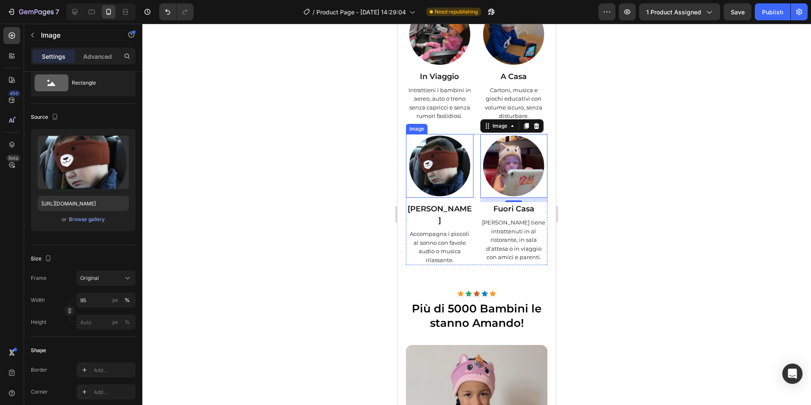
click at [423, 198] on img at bounding box center [440, 166] width 64 height 64
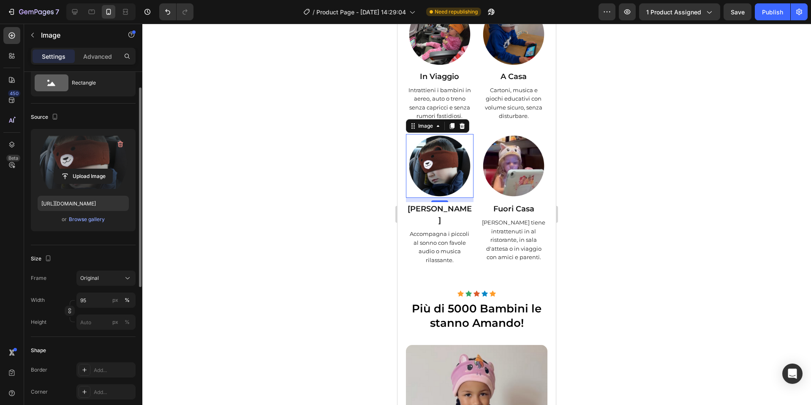
click at [79, 168] on label at bounding box center [83, 162] width 91 height 53
click at [79, 169] on input "file" at bounding box center [83, 176] width 58 height 14
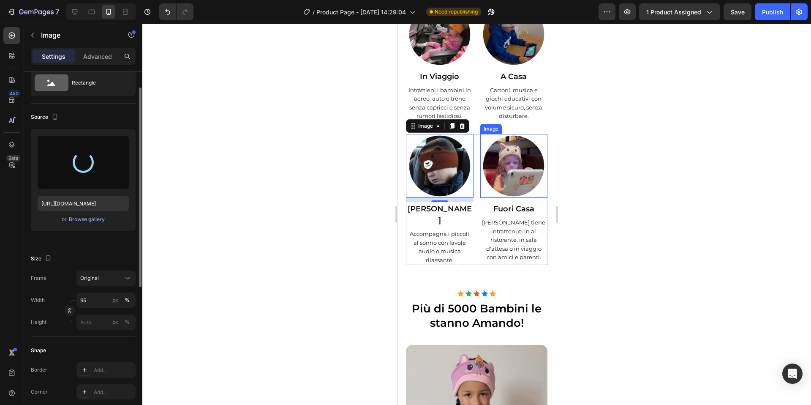
type input "https://cdn.shopify.com/s/files/1/0948/3947/2471/files/gempages_585716657595351…"
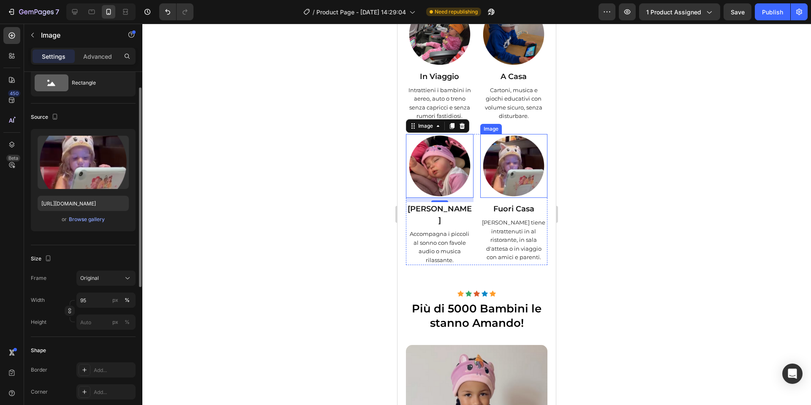
click at [522, 198] on img at bounding box center [513, 166] width 64 height 64
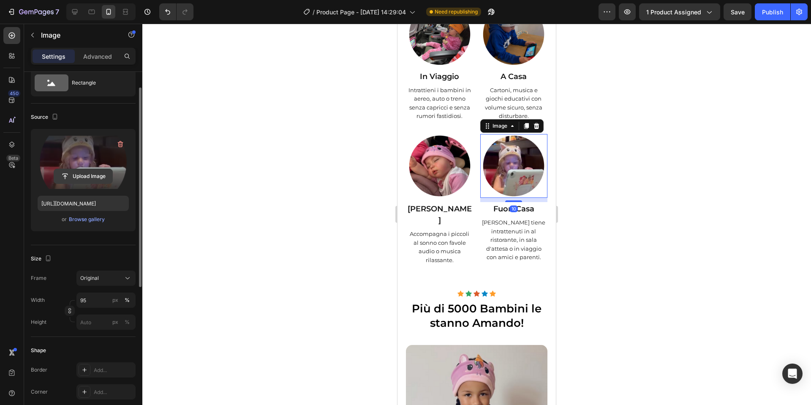
click at [80, 180] on input "file" at bounding box center [83, 176] width 58 height 14
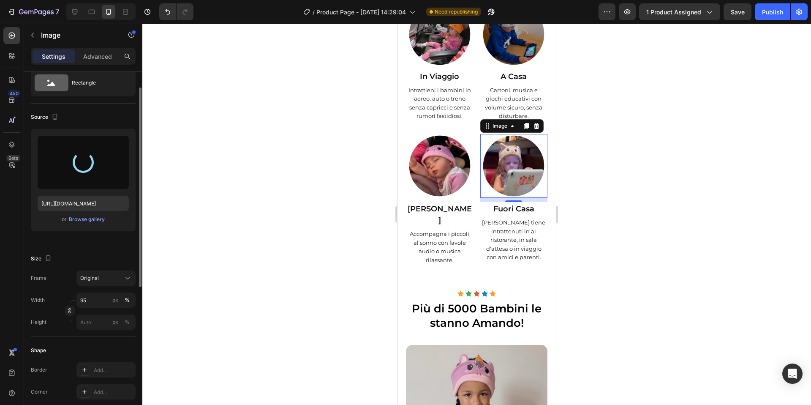
type input "https://cdn.shopify.com/s/files/1/0948/3947/2471/files/gempages_585716657595351…"
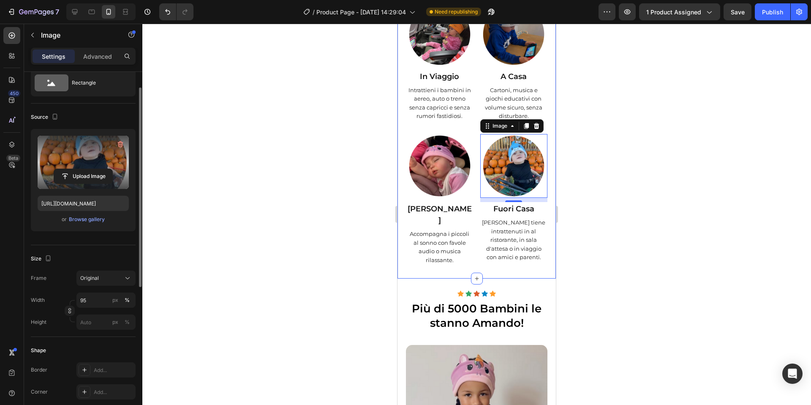
click at [623, 155] on div at bounding box center [476, 214] width 669 height 381
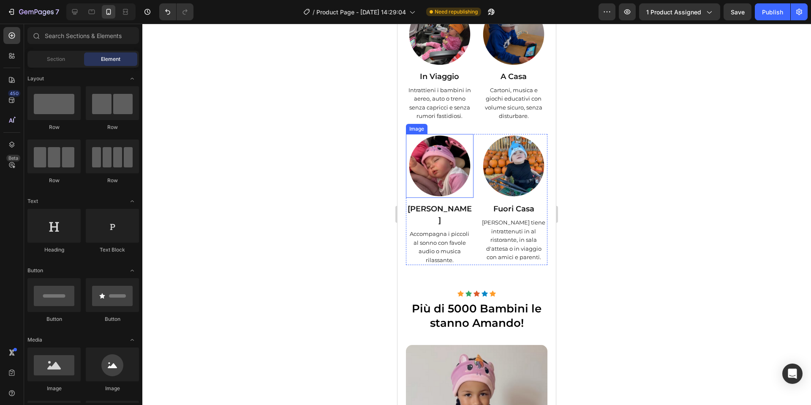
drag, startPoint x: 432, startPoint y: 294, endPoint x: 404, endPoint y: 296, distance: 28.0
click at [432, 198] on img at bounding box center [440, 166] width 64 height 64
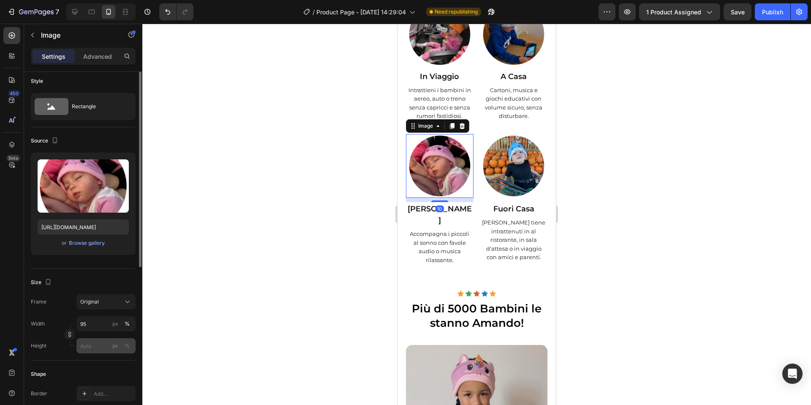
scroll to position [5, 0]
click at [611, 220] on div at bounding box center [476, 214] width 669 height 381
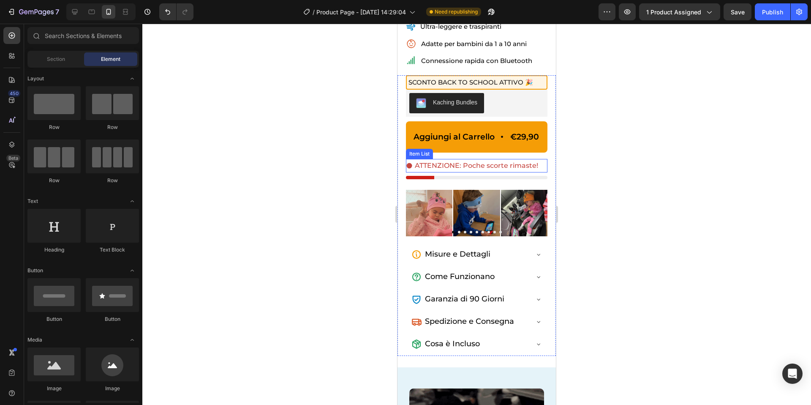
scroll to position [0, 0]
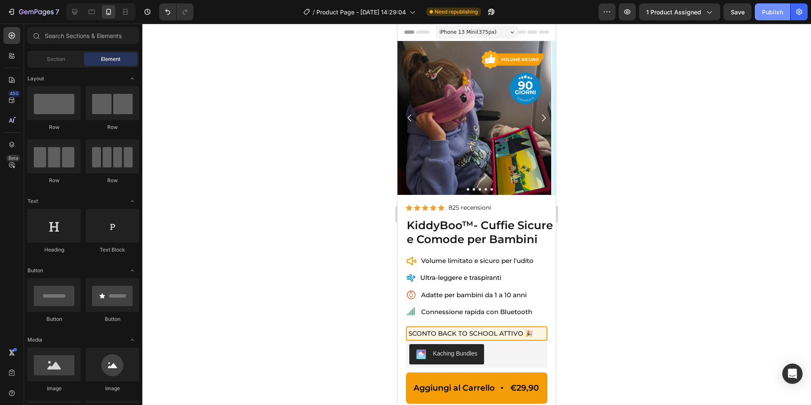
click at [767, 9] on div "Publish" at bounding box center [772, 12] width 21 height 9
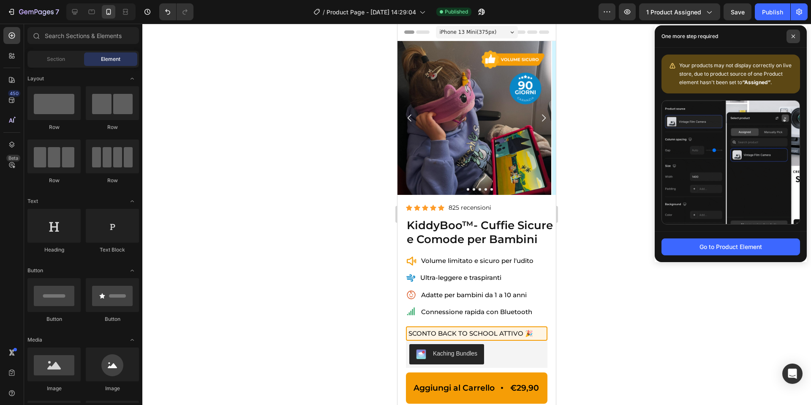
click at [791, 38] on icon at bounding box center [793, 36] width 4 height 4
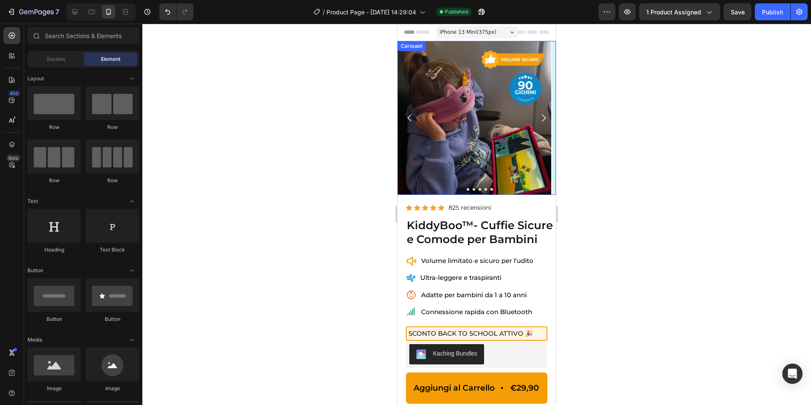
click at [541, 118] on icon "Carousel Next Arrow" at bounding box center [543, 118] width 10 height 10
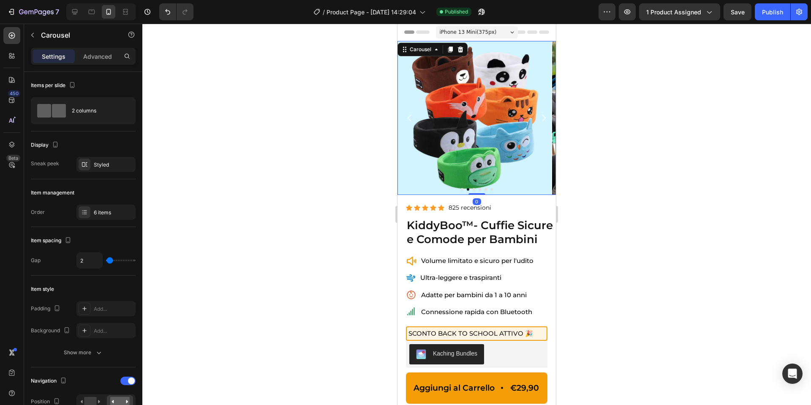
click at [544, 117] on icon "Carousel Next Arrow" at bounding box center [543, 118] width 10 height 10
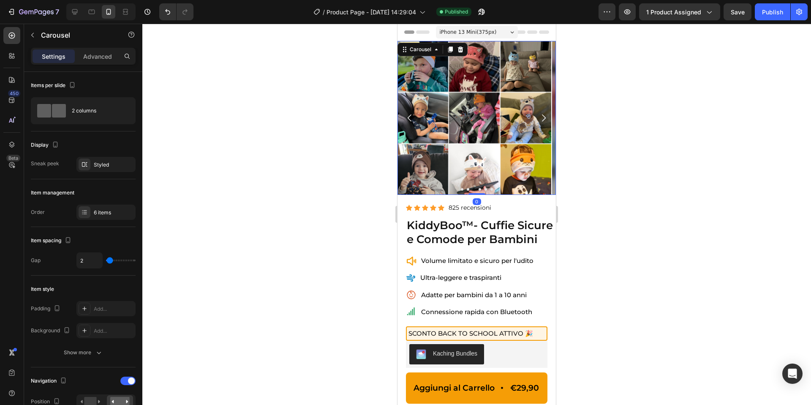
click at [544, 117] on icon "Carousel Next Arrow" at bounding box center [543, 118] width 10 height 10
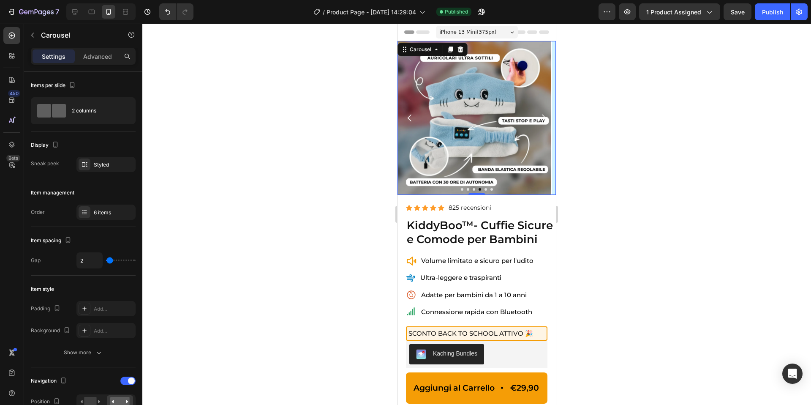
click at [411, 117] on icon "Carousel Back Arrow" at bounding box center [410, 118] width 10 height 10
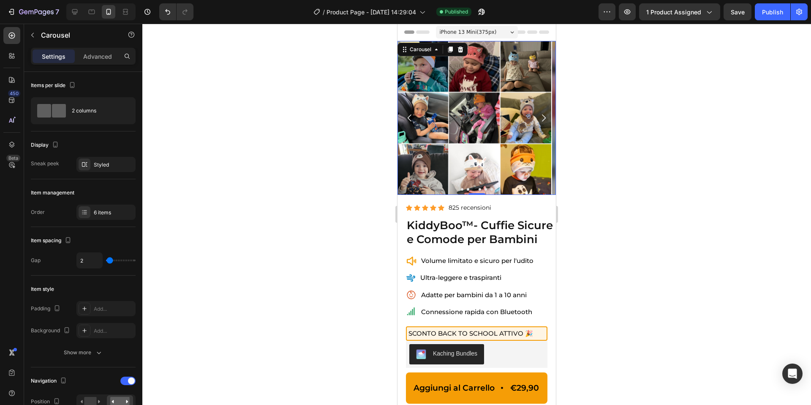
click at [546, 118] on icon "Carousel Next Arrow" at bounding box center [543, 118] width 10 height 10
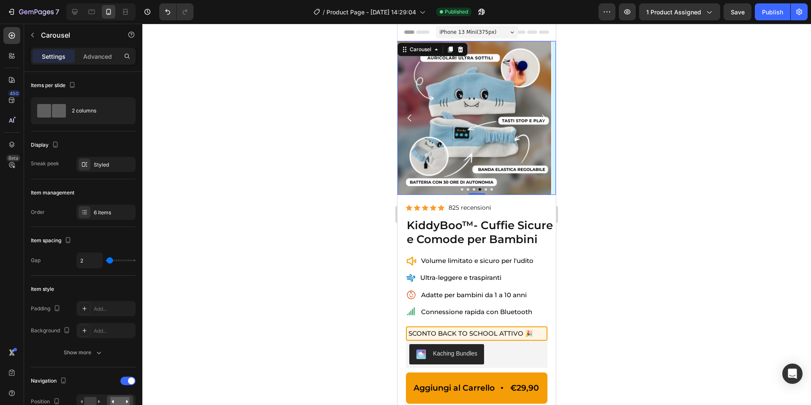
click at [545, 117] on icon "Carousel Next Arrow" at bounding box center [543, 118] width 10 height 10
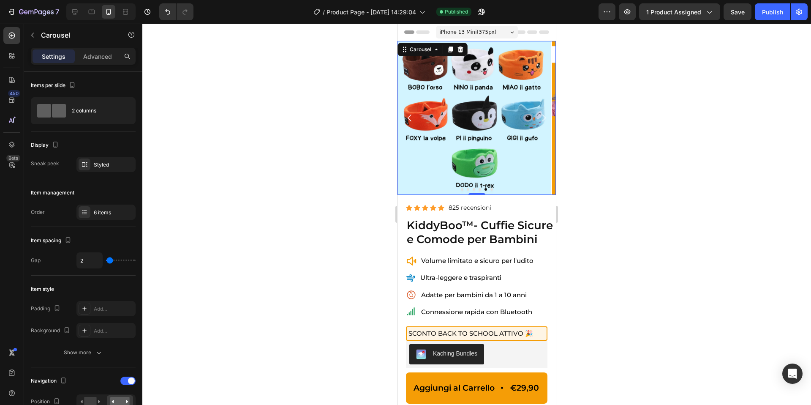
click at [545, 117] on icon "Carousel Next Arrow" at bounding box center [543, 118] width 10 height 10
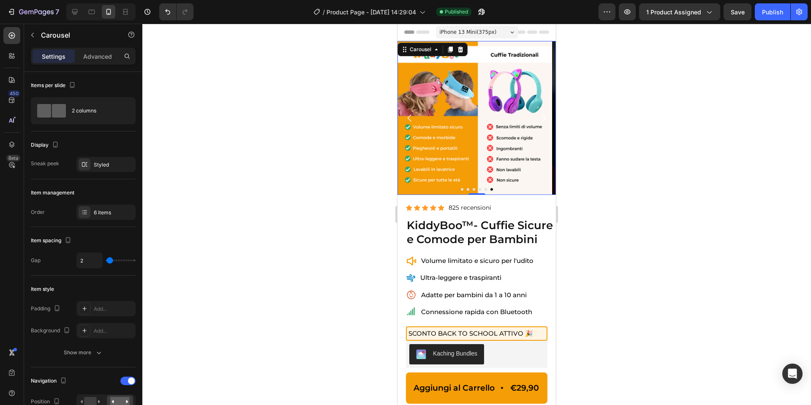
click at [546, 117] on icon "Carousel Next Arrow" at bounding box center [543, 118] width 10 height 10
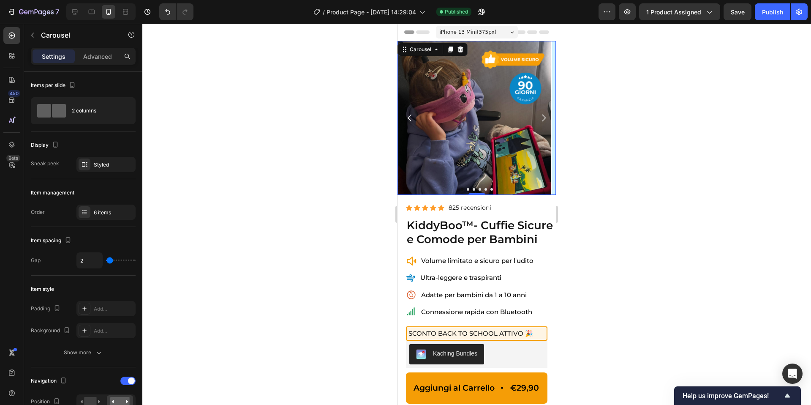
click at [545, 118] on icon "Carousel Next Arrow" at bounding box center [544, 117] width 4 height 7
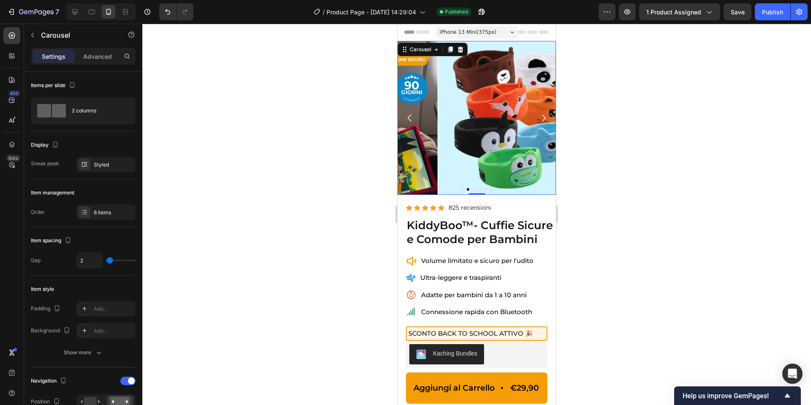
click at [545, 118] on icon "Carousel Next Arrow" at bounding box center [544, 117] width 4 height 7
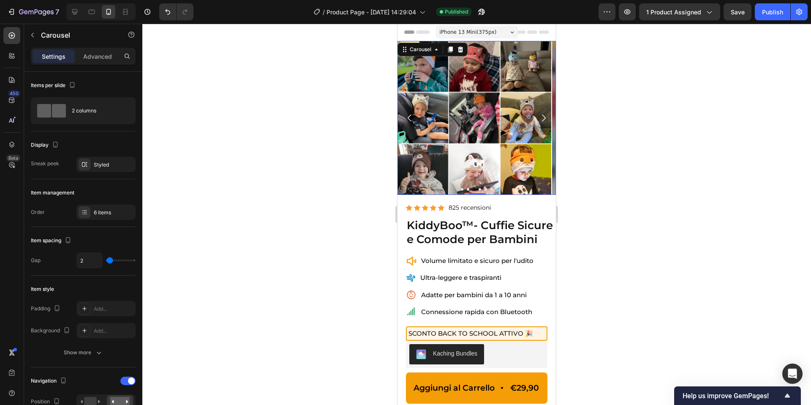
click at [468, 189] on button "Dot" at bounding box center [468, 189] width 3 height 3
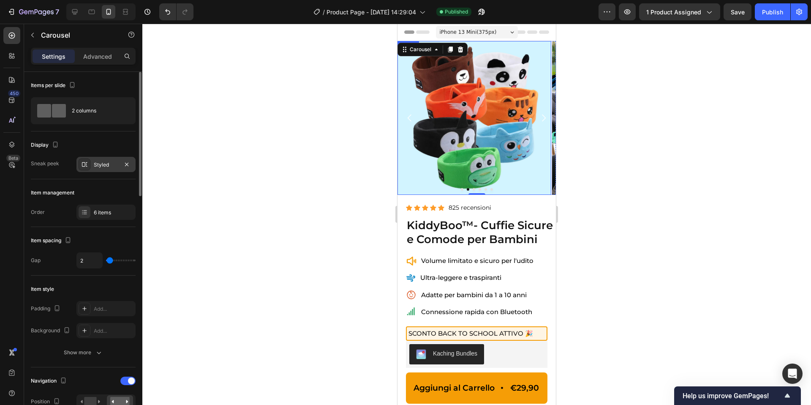
click at [92, 159] on div "Styled" at bounding box center [105, 164] width 59 height 15
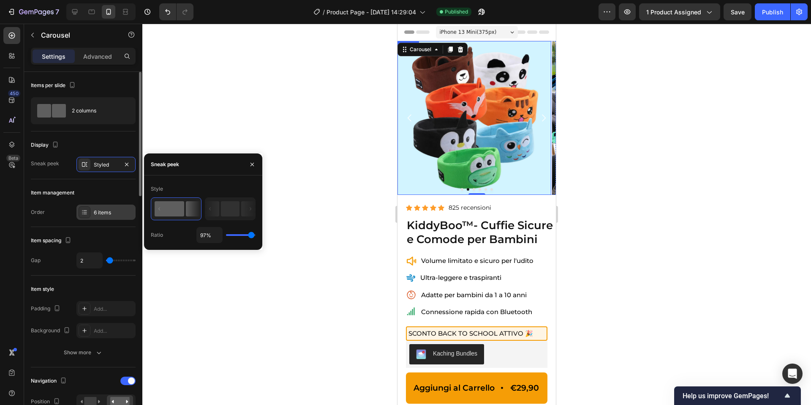
click at [91, 217] on div "6 items" at bounding box center [105, 211] width 59 height 15
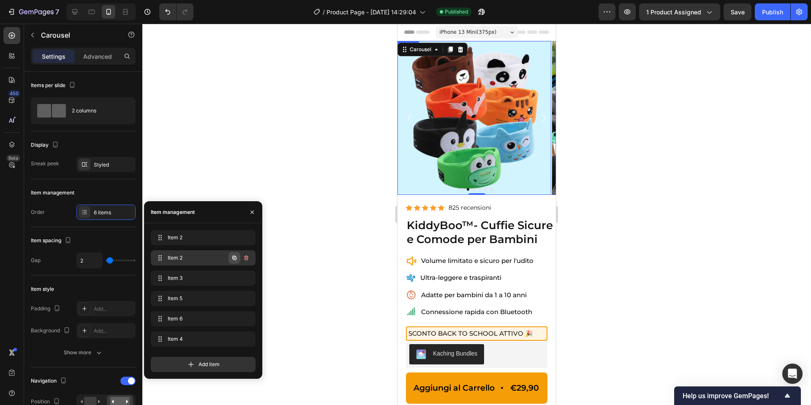
click at [233, 256] on icon "button" at bounding box center [234, 258] width 4 height 4
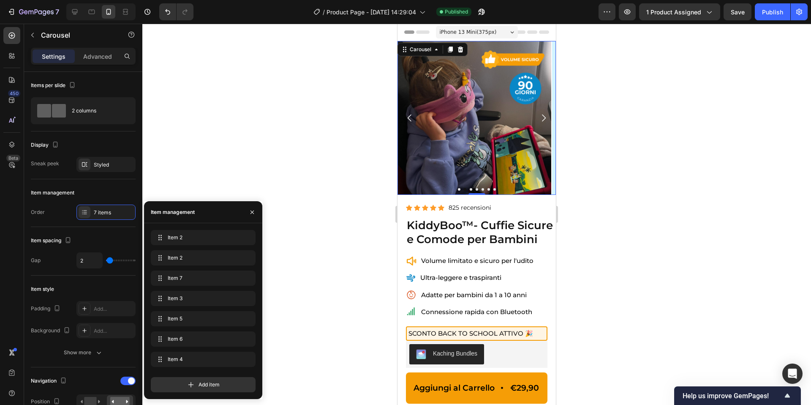
click at [460, 190] on button "Dot" at bounding box center [459, 189] width 3 height 3
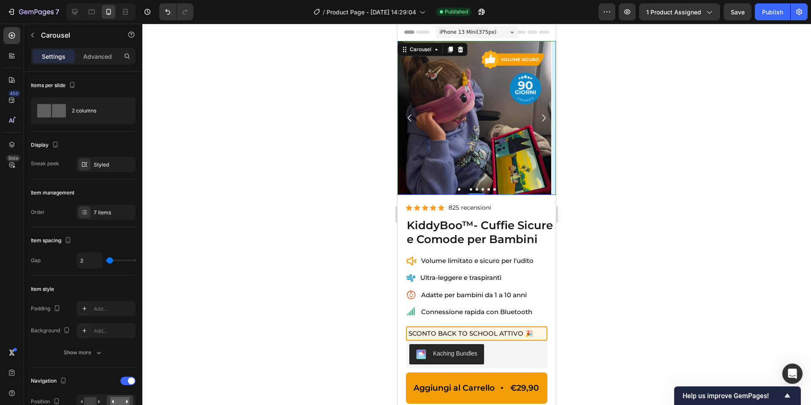
click at [459, 190] on button "Dot" at bounding box center [459, 189] width 3 height 3
click at [464, 190] on button "Dot" at bounding box center [465, 189] width 3 height 3
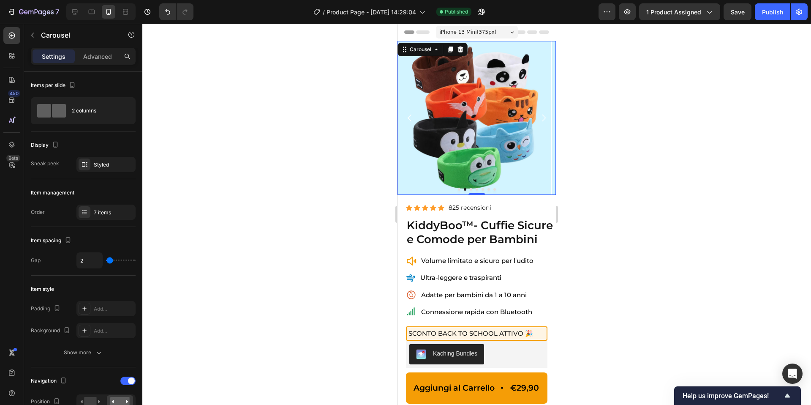
click at [470, 189] on button "Dot" at bounding box center [471, 189] width 3 height 3
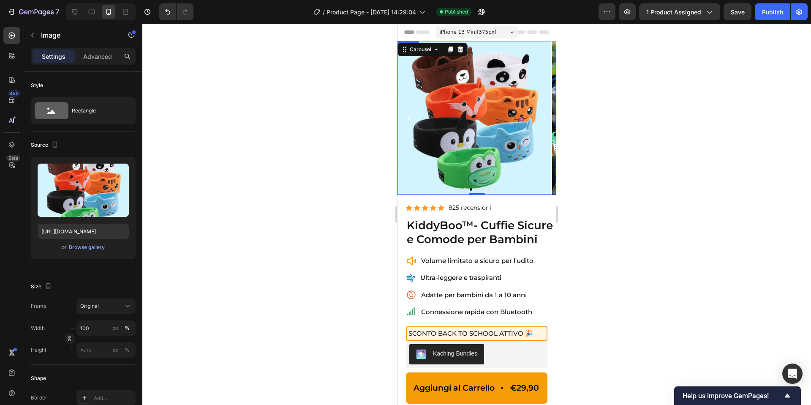
click at [478, 144] on img at bounding box center [474, 118] width 154 height 154
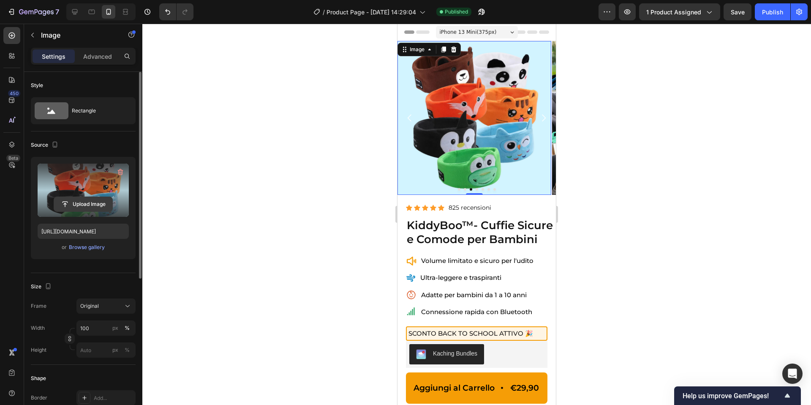
click at [95, 200] on input "file" at bounding box center [83, 204] width 58 height 14
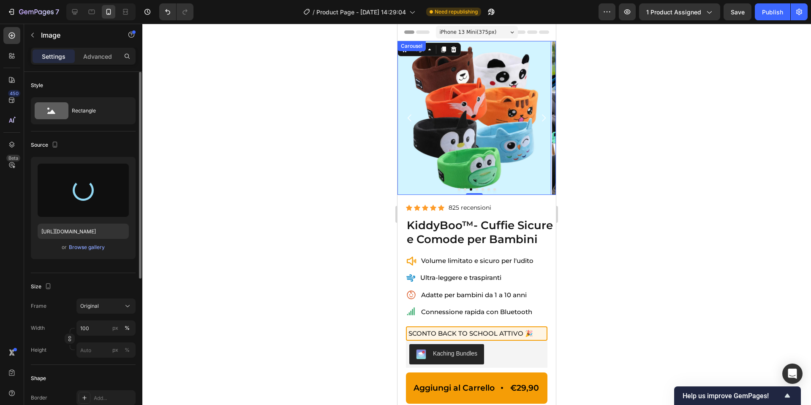
type input "https://cdn.shopify.com/s/files/1/0948/3947/2471/files/gempages_585716657595351…"
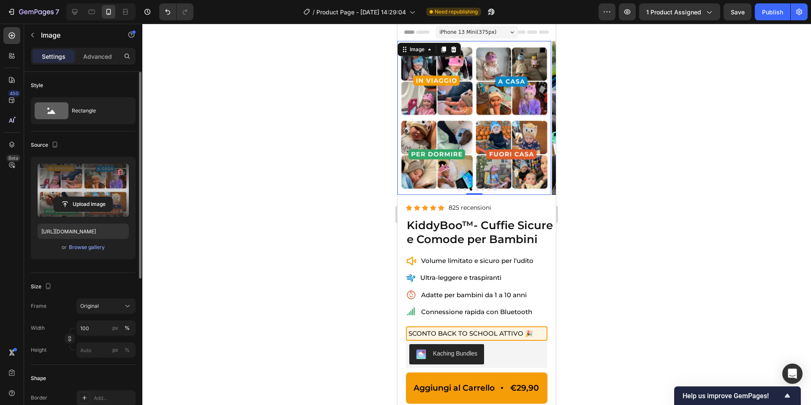
click at [590, 118] on div at bounding box center [476, 214] width 669 height 381
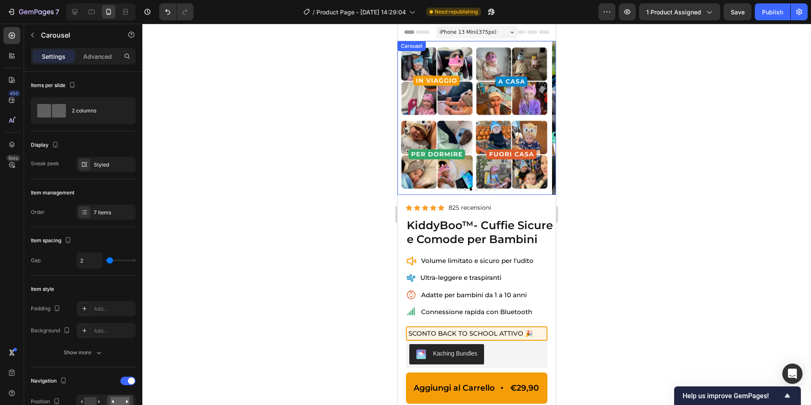
click at [539, 115] on icon "Carousel Next Arrow" at bounding box center [543, 118] width 10 height 10
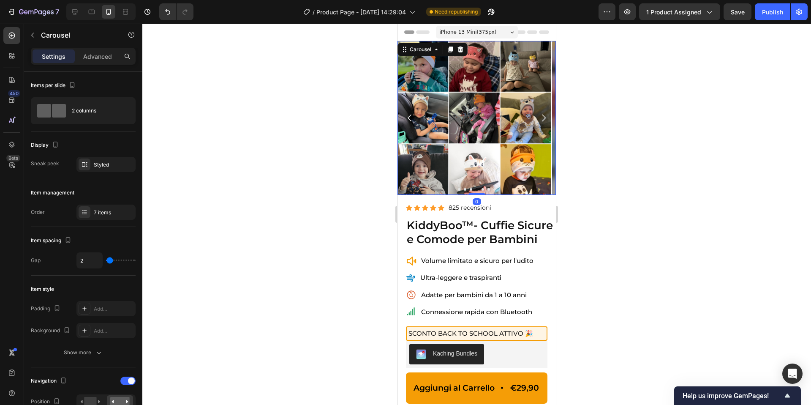
click at [477, 189] on button "Dot" at bounding box center [477, 189] width 3 height 3
click at [100, 212] on div "7 items" at bounding box center [114, 213] width 40 height 8
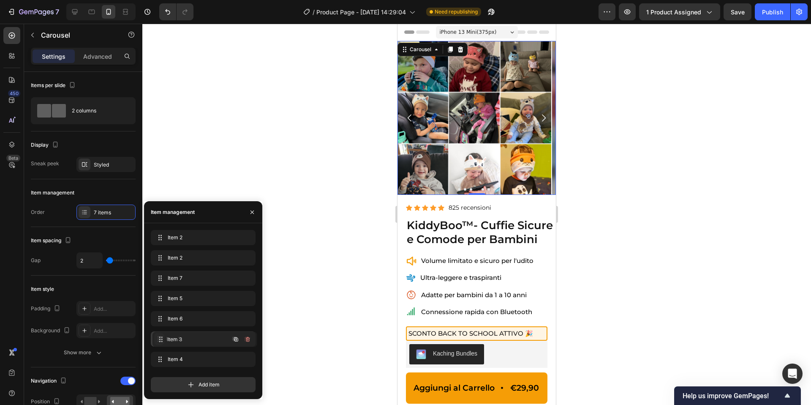
drag, startPoint x: 160, startPoint y: 296, endPoint x: 161, endPoint y: 337, distance: 41.0
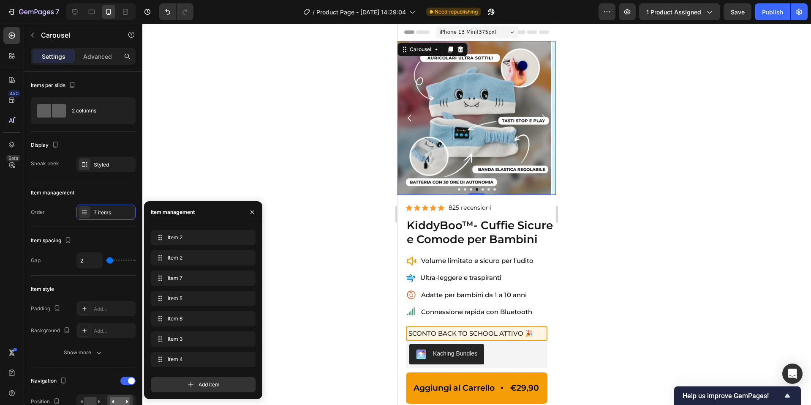
click at [471, 190] on button "Dot" at bounding box center [471, 189] width 3 height 3
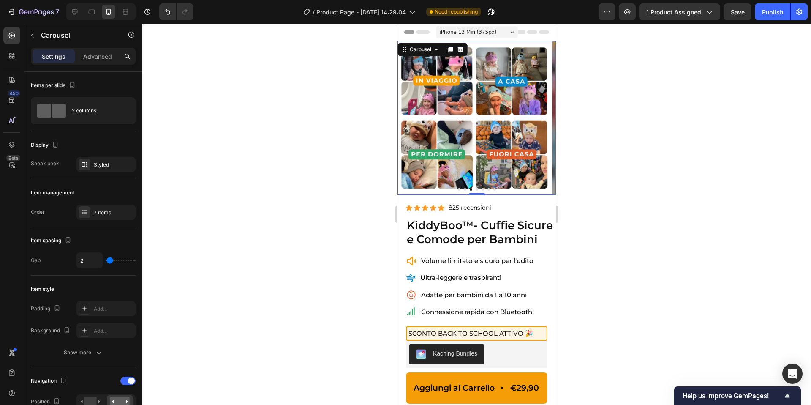
click at [477, 189] on button "Dot" at bounding box center [477, 189] width 3 height 3
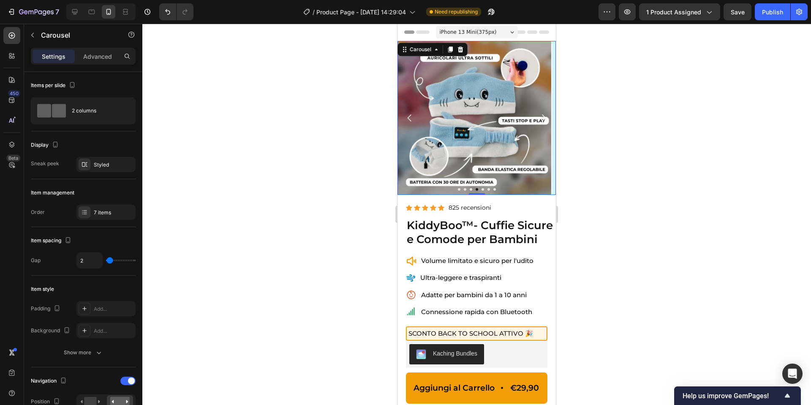
click at [482, 189] on button "Dot" at bounding box center [482, 189] width 3 height 3
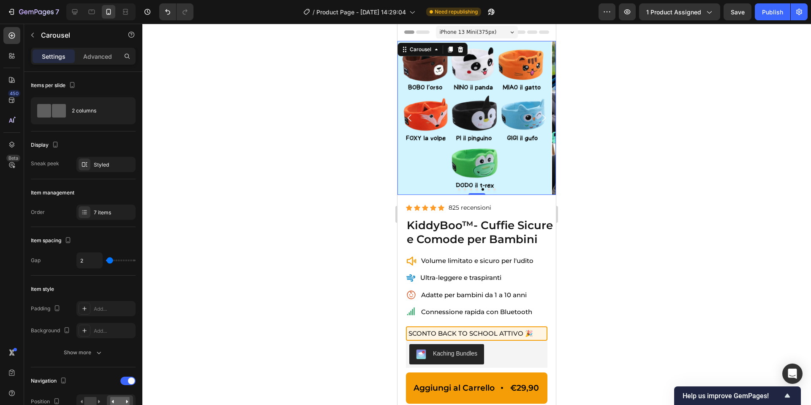
click at [489, 189] on button "Dot" at bounding box center [488, 189] width 3 height 3
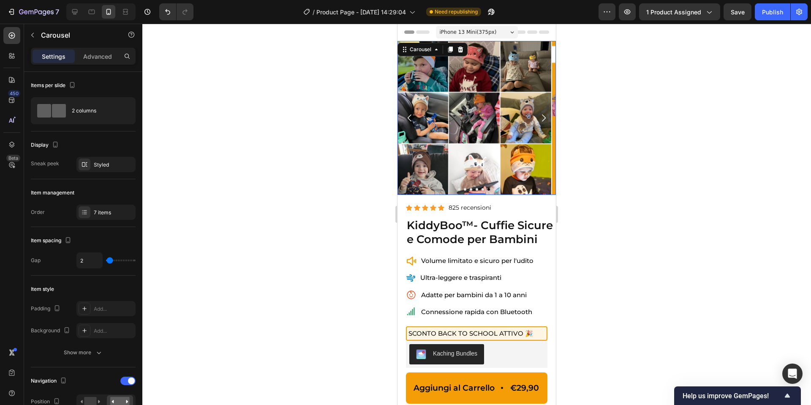
click at [494, 189] on button "Dot" at bounding box center [494, 189] width 3 height 3
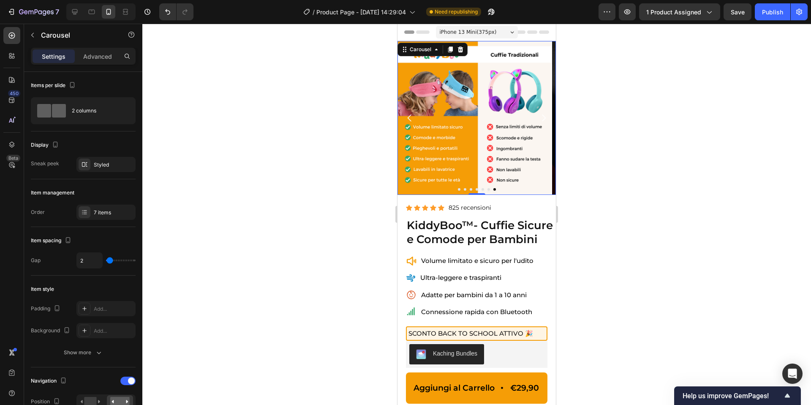
click at [568, 178] on div at bounding box center [476, 214] width 669 height 381
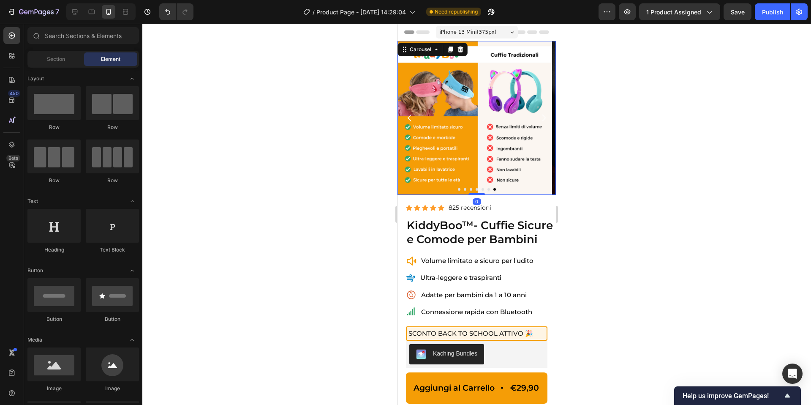
click at [495, 189] on button "Dot" at bounding box center [494, 189] width 3 height 3
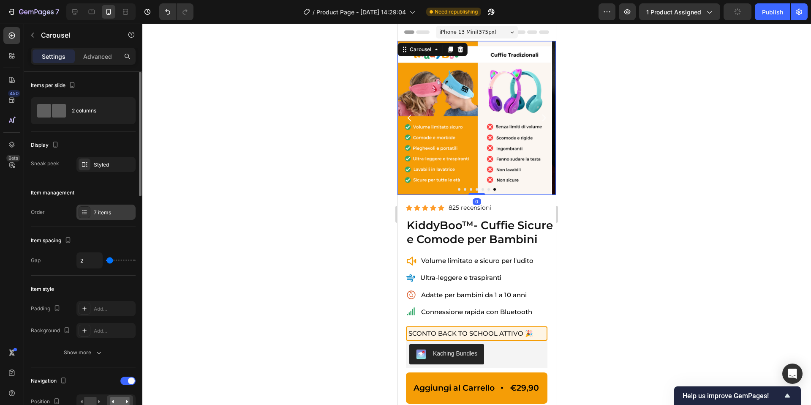
click at [99, 212] on div "7 items" at bounding box center [114, 213] width 40 height 8
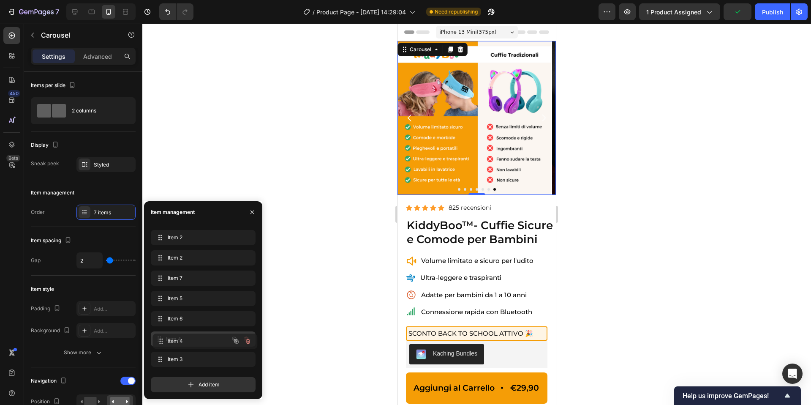
drag, startPoint x: 157, startPoint y: 359, endPoint x: 159, endPoint y: 341, distance: 17.8
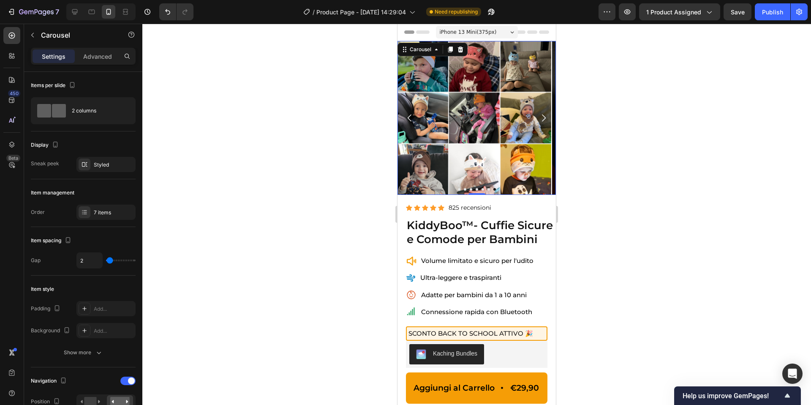
click at [458, 189] on button "Dot" at bounding box center [459, 189] width 3 height 3
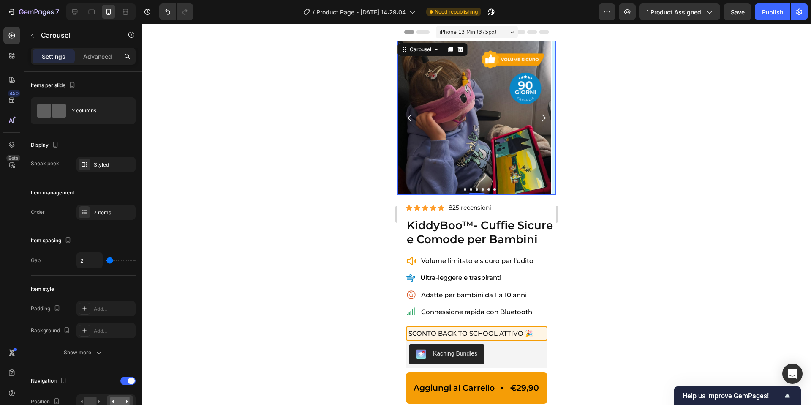
click at [465, 189] on button "Dot" at bounding box center [465, 189] width 3 height 3
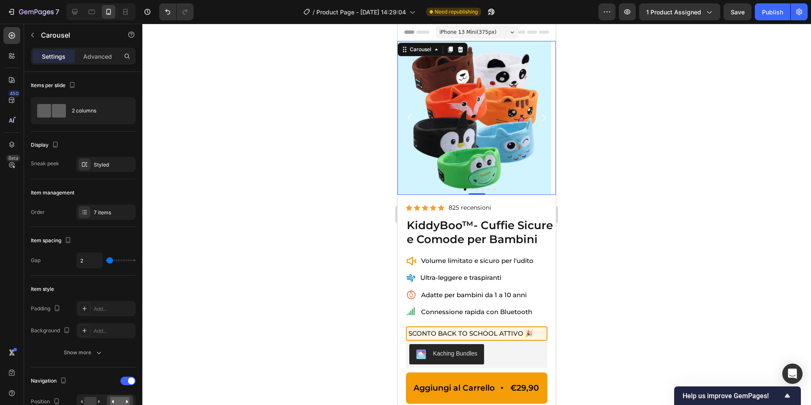
click at [471, 189] on button "Dot" at bounding box center [471, 189] width 3 height 3
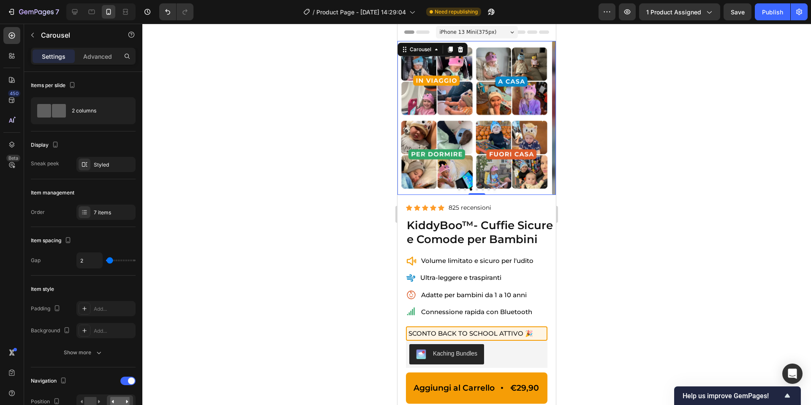
click at [680, 161] on div at bounding box center [476, 214] width 669 height 381
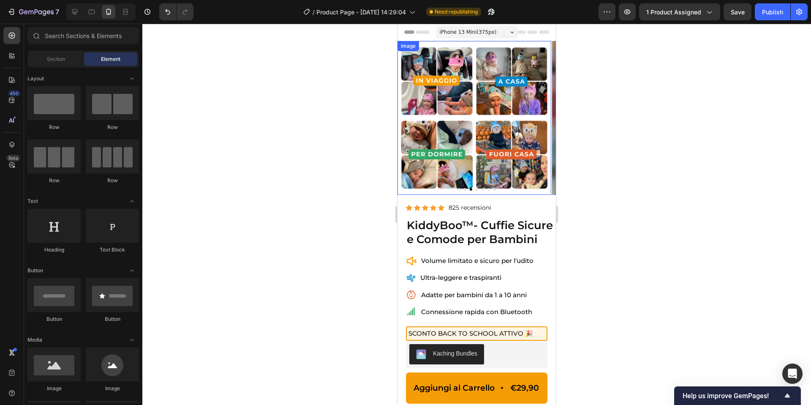
click at [695, 177] on div at bounding box center [476, 214] width 669 height 381
click at [476, 188] on button "Dot" at bounding box center [477, 189] width 3 height 3
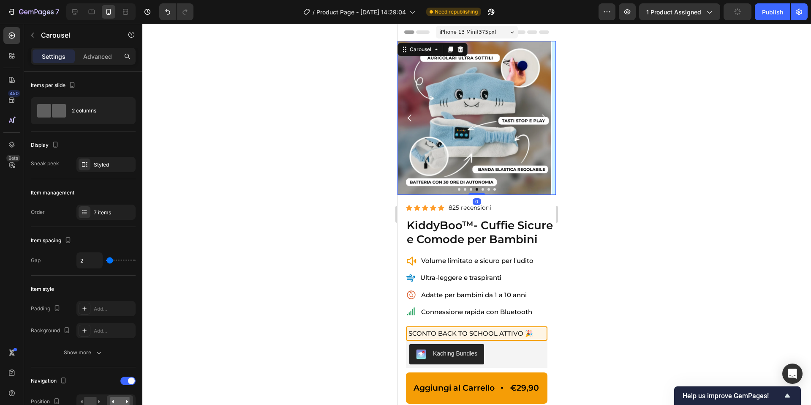
click at [483, 189] on button "Dot" at bounding box center [482, 189] width 3 height 3
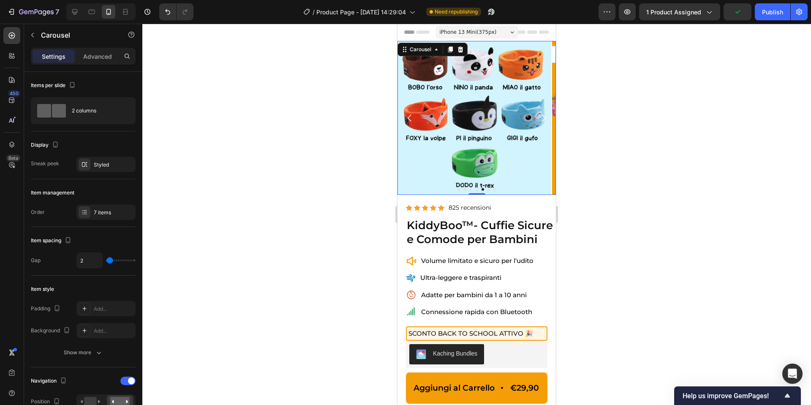
click at [489, 190] on button "Dot" at bounding box center [488, 189] width 3 height 3
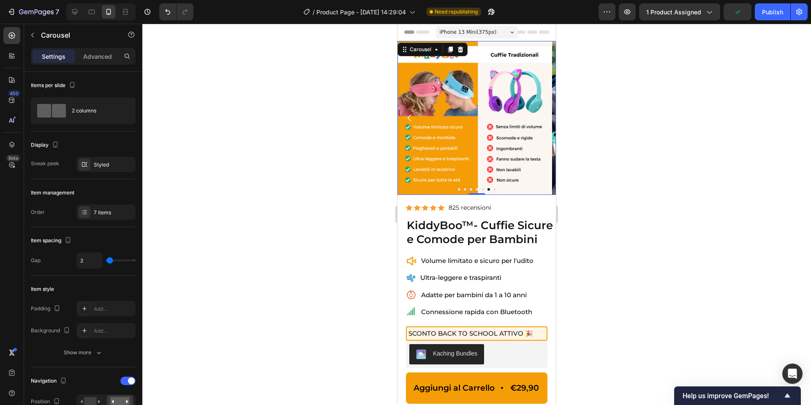
click at [495, 189] on button "Dot" at bounding box center [494, 189] width 3 height 3
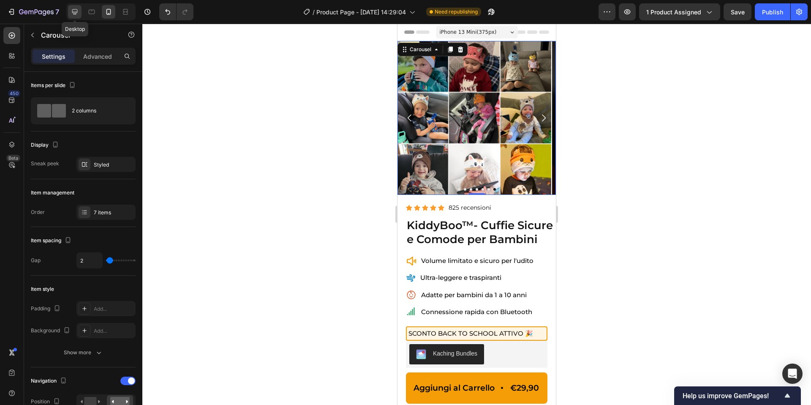
click at [79, 11] on icon at bounding box center [75, 12] width 8 height 8
type input "16"
type input "1200"
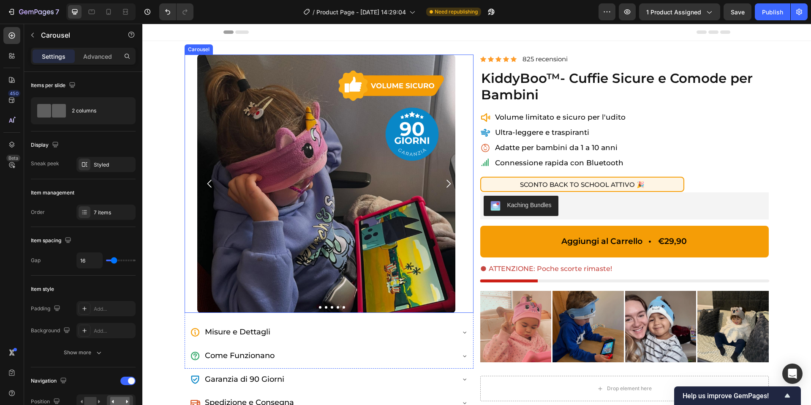
click at [449, 179] on icon "Carousel Next Arrow" at bounding box center [448, 183] width 11 height 11
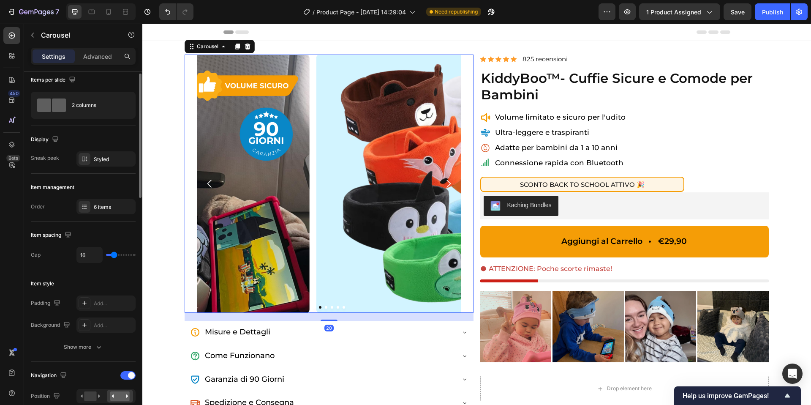
click at [449, 179] on icon "Carousel Next Arrow" at bounding box center [448, 183] width 11 height 11
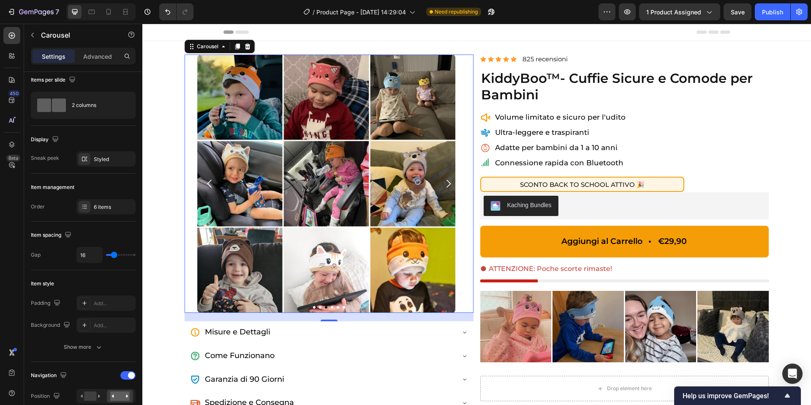
click at [320, 307] on button "Dot" at bounding box center [320, 307] width 3 height 3
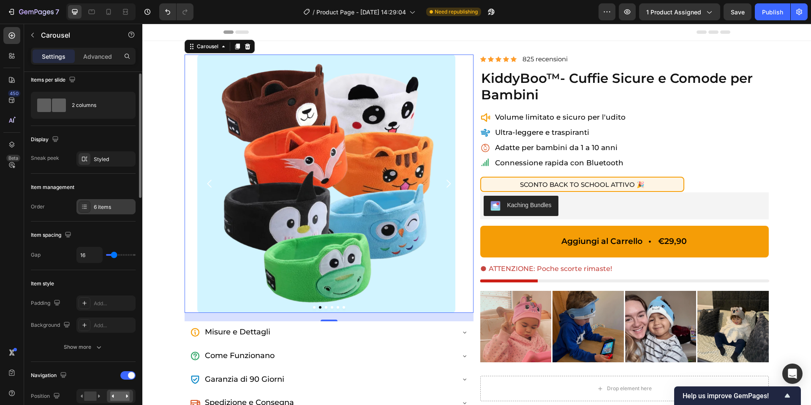
click at [89, 207] on div at bounding box center [85, 207] width 12 height 12
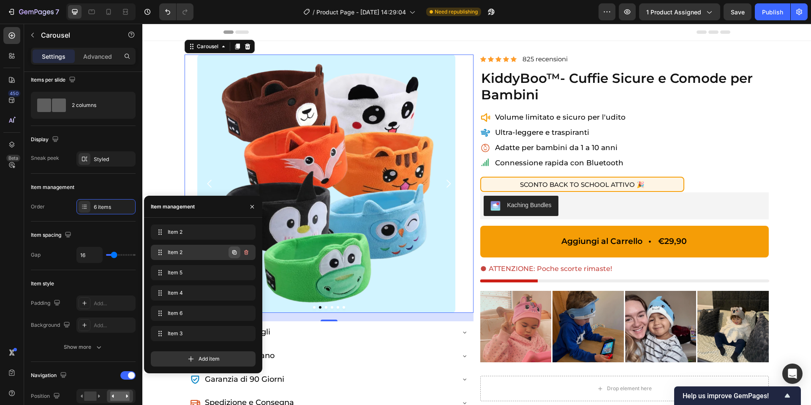
click at [237, 254] on icon "button" at bounding box center [234, 252] width 7 height 7
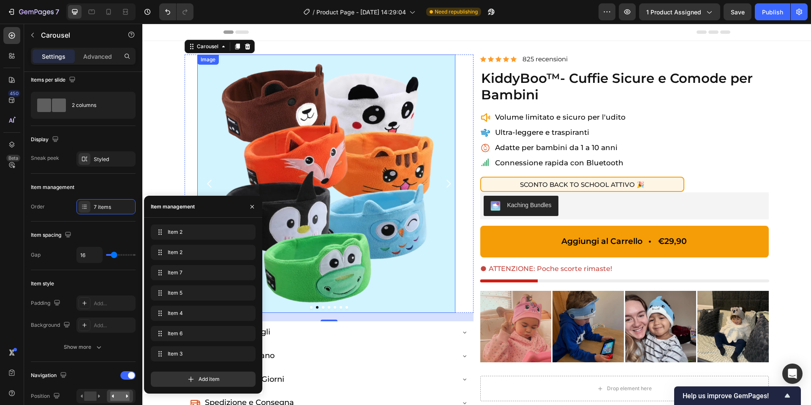
click at [321, 308] on img at bounding box center [326, 183] width 258 height 258
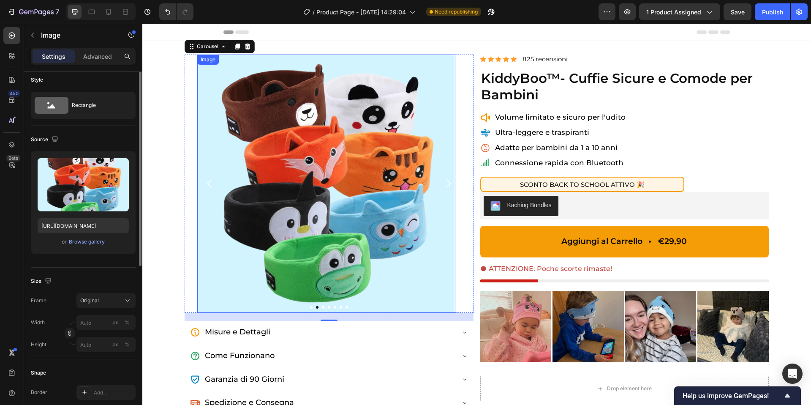
scroll to position [0, 0]
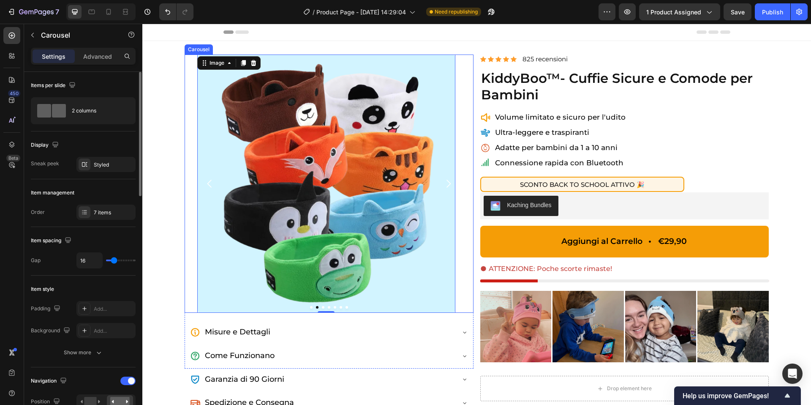
click at [323, 307] on button "Dot" at bounding box center [323, 307] width 3 height 3
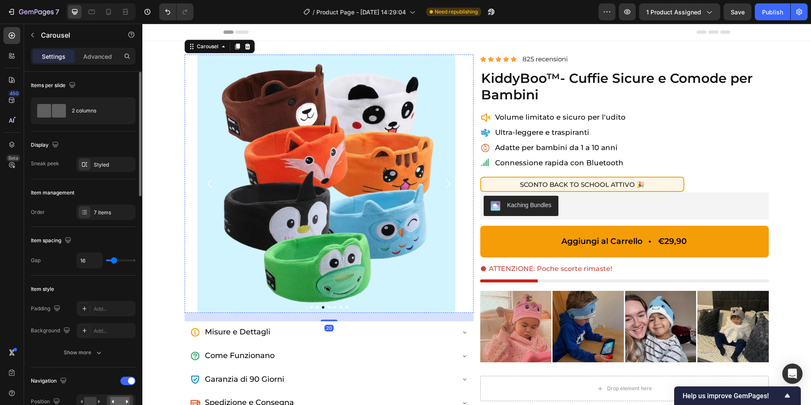
click at [312, 218] on img at bounding box center [326, 183] width 258 height 258
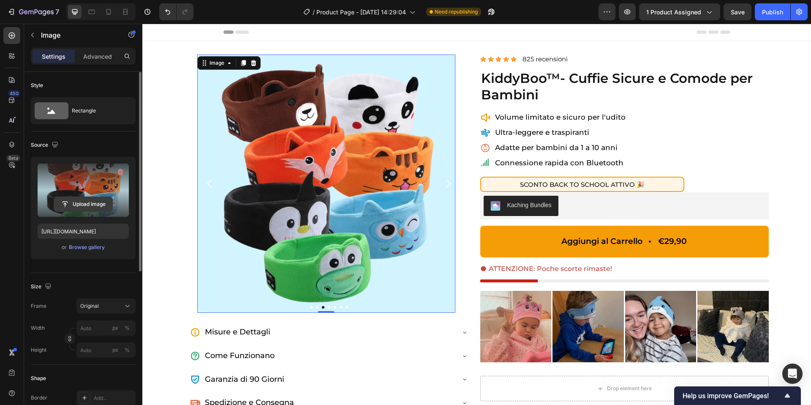
click at [99, 204] on input "file" at bounding box center [83, 204] width 58 height 14
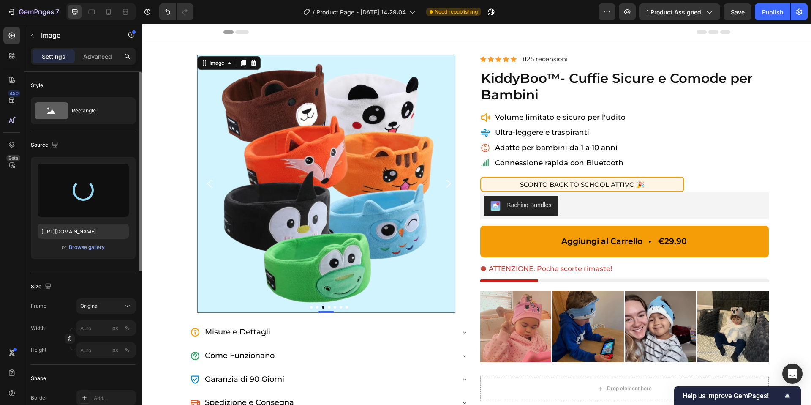
type input "https://cdn.shopify.com/s/files/1/0948/3947/2471/files/gempages_585716657595351…"
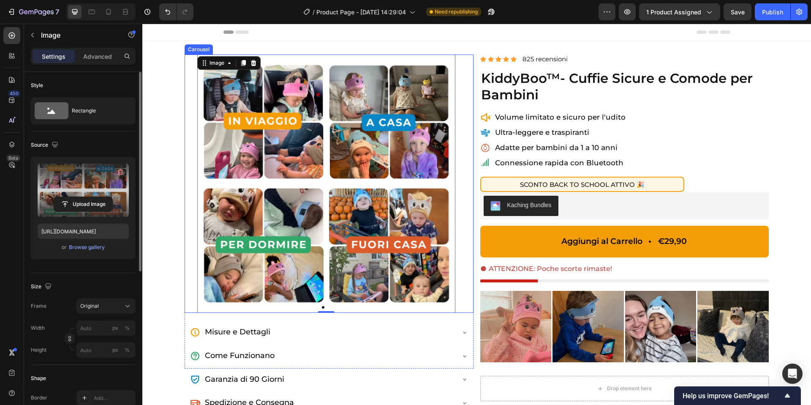
click at [329, 307] on button "Dot" at bounding box center [329, 307] width 3 height 3
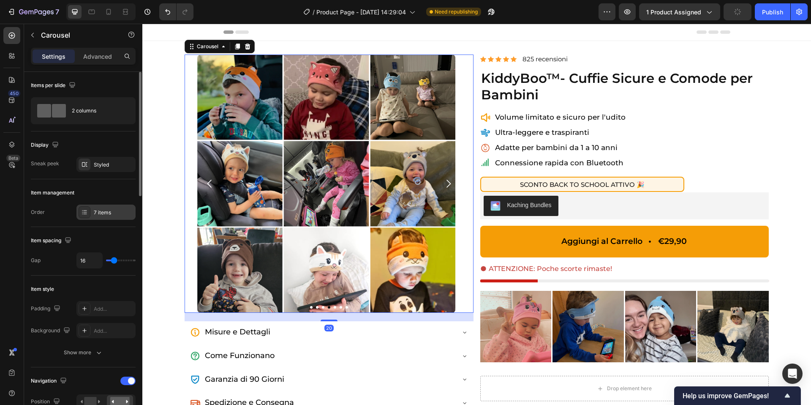
click at [102, 207] on div "7 items" at bounding box center [105, 211] width 59 height 15
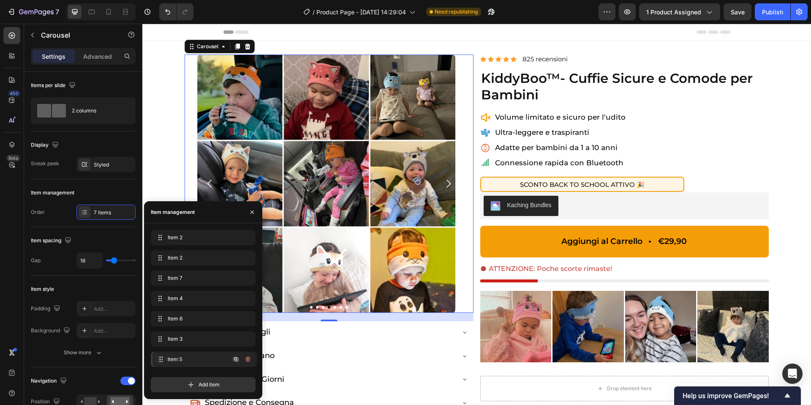
drag, startPoint x: 159, startPoint y: 305, endPoint x: 160, endPoint y: 354, distance: 49.4
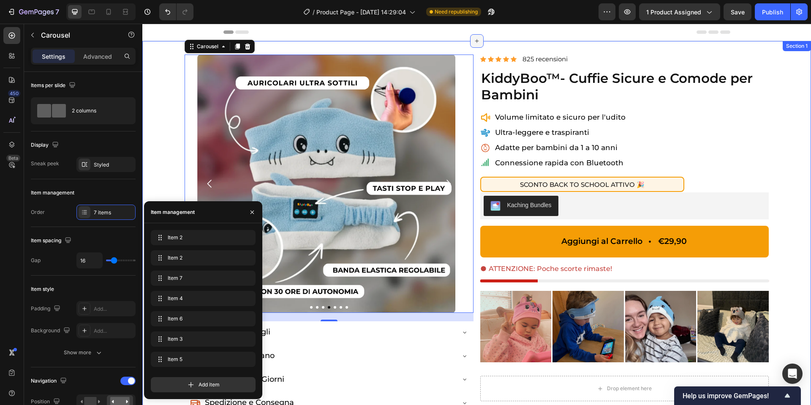
click at [471, 40] on div at bounding box center [477, 41] width 14 height 14
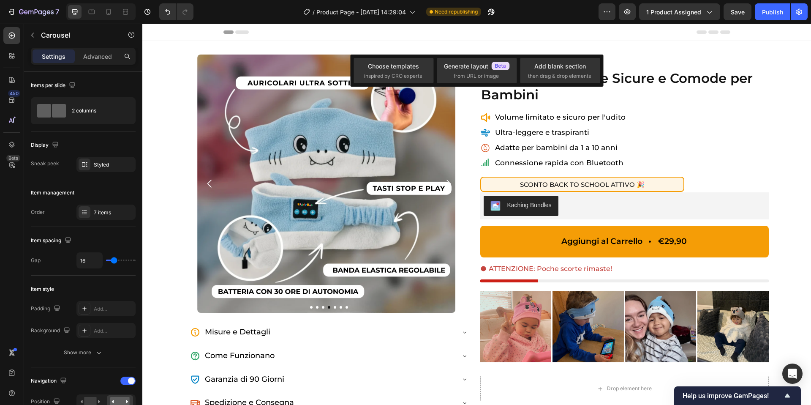
click at [455, 38] on div "Header" at bounding box center [476, 32] width 507 height 17
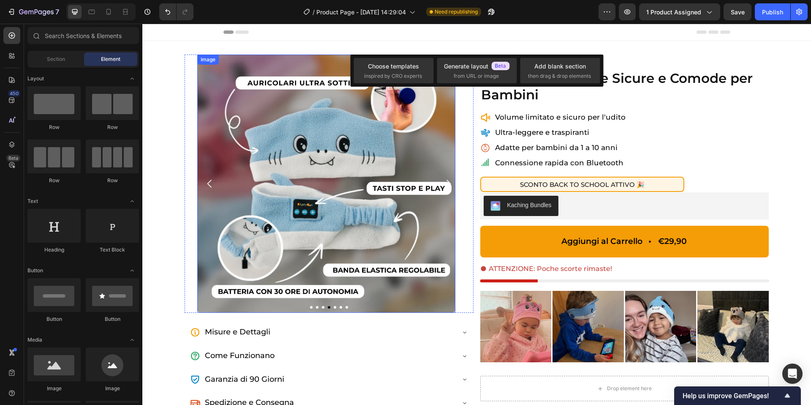
click at [313, 308] on img at bounding box center [326, 183] width 258 height 258
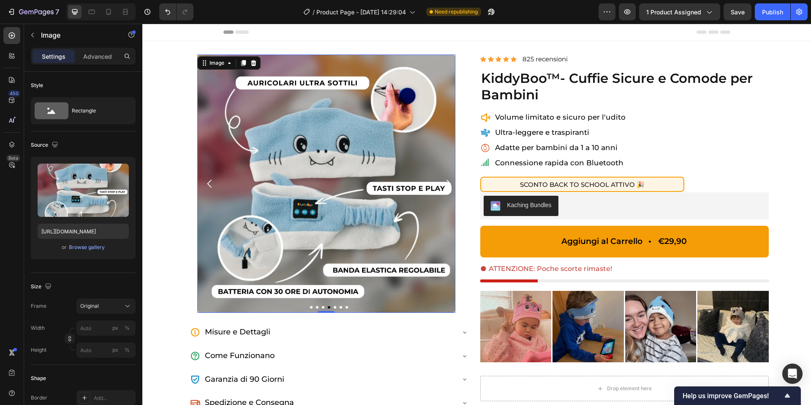
click at [312, 308] on img at bounding box center [326, 183] width 258 height 258
click at [311, 307] on button "Dot" at bounding box center [311, 307] width 3 height 3
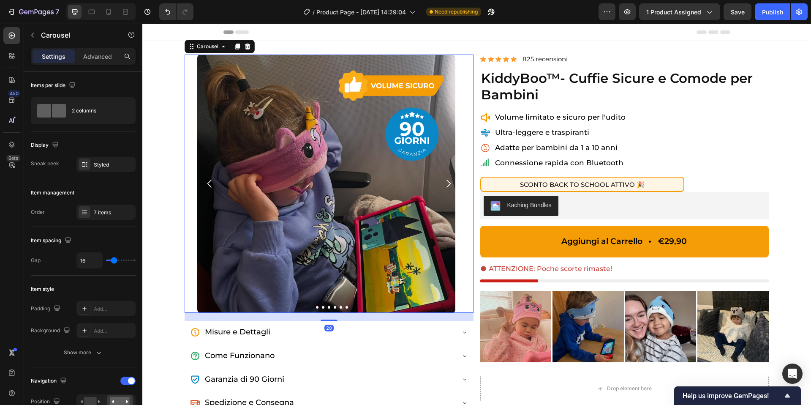
click at [449, 180] on icon "Carousel Next Arrow" at bounding box center [448, 183] width 11 height 11
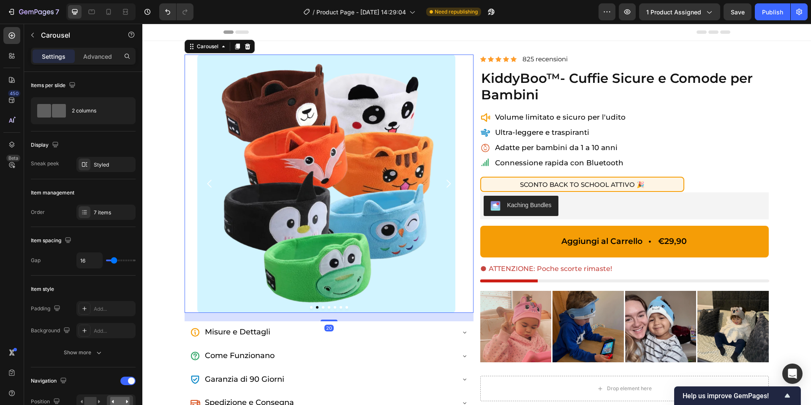
click at [448, 180] on icon "Carousel Next Arrow" at bounding box center [448, 183] width 11 height 11
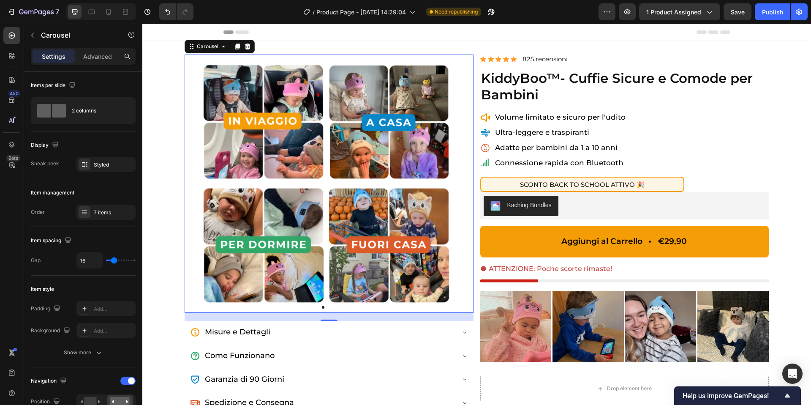
click at [448, 180] on icon "Carousel Next Arrow" at bounding box center [448, 183] width 11 height 11
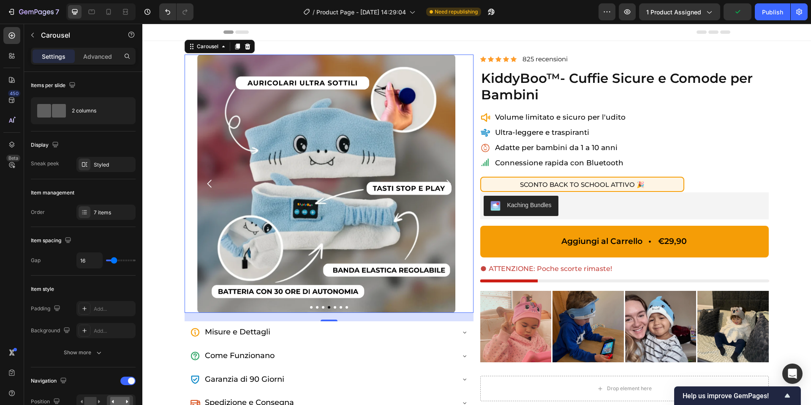
click at [448, 180] on icon "Carousel Next Arrow" at bounding box center [448, 183] width 11 height 11
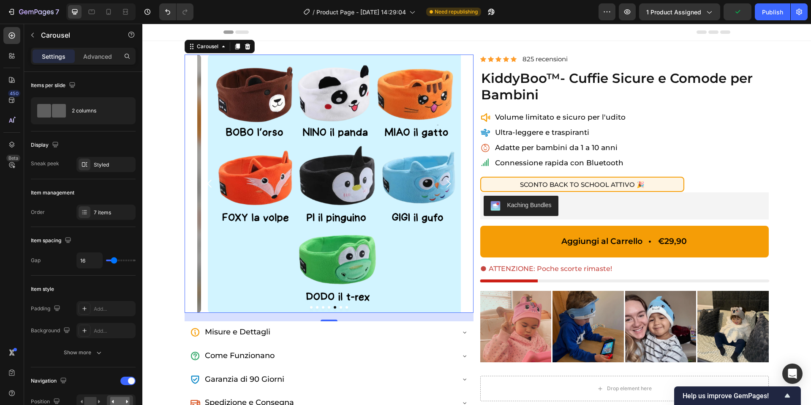
click at [448, 180] on icon "Carousel Next Arrow" at bounding box center [448, 183] width 11 height 11
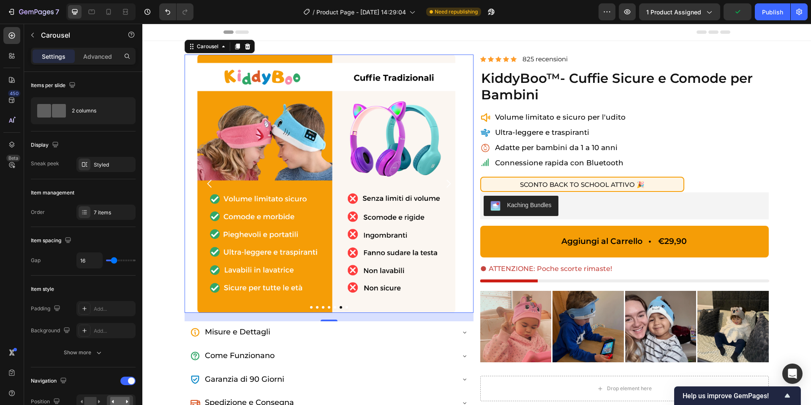
click at [448, 180] on icon "Carousel Next Arrow" at bounding box center [448, 183] width 11 height 11
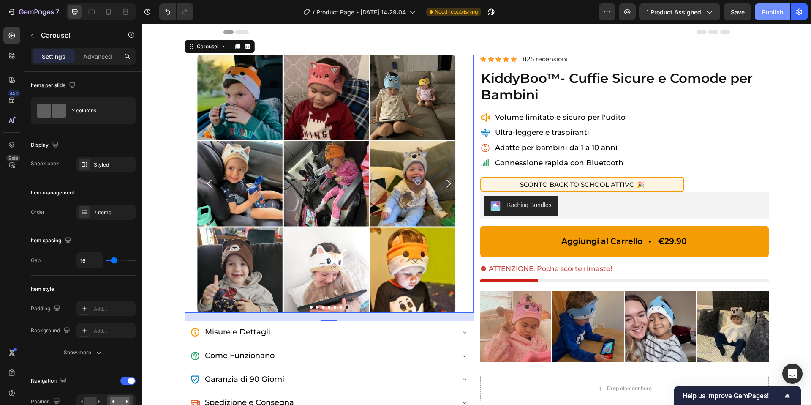
click at [780, 9] on div "Publish" at bounding box center [772, 12] width 21 height 9
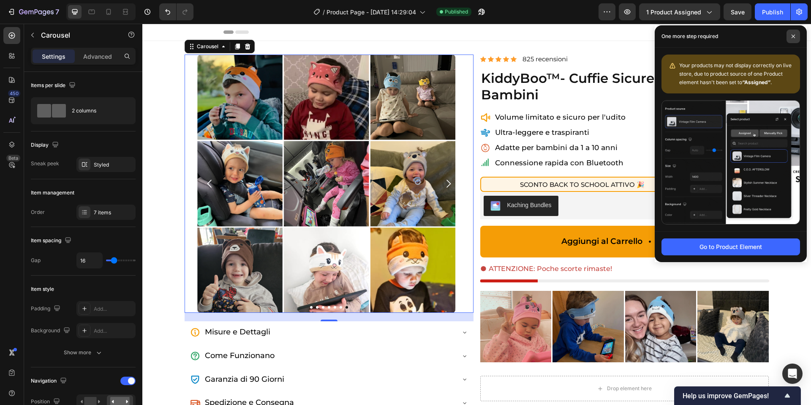
click at [793, 37] on icon at bounding box center [793, 36] width 4 height 4
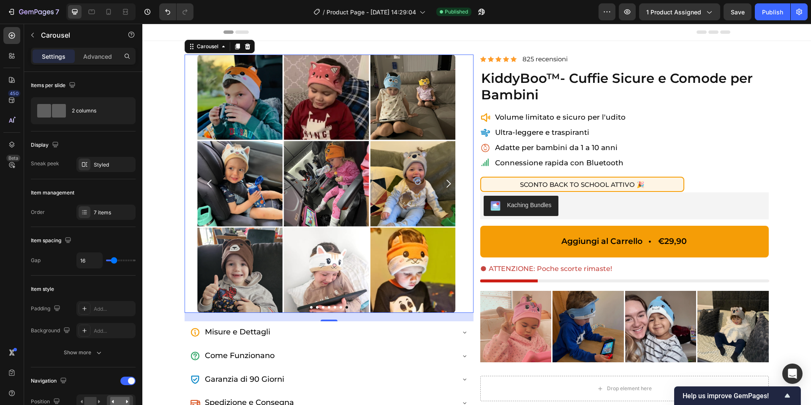
click at [310, 307] on button "Dot" at bounding box center [311, 307] width 3 height 3
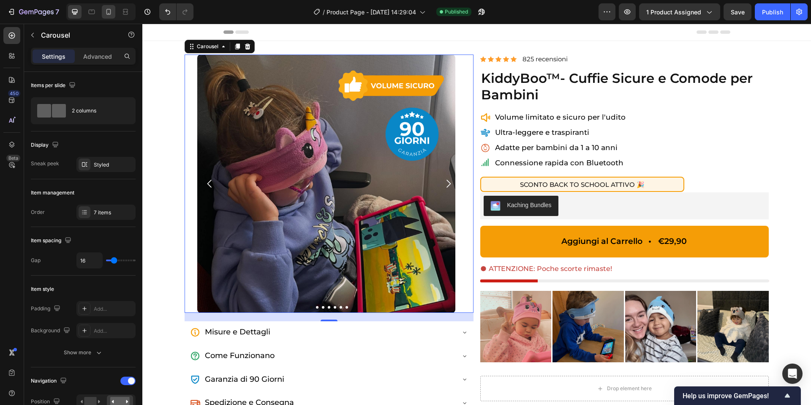
click at [115, 10] on div at bounding box center [100, 11] width 69 height 17
click at [113, 11] on div at bounding box center [109, 12] width 14 height 14
type input "100%"
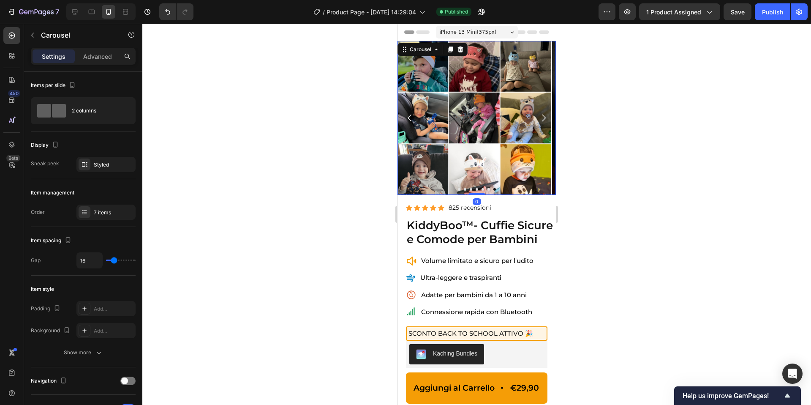
click at [458, 190] on button "Dot" at bounding box center [459, 189] width 3 height 3
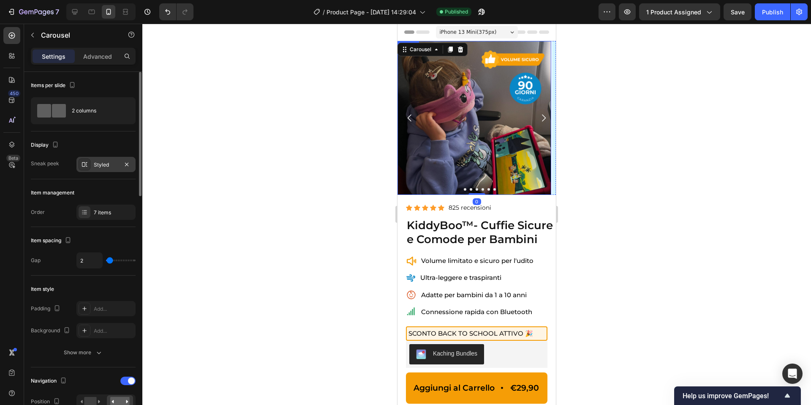
click at [99, 165] on div "Styled" at bounding box center [106, 165] width 24 height 8
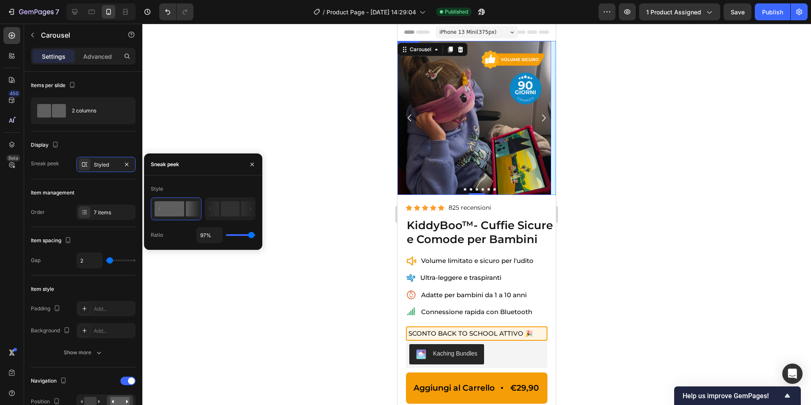
type input "100%"
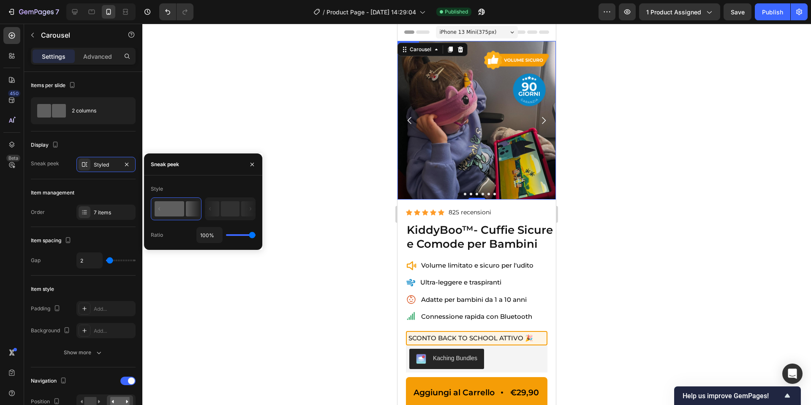
type input "100"
drag, startPoint x: 253, startPoint y: 233, endPoint x: 258, endPoint y: 233, distance: 4.6
click at [258, 233] on div "Style Ratio 100%" at bounding box center [203, 212] width 118 height 61
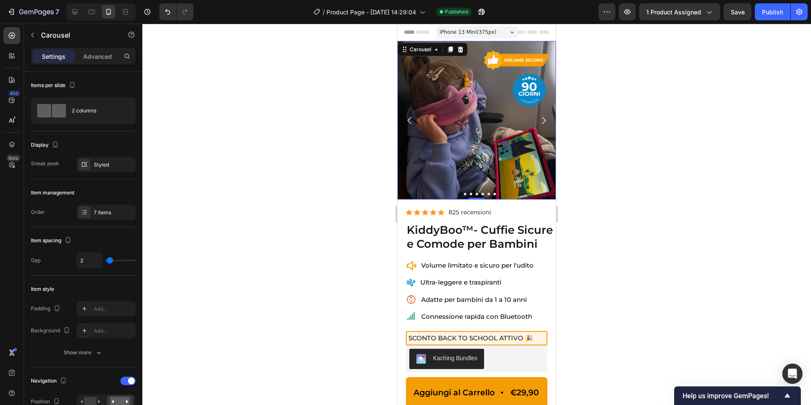
click at [459, 194] on button "Dot" at bounding box center [459, 194] width 3 height 3
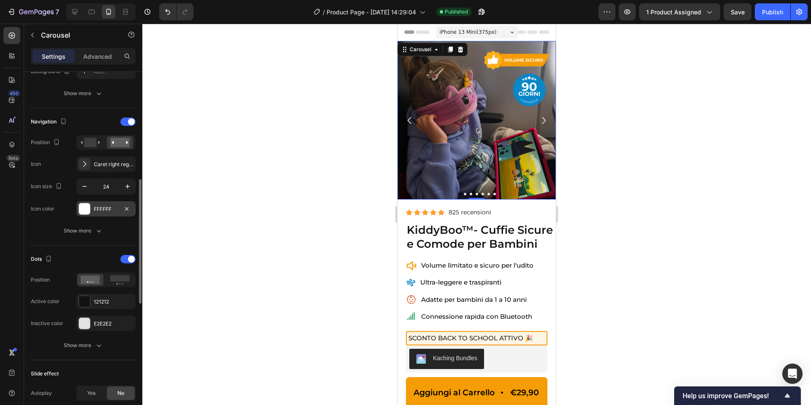
scroll to position [289, 0]
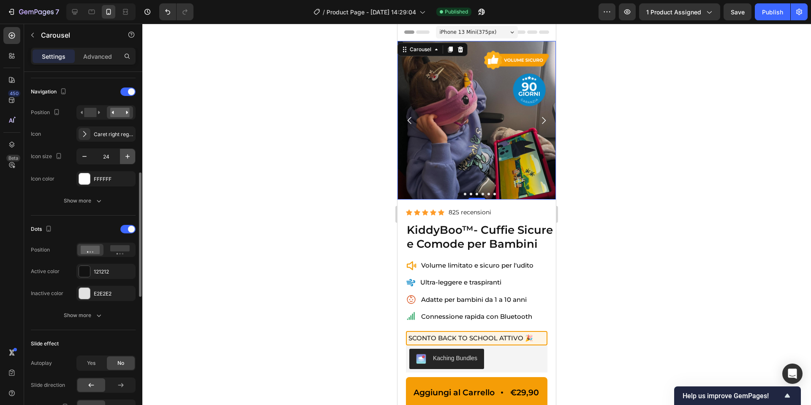
click at [125, 153] on icon "button" at bounding box center [127, 156] width 8 height 8
type input "26"
click at [106, 134] on div "Caret right regular" at bounding box center [114, 134] width 40 height 8
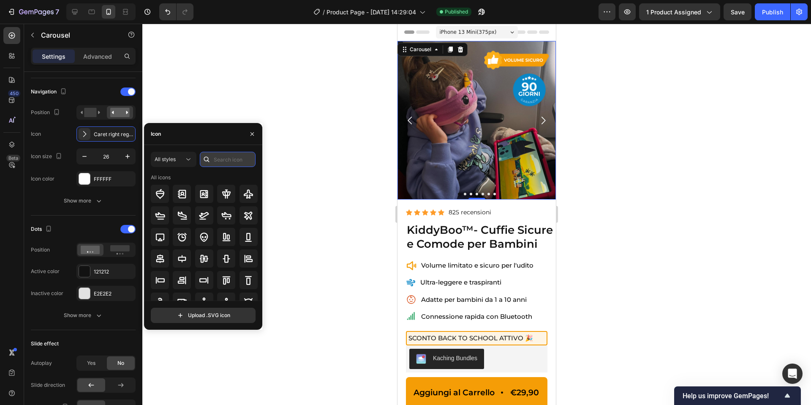
click at [219, 158] on input "text" at bounding box center [228, 159] width 56 height 15
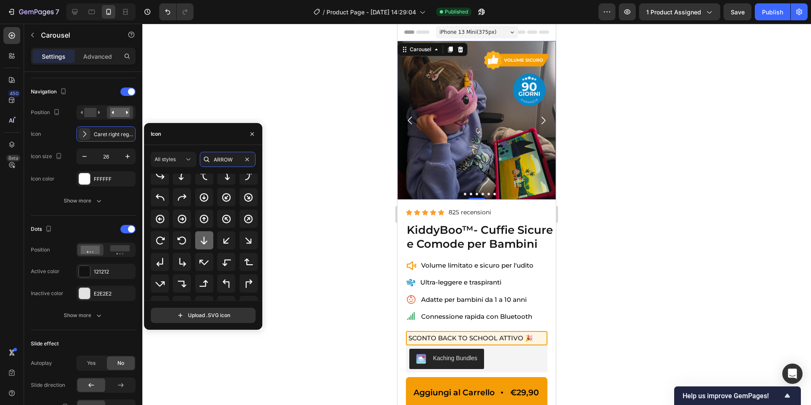
scroll to position [46, 0]
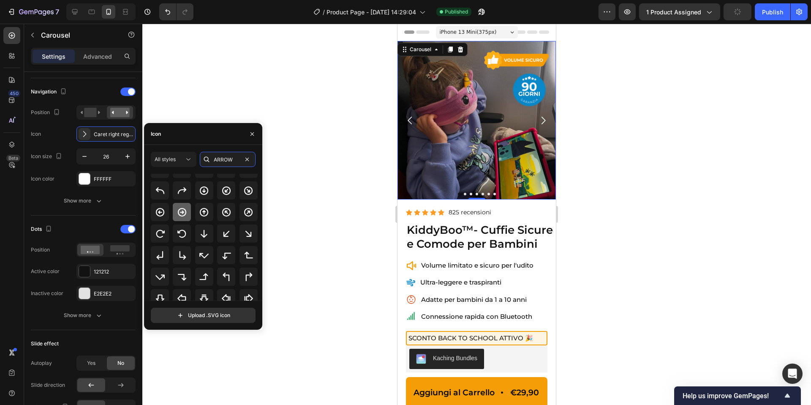
type input "ARROW"
click at [180, 215] on icon at bounding box center [182, 211] width 8 height 8
click at [87, 157] on icon "button" at bounding box center [84, 156] width 8 height 8
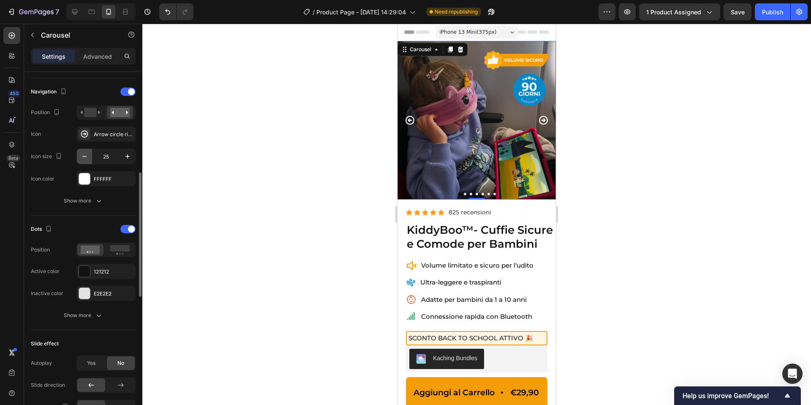
click at [87, 157] on icon "button" at bounding box center [84, 156] width 8 height 8
type input "24"
click at [465, 193] on button "Dot" at bounding box center [465, 194] width 3 height 3
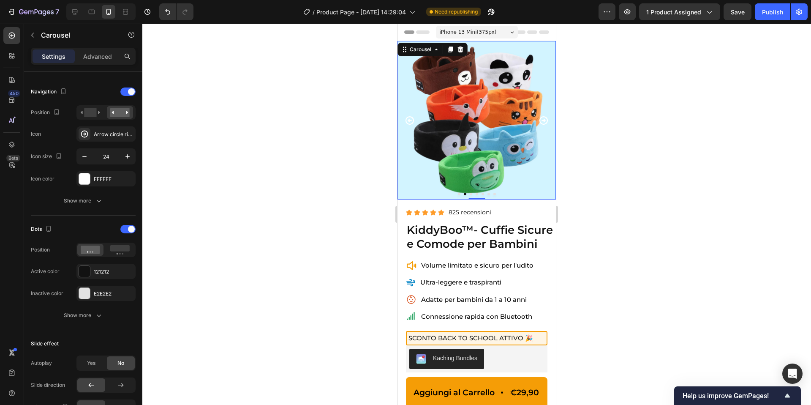
click at [470, 194] on button "Dot" at bounding box center [471, 194] width 3 height 3
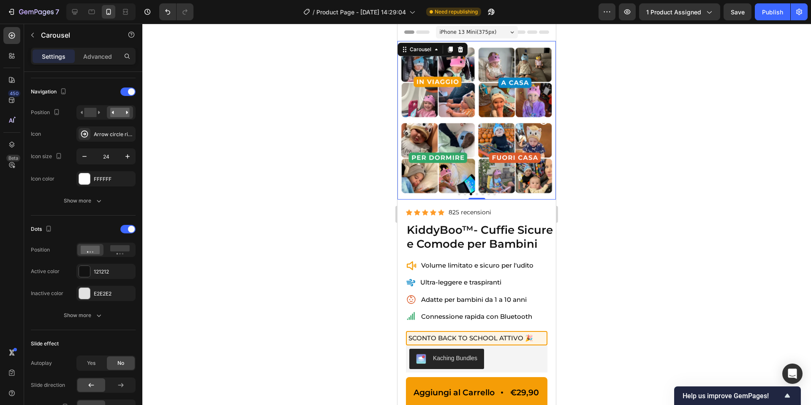
click at [478, 193] on button "Dot" at bounding box center [477, 194] width 3 height 3
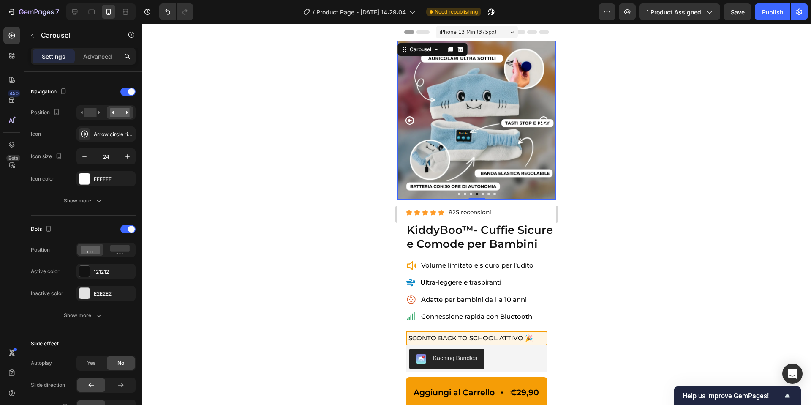
click at [482, 193] on button "Dot" at bounding box center [482, 194] width 3 height 3
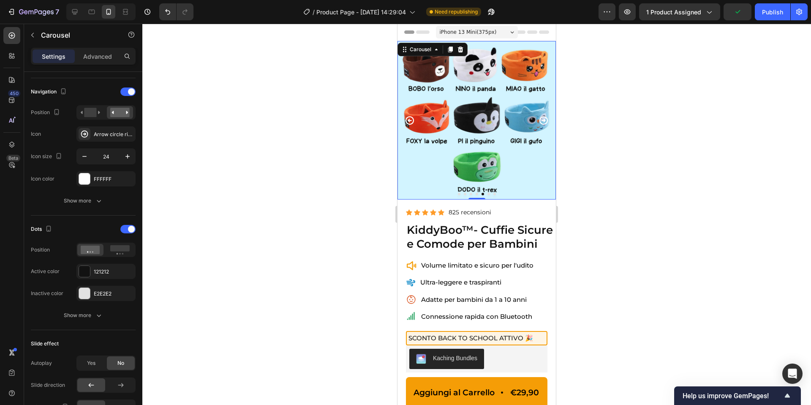
click at [486, 193] on div at bounding box center [476, 194] width 158 height 3
click at [487, 193] on button "Dot" at bounding box center [488, 194] width 3 height 3
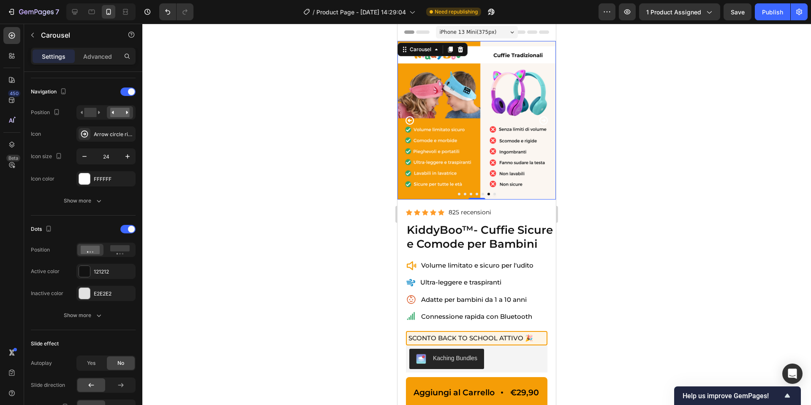
click at [495, 193] on button "Dot" at bounding box center [494, 194] width 3 height 3
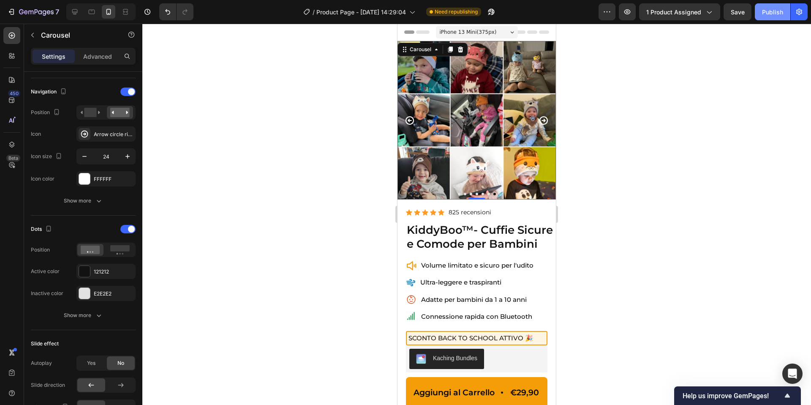
click at [766, 16] on button "Publish" at bounding box center [772, 11] width 35 height 17
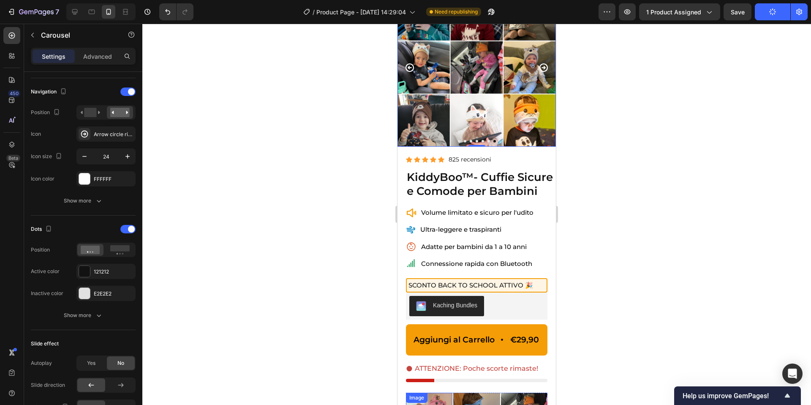
scroll to position [0, 0]
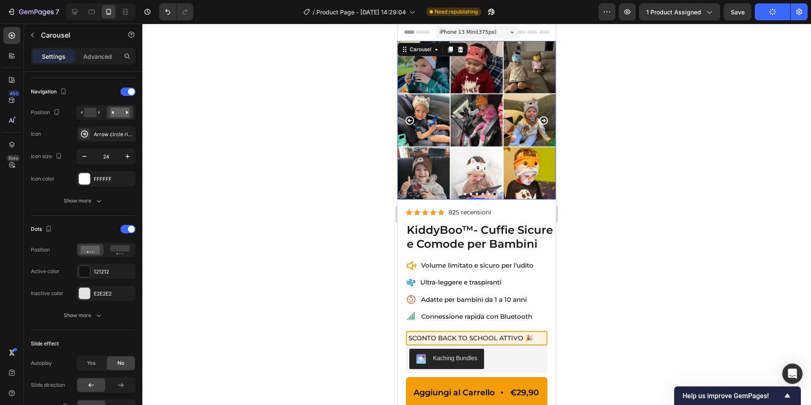
click at [459, 194] on button "Dot" at bounding box center [459, 194] width 3 height 3
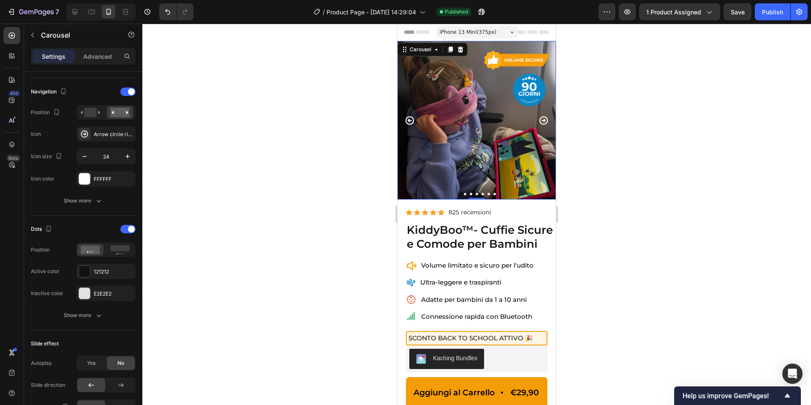
click at [467, 194] on div at bounding box center [476, 194] width 158 height 3
click at [466, 194] on button "Dot" at bounding box center [465, 194] width 3 height 3
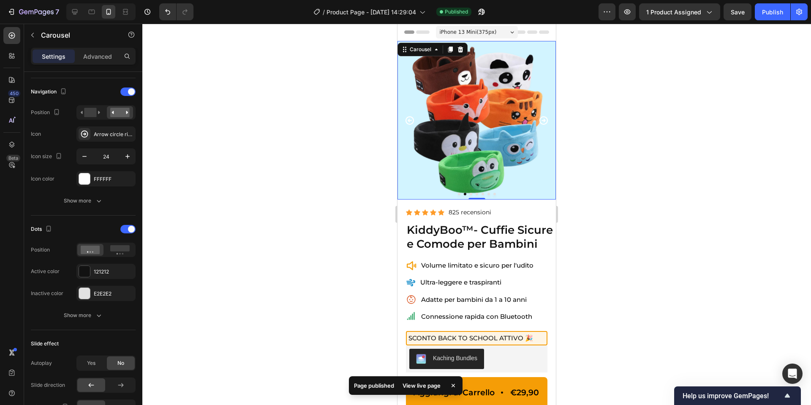
click at [470, 194] on button "Dot" at bounding box center [471, 194] width 3 height 3
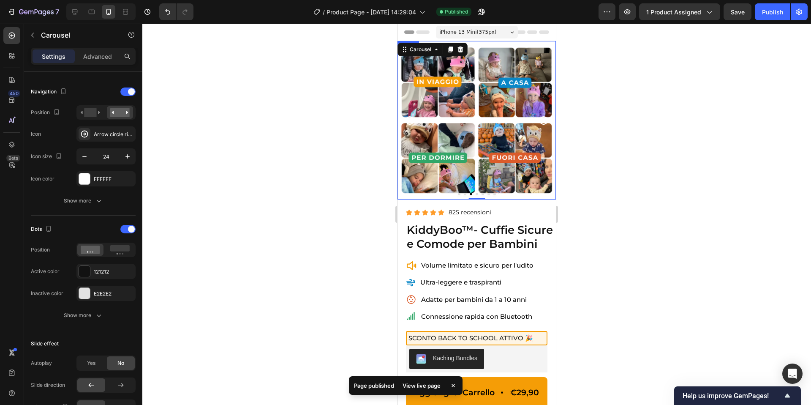
click at [606, 163] on div at bounding box center [476, 214] width 669 height 381
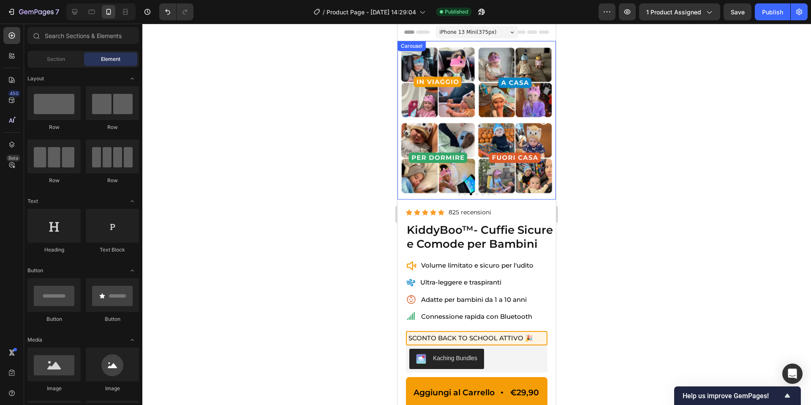
click at [477, 194] on button "Dot" at bounding box center [477, 194] width 3 height 3
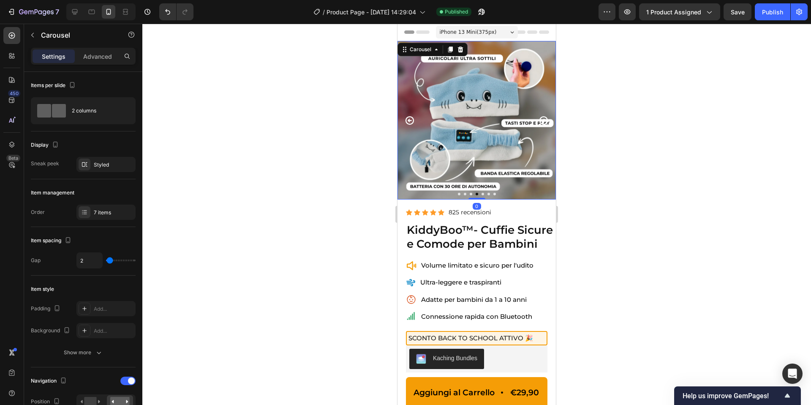
click at [482, 194] on button "Dot" at bounding box center [482, 194] width 3 height 3
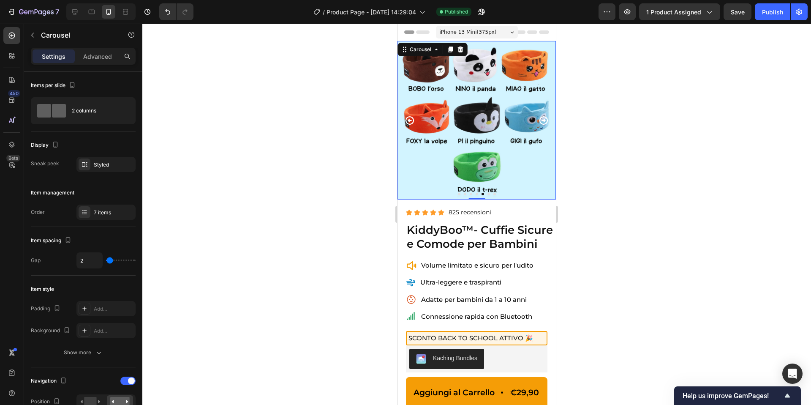
click at [489, 194] on button "Dot" at bounding box center [488, 194] width 3 height 3
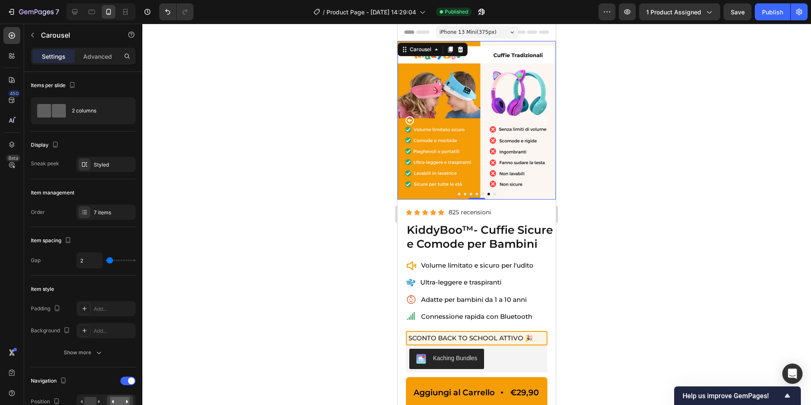
click at [494, 194] on button "Dot" at bounding box center [494, 194] width 3 height 3
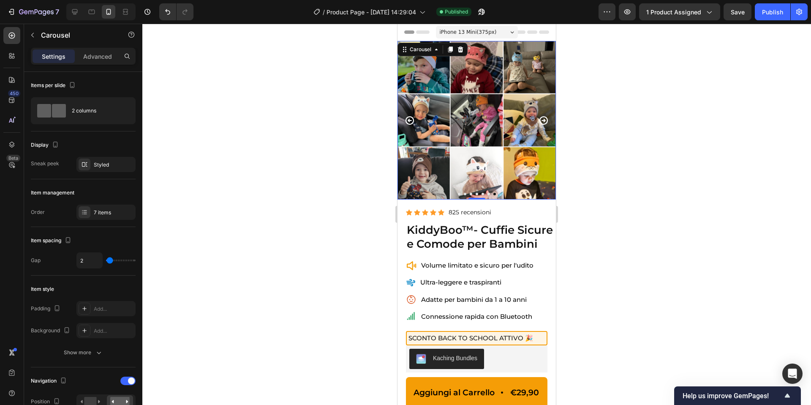
click at [459, 194] on button "Dot" at bounding box center [459, 194] width 3 height 3
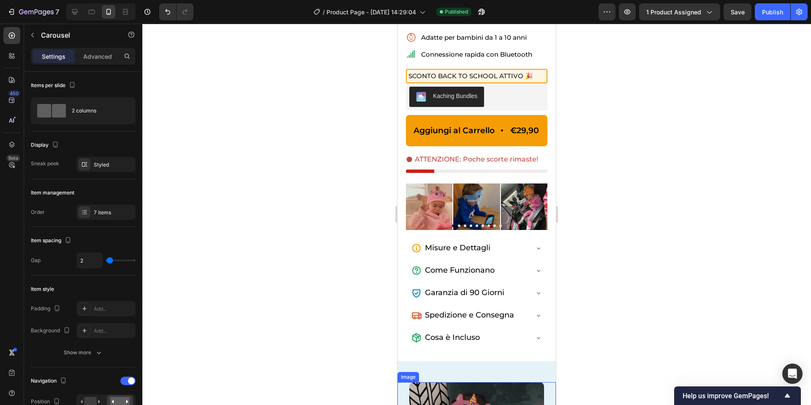
scroll to position [259, 0]
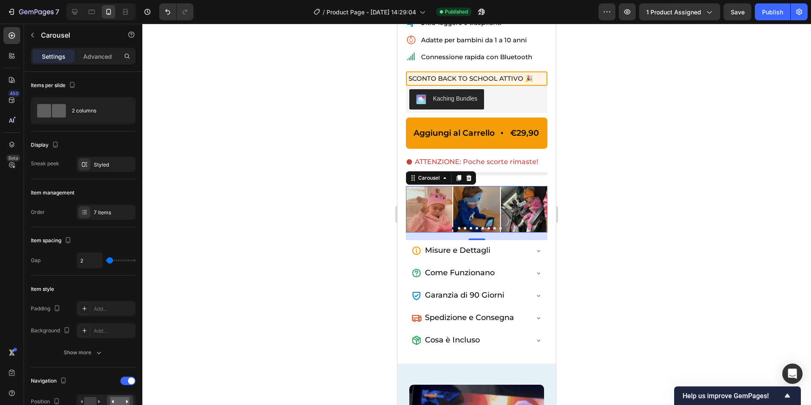
click at [458, 228] on button "Dot" at bounding box center [459, 228] width 3 height 3
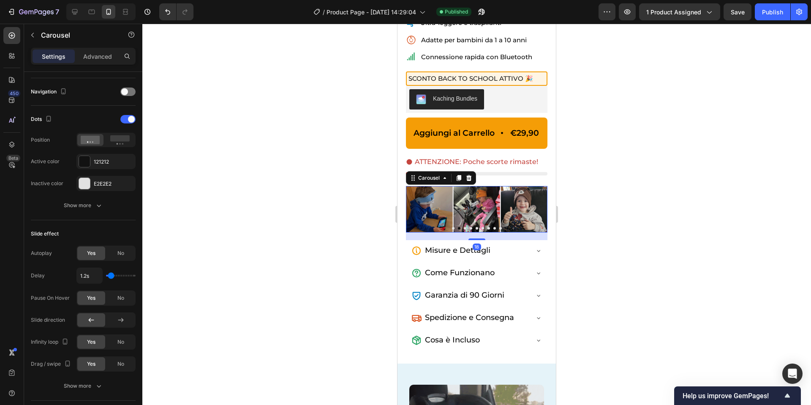
click at [465, 228] on button "Dot" at bounding box center [465, 228] width 3 height 3
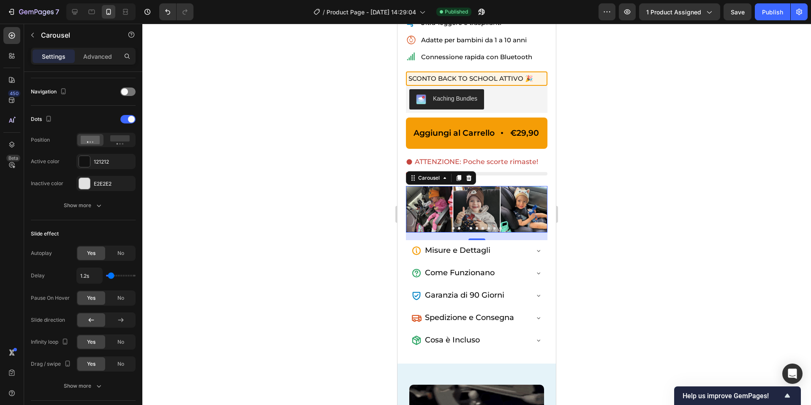
click at [470, 228] on button "Dot" at bounding box center [471, 228] width 3 height 3
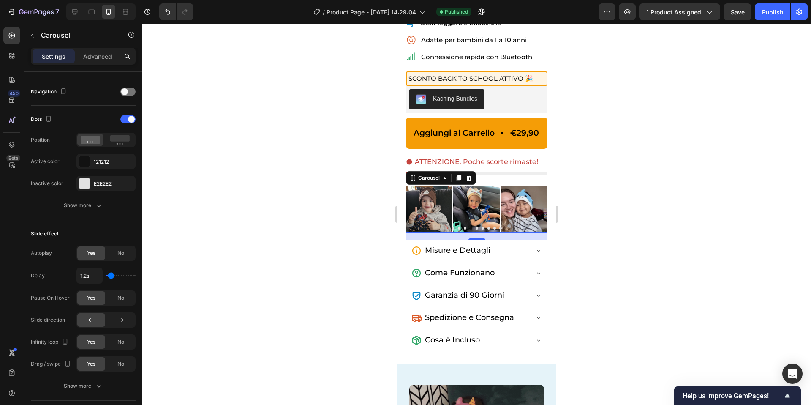
click at [476, 228] on button "Dot" at bounding box center [477, 228] width 3 height 3
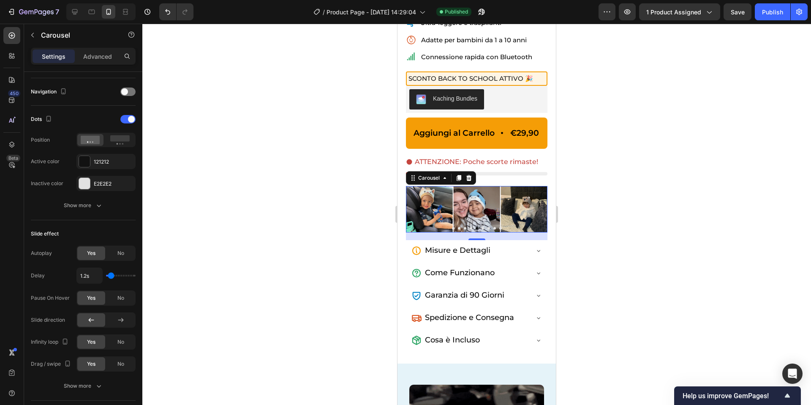
click at [430, 236] on div "18" at bounding box center [476, 236] width 141 height 8
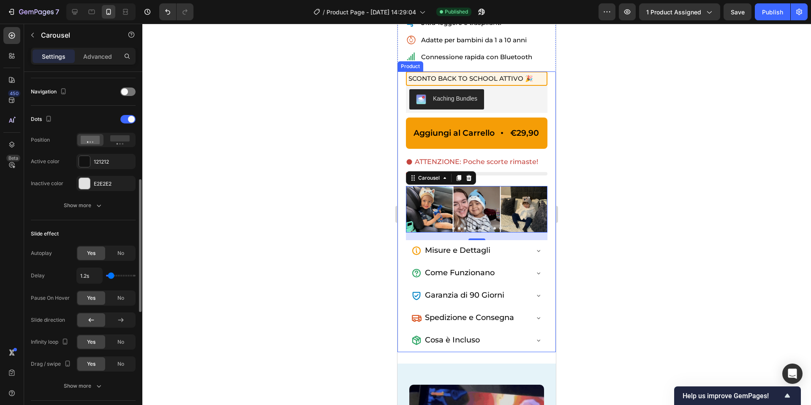
type input "1s"
type input "1"
click at [107, 275] on input "range" at bounding box center [121, 276] width 30 height 2
click at [110, 227] on div "Slide effect" at bounding box center [83, 234] width 105 height 14
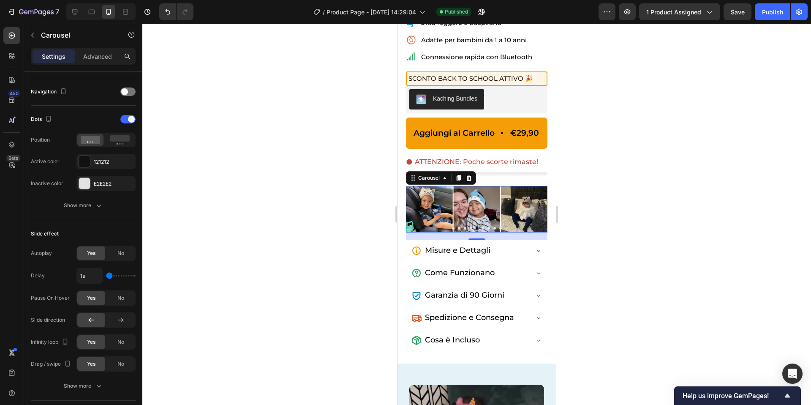
click at [482, 228] on button "Dot" at bounding box center [482, 228] width 3 height 3
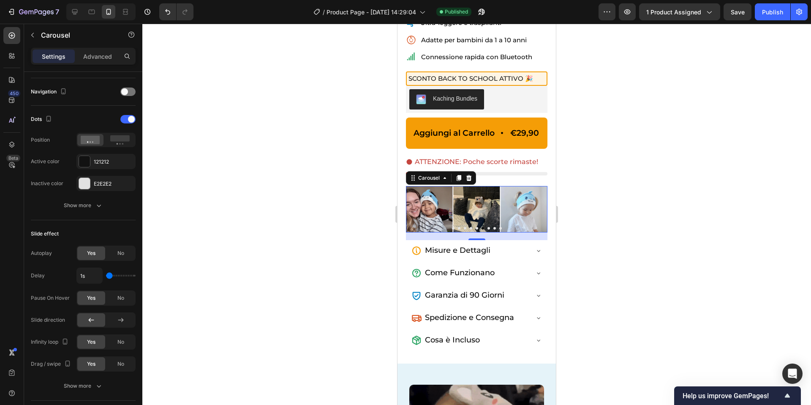
click at [487, 228] on button "Dot" at bounding box center [488, 228] width 3 height 3
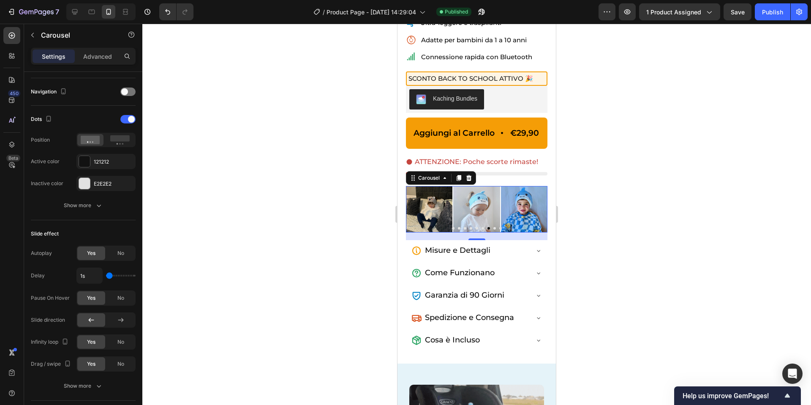
click at [494, 228] on button "Dot" at bounding box center [494, 228] width 3 height 3
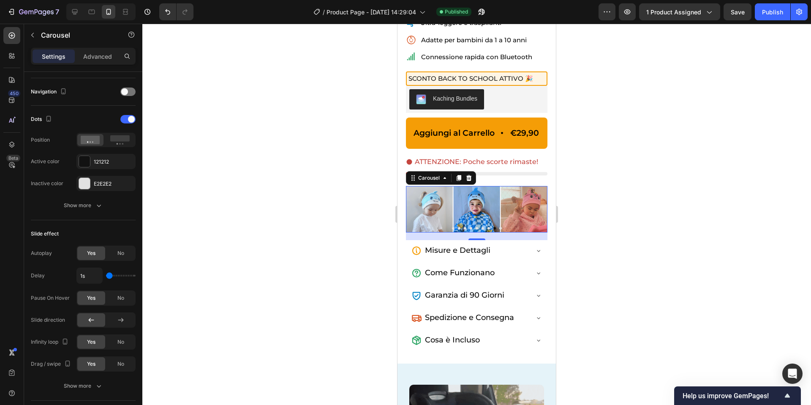
click at [500, 228] on button "Dot" at bounding box center [500, 228] width 3 height 3
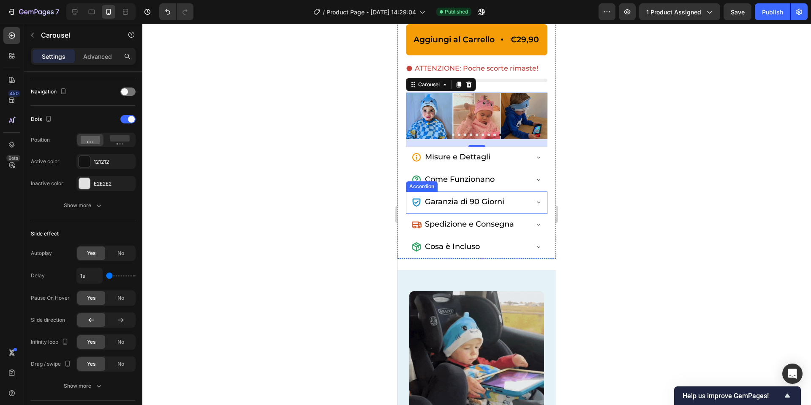
scroll to position [364, 0]
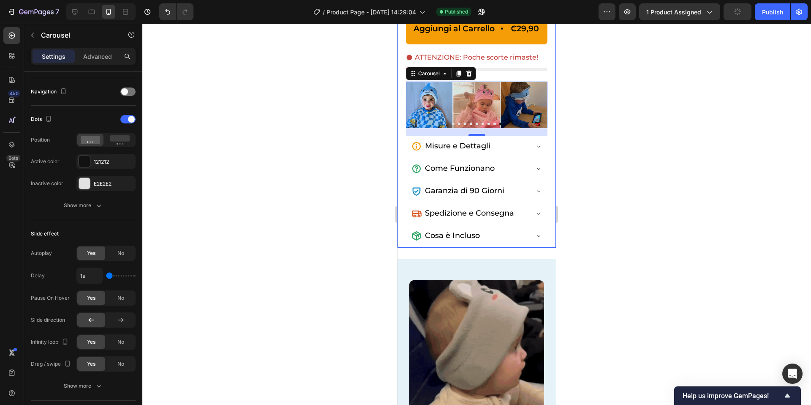
click at [551, 236] on div "SCONTO BACK TO SCHOOL ATTIVO 🎉 Heading Kaching Bundles Kaching Bundles Aggiungi…" at bounding box center [476, 107] width 158 height 280
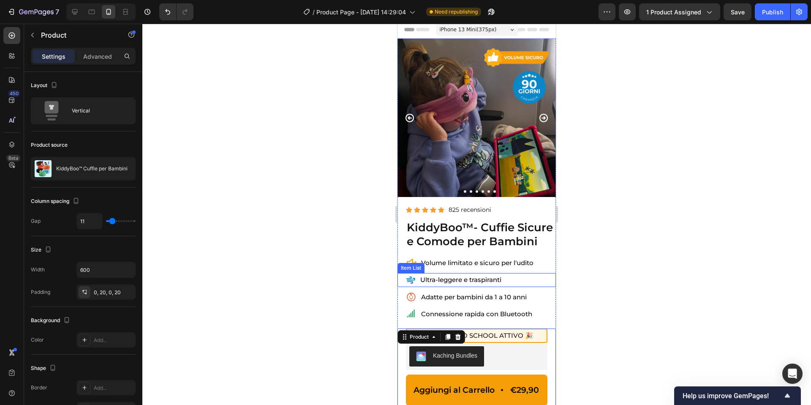
scroll to position [0, 0]
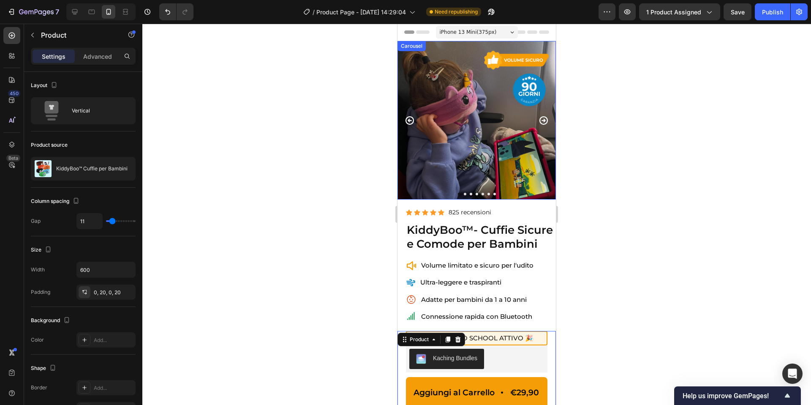
click at [543, 122] on icon "Carousel Next Arrow" at bounding box center [543, 120] width 10 height 10
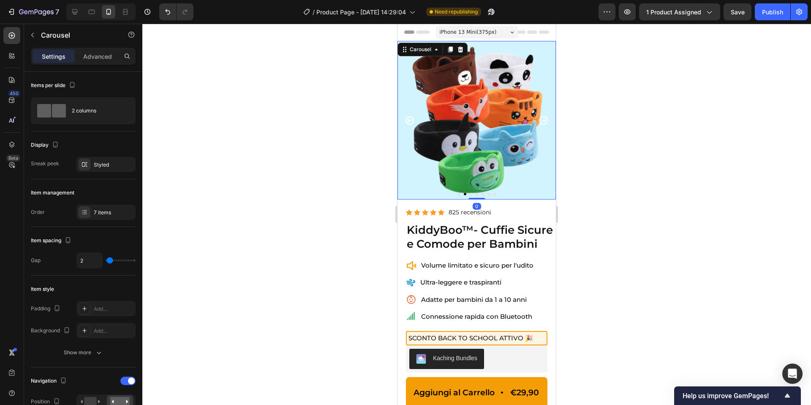
click at [543, 122] on icon "Carousel Next Arrow" at bounding box center [543, 120] width 10 height 10
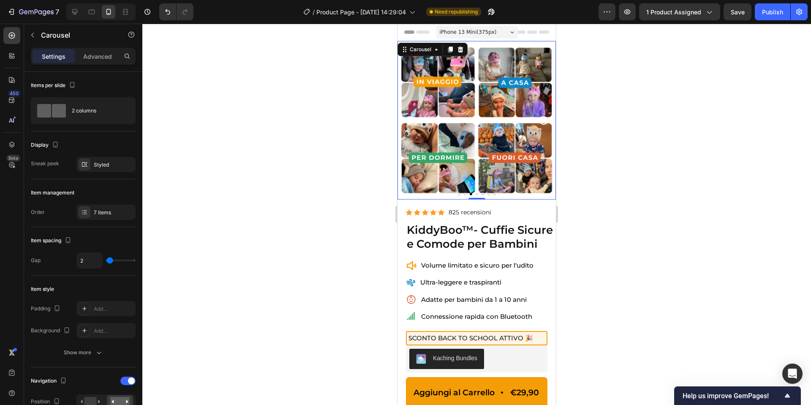
click at [543, 122] on icon "Carousel Next Arrow" at bounding box center [543, 120] width 10 height 10
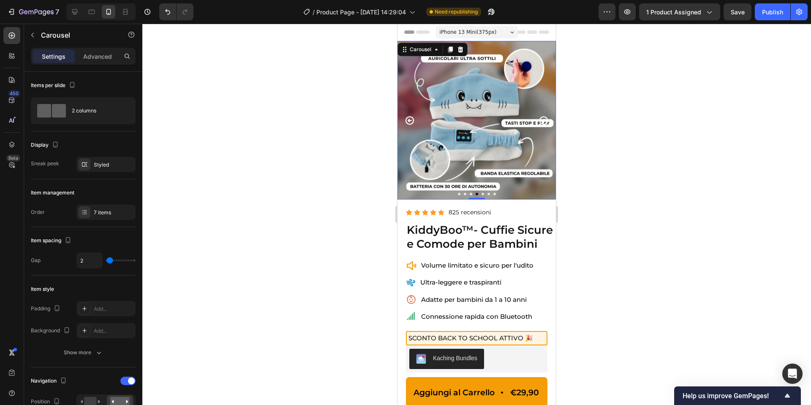
click at [543, 122] on icon "Carousel Next Arrow" at bounding box center [543, 120] width 10 height 10
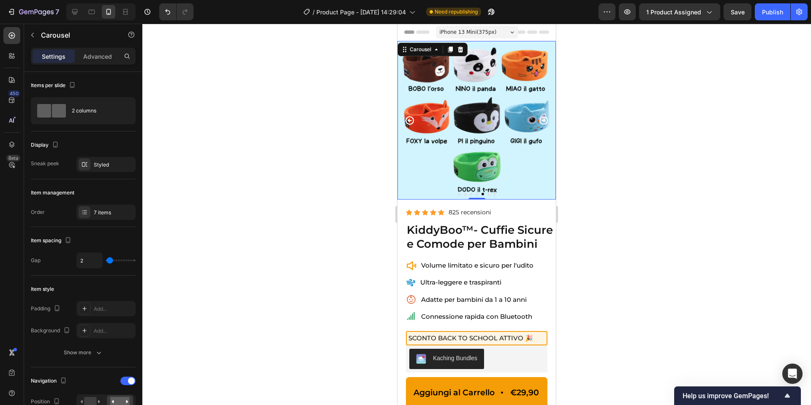
click at [543, 122] on icon "Carousel Next Arrow" at bounding box center [543, 120] width 10 height 10
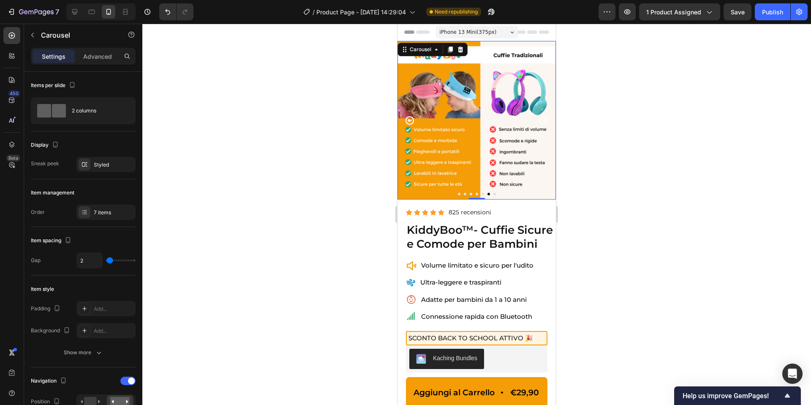
click at [543, 122] on icon "Carousel Next Arrow" at bounding box center [543, 120] width 10 height 10
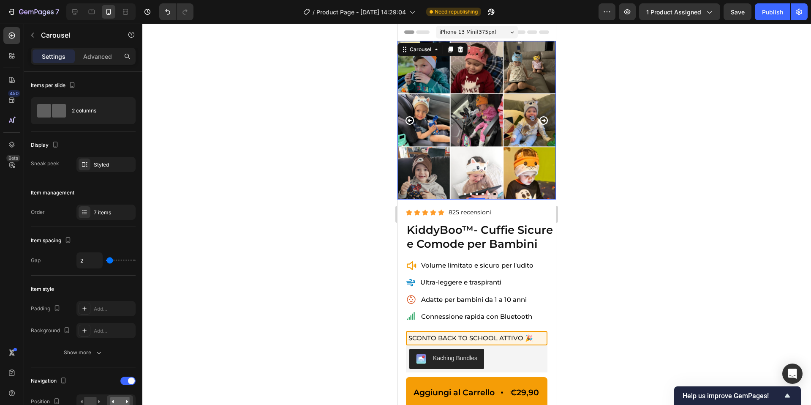
click at [543, 122] on icon "Carousel Next Arrow" at bounding box center [543, 120] width 10 height 10
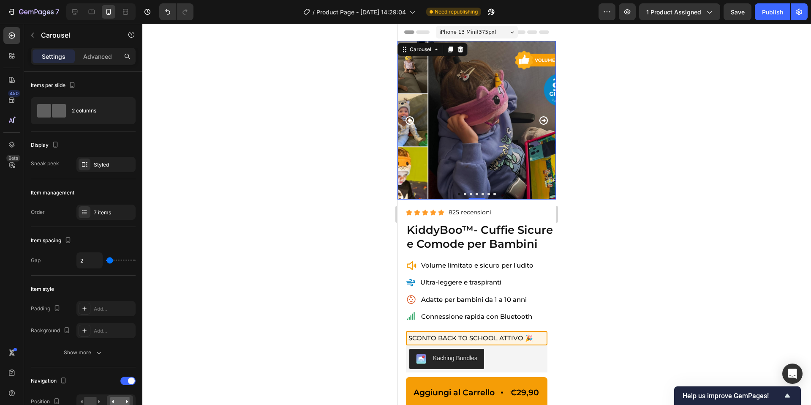
click at [543, 122] on icon "Carousel Next Arrow" at bounding box center [543, 120] width 10 height 10
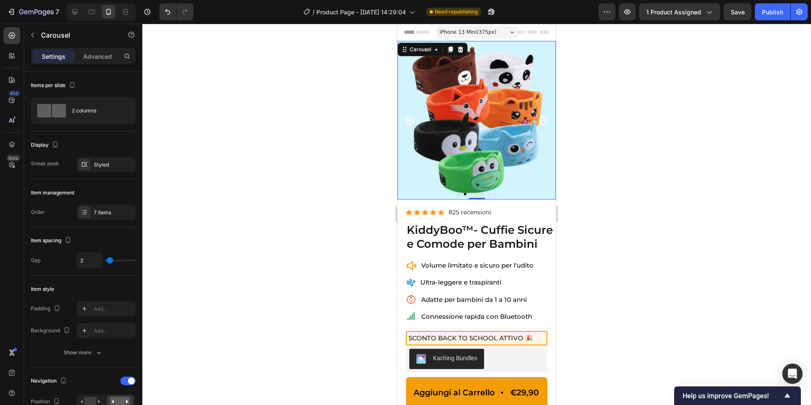
click at [543, 122] on icon "Carousel Next Arrow" at bounding box center [543, 120] width 10 height 10
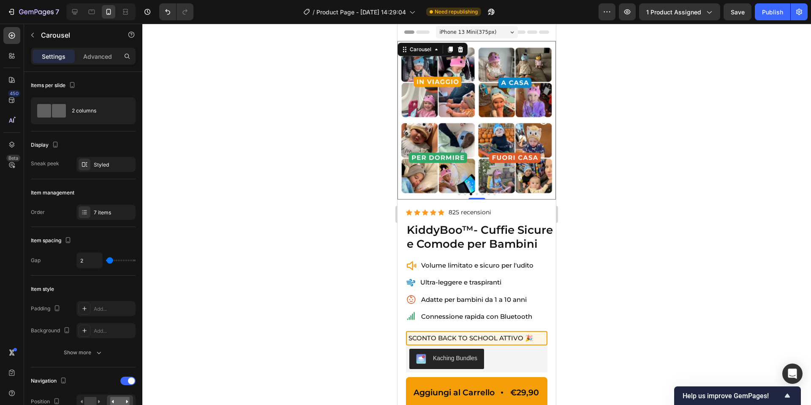
click at [543, 122] on icon "Carousel Next Arrow" at bounding box center [543, 120] width 10 height 10
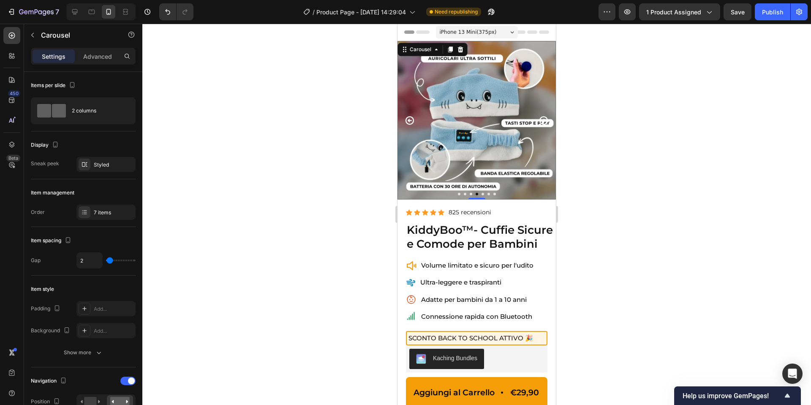
click at [543, 122] on icon "Carousel Next Arrow" at bounding box center [543, 120] width 10 height 10
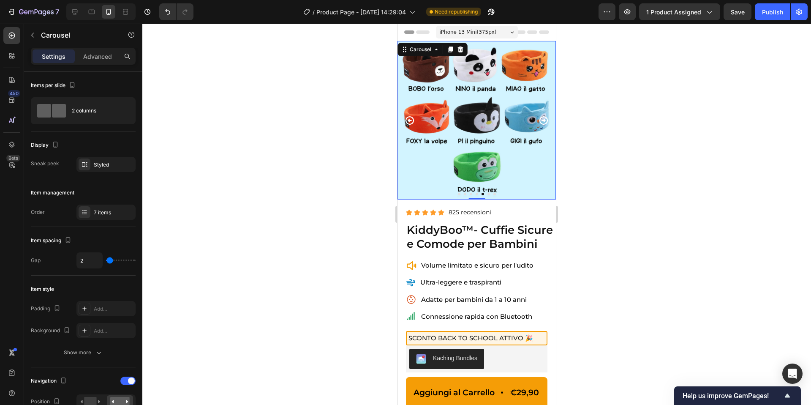
click at [543, 122] on icon "Carousel Next Arrow" at bounding box center [543, 120] width 10 height 10
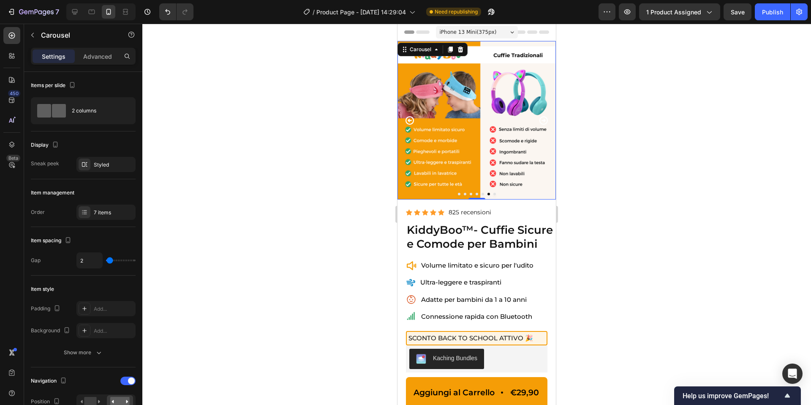
click at [543, 122] on icon "Carousel Next Arrow" at bounding box center [543, 120] width 10 height 10
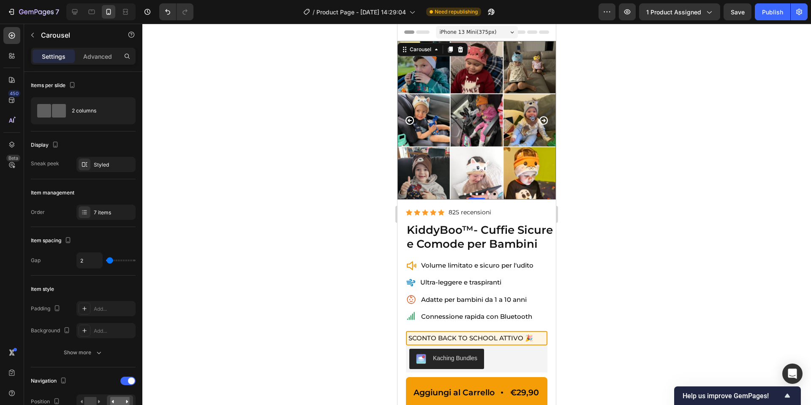
click at [543, 122] on icon "Carousel Next Arrow" at bounding box center [543, 120] width 10 height 10
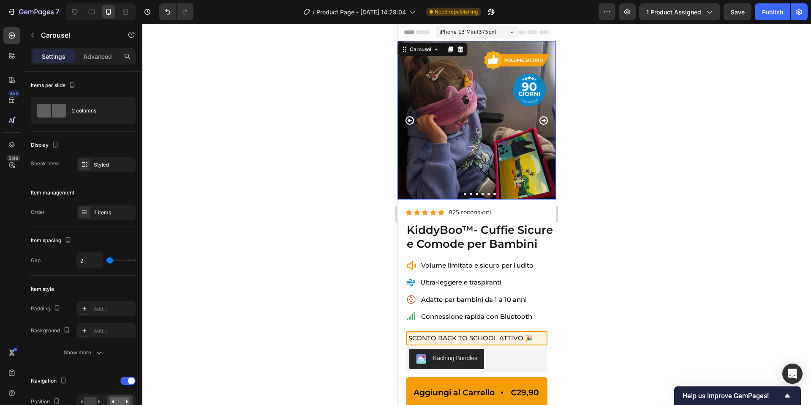
click at [544, 122] on icon "Carousel Next Arrow" at bounding box center [543, 120] width 10 height 10
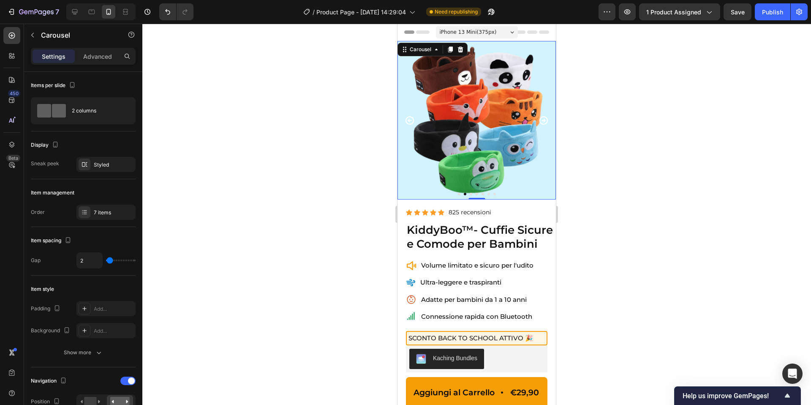
click at [544, 120] on icon "Carousel Next Arrow" at bounding box center [543, 120] width 8 height 8
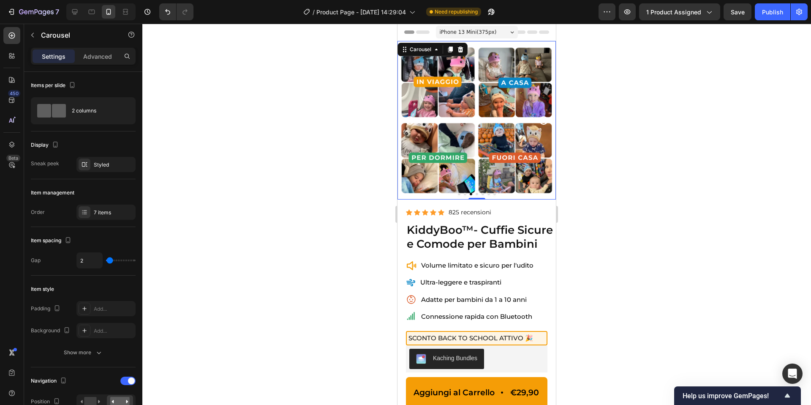
click at [543, 120] on icon "Carousel Next Arrow" at bounding box center [543, 120] width 8 height 8
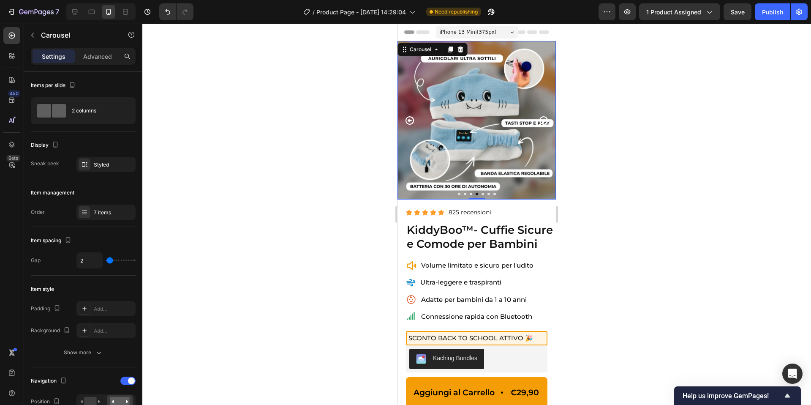
click at [545, 118] on icon "Carousel Next Arrow" at bounding box center [543, 120] width 10 height 10
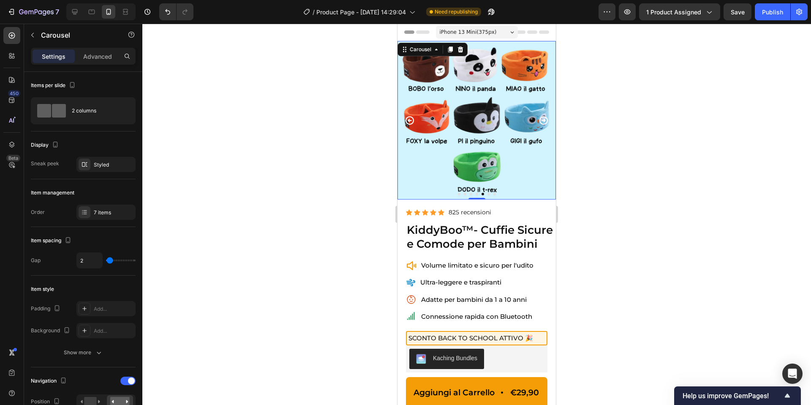
drag, startPoint x: 543, startPoint y: 118, endPoint x: 960, endPoint y: 131, distance: 416.6
click at [543, 118] on icon "Carousel Next Arrow" at bounding box center [543, 120] width 10 height 10
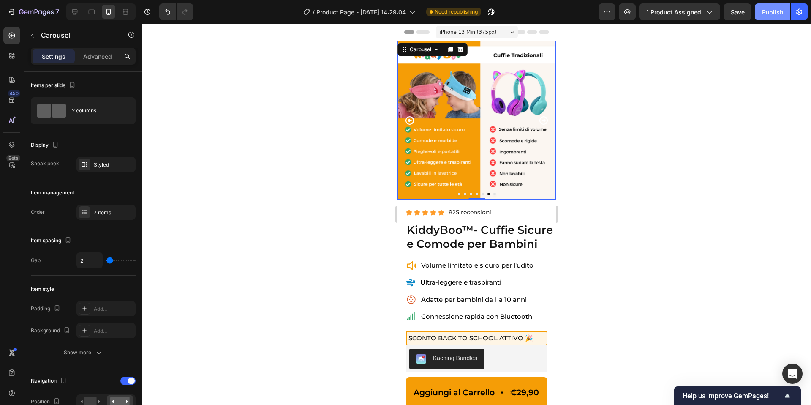
click at [766, 10] on div "Publish" at bounding box center [772, 12] width 21 height 9
click at [543, 119] on icon "Carousel Next Arrow" at bounding box center [543, 120] width 10 height 10
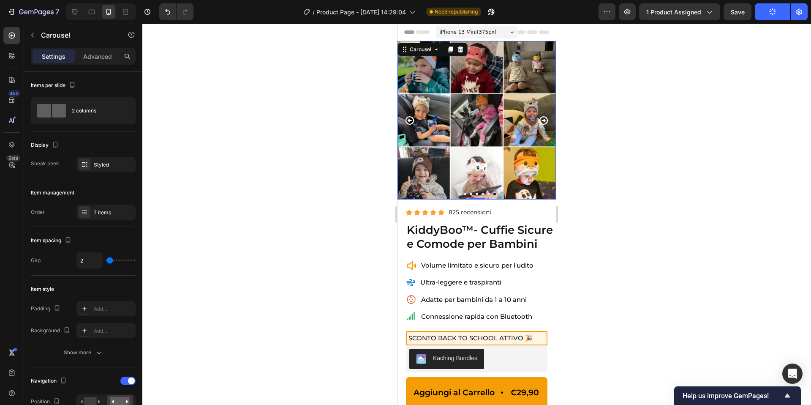
click at [543, 119] on icon "Carousel Next Arrow" at bounding box center [543, 120] width 10 height 10
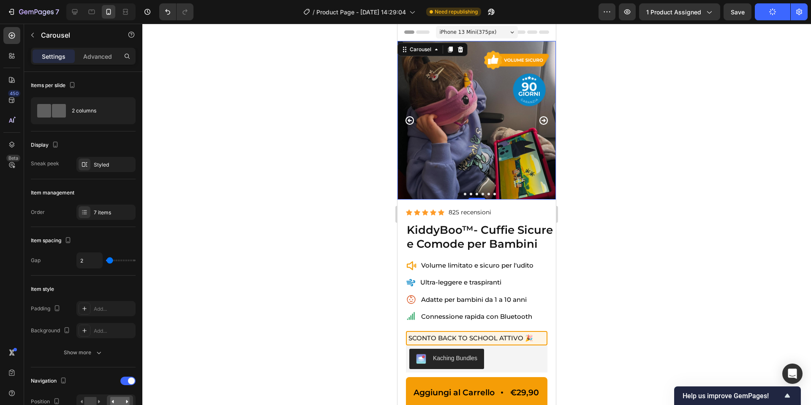
click at [543, 119] on icon "Carousel Next Arrow" at bounding box center [543, 120] width 10 height 10
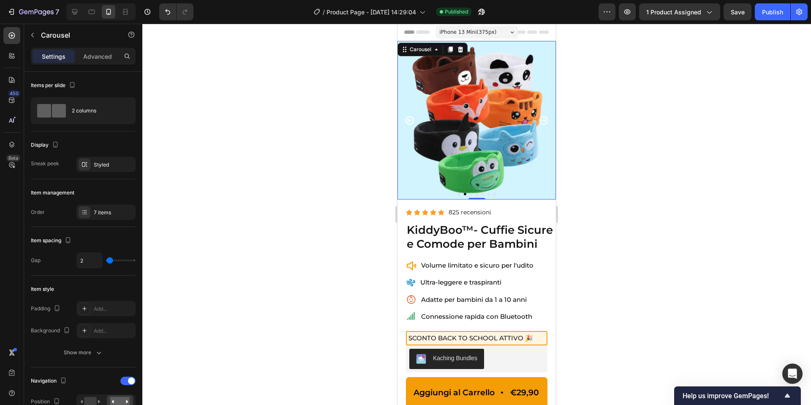
click at [543, 119] on icon "Carousel Next Arrow" at bounding box center [543, 120] width 10 height 10
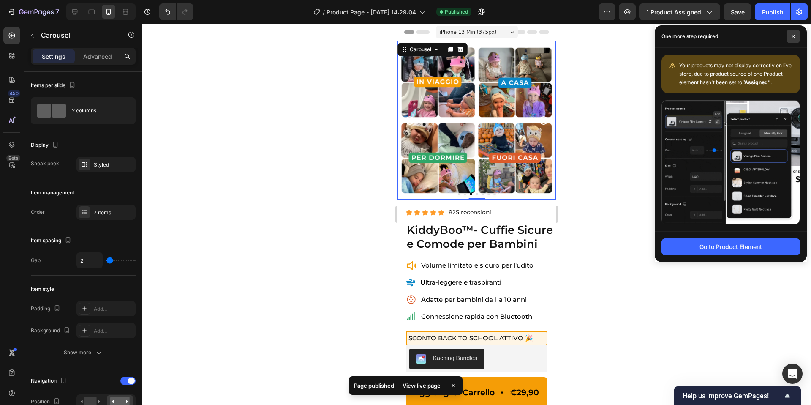
click at [792, 38] on icon at bounding box center [792, 36] width 3 height 3
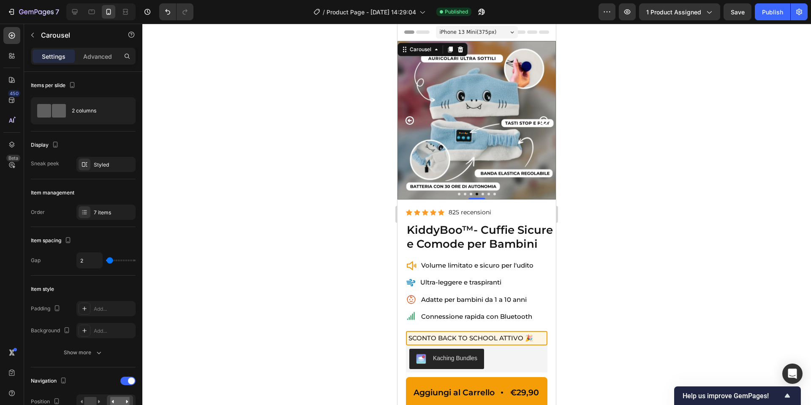
click at [544, 118] on icon "Carousel Next Arrow" at bounding box center [543, 120] width 10 height 10
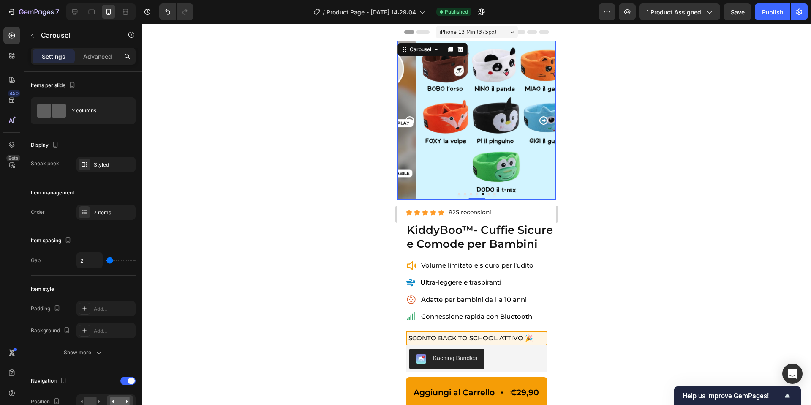
click at [544, 118] on icon "Carousel Next Arrow" at bounding box center [543, 120] width 10 height 10
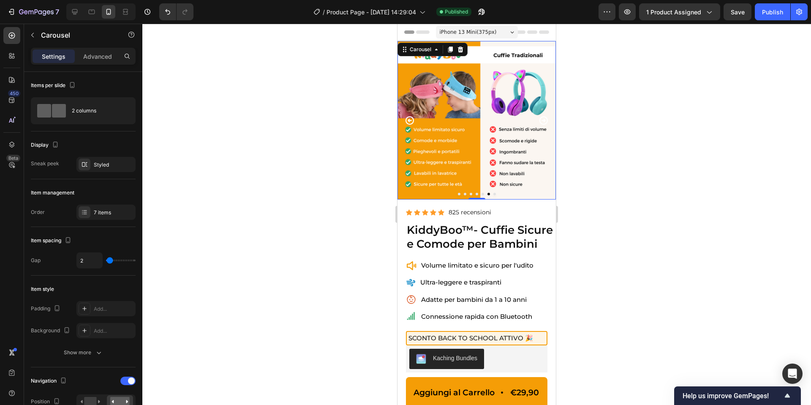
click at [544, 118] on icon "Carousel Next Arrow" at bounding box center [543, 120] width 10 height 10
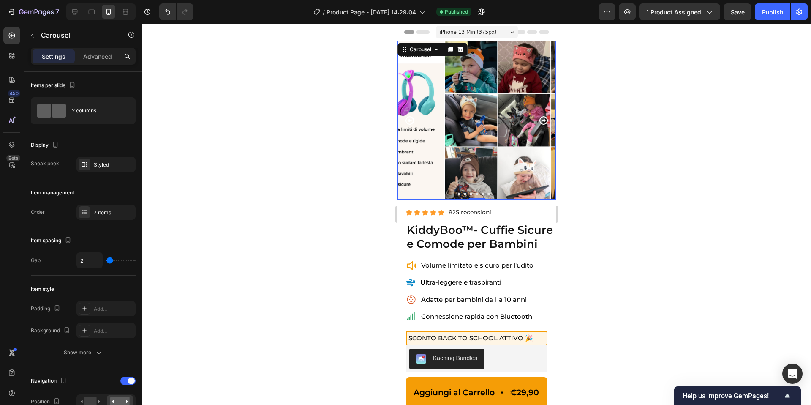
click at [544, 118] on icon "Carousel Next Arrow" at bounding box center [543, 120] width 10 height 10
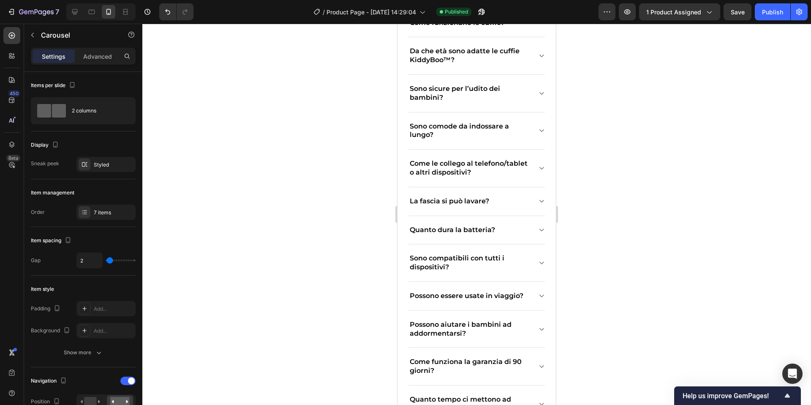
scroll to position [2689, 0]
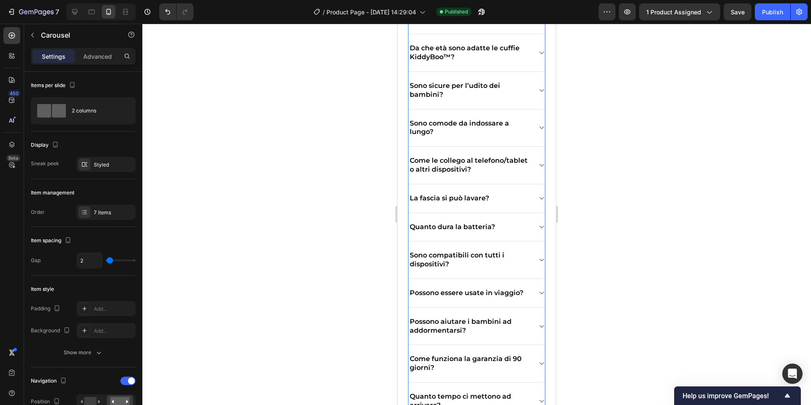
click at [501, 129] on p "Sono comode da indossare a lungo?" at bounding box center [470, 128] width 120 height 18
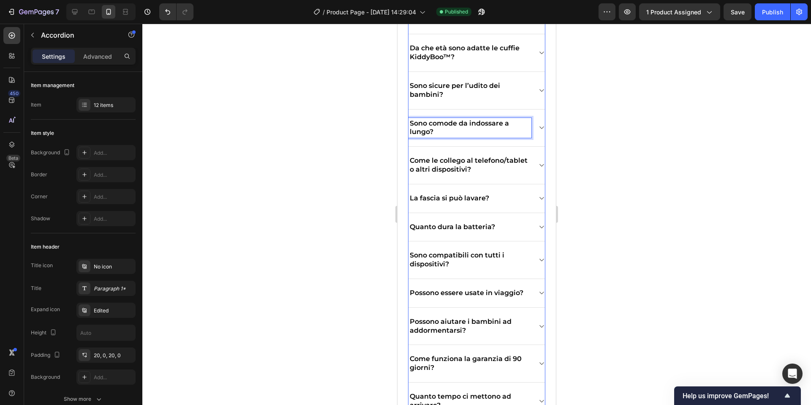
click at [502, 127] on p "Sono comode da indossare a lungo?" at bounding box center [470, 128] width 120 height 18
drag, startPoint x: 427, startPoint y: 133, endPoint x: 507, endPoint y: 122, distance: 80.5
click at [508, 122] on p "Sono comode da indossare a lungo?" at bounding box center [470, 128] width 120 height 18
drag, startPoint x: 506, startPoint y: 123, endPoint x: 430, endPoint y: 133, distance: 77.5
click at [430, 133] on p "Sono comode da indossare a lungo?" at bounding box center [470, 128] width 120 height 18
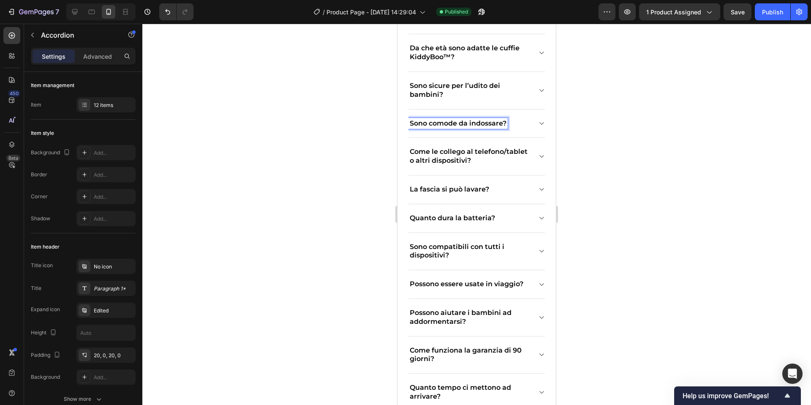
click at [539, 122] on icon at bounding box center [541, 123] width 6 height 7
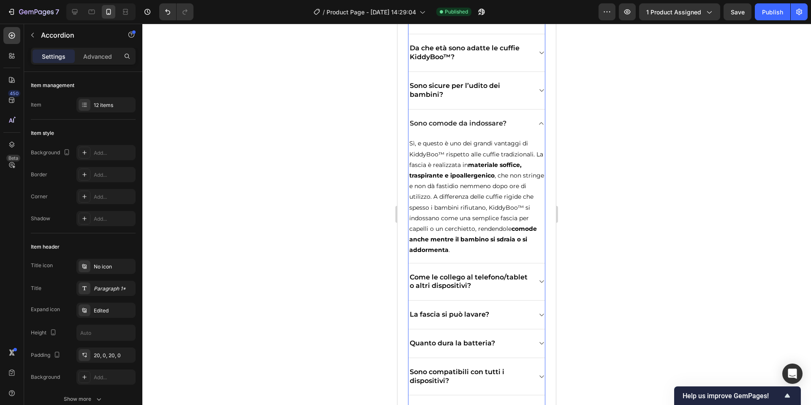
click at [542, 122] on icon at bounding box center [541, 123] width 6 height 7
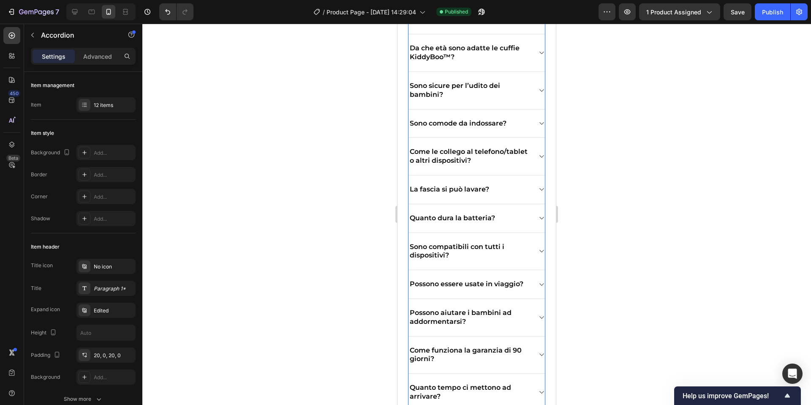
scroll to position [2712, 0]
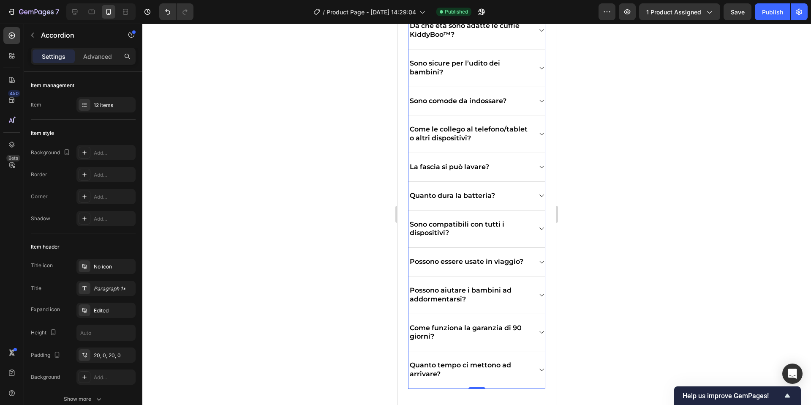
click at [538, 163] on icon at bounding box center [541, 166] width 6 height 7
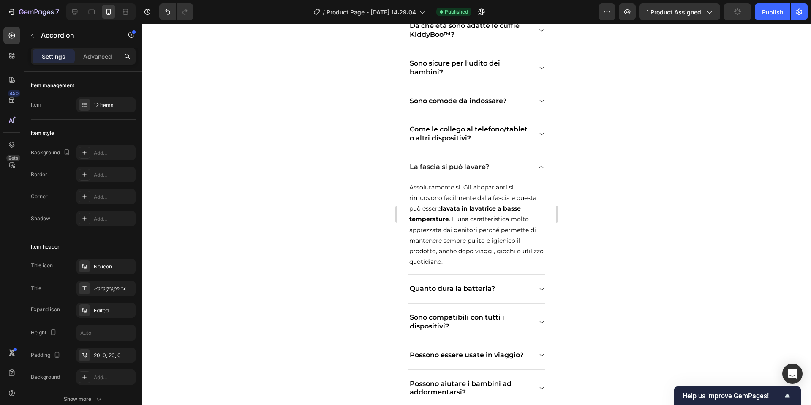
click at [538, 163] on icon at bounding box center [541, 166] width 6 height 7
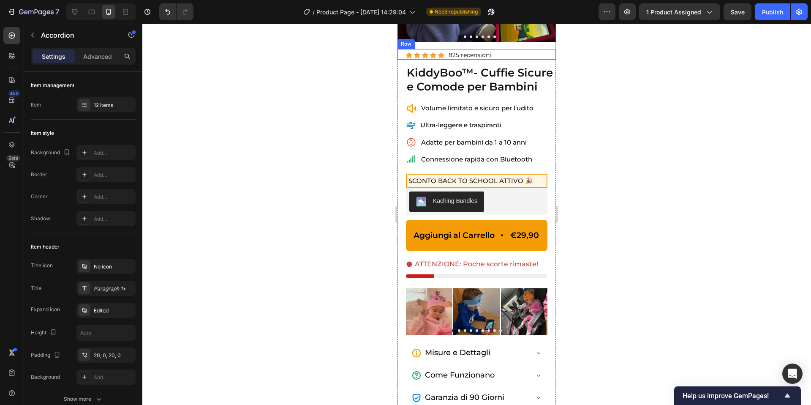
scroll to position [0, 0]
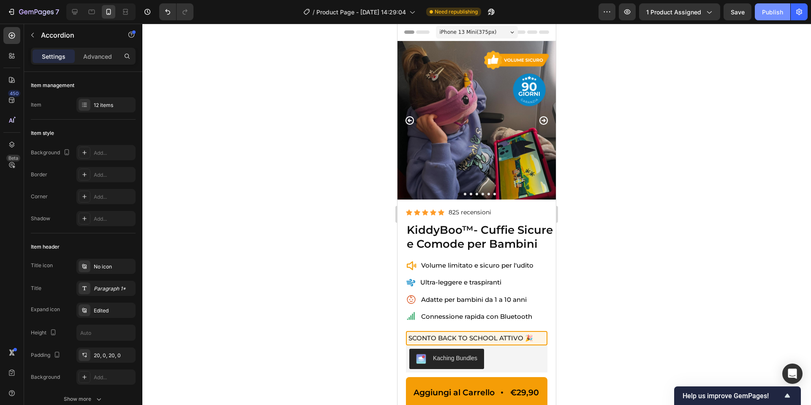
click at [768, 14] on div "Publish" at bounding box center [772, 12] width 21 height 9
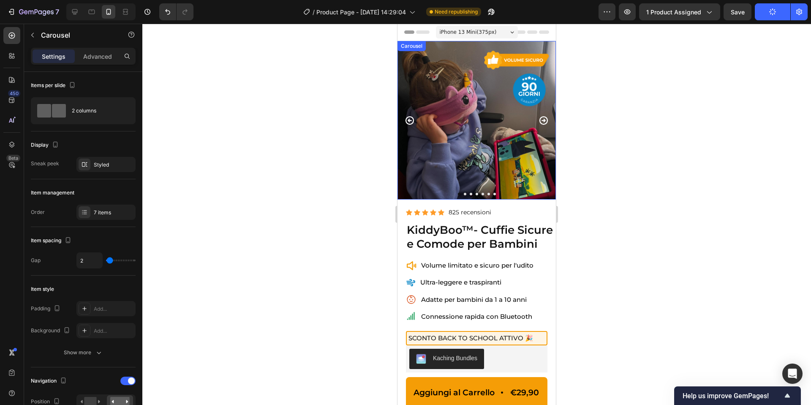
click at [541, 120] on icon "Carousel Next Arrow" at bounding box center [543, 120] width 8 height 8
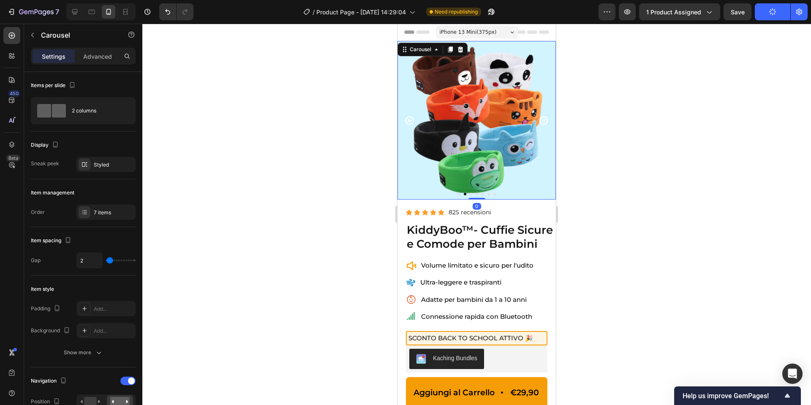
click at [541, 120] on icon "Carousel Next Arrow" at bounding box center [543, 120] width 8 height 8
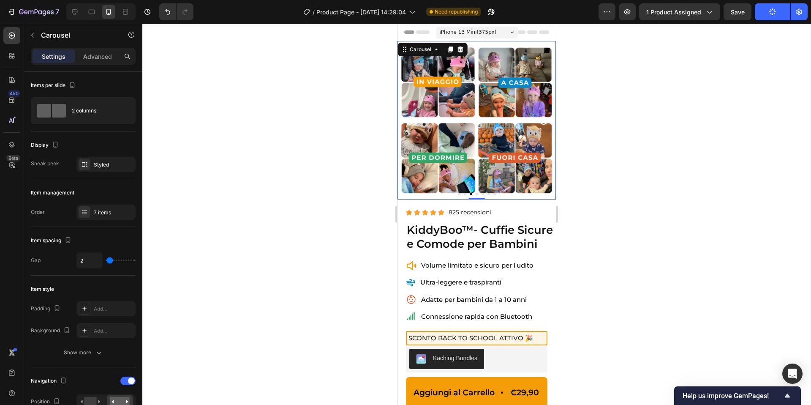
click at [541, 120] on icon "Carousel Next Arrow" at bounding box center [543, 120] width 8 height 8
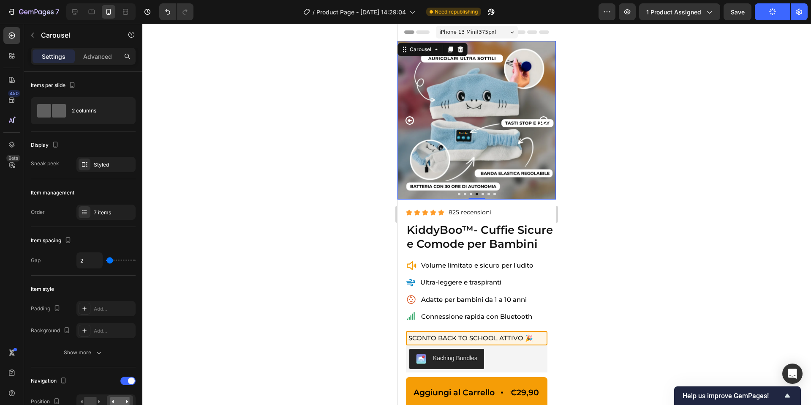
click at [541, 120] on icon "Carousel Next Arrow" at bounding box center [543, 120] width 8 height 8
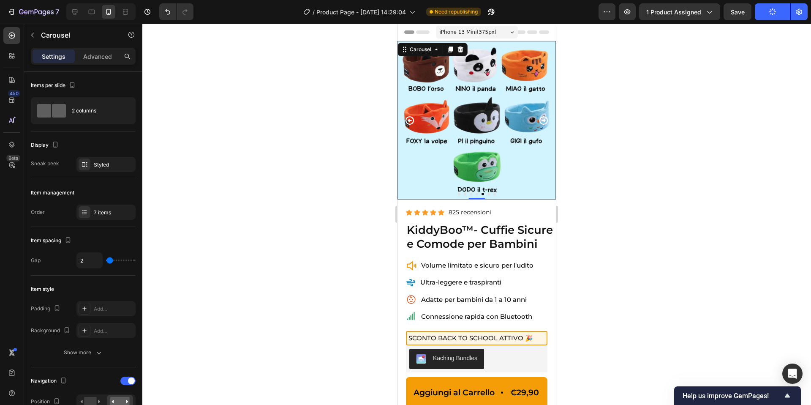
click at [541, 120] on icon "Carousel Next Arrow" at bounding box center [543, 120] width 8 height 8
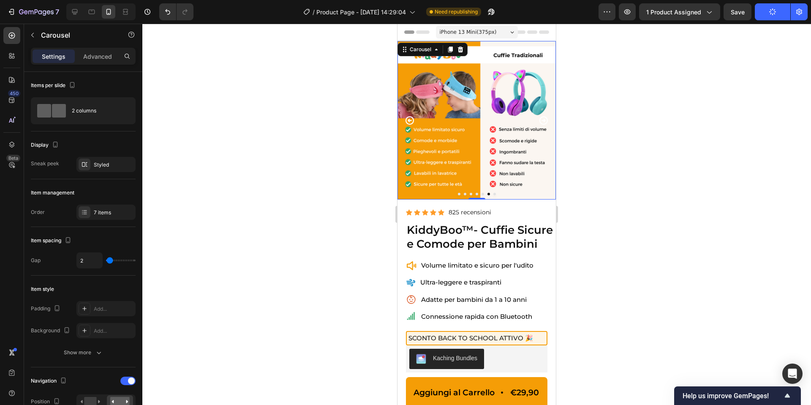
click at [541, 120] on icon "Carousel Next Arrow" at bounding box center [543, 120] width 8 height 8
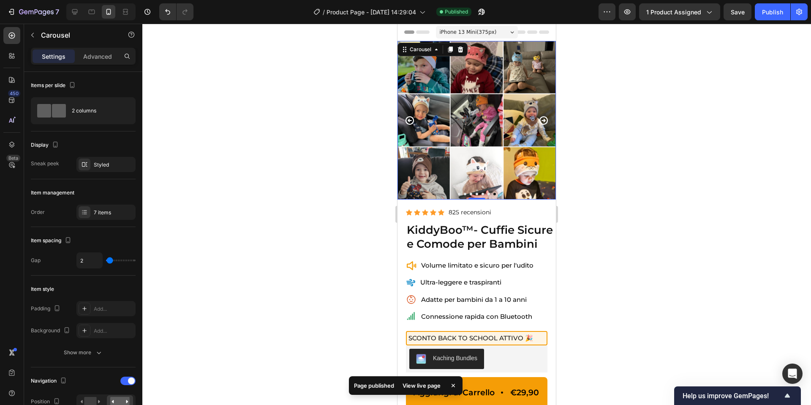
click at [545, 123] on icon "Carousel Next Arrow" at bounding box center [543, 120] width 8 height 8
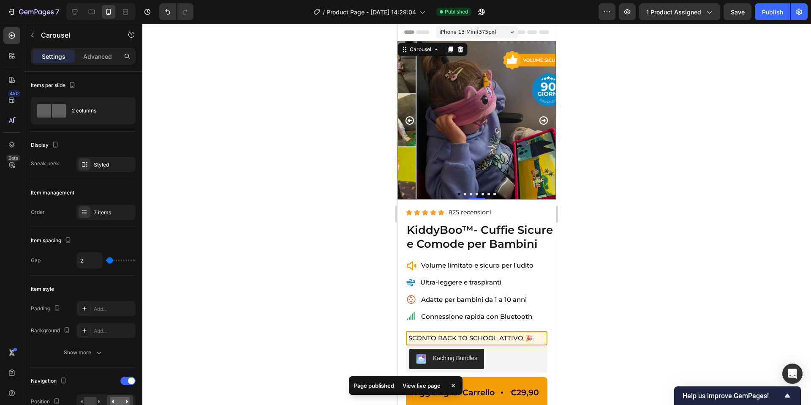
click at [544, 121] on icon "Carousel Next Arrow" at bounding box center [543, 120] width 8 height 8
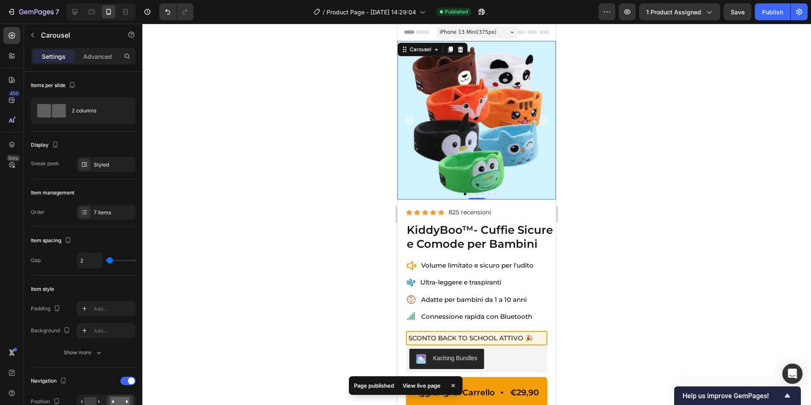
click at [544, 121] on icon "Carousel Next Arrow" at bounding box center [543, 120] width 8 height 8
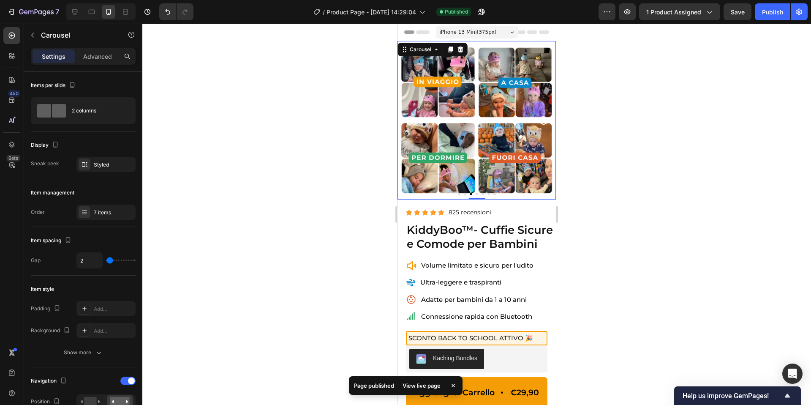
click at [544, 121] on icon "Carousel Next Arrow" at bounding box center [543, 120] width 8 height 8
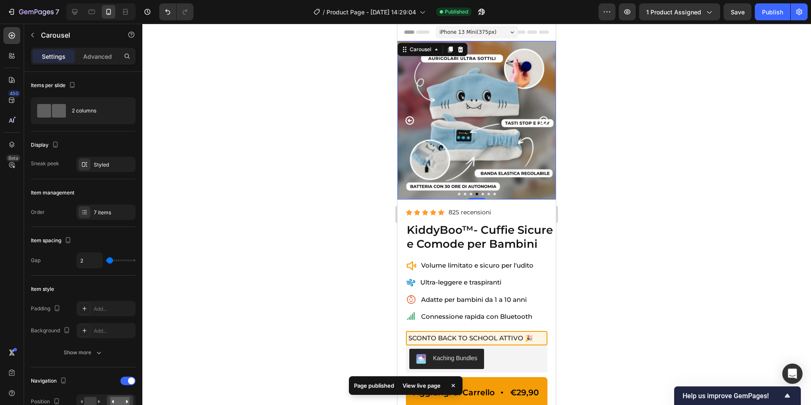
click at [544, 121] on icon "Carousel Next Arrow" at bounding box center [543, 120] width 8 height 8
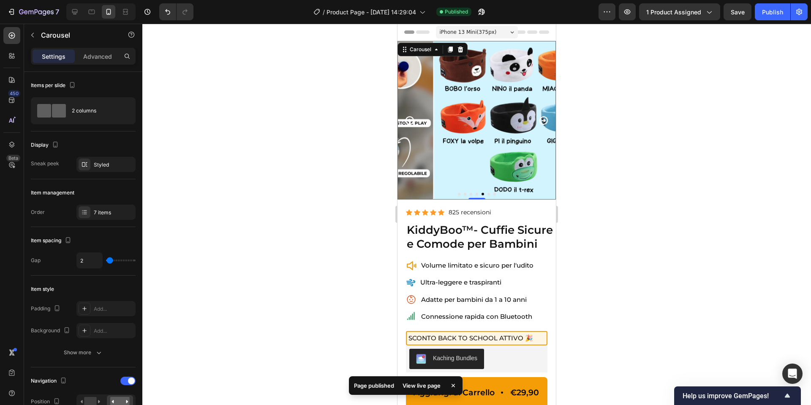
click at [544, 121] on icon "Carousel Next Arrow" at bounding box center [543, 120] width 8 height 8
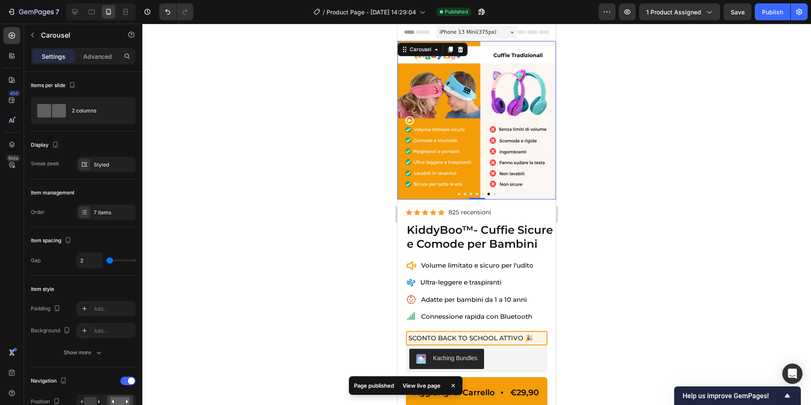
click at [544, 121] on icon "Carousel Next Arrow" at bounding box center [543, 120] width 8 height 8
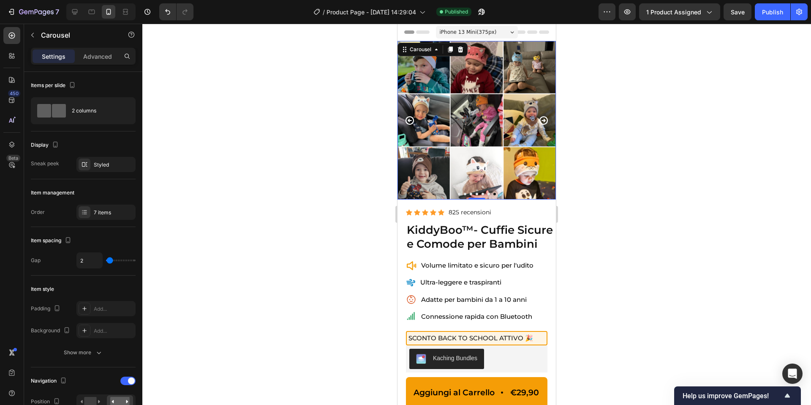
click at [544, 121] on icon "Carousel Next Arrow" at bounding box center [543, 120] width 8 height 8
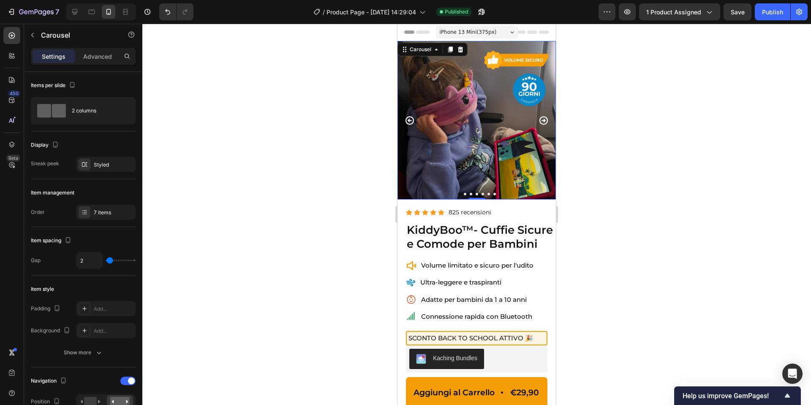
click at [544, 121] on icon "Carousel Next Arrow" at bounding box center [543, 120] width 8 height 8
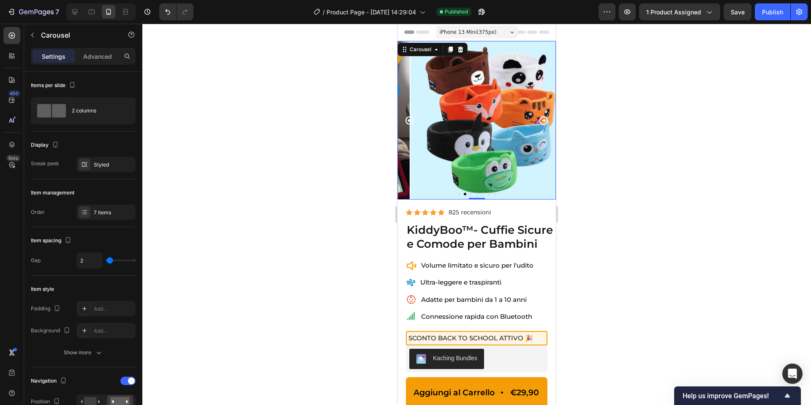
click at [544, 121] on icon "Carousel Next Arrow" at bounding box center [543, 120] width 8 height 8
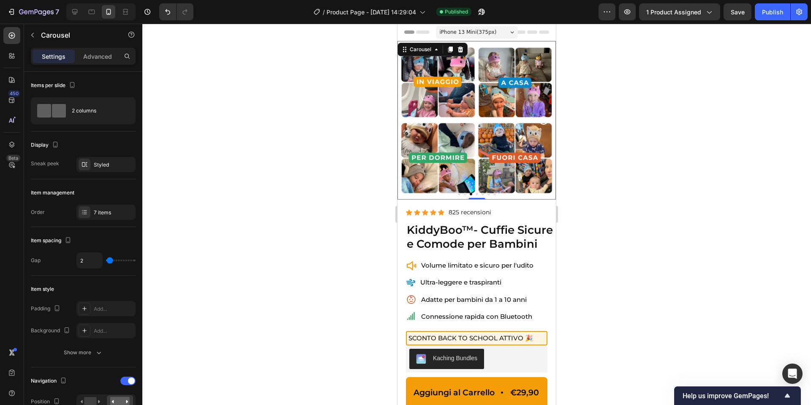
click at [544, 121] on icon "Carousel Next Arrow" at bounding box center [543, 120] width 8 height 8
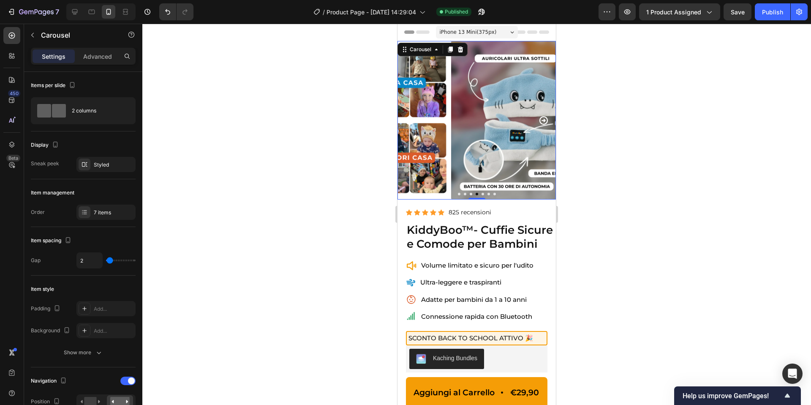
click at [544, 121] on icon "Carousel Next Arrow" at bounding box center [543, 120] width 8 height 8
